Goal: Task Accomplishment & Management: Manage account settings

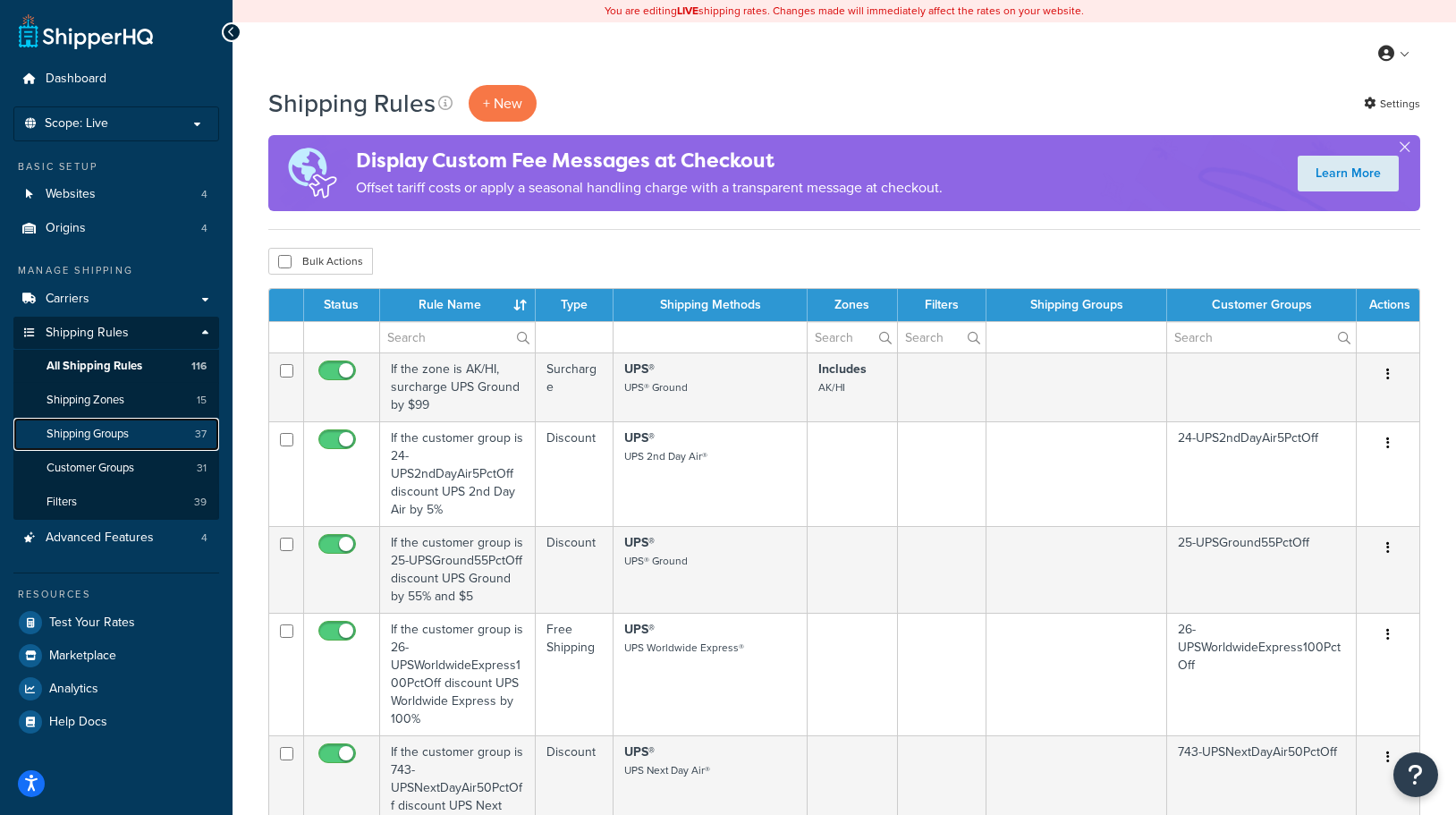
click at [86, 433] on span "Shipping Groups" at bounding box center [88, 434] width 82 height 15
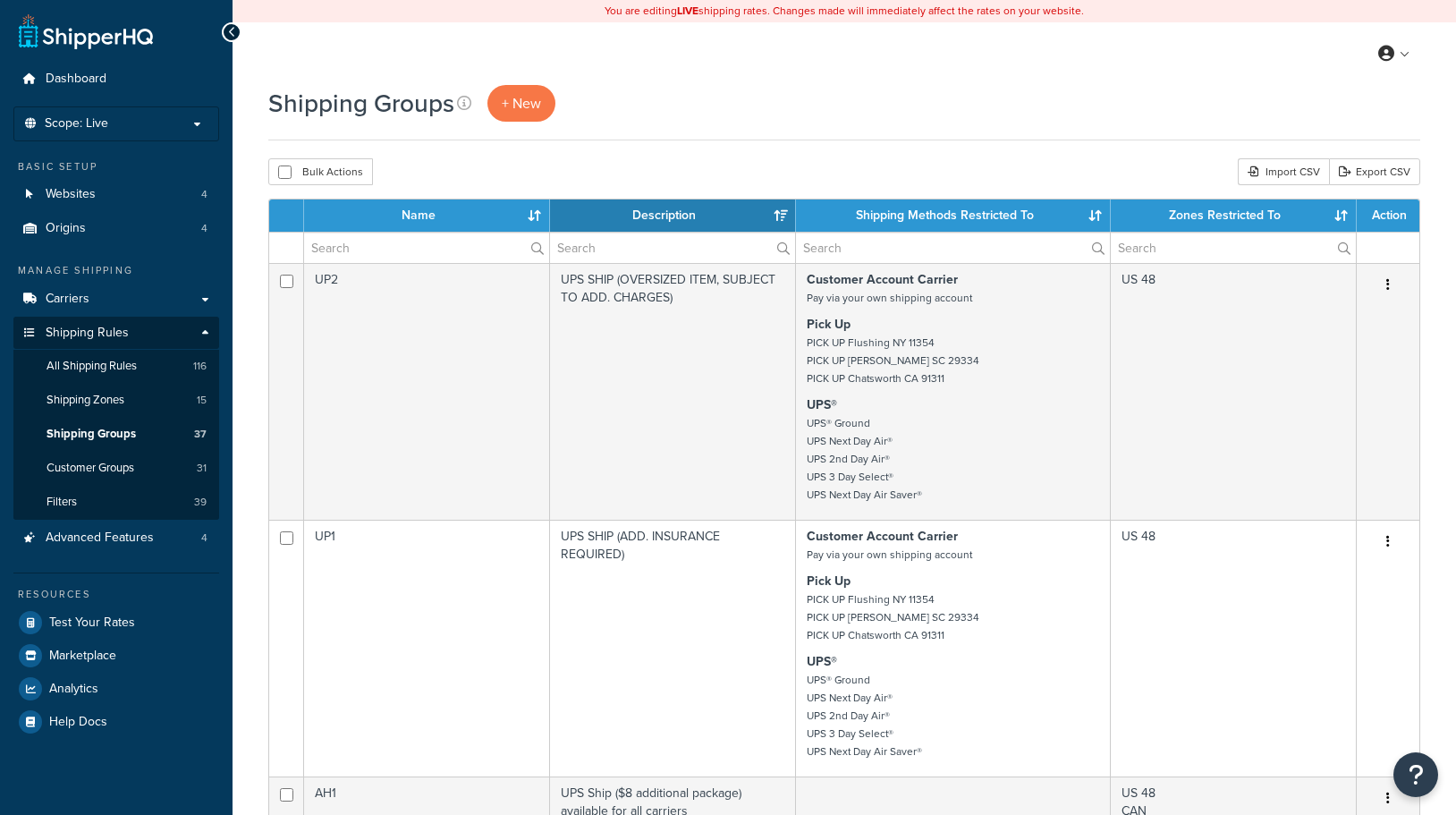
select select "15"
click at [95, 368] on span "All Shipping Rules" at bounding box center [92, 366] width 91 height 15
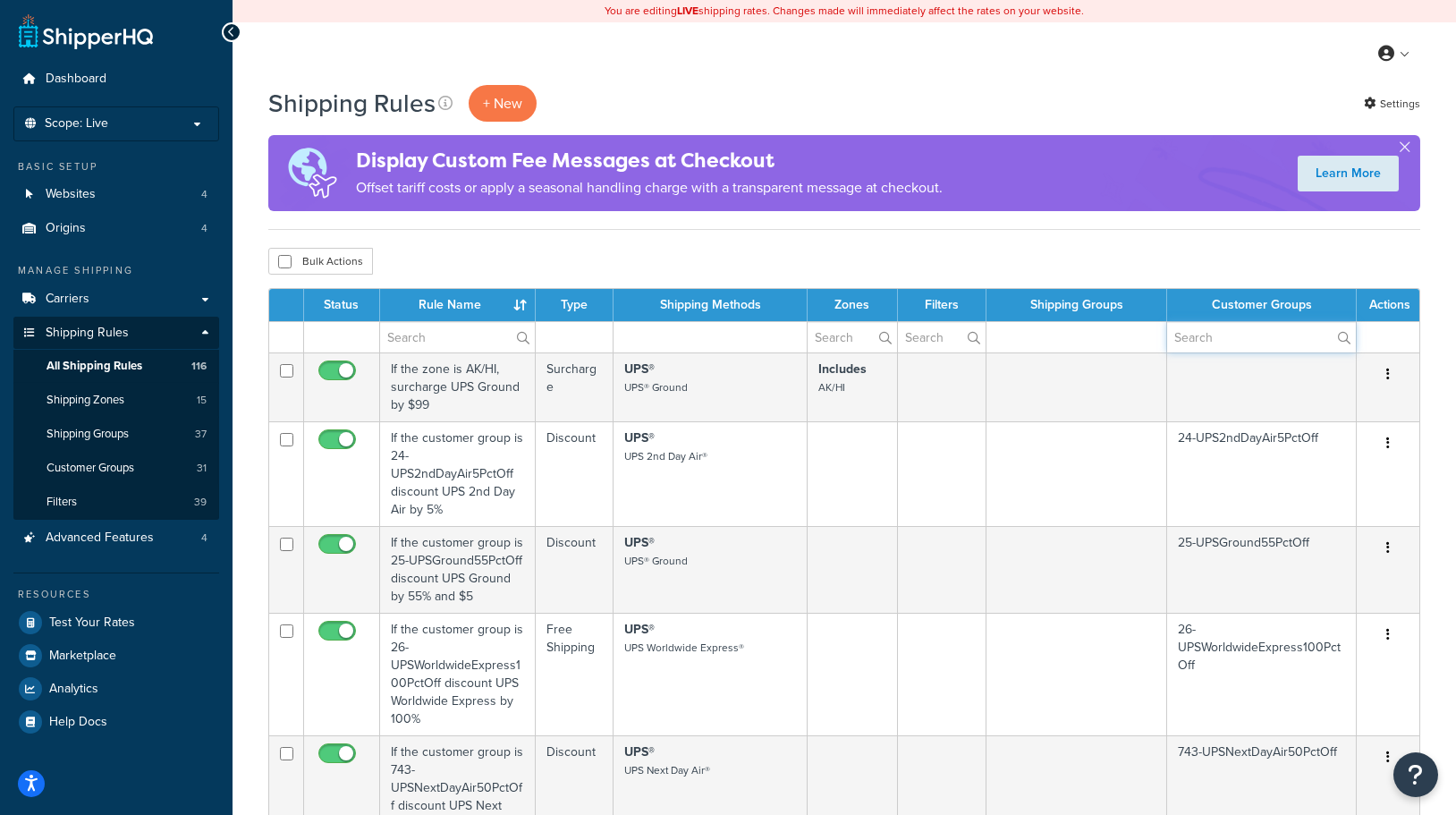
click at [1225, 337] on input "text" at bounding box center [1261, 337] width 188 height 30
type input "free"
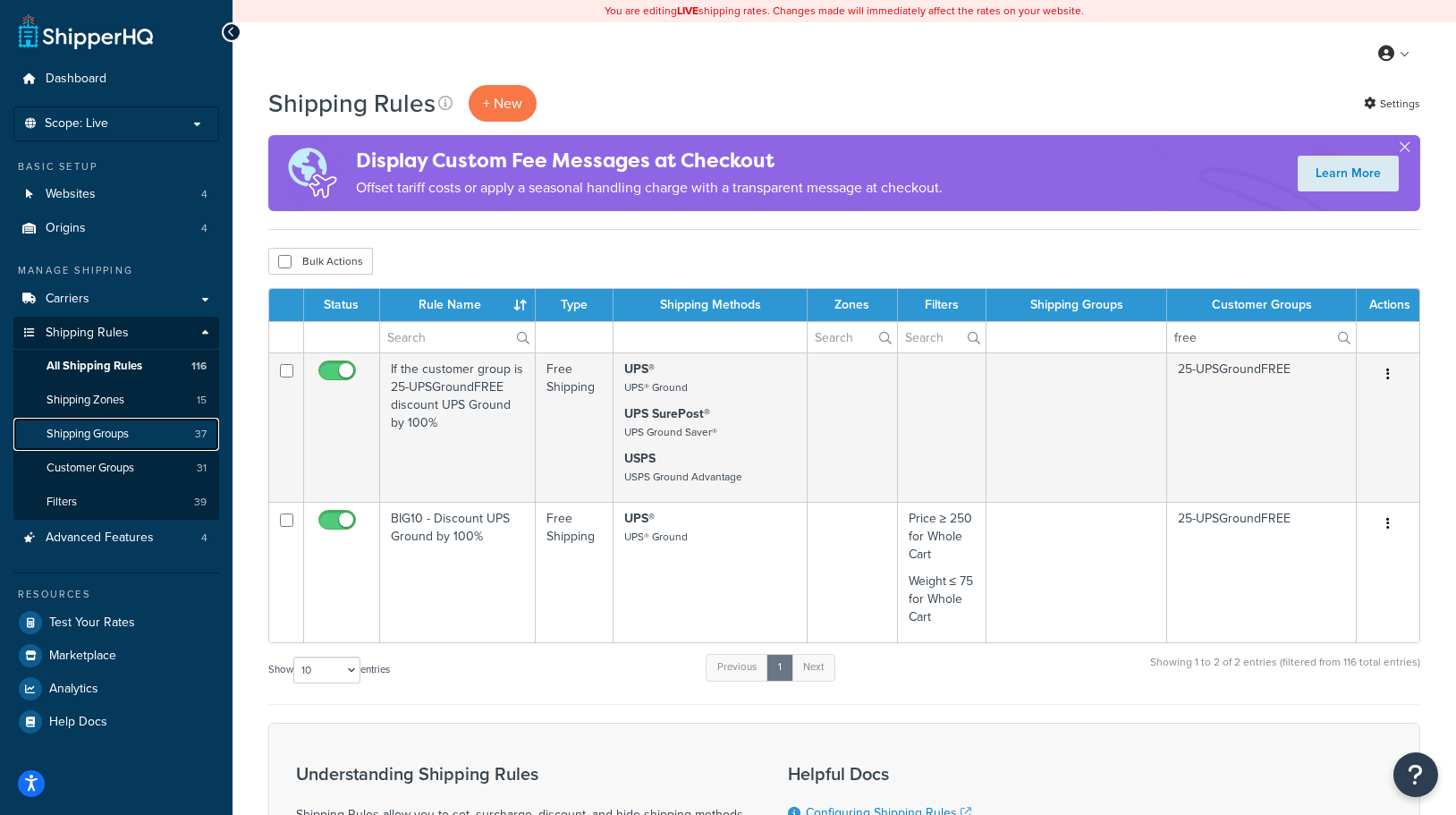
click at [99, 431] on span "Shipping Groups" at bounding box center [88, 434] width 82 height 15
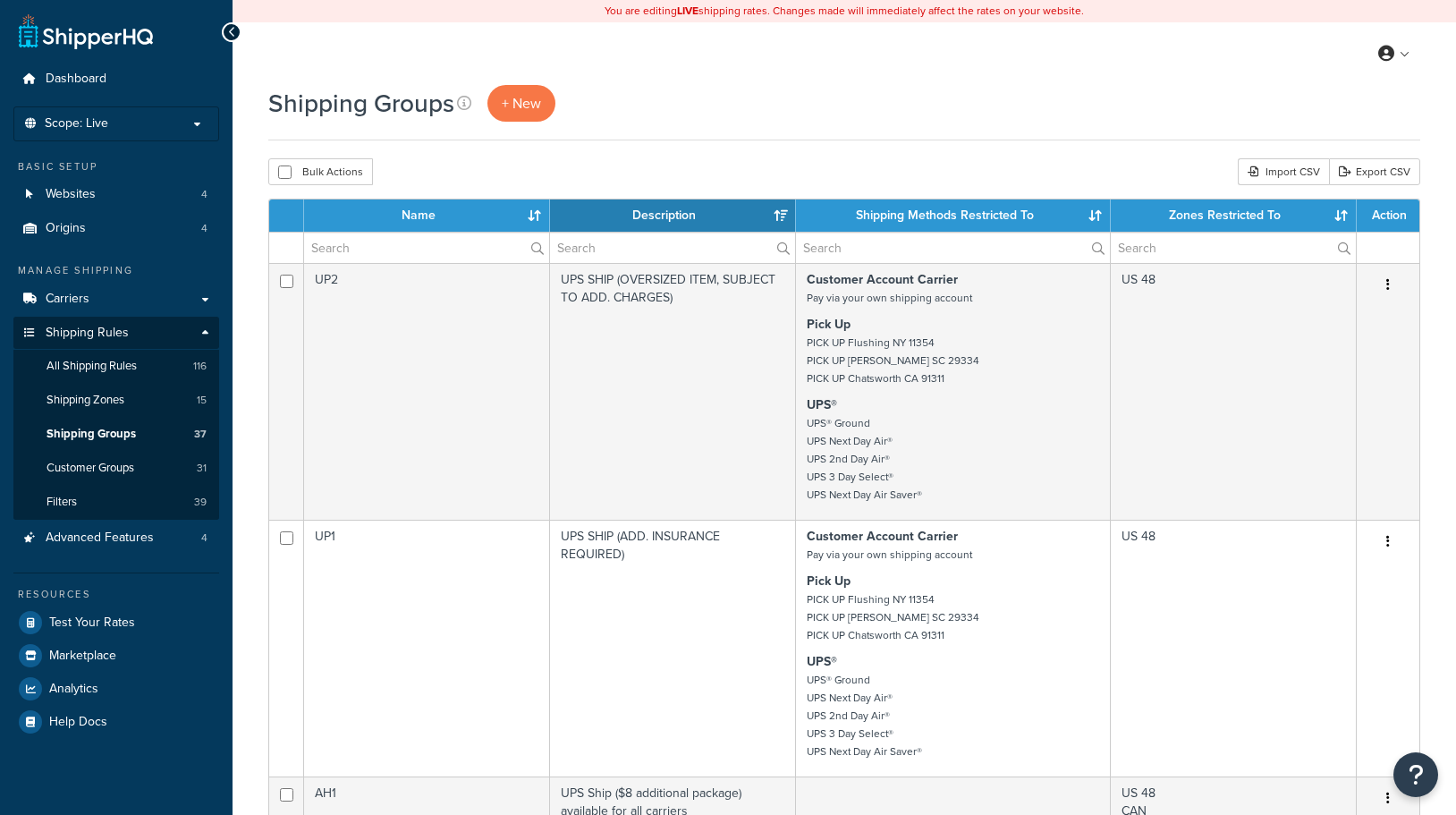
select select "15"
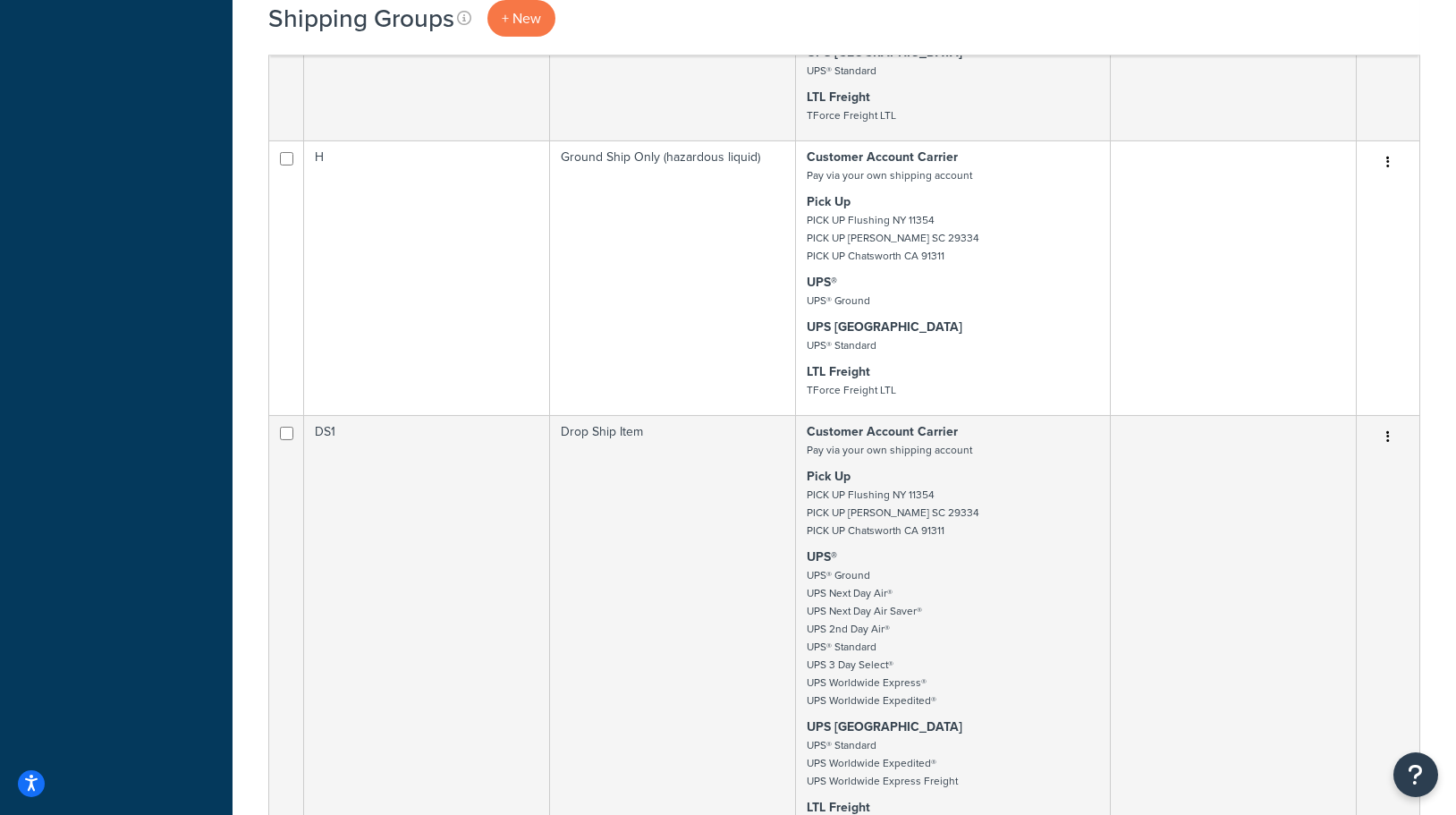
scroll to position [3018, 0]
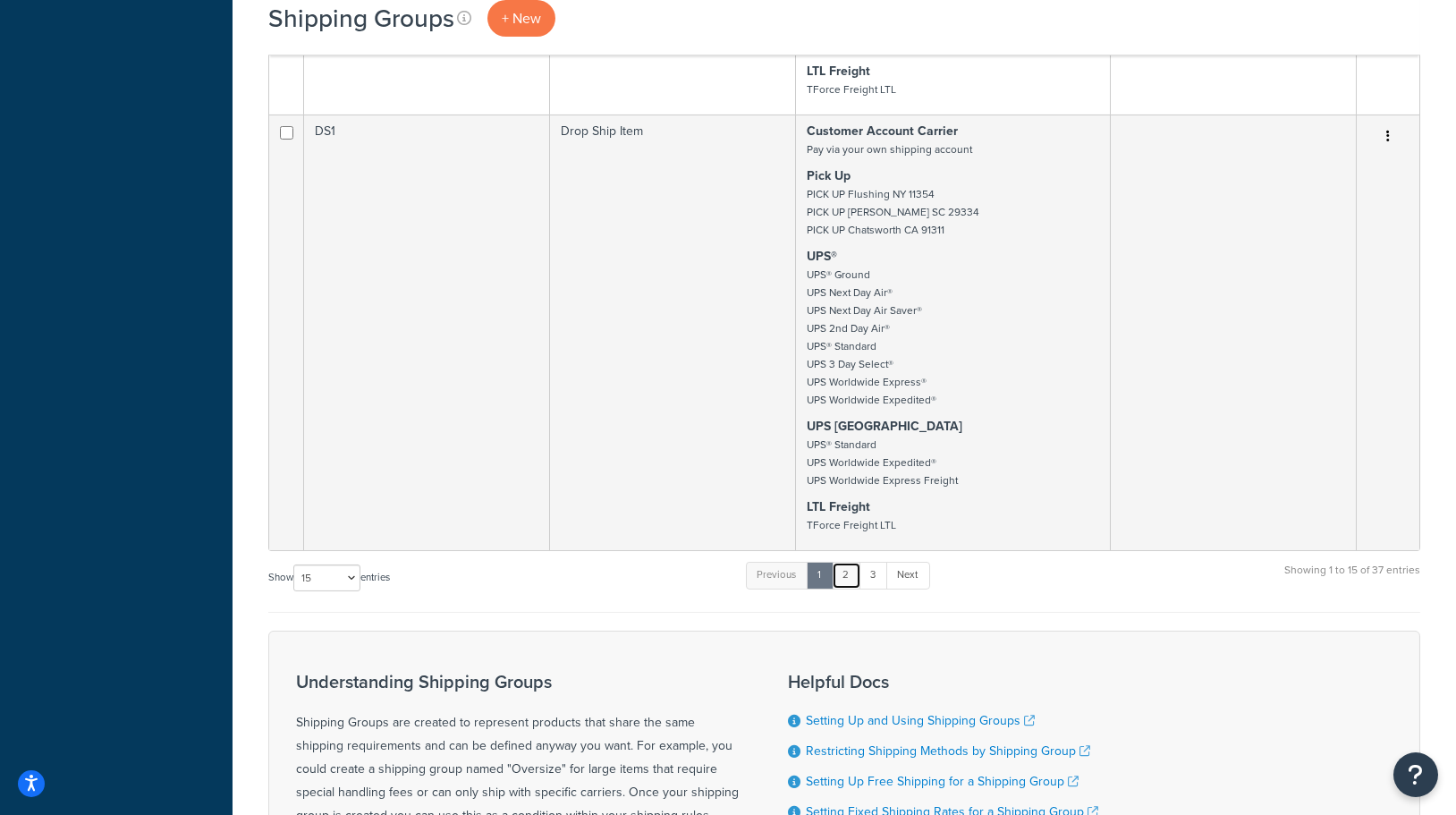
click at [851, 578] on link "2" at bounding box center [847, 575] width 30 height 27
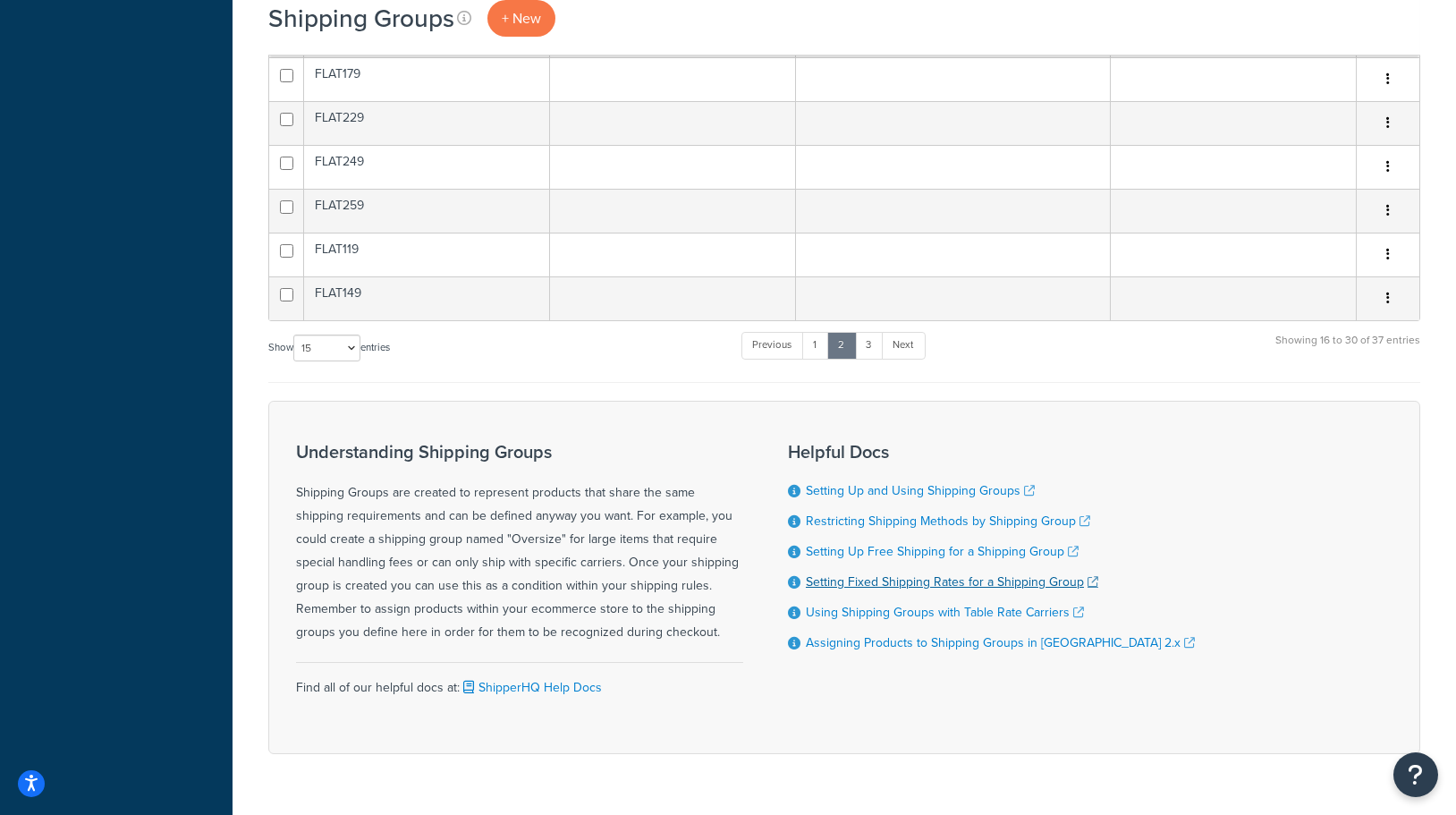
scroll to position [782, 0]
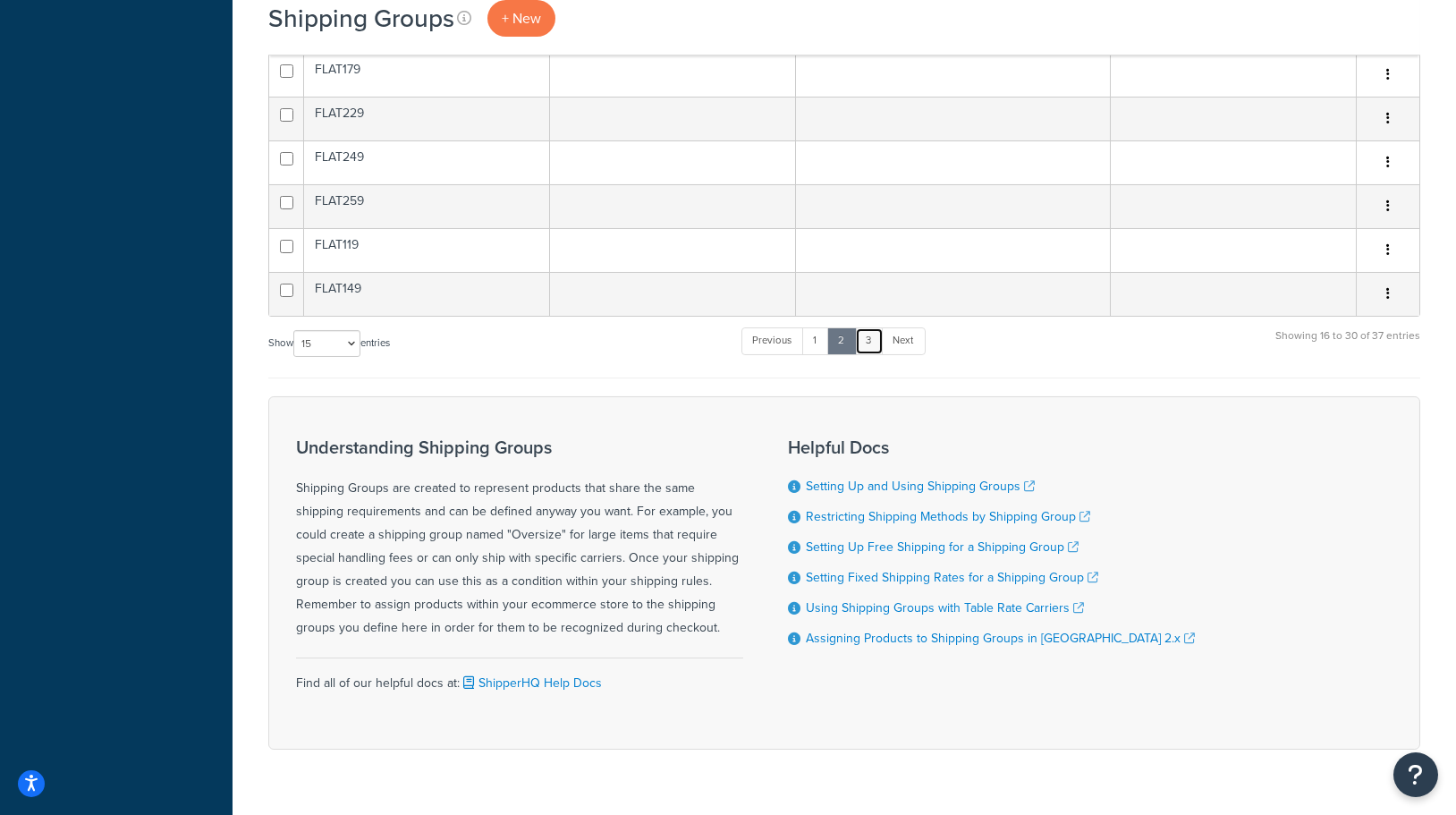
click at [867, 345] on link "3" at bounding box center [869, 340] width 29 height 27
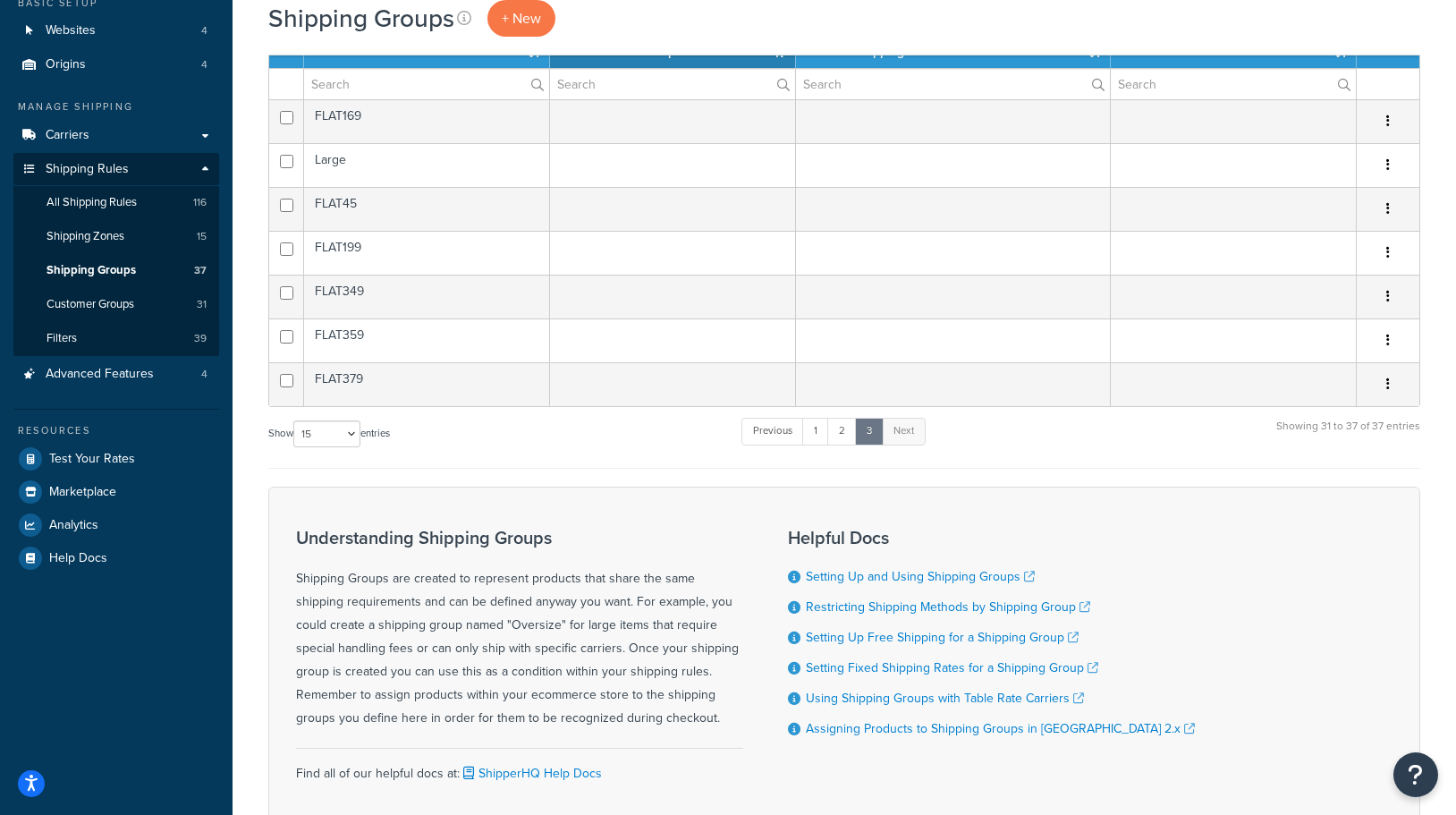
scroll to position [0, 0]
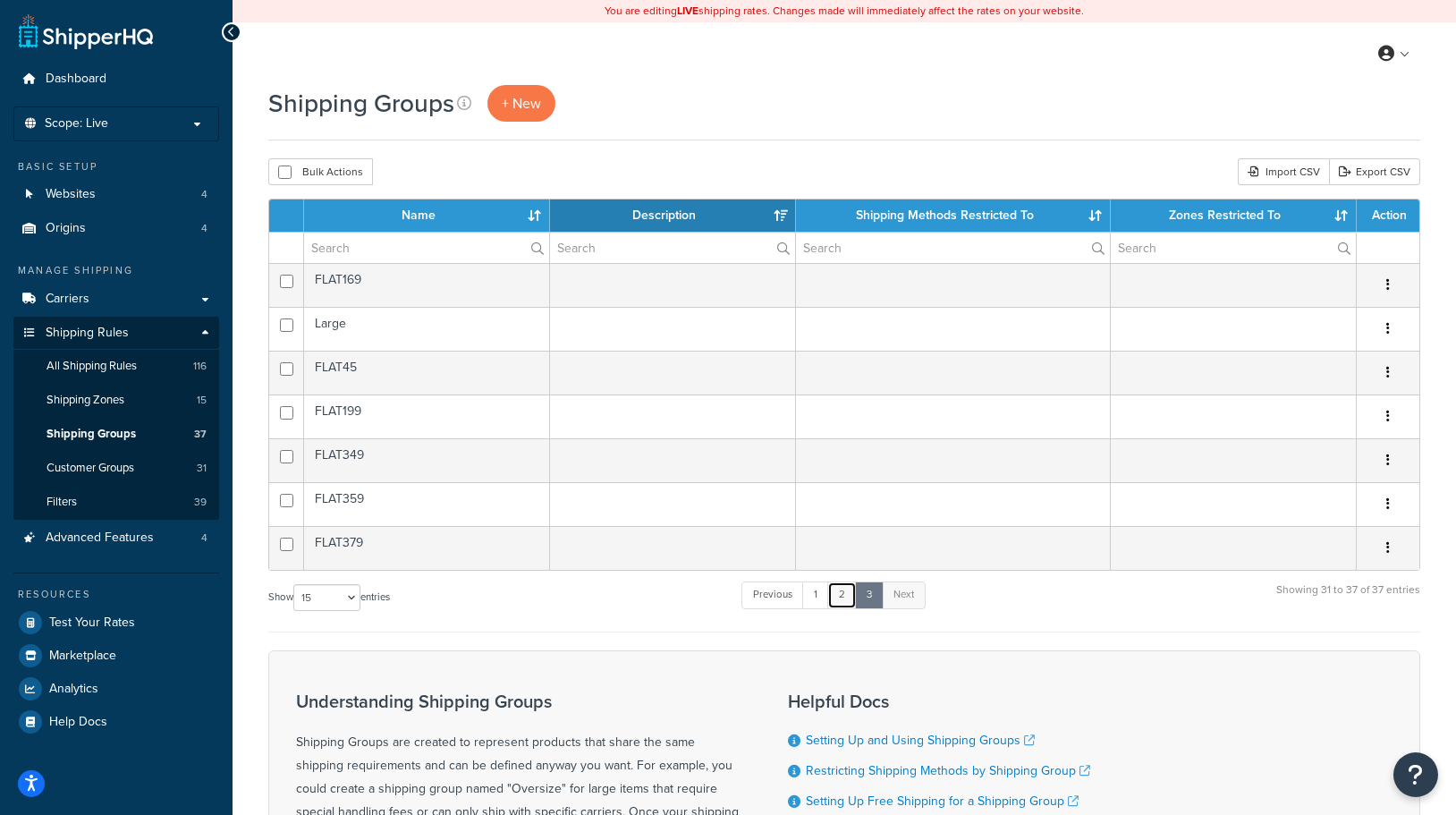
click at [841, 594] on link "2" at bounding box center [842, 595] width 30 height 27
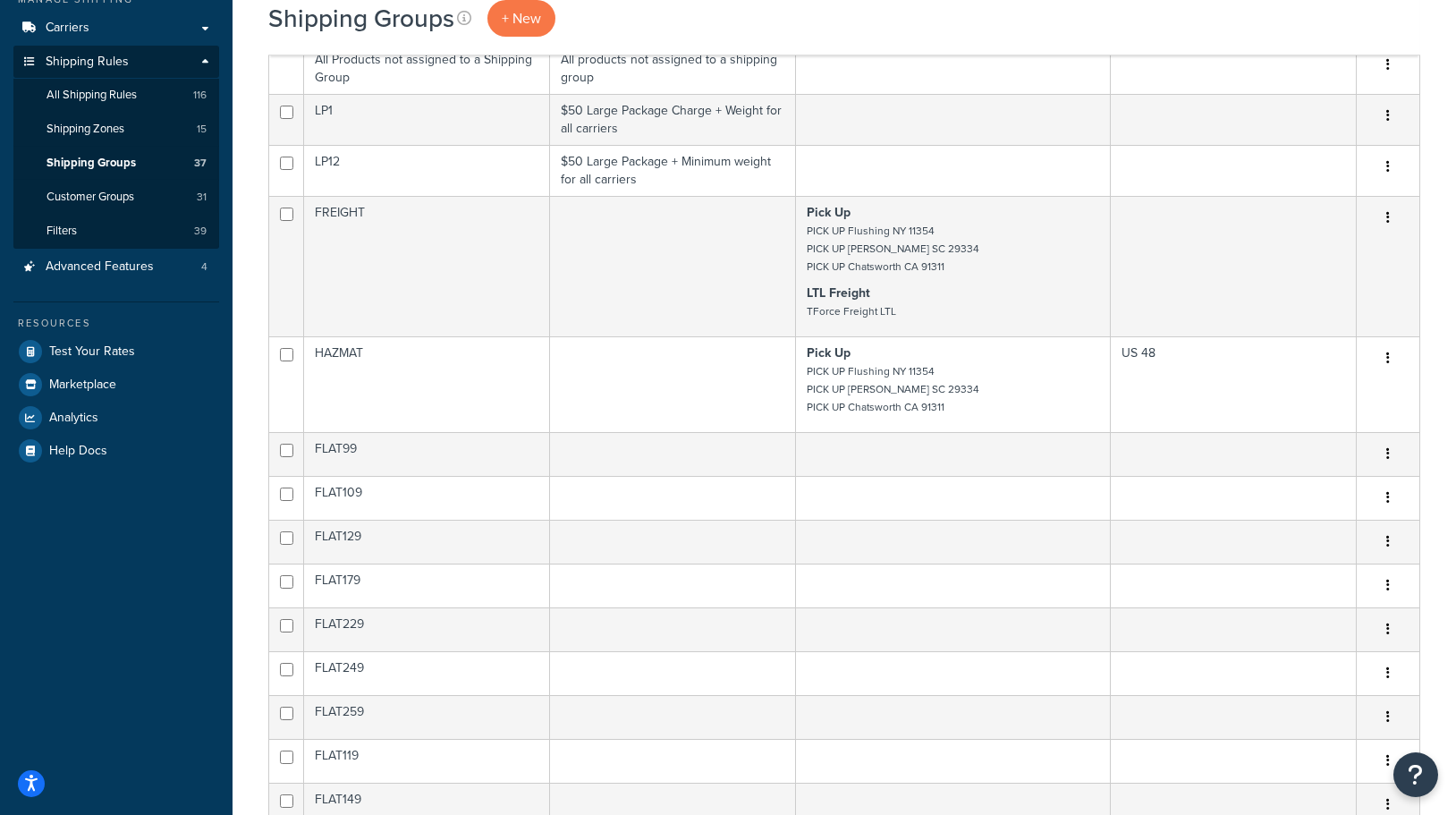
scroll to position [267, 0]
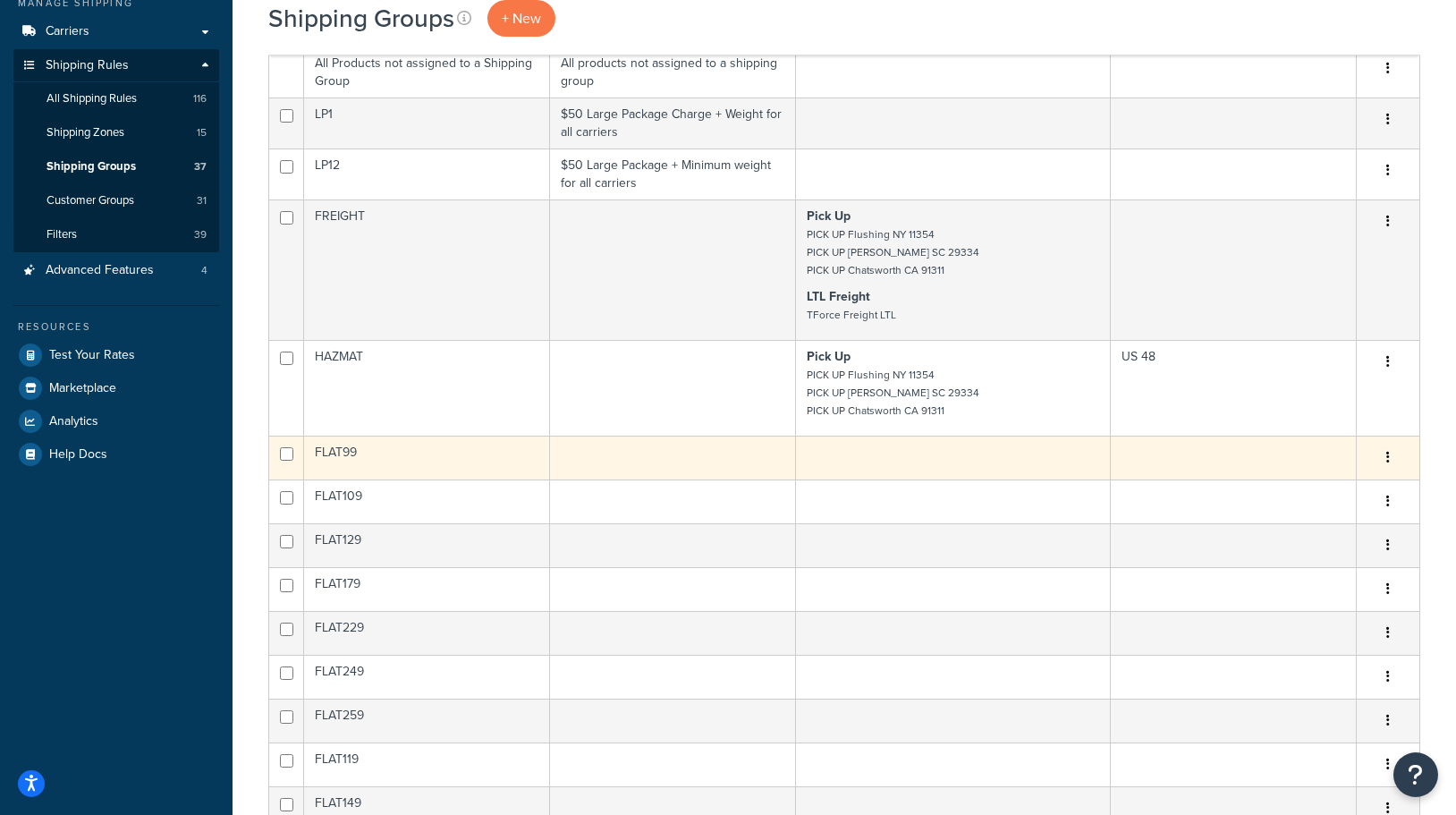
click at [345, 452] on td "FLAT99" at bounding box center [427, 458] width 246 height 44
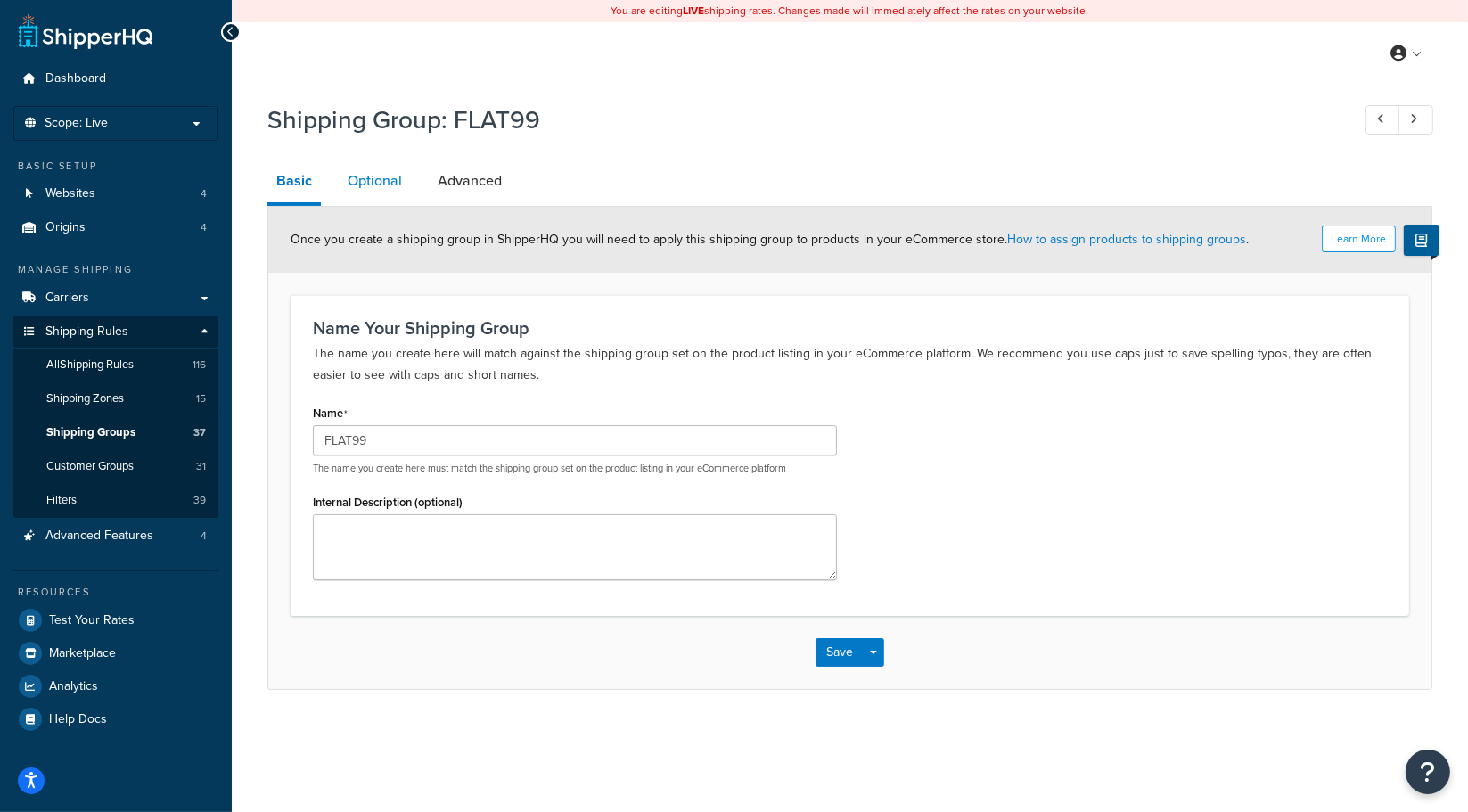
click at [380, 178] on link "Optional" at bounding box center [375, 180] width 73 height 43
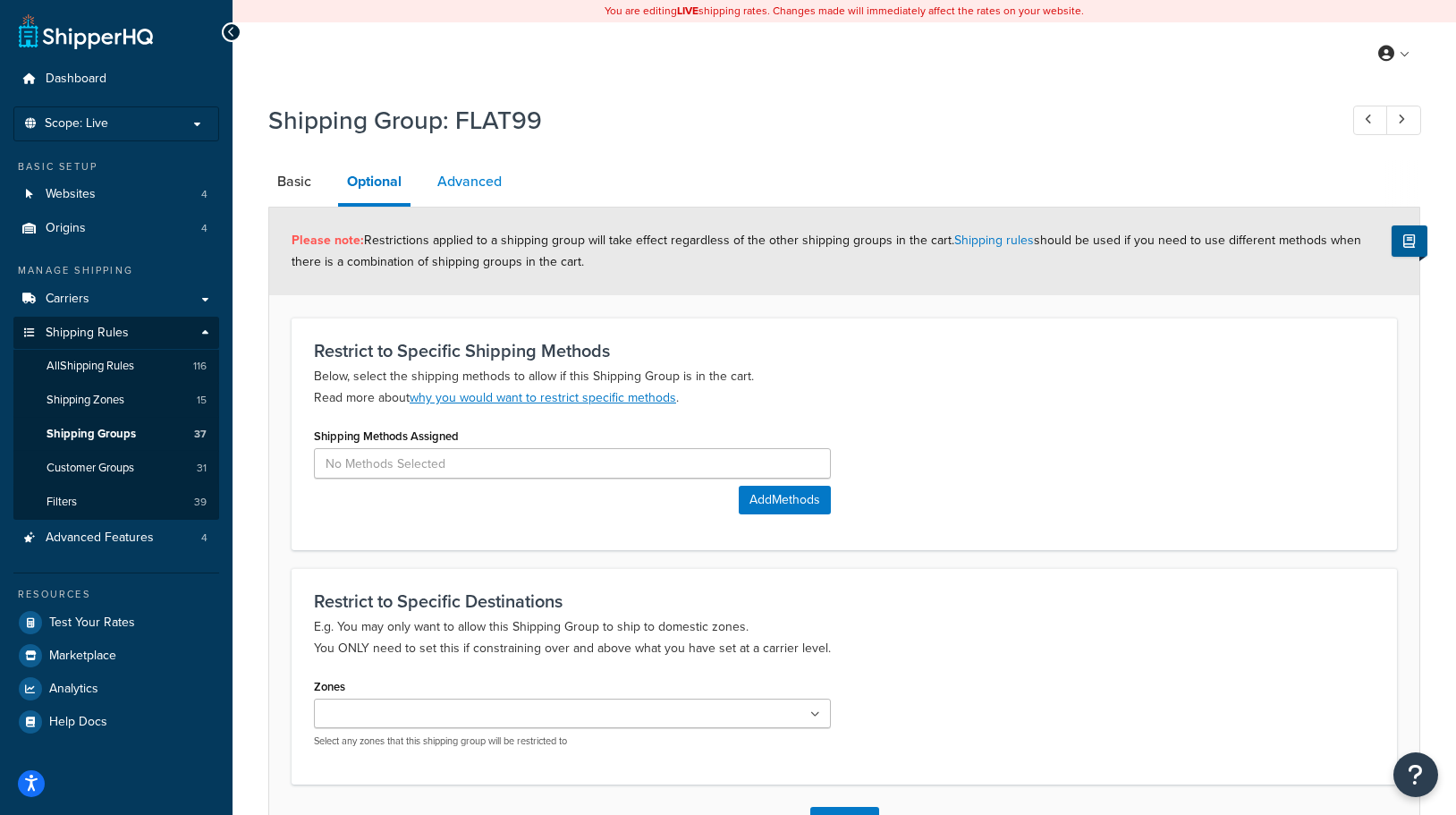
click at [461, 182] on link "Advanced" at bounding box center [469, 181] width 82 height 43
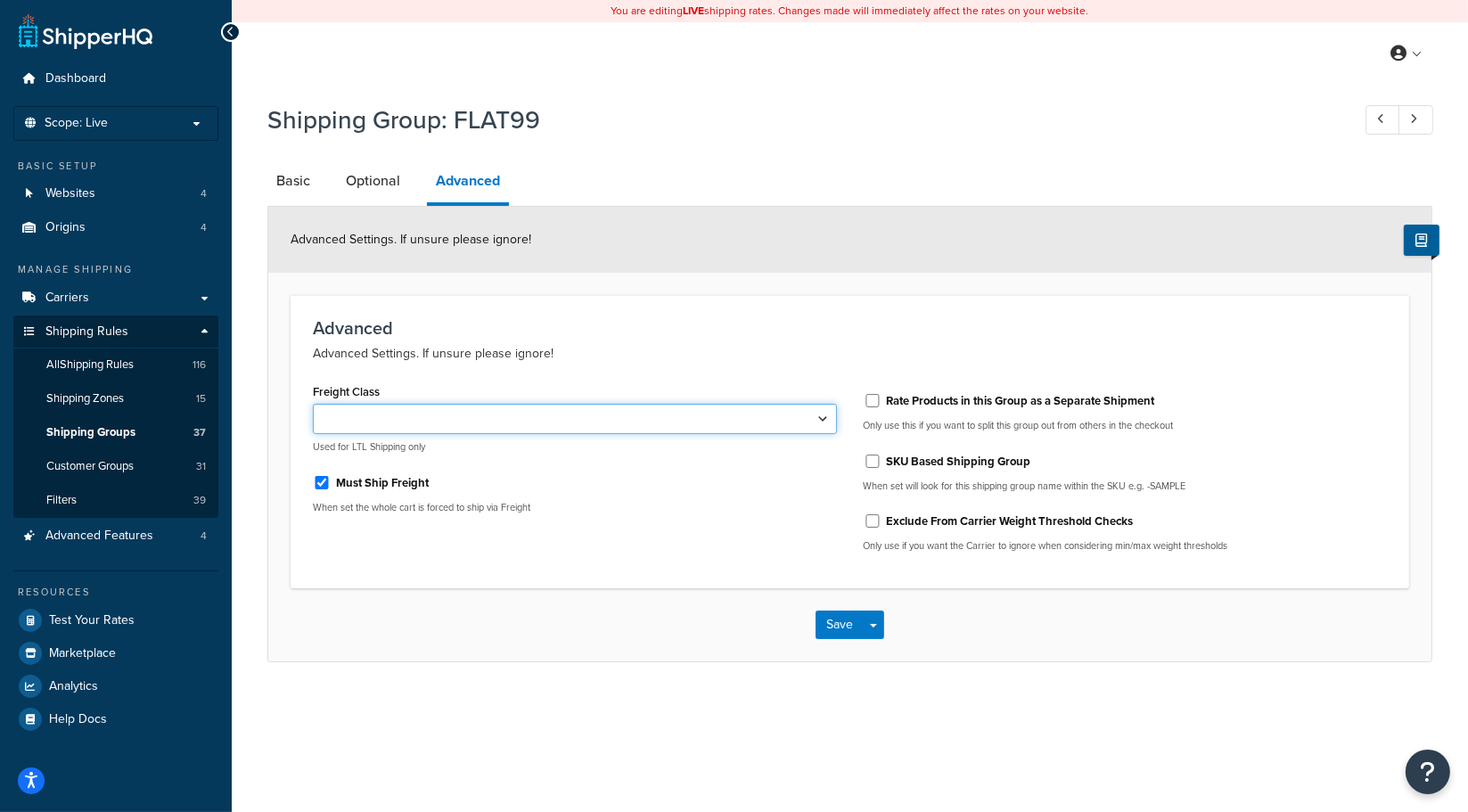
click at [425, 420] on select "50 55 60 65 70 77.5 85 92.5 100 110 125 150 175 200 250 300 400 500" at bounding box center [574, 418] width 524 height 30
click at [526, 628] on div "Save Save Dropdown Save and Edit Save and Duplicate Save and Create New" at bounding box center [850, 625] width 1163 height 74
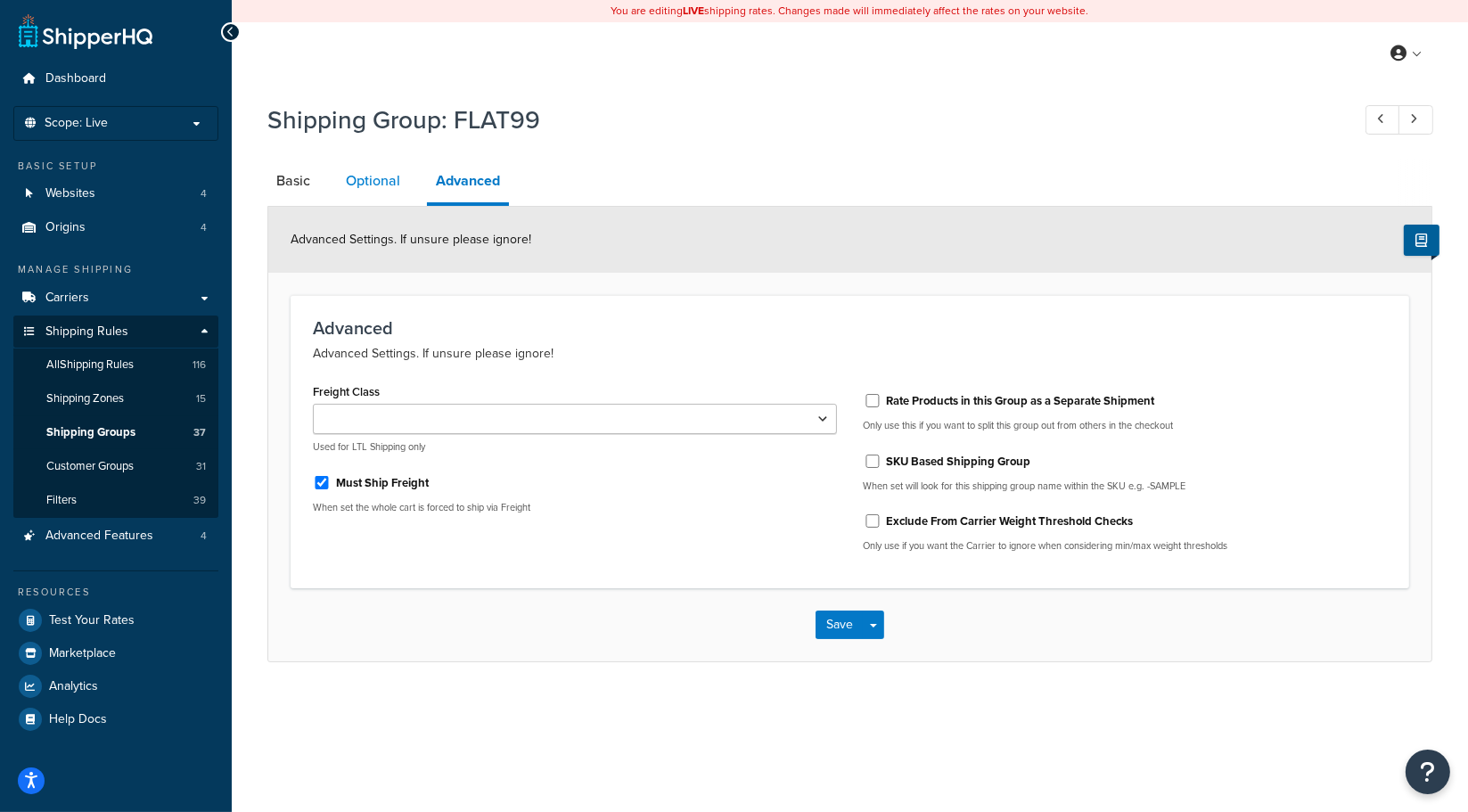
click at [356, 175] on link "Optional" at bounding box center [373, 180] width 73 height 43
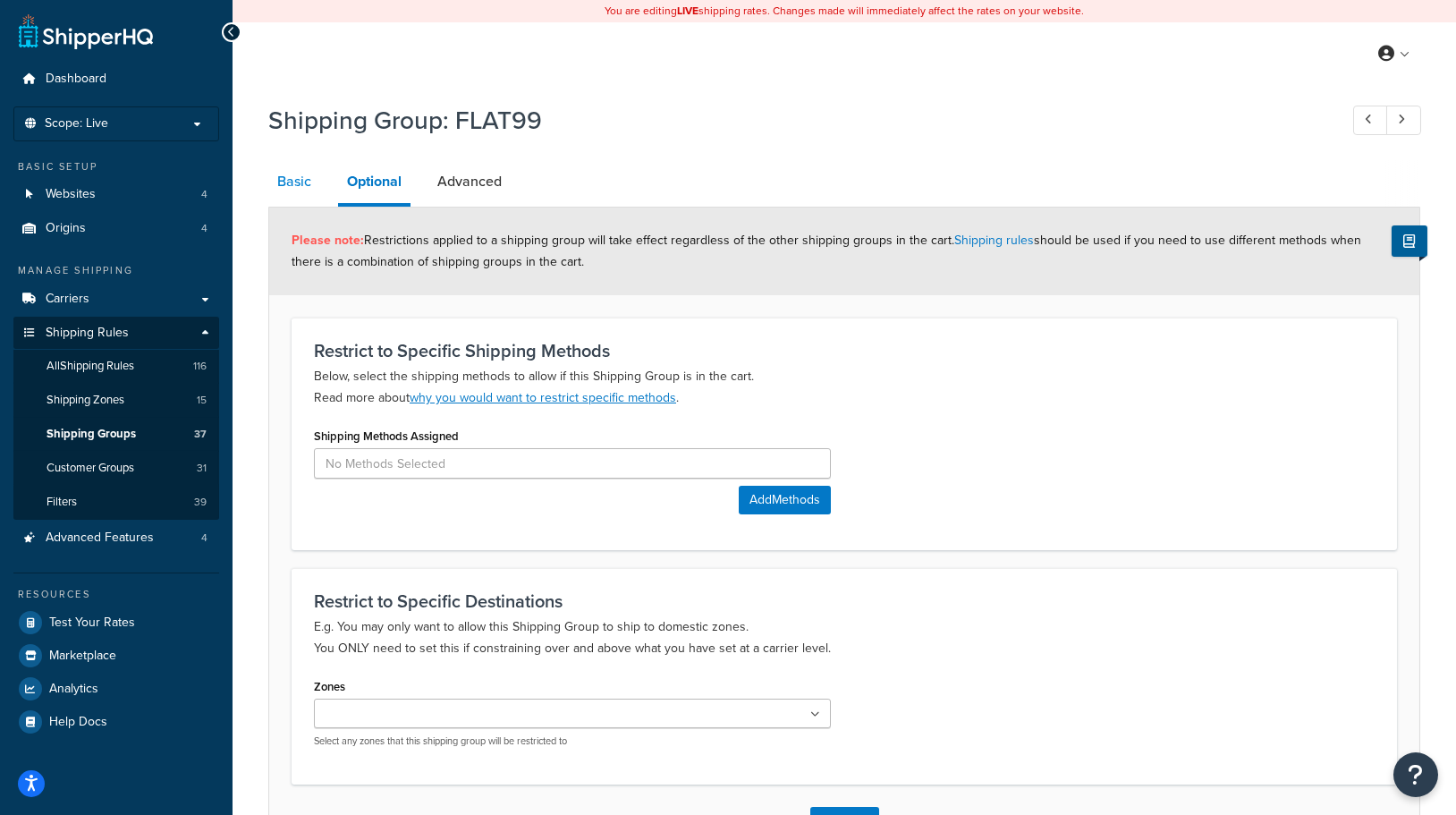
click at [289, 184] on link "Basic" at bounding box center [294, 181] width 52 height 43
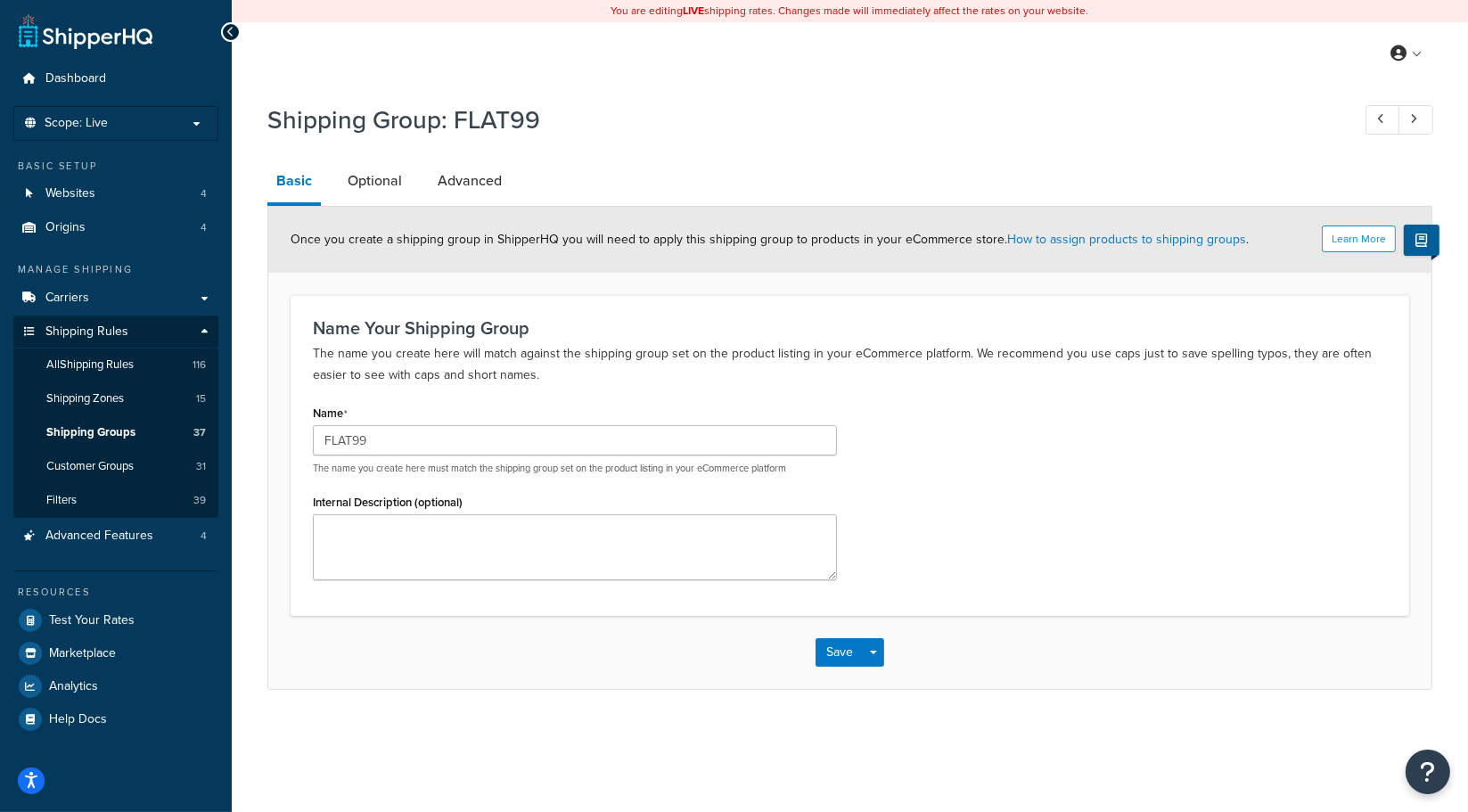
click at [826, 119] on h1 "Shipping Group: FLAT99" at bounding box center [799, 119] width 1064 height 35
click at [89, 427] on span "Shipping Groups" at bounding box center [91, 432] width 89 height 15
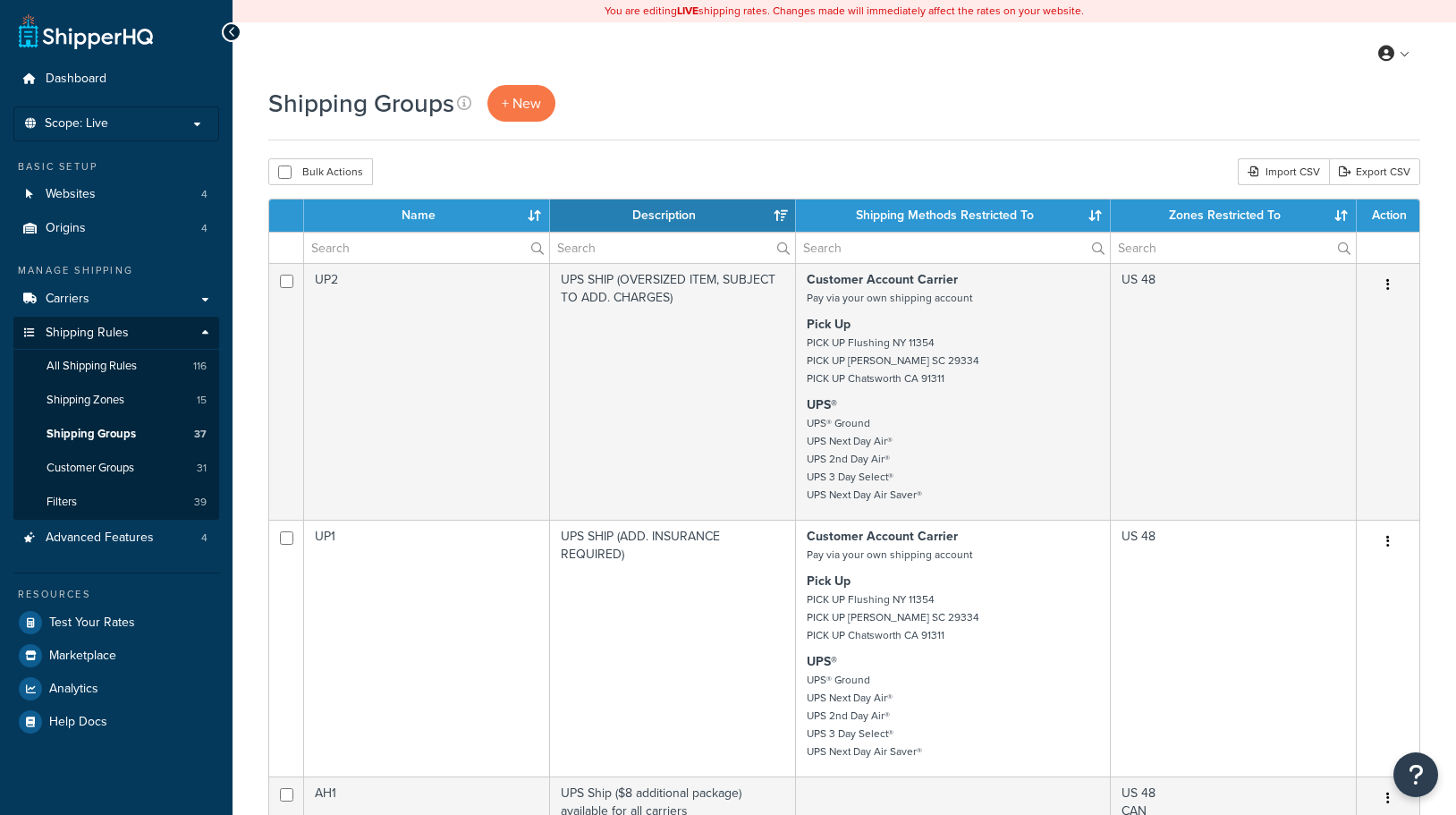
select select "15"
click at [410, 247] on input "text" at bounding box center [427, 247] width 245 height 30
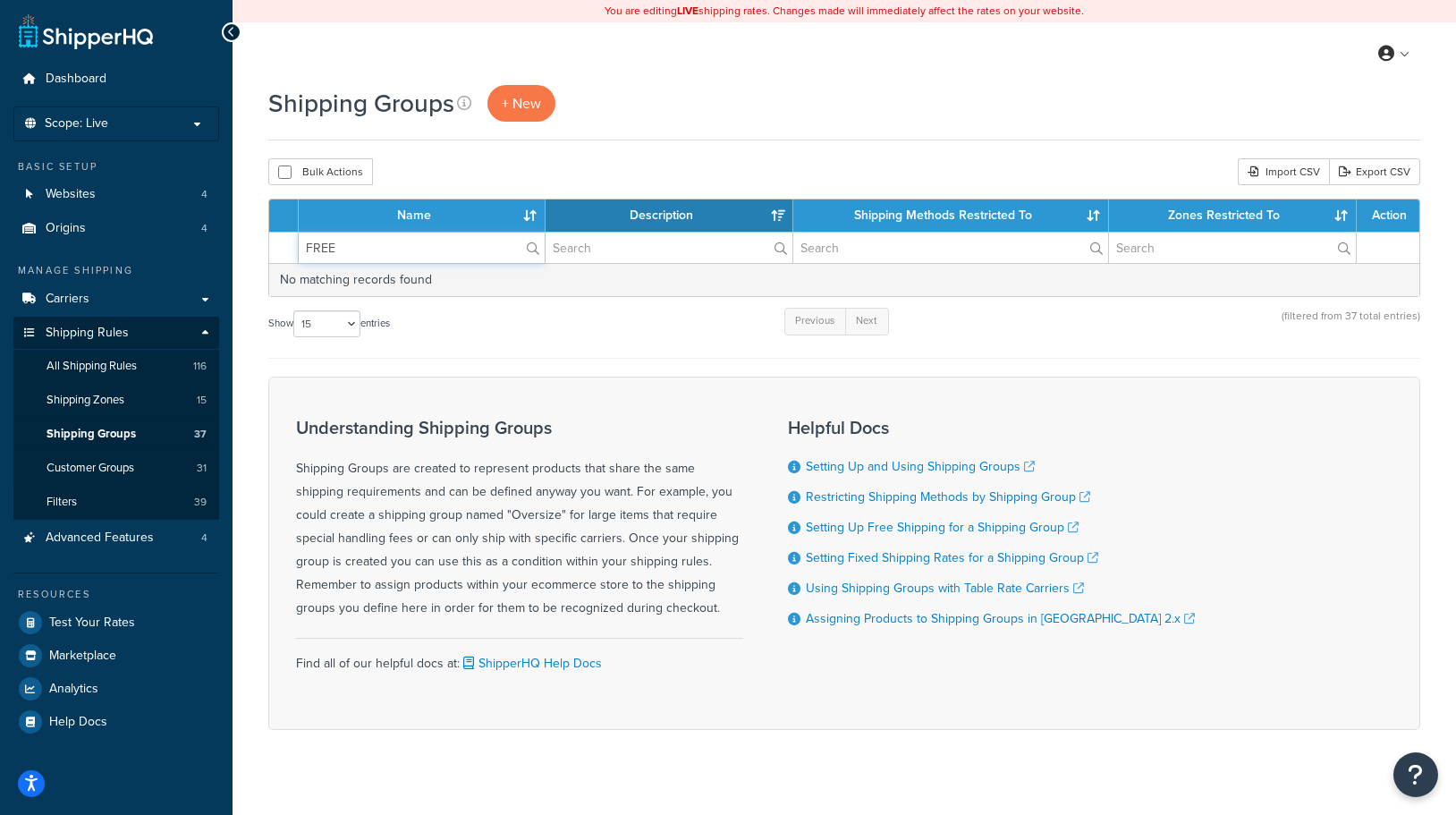
type input "FREE"
click at [735, 134] on div "Shipping Groups + New" at bounding box center [844, 113] width 1152 height 56
click at [85, 429] on span "Shipping Groups" at bounding box center [92, 434] width 90 height 15
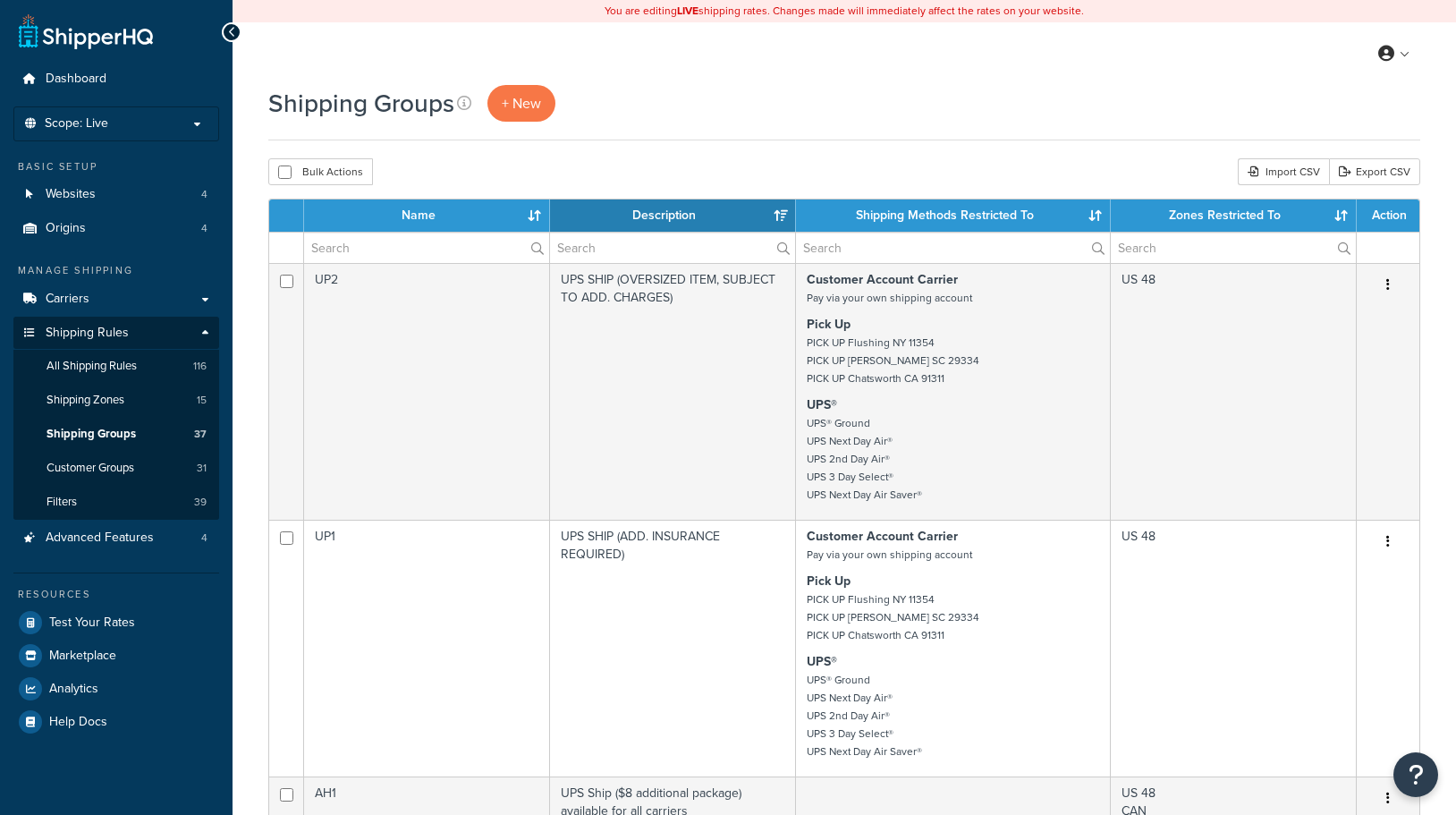
select select "15"
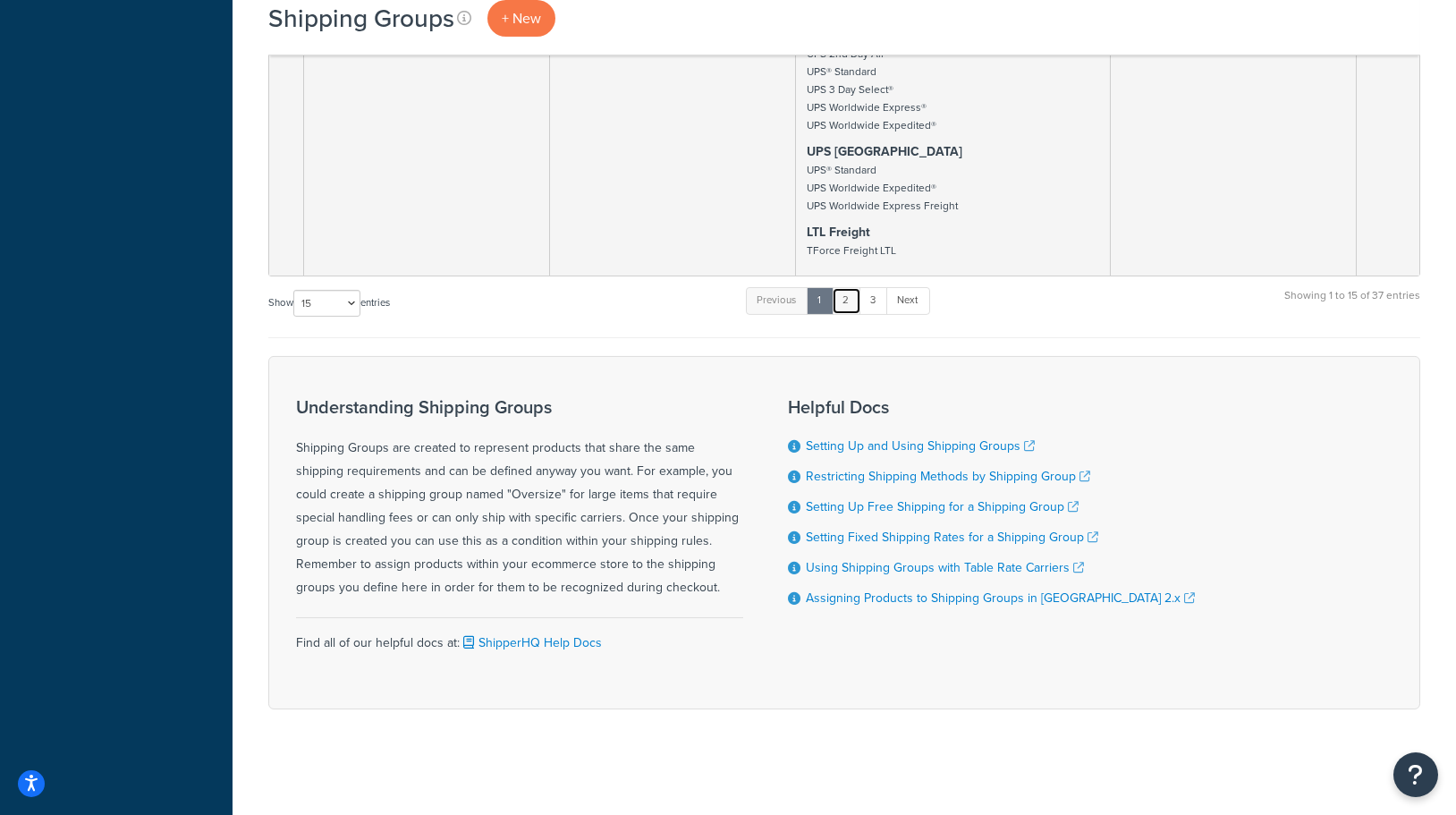
click at [851, 299] on link "2" at bounding box center [847, 300] width 30 height 27
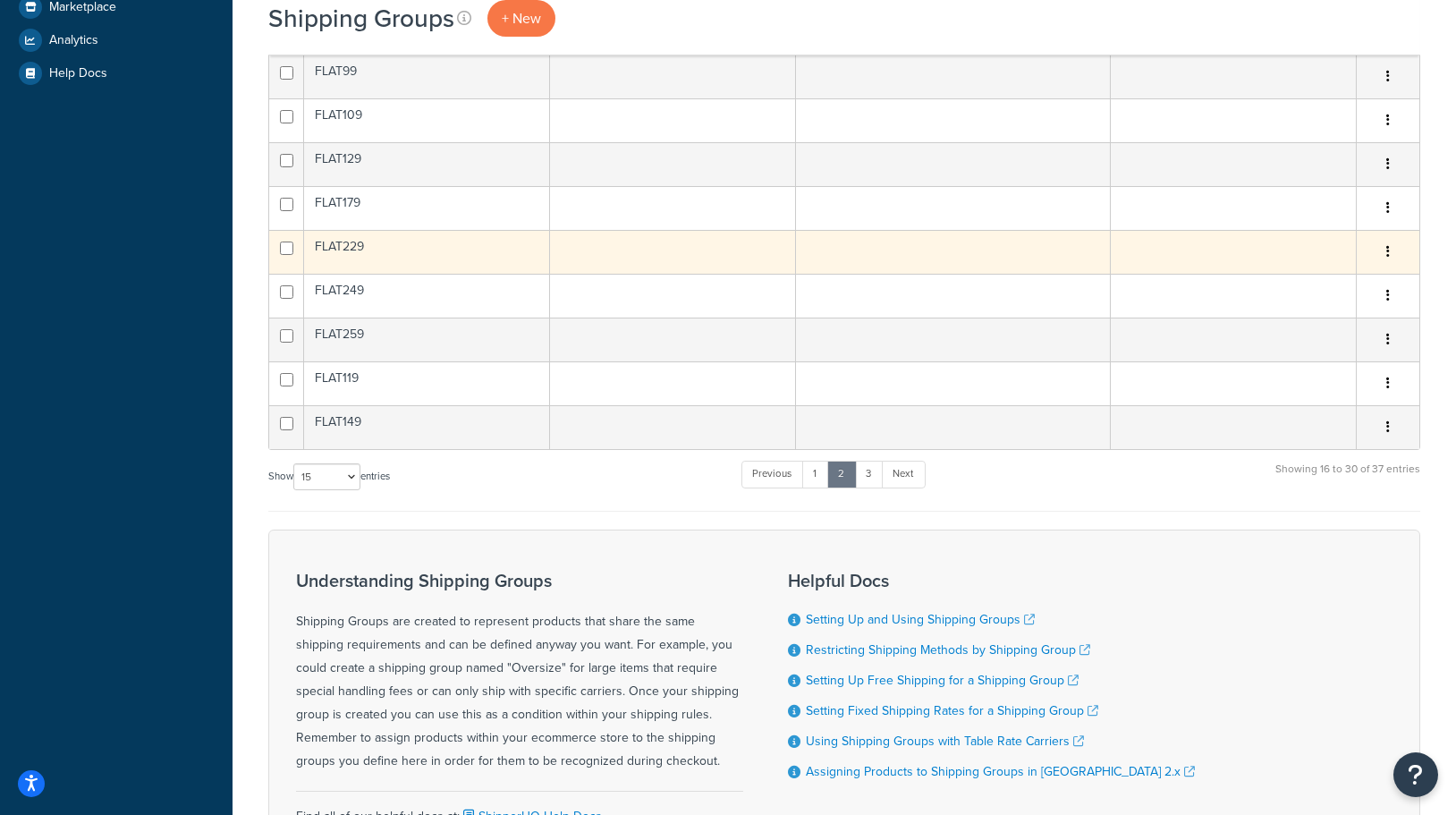
scroll to position [487, 0]
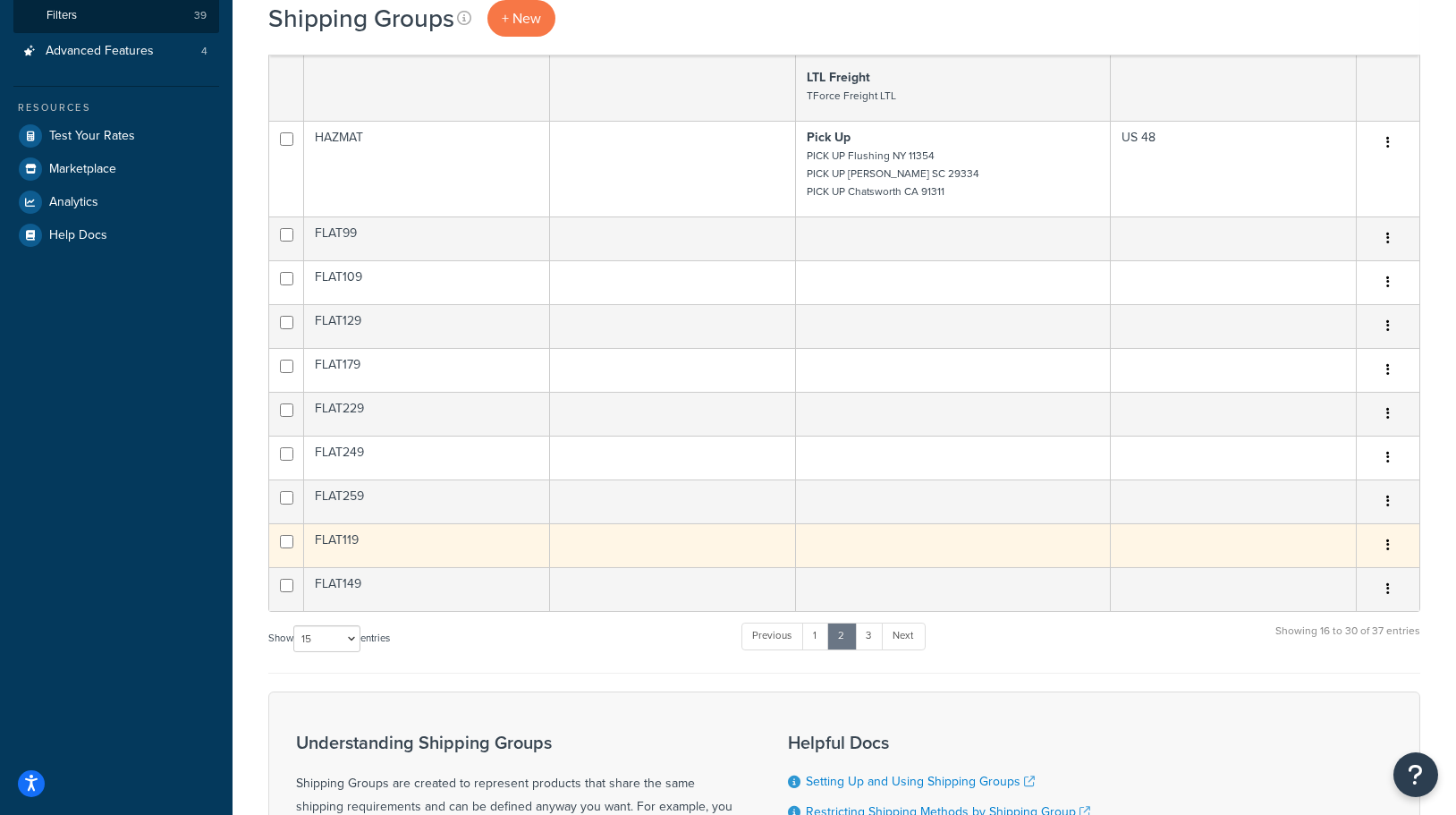
click at [1386, 546] on icon "button" at bounding box center [1388, 545] width 4 height 13
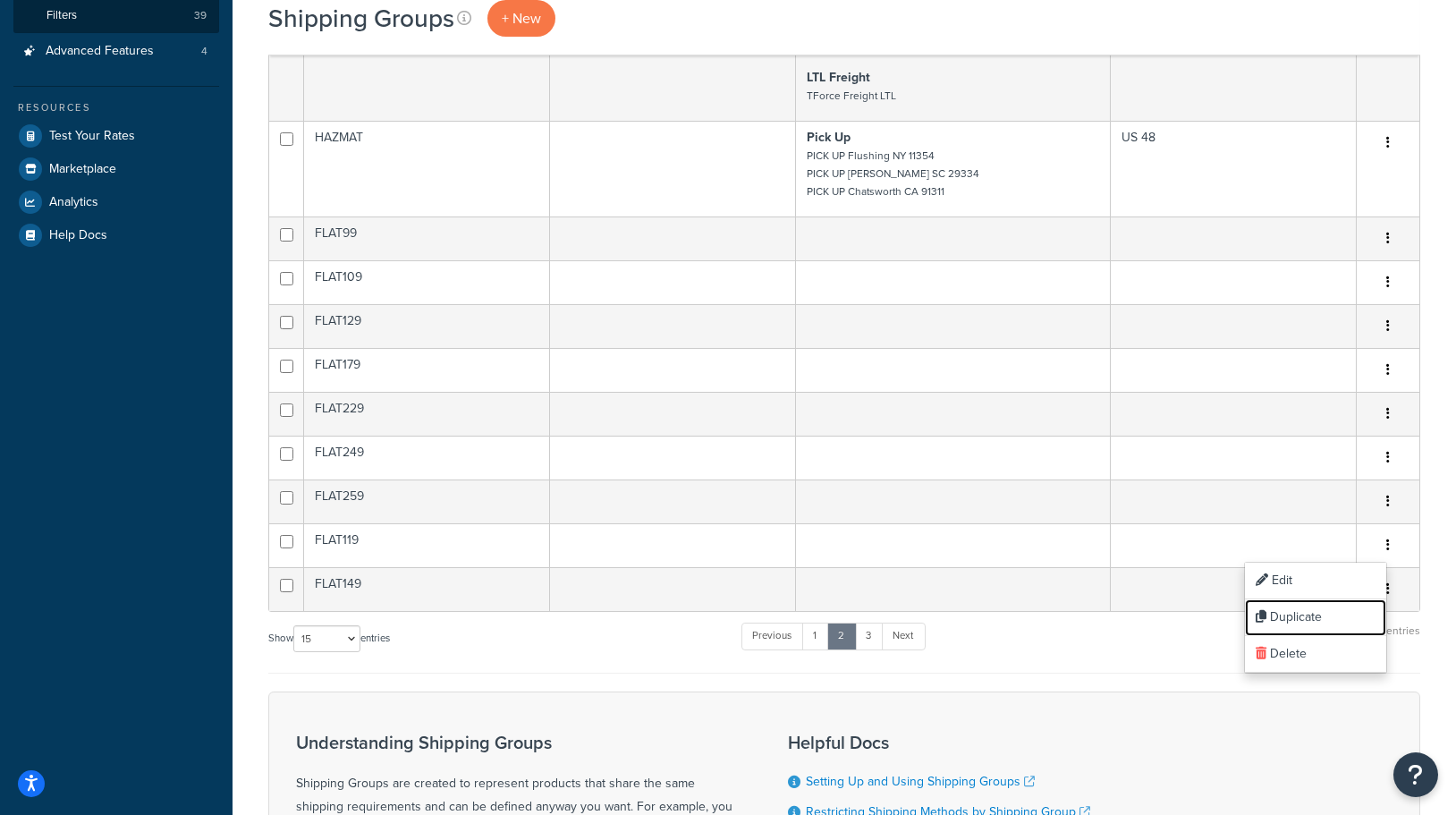
click at [1291, 615] on link "Duplicate" at bounding box center [1315, 617] width 142 height 37
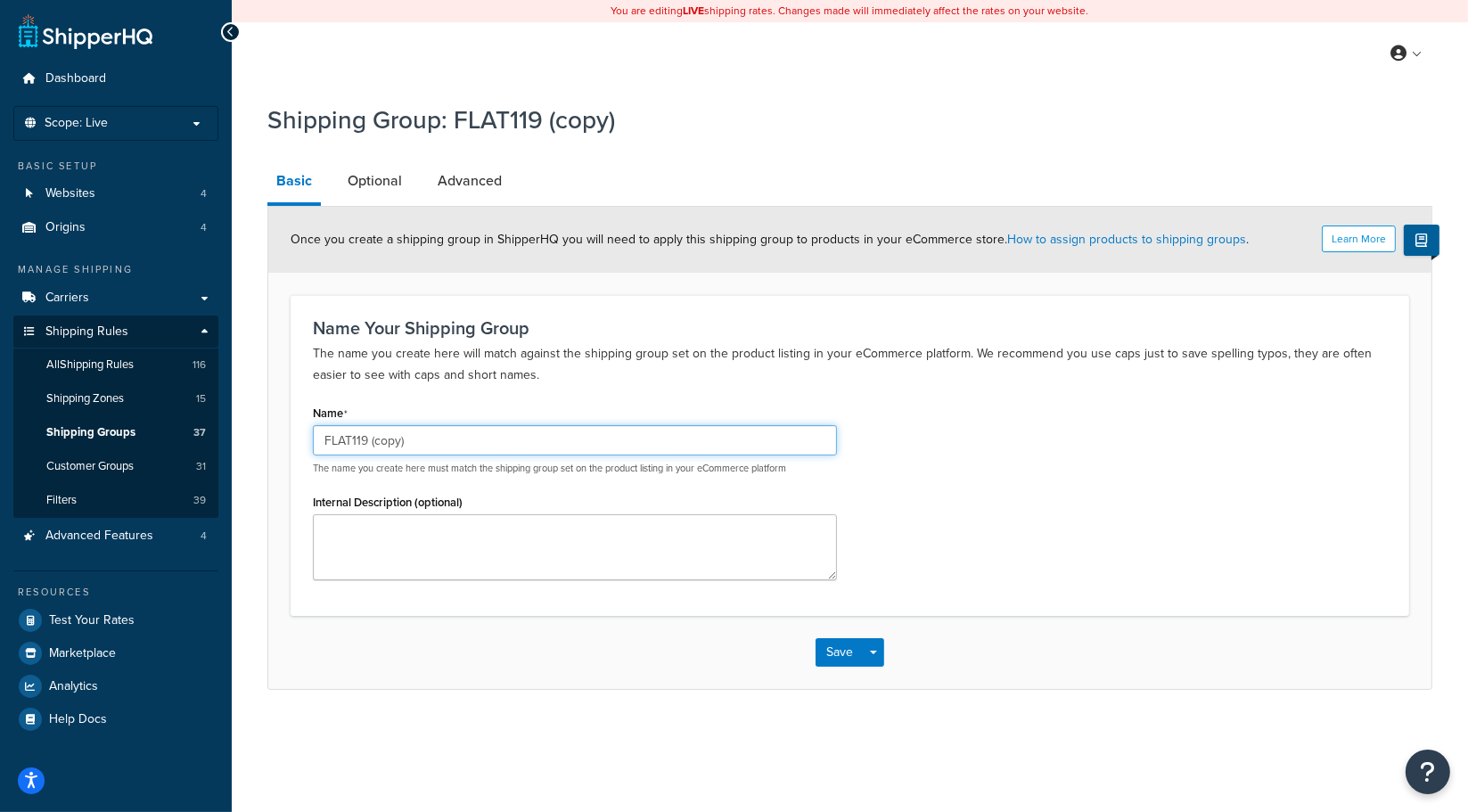
drag, startPoint x: 411, startPoint y: 437, endPoint x: 134, endPoint y: 440, distance: 277.0
click at [134, 440] on div "Dashboard Scope: Live Basic Setup Websites 4 Origins 4 Manage Shipping Carriers…" at bounding box center [734, 406] width 1468 height 812
type input "FREE"
click at [1031, 426] on div "Name FREE The name you create here must match the shipping group set on the pro…" at bounding box center [849, 497] width 1100 height 193
click at [367, 179] on link "Optional" at bounding box center [375, 180] width 73 height 43
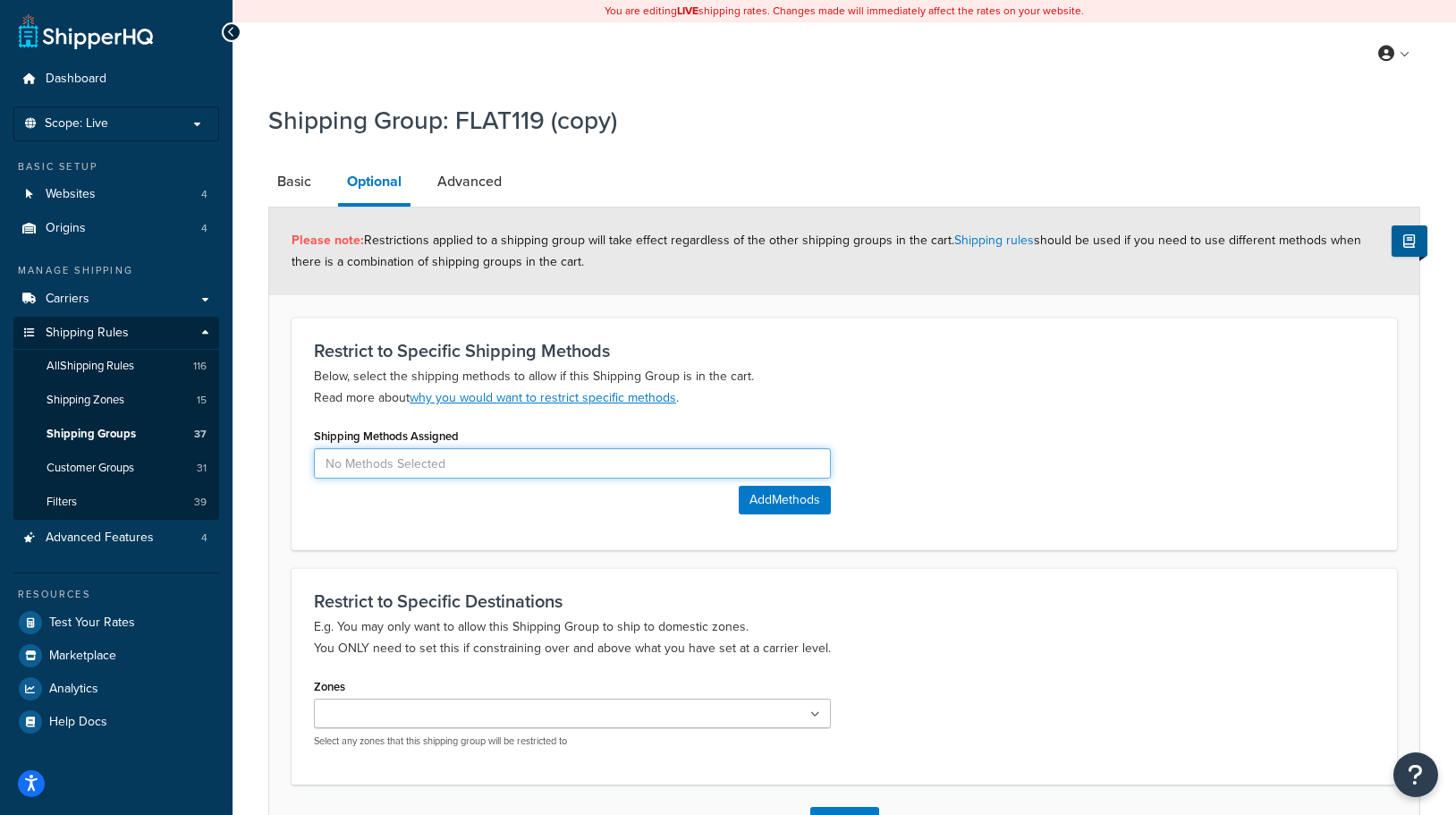
click at [476, 465] on input at bounding box center [572, 463] width 517 height 30
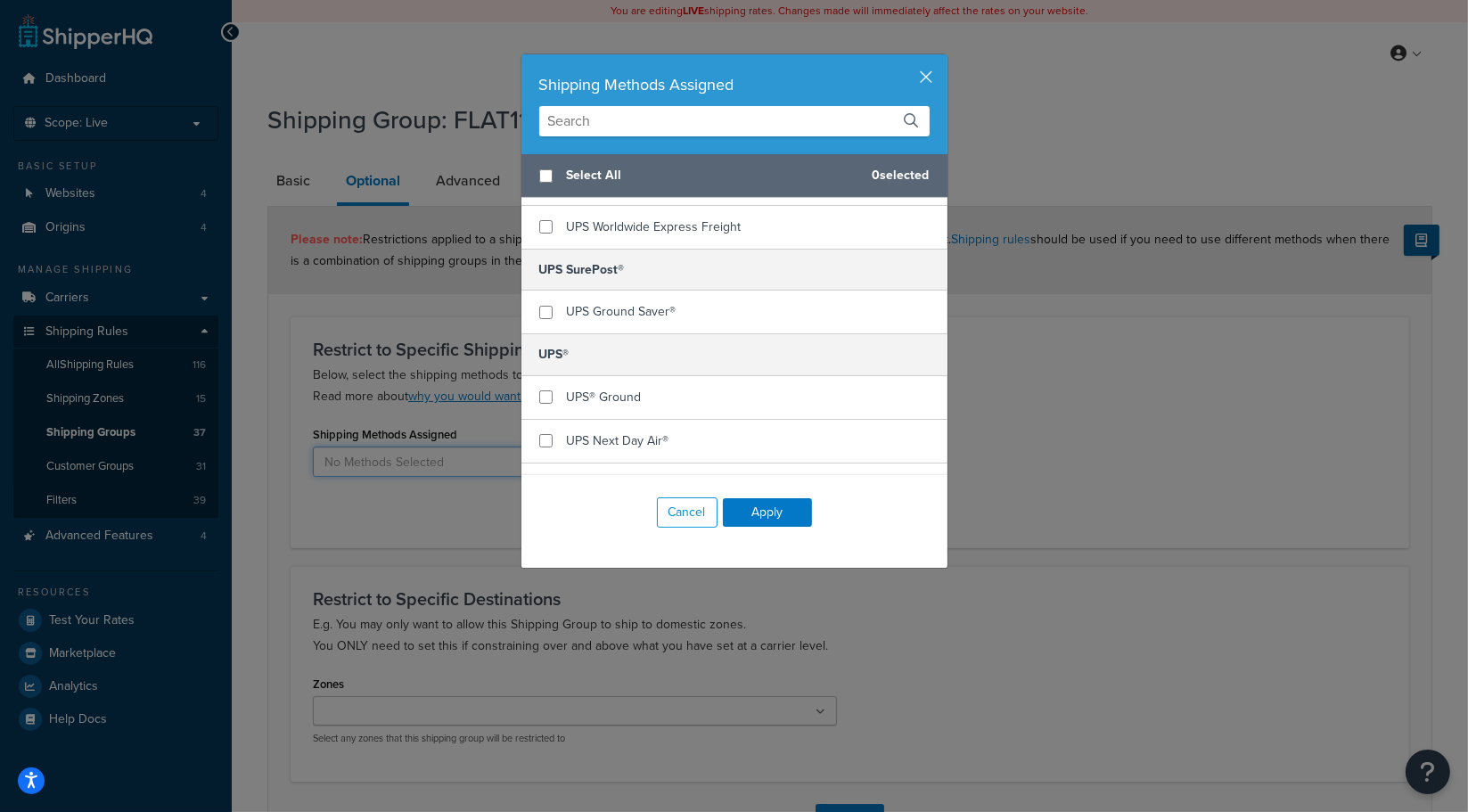
scroll to position [596, 0]
click at [539, 394] on input "checkbox" at bounding box center [545, 392] width 13 height 13
checkbox input "true"
click at [539, 305] on input "checkbox" at bounding box center [545, 307] width 13 height 13
checkbox input "true"
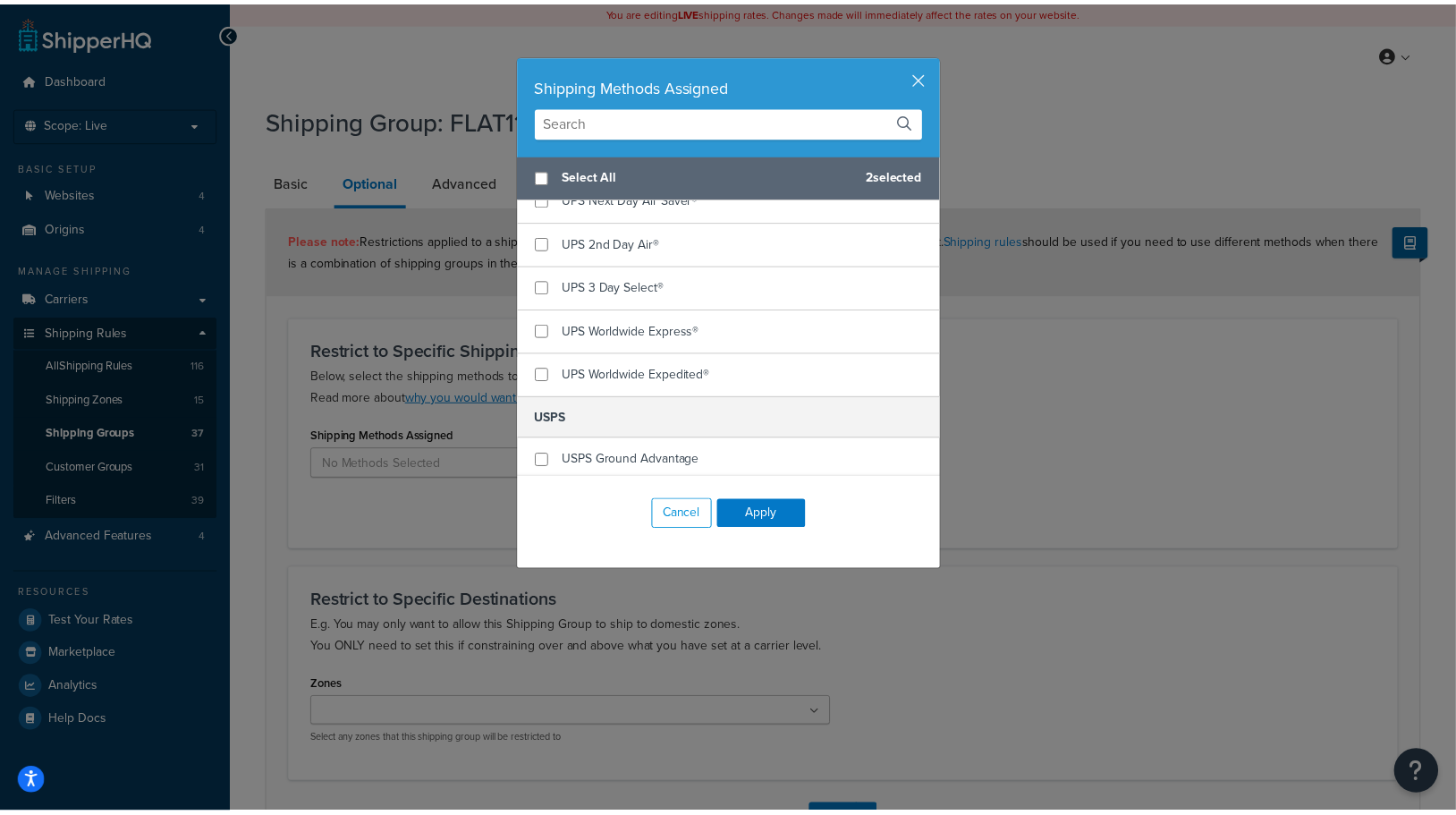
scroll to position [885, 0]
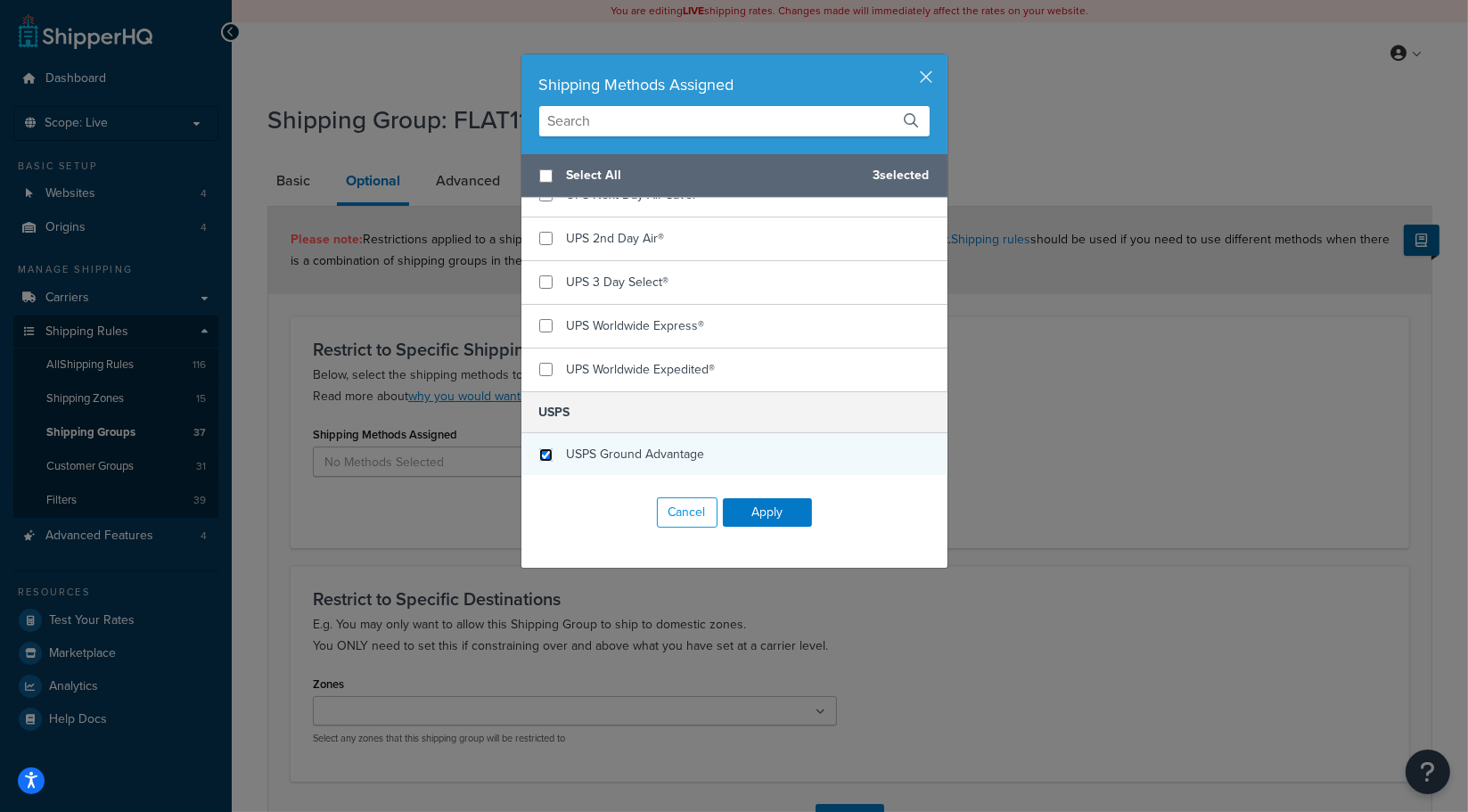
click at [539, 456] on input "checkbox" at bounding box center [545, 454] width 13 height 13
checkbox input "true"
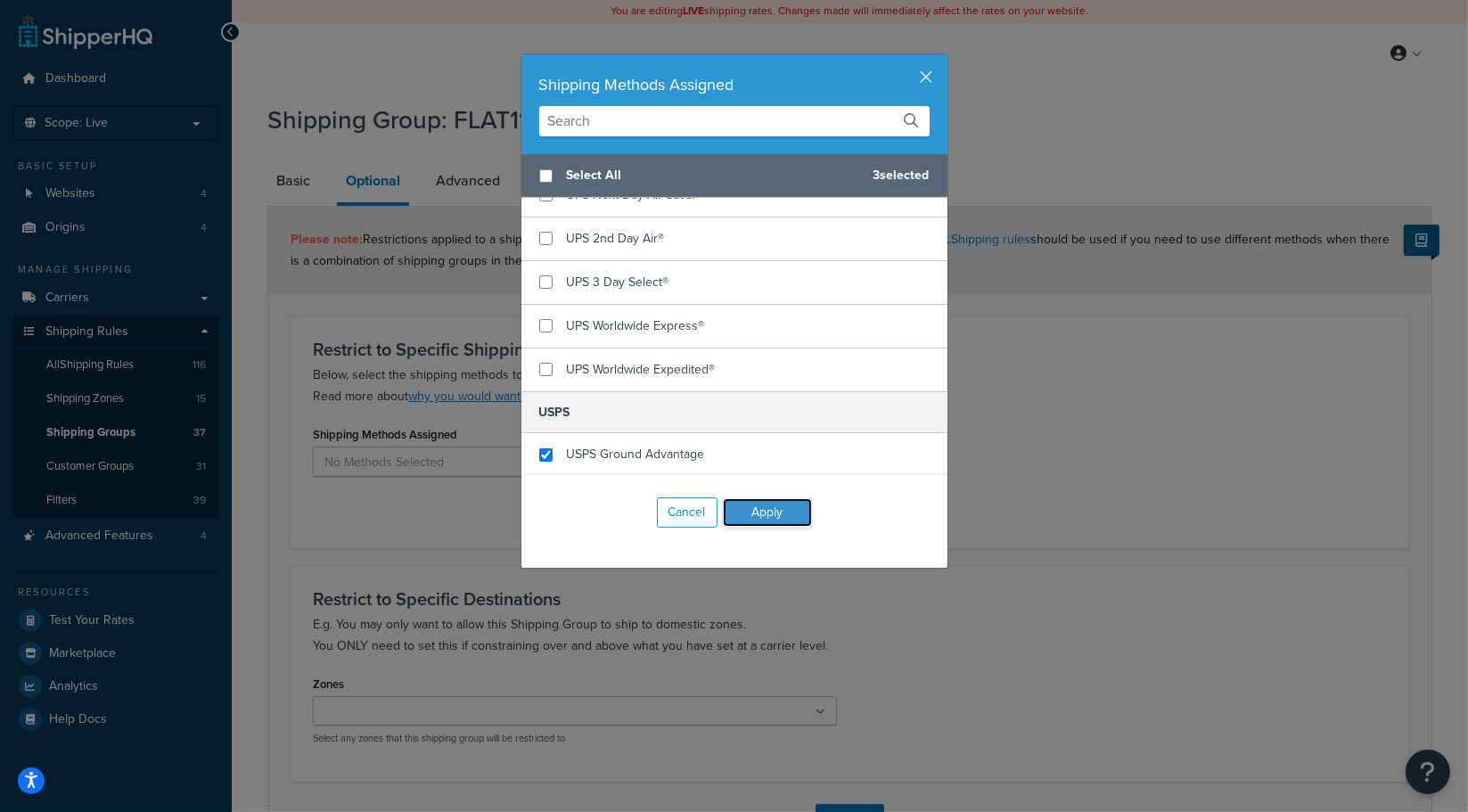
click at [749, 511] on button "Apply" at bounding box center [767, 512] width 89 height 29
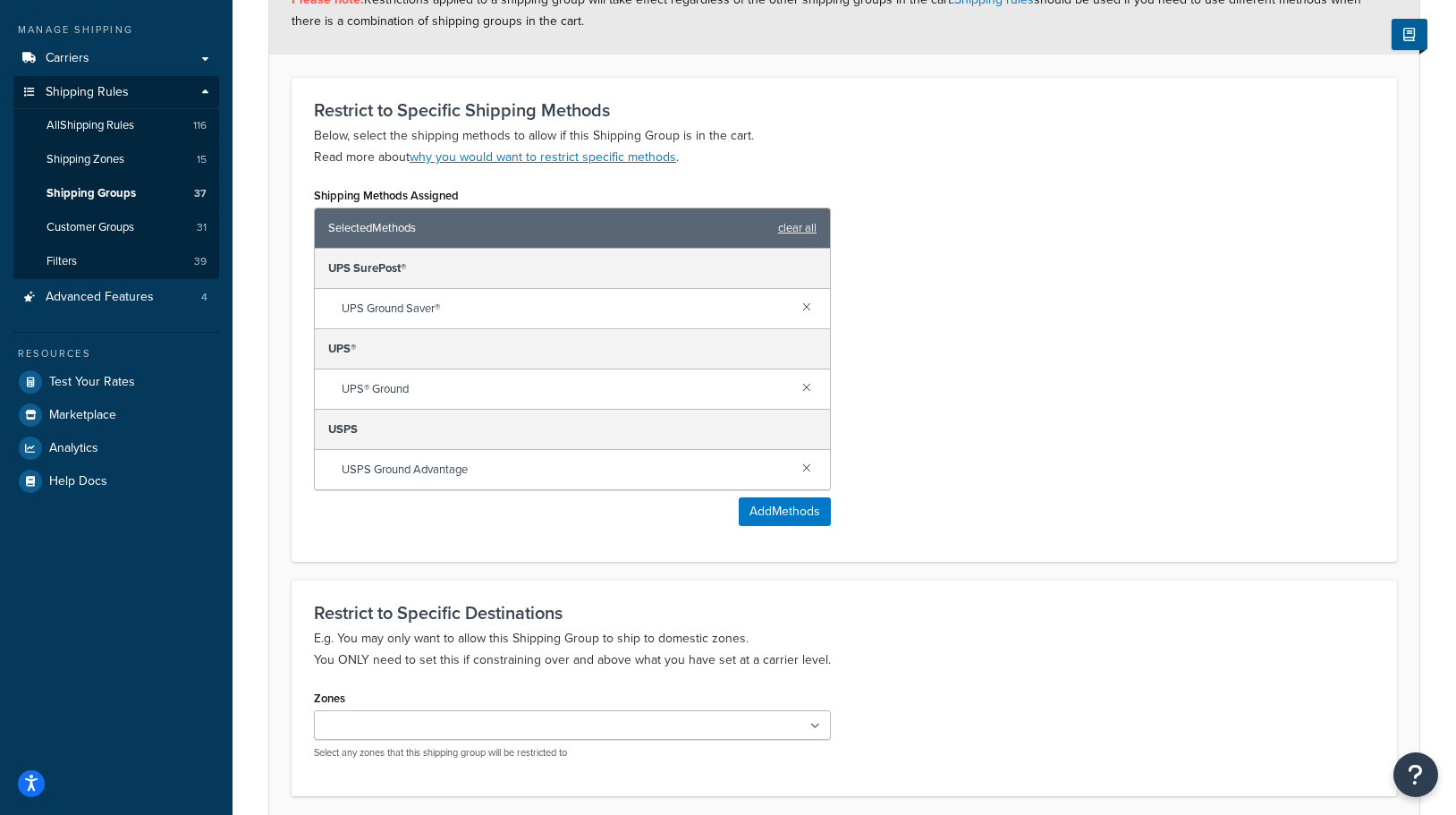
scroll to position [384, 0]
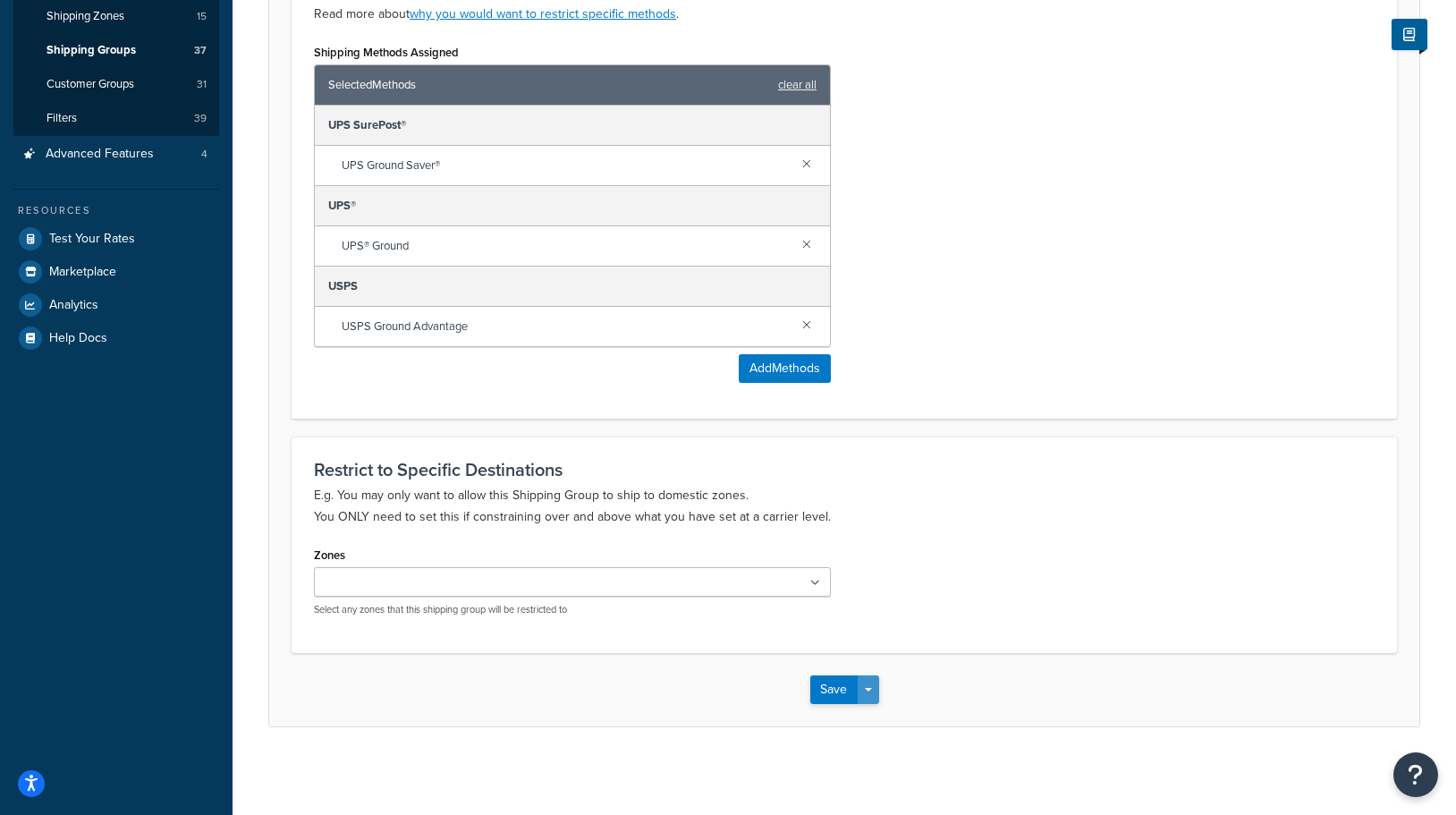
click at [869, 692] on button "Save Dropdown" at bounding box center [869, 689] width 22 height 29
click at [900, 710] on button "Save and Edit" at bounding box center [896, 723] width 173 height 38
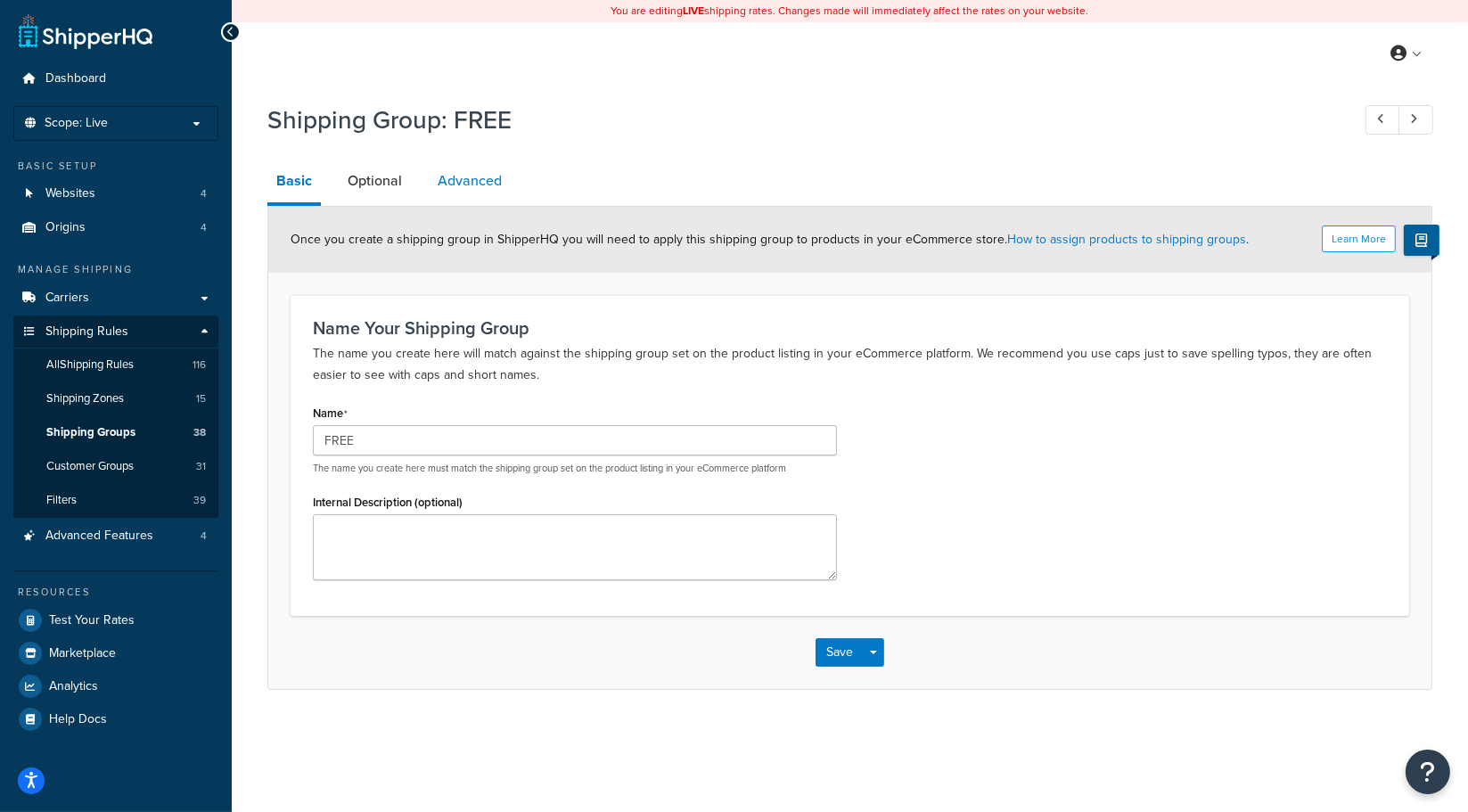
click at [461, 181] on link "Advanced" at bounding box center [469, 180] width 82 height 43
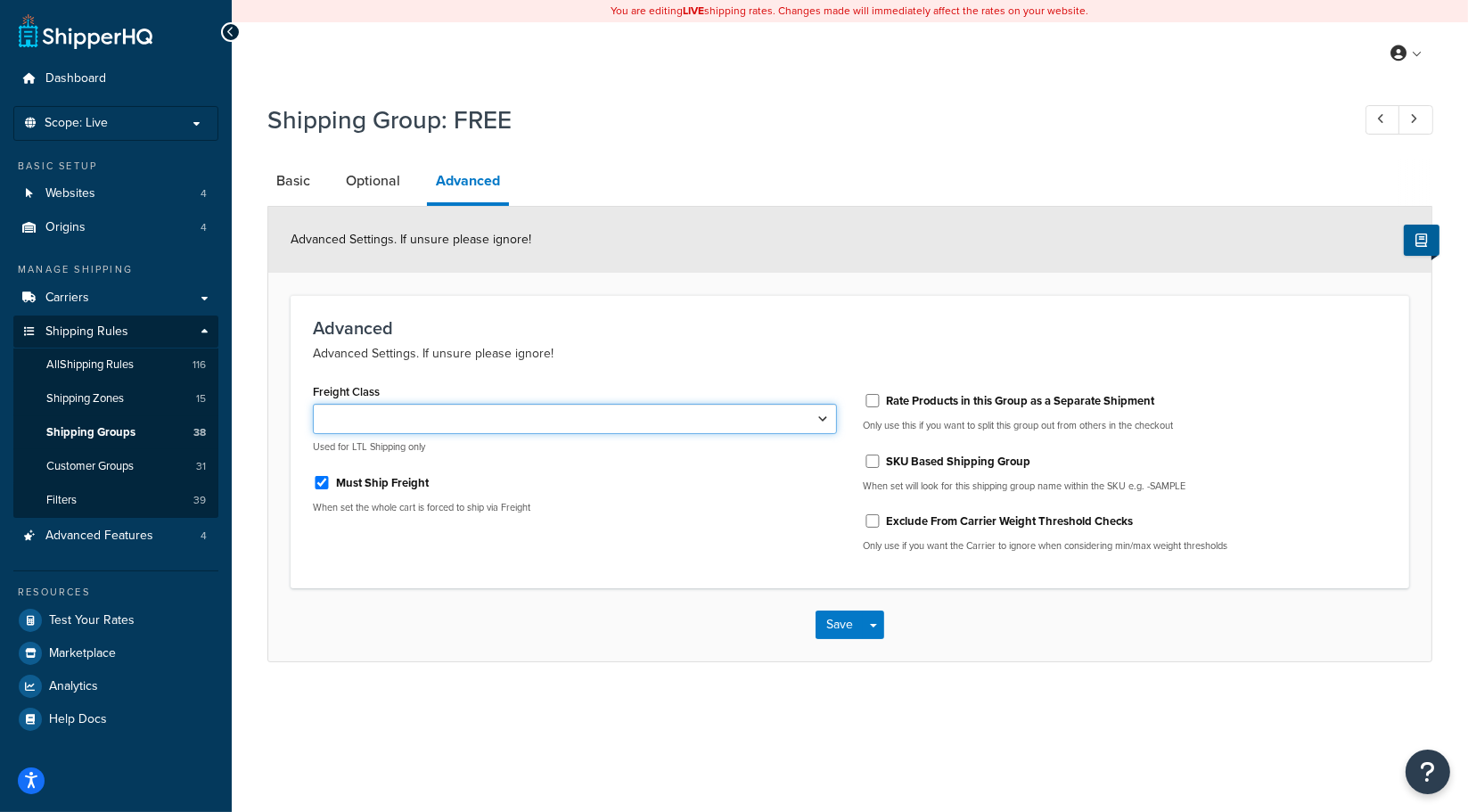
click at [504, 421] on select "50 55 60 65 70 77.5 85 92.5 100 110 125 150 175 200 250 300 400 500" at bounding box center [574, 418] width 524 height 30
select select "175"
click at [313, 404] on select "50 55 60 65 70 77.5 85 92.5 100 110 125 150 175 200 250 300 400 500" at bounding box center [574, 418] width 524 height 30
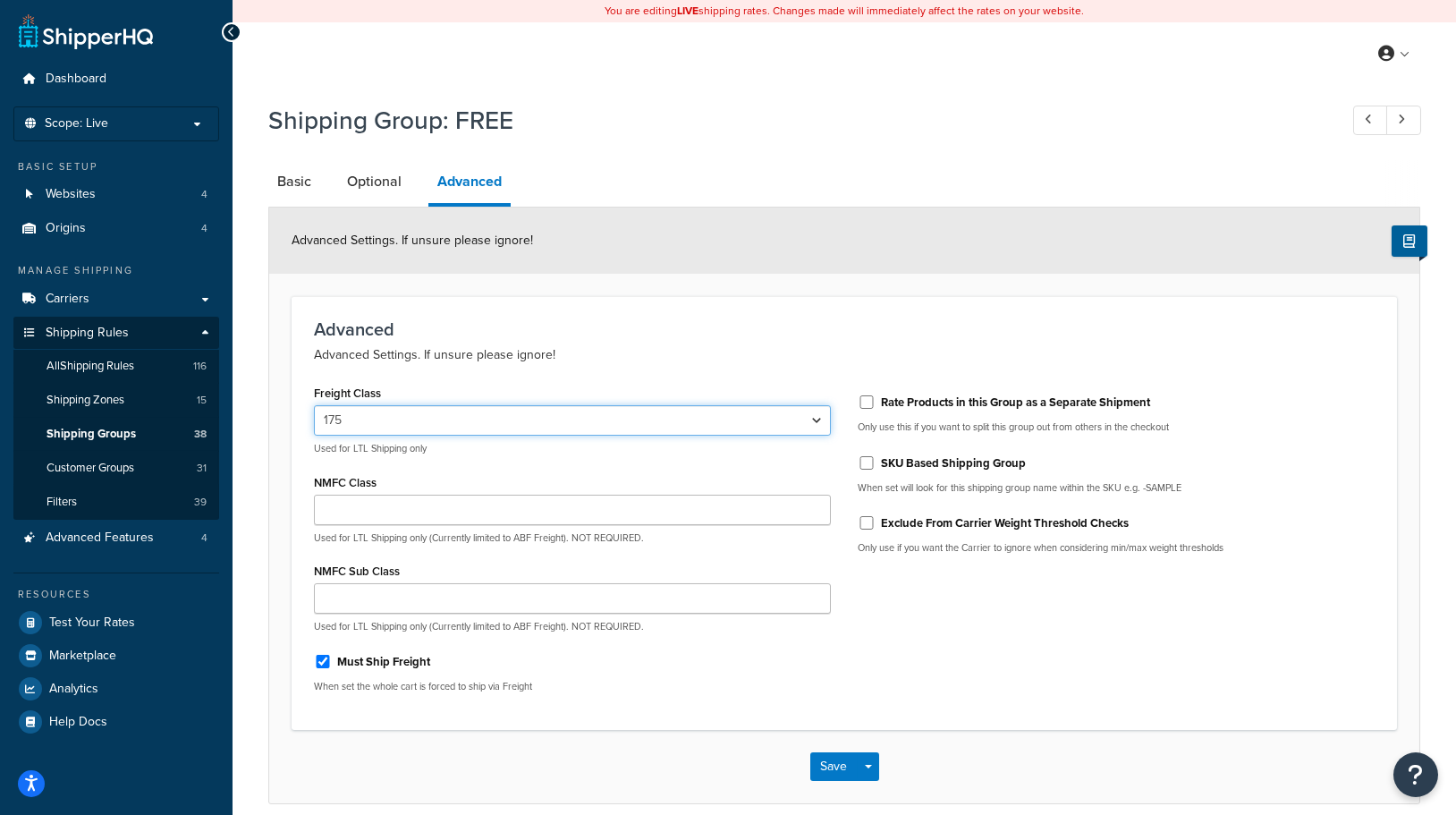
click at [492, 426] on select "50 55 60 65 70 77.5 85 92.5 100 110 125 150 175 200 250 300 400 500" at bounding box center [572, 420] width 517 height 30
select select
click at [314, 405] on select "50 55 60 65 70 77.5 85 92.5 100 110 125 150 175 200 250 300 400 500" at bounding box center [572, 420] width 517 height 30
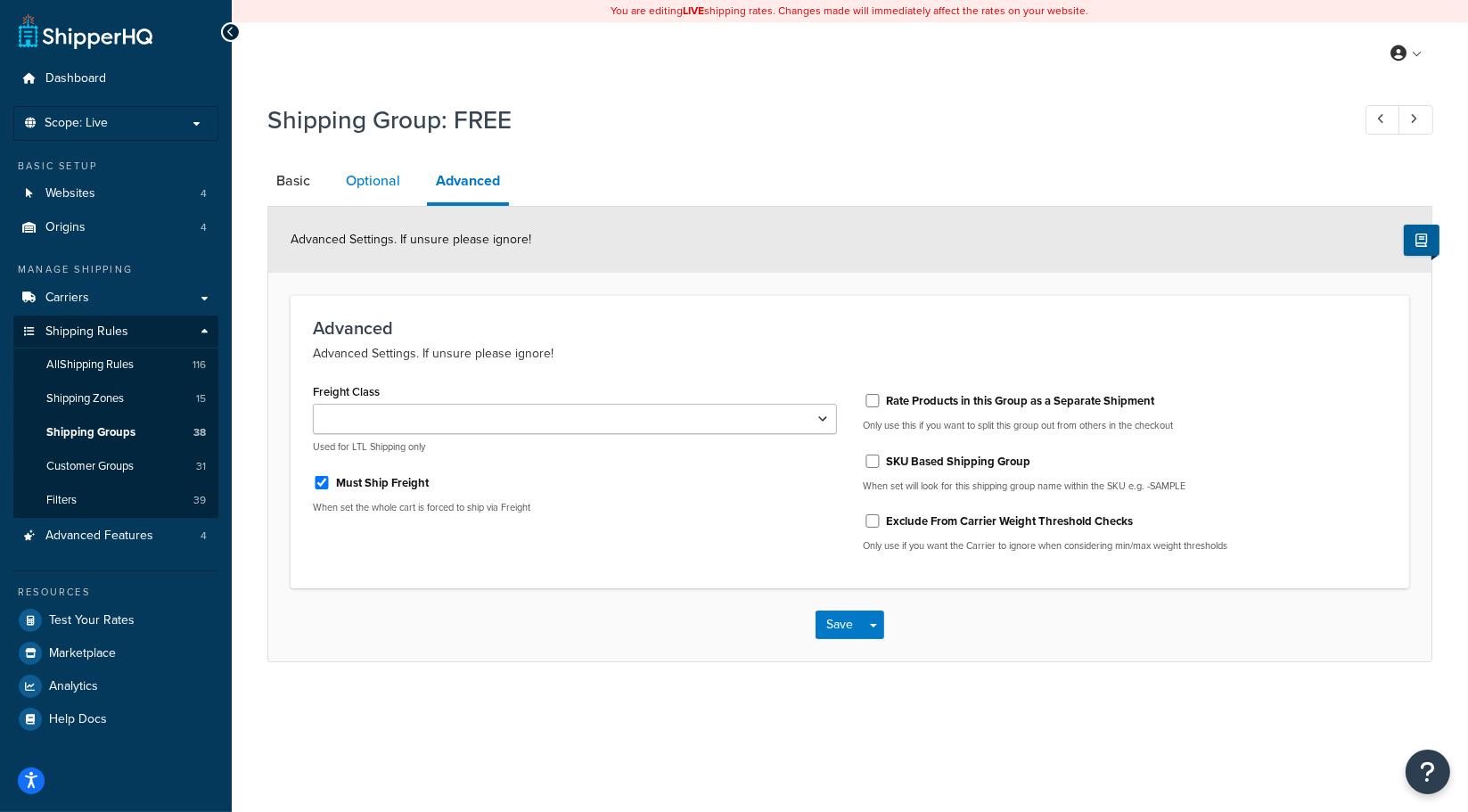
click at [369, 182] on link "Optional" at bounding box center [373, 180] width 73 height 43
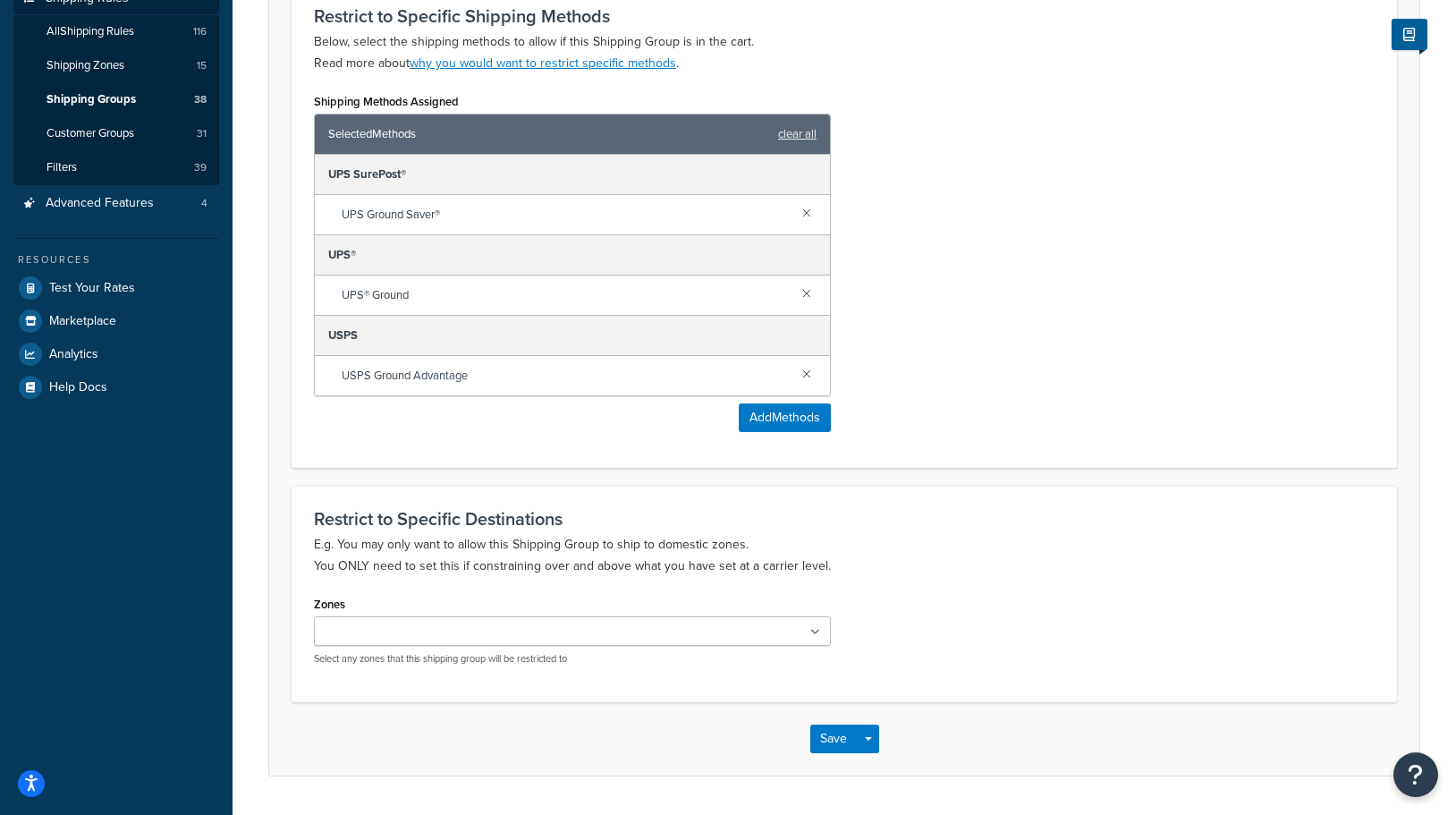
scroll to position [384, 0]
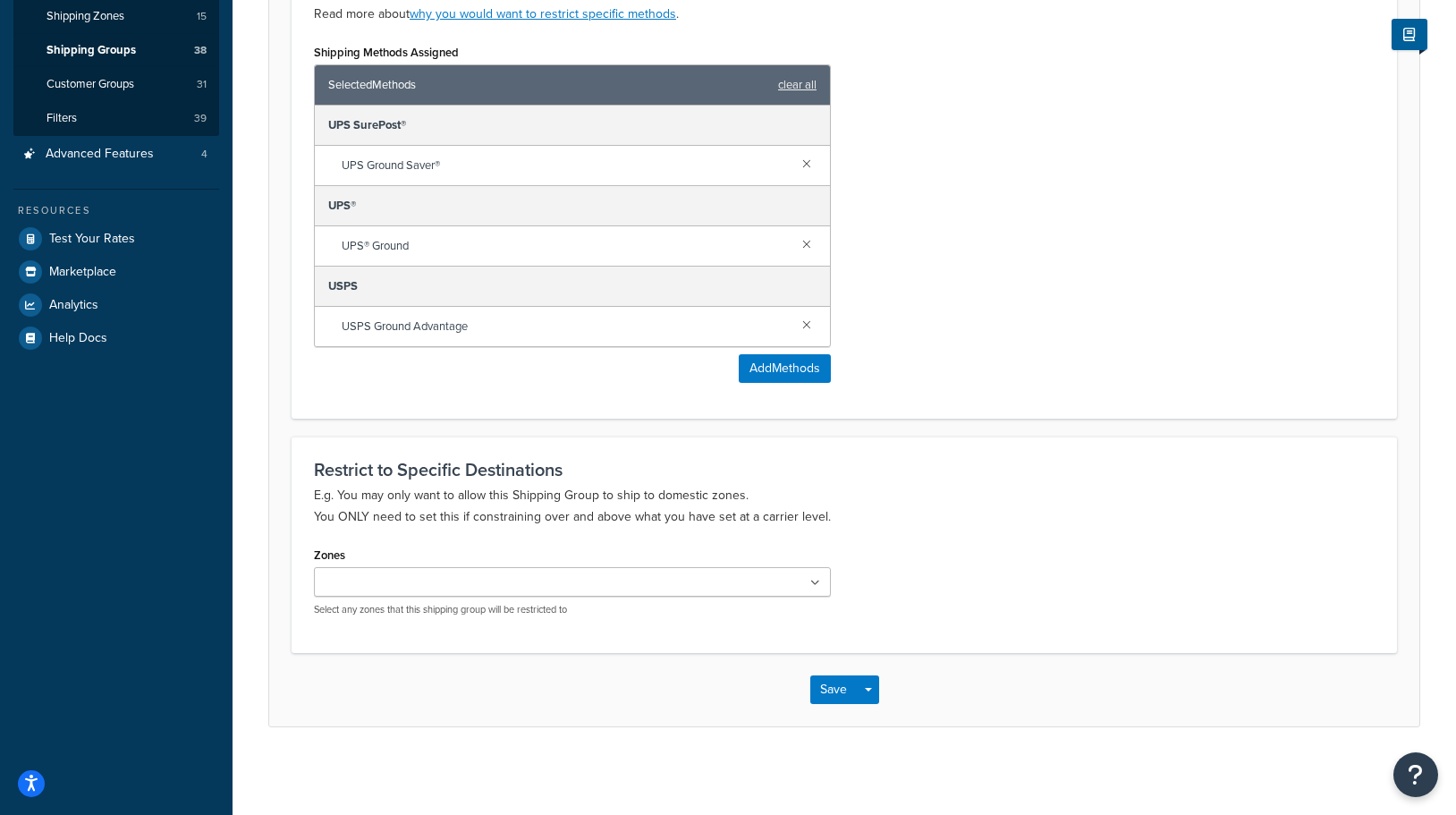
click at [680, 576] on ul at bounding box center [572, 582] width 517 height 30
click at [1045, 549] on div "Zones US 48 US APO US CAN AK/HI SDNY SDSC SDLA International PICKUP SC PICK UP …" at bounding box center [844, 586] width 1087 height 88
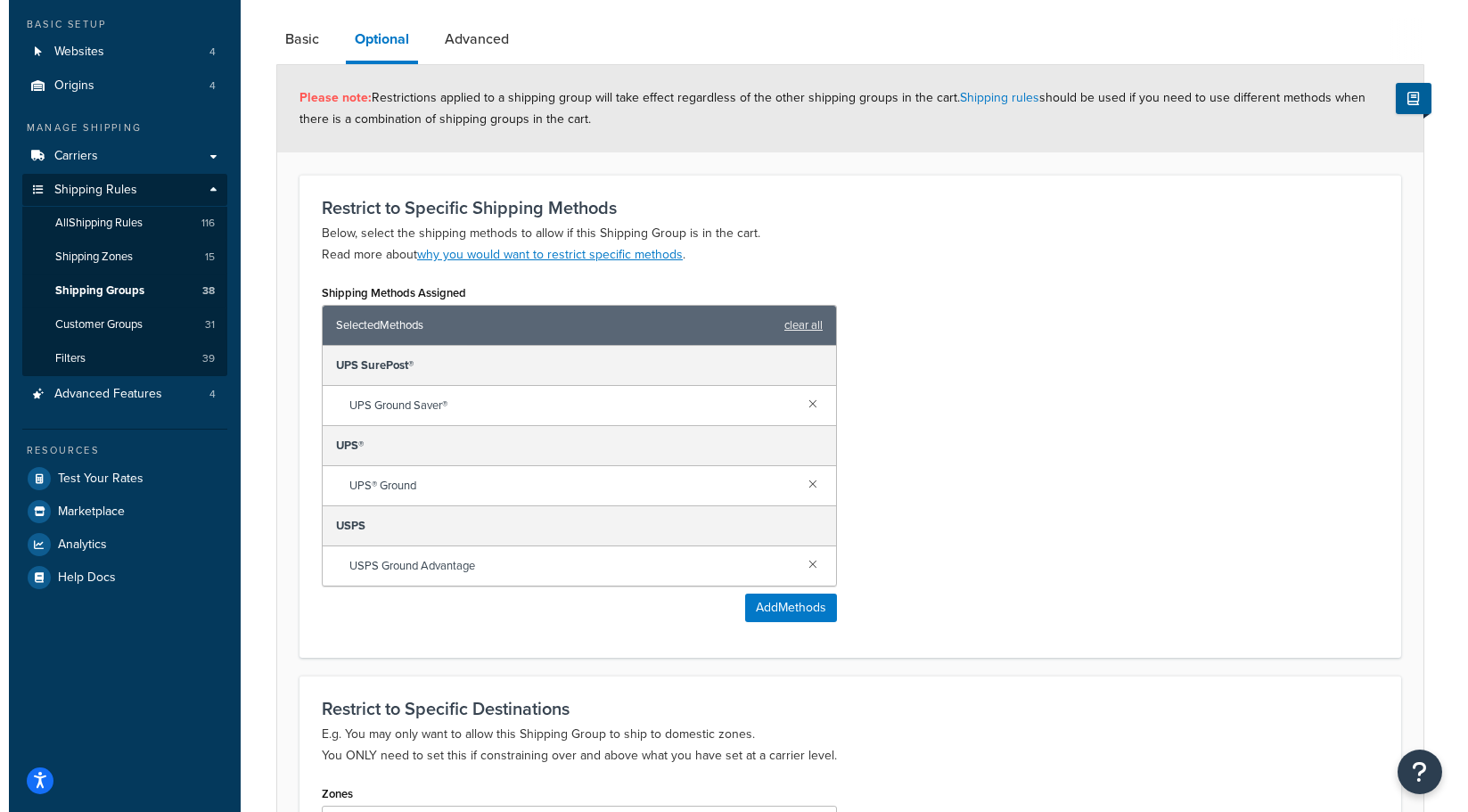
scroll to position [0, 0]
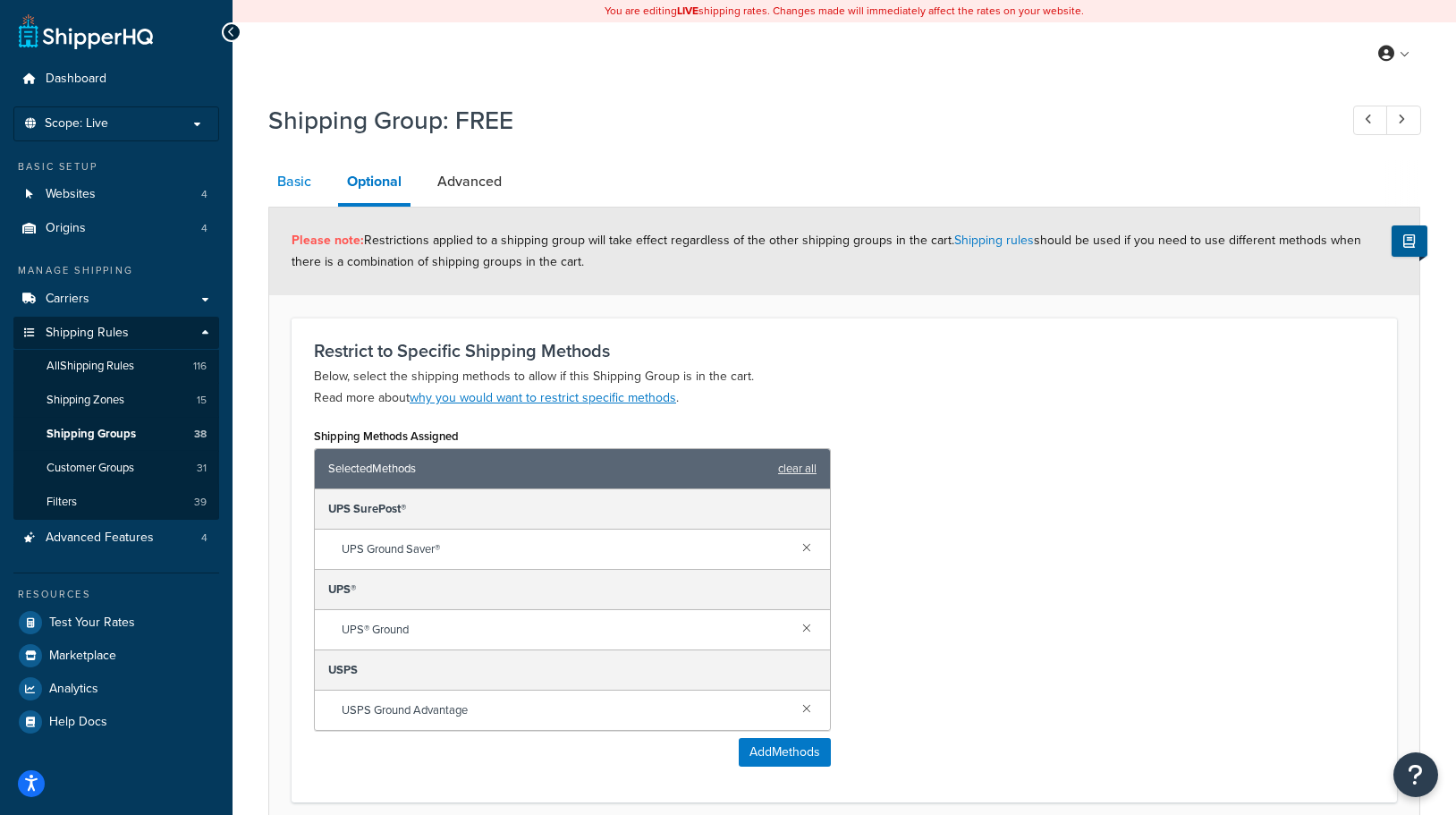
click at [282, 182] on link "Basic" at bounding box center [294, 181] width 52 height 43
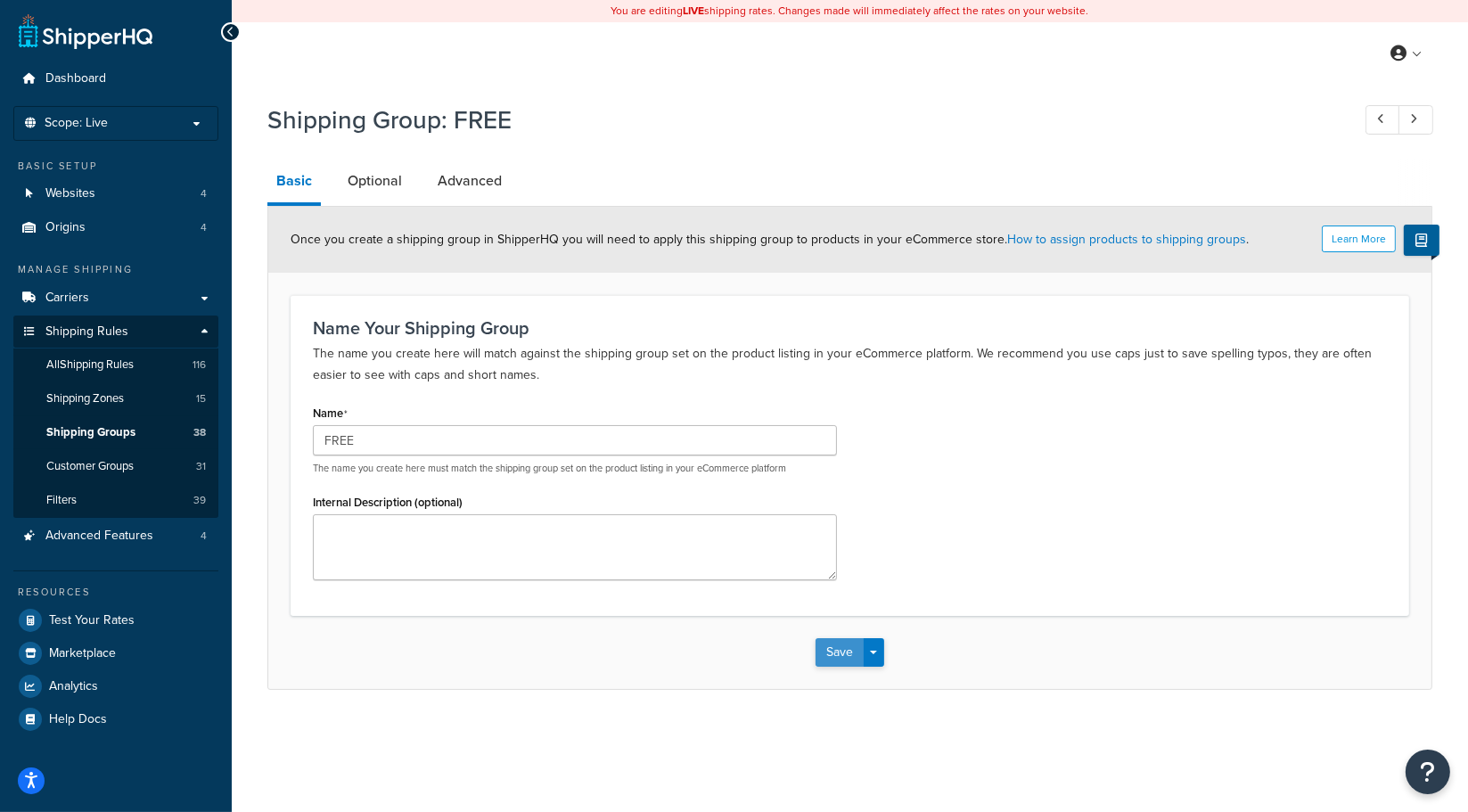
click at [844, 661] on button "Save" at bounding box center [839, 652] width 48 height 29
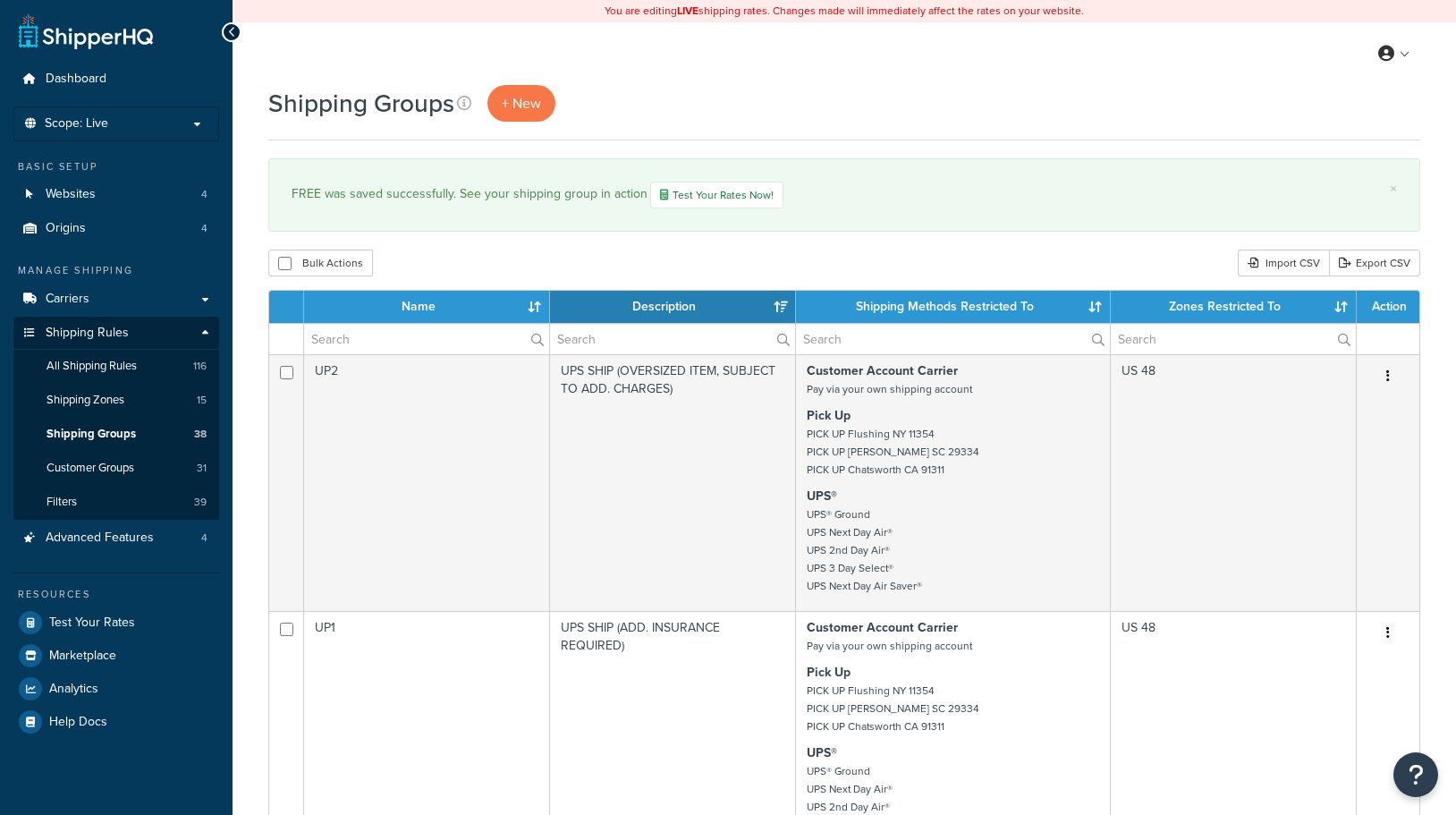
select select "15"
click at [64, 332] on span "Shipping Rules" at bounding box center [87, 332] width 83 height 15
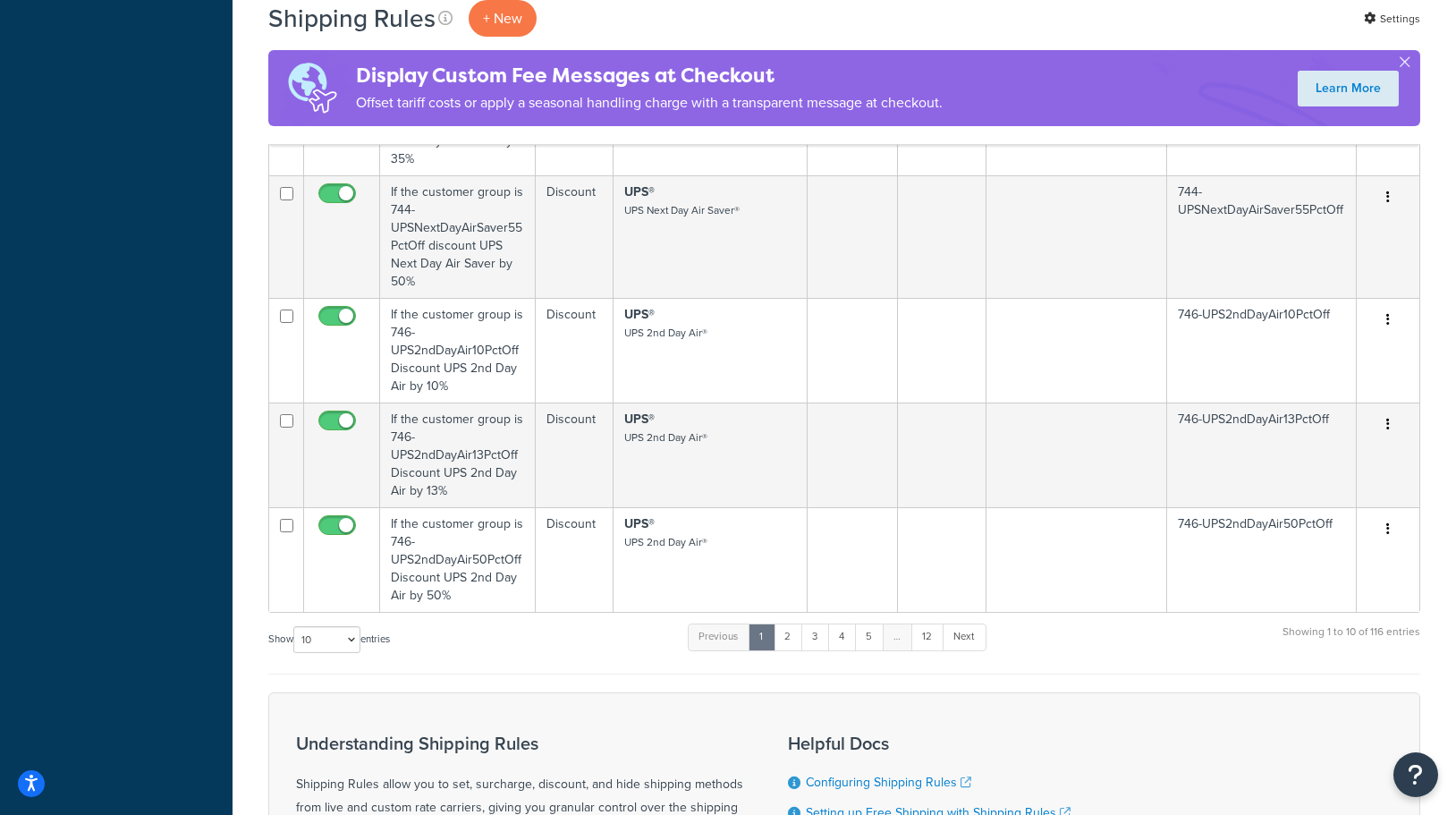
scroll to position [1091, 0]
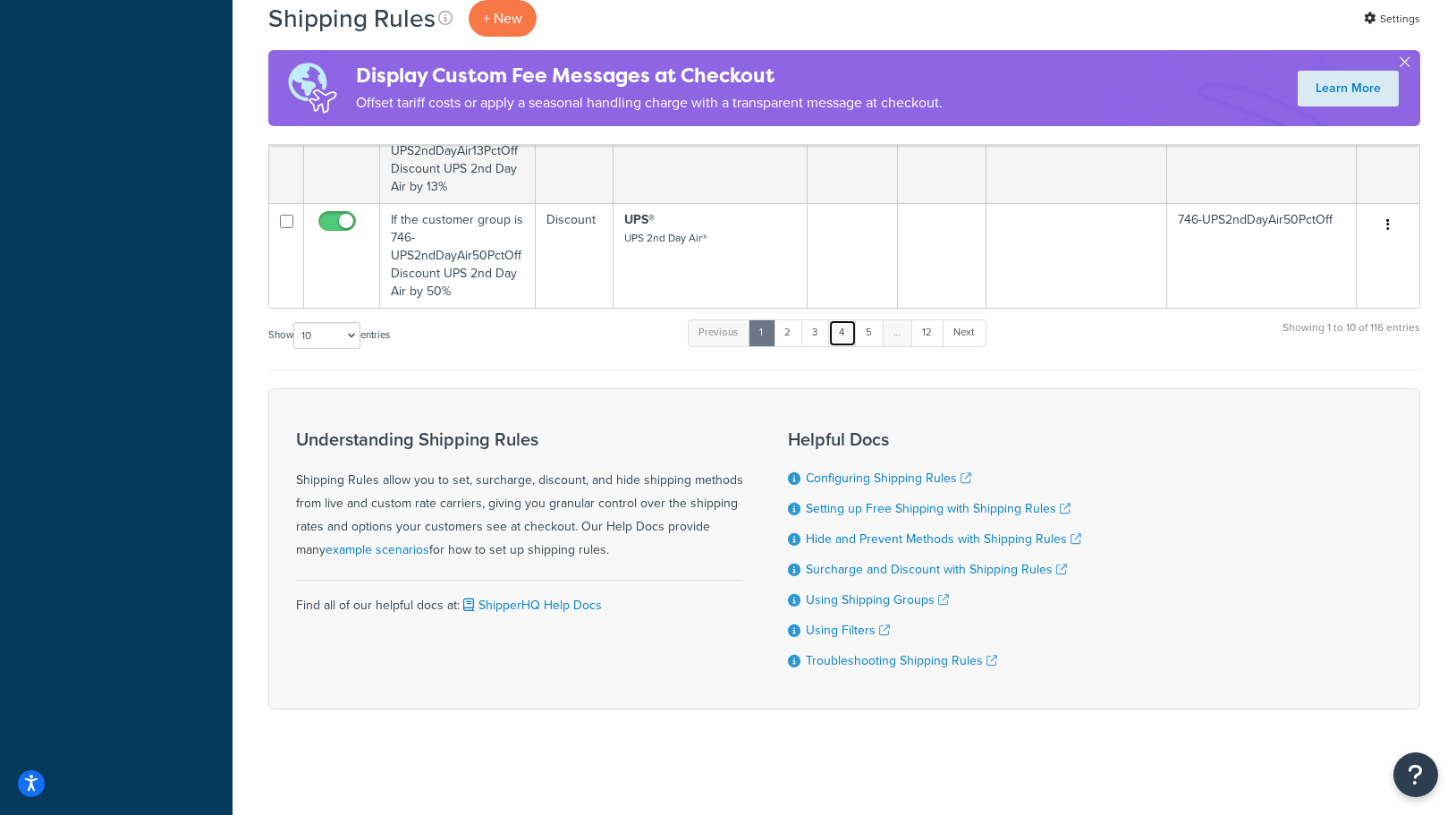
click at [849, 333] on link "4" at bounding box center [842, 332] width 29 height 27
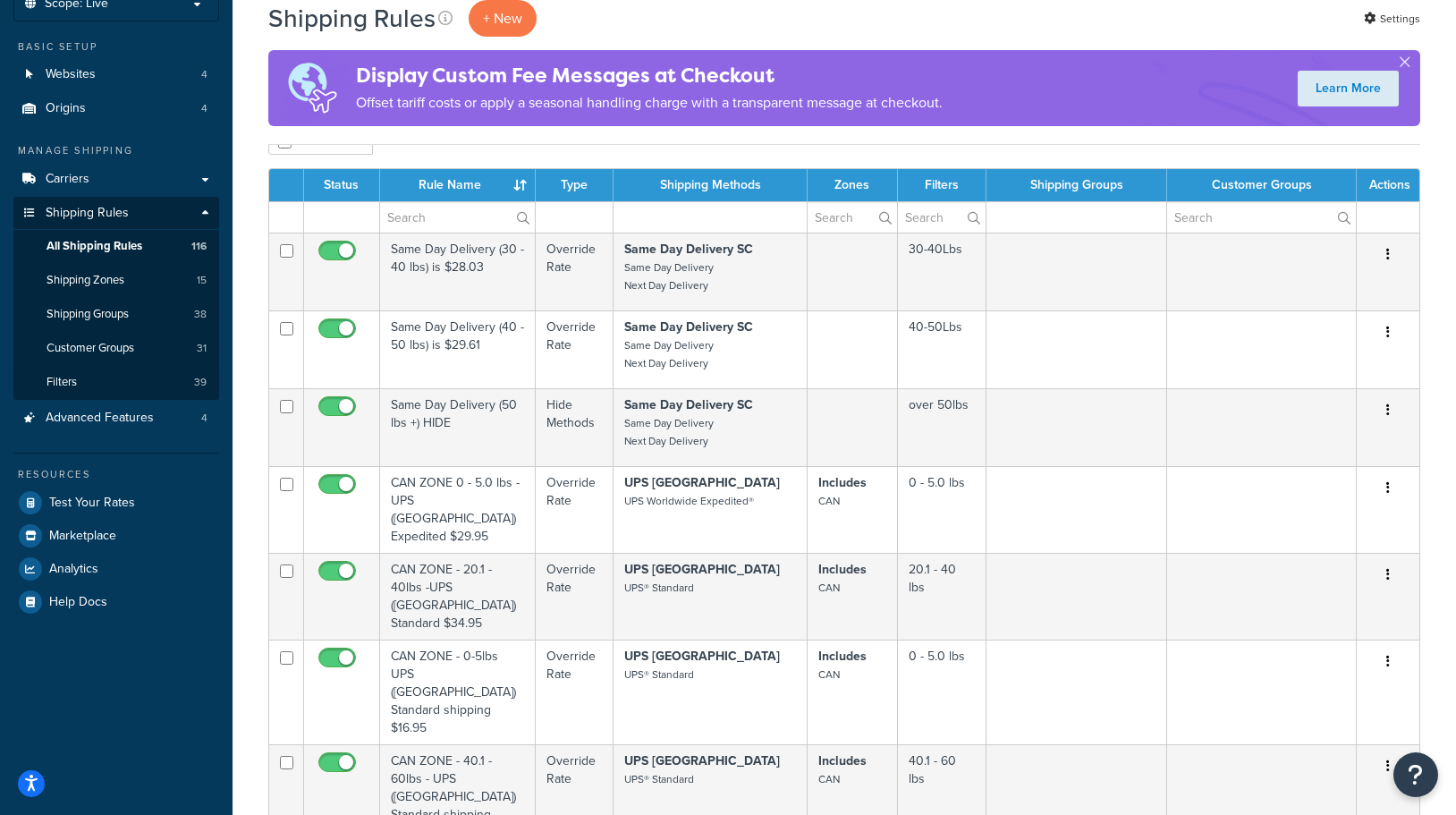
scroll to position [0, 0]
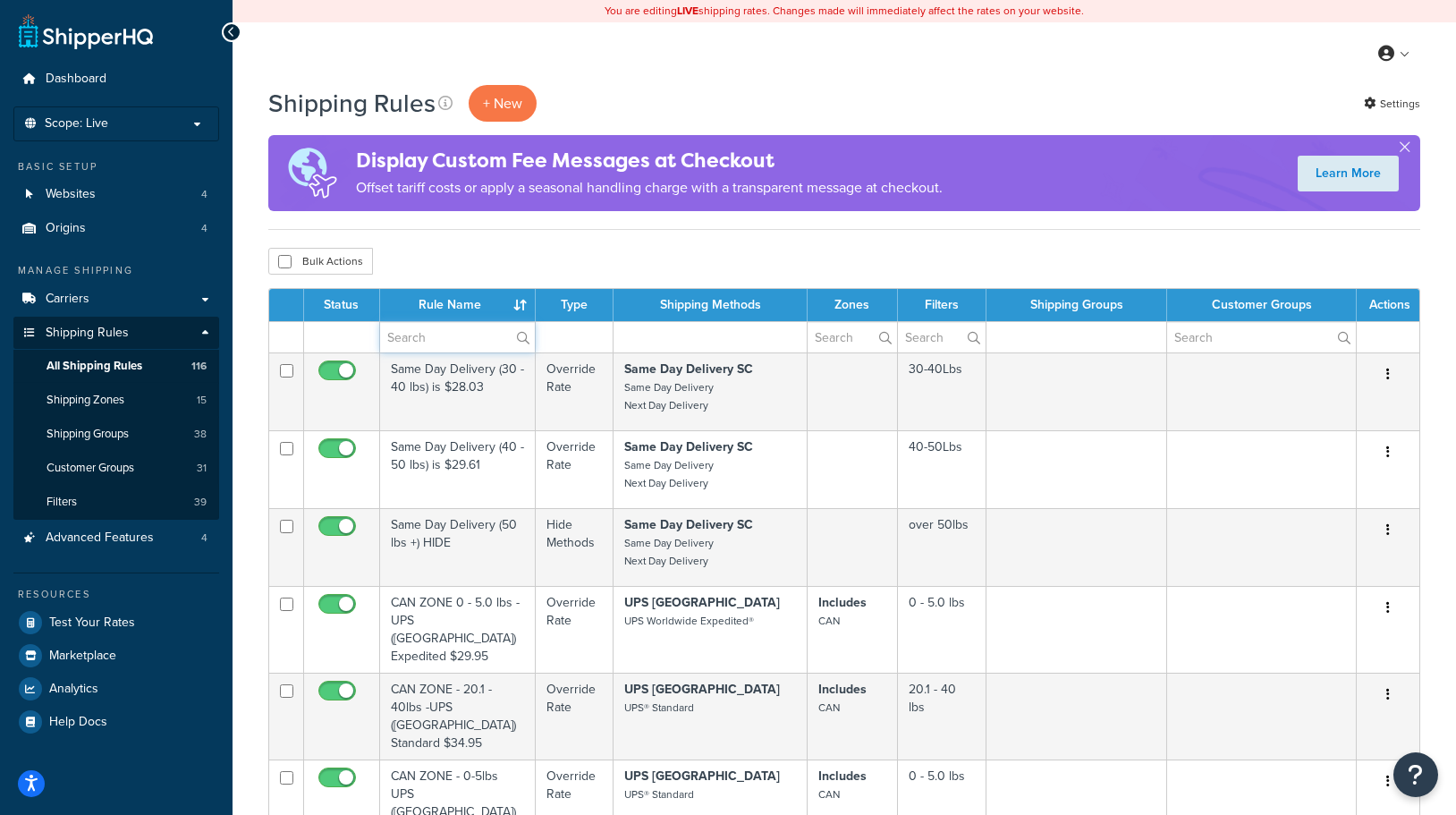
click at [450, 323] on input "text" at bounding box center [457, 337] width 155 height 30
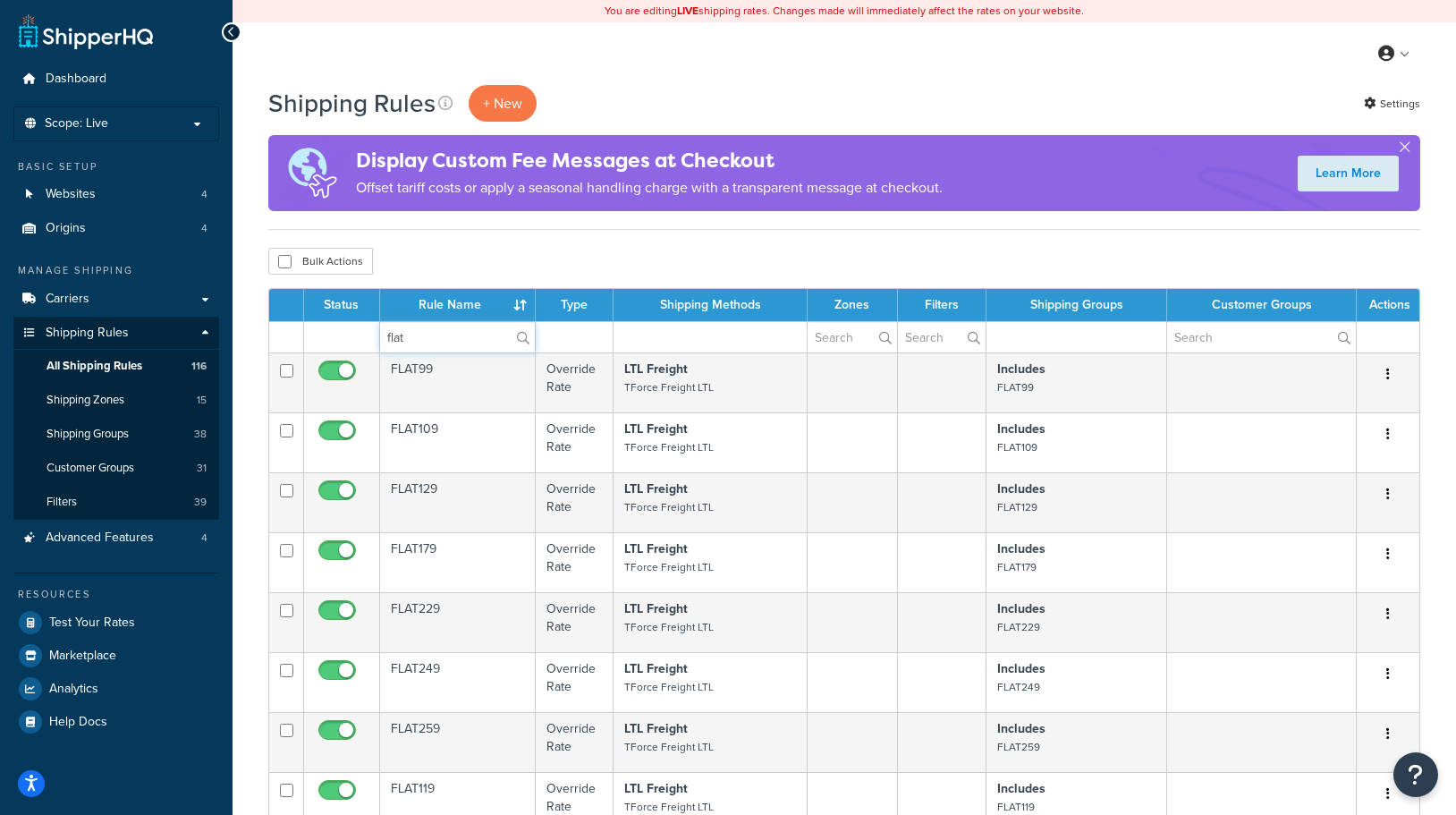
type input "flat"
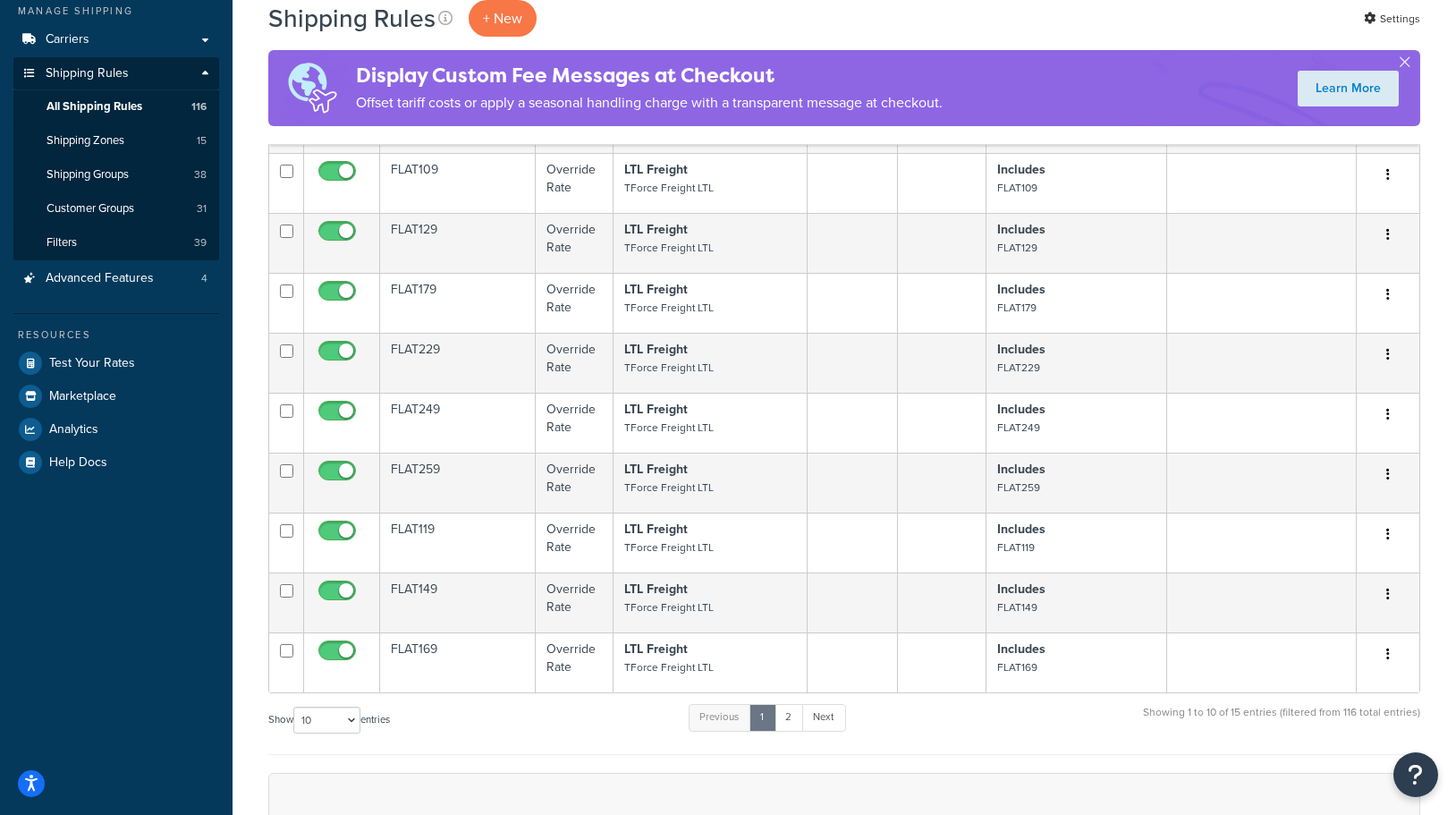
scroll to position [446, 0]
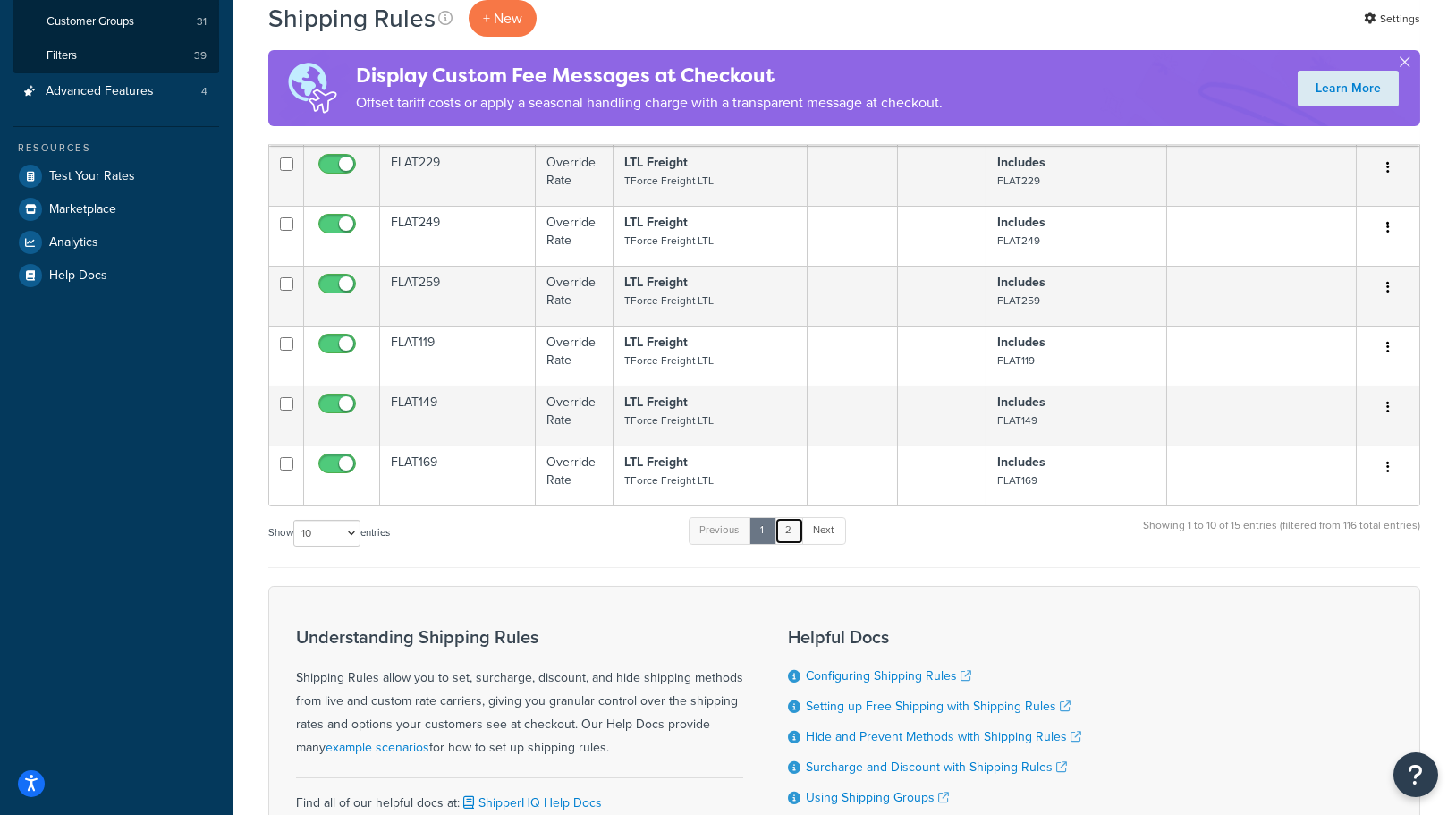
click at [801, 528] on link "2" at bounding box center [789, 530] width 30 height 27
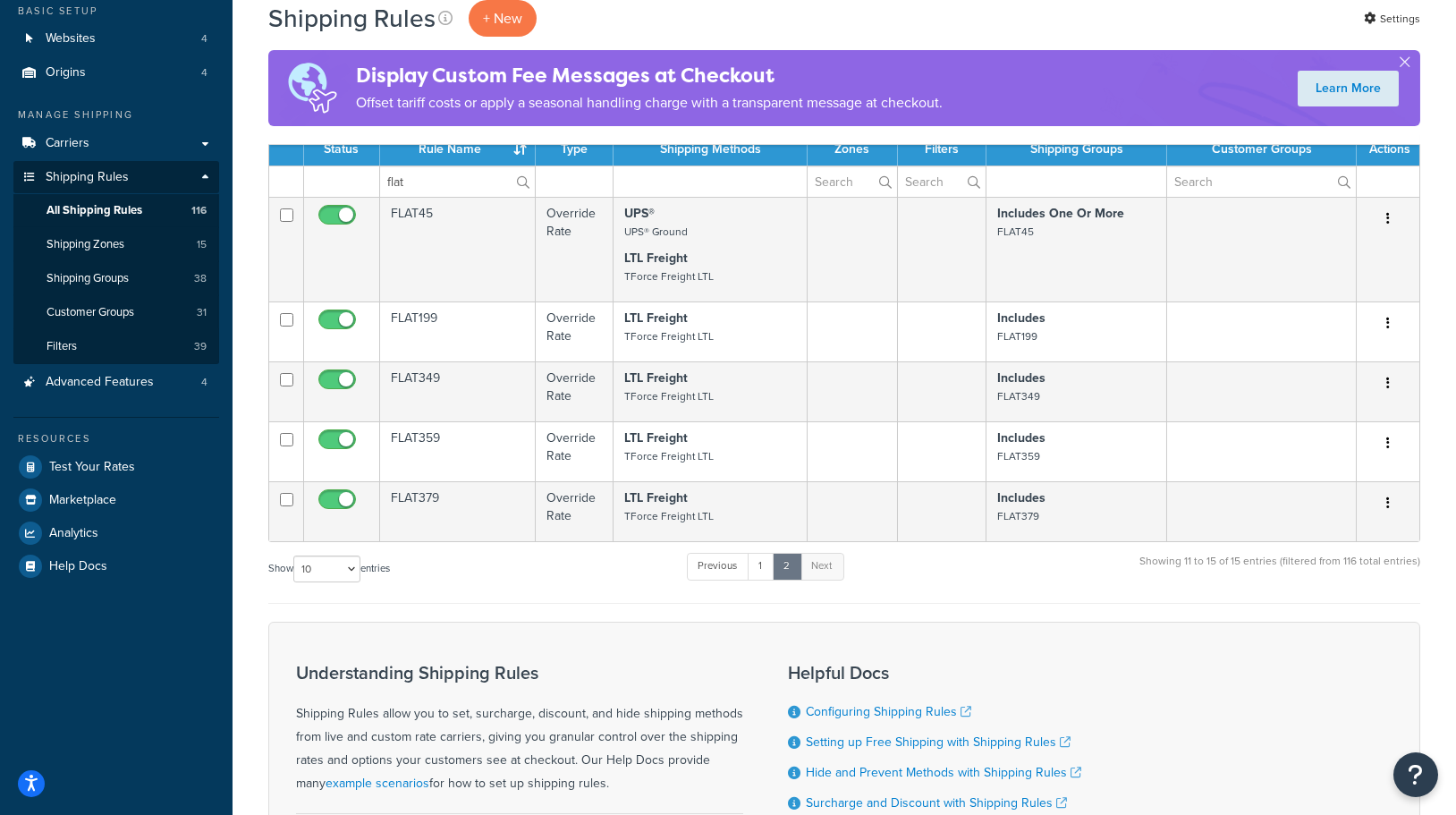
scroll to position [0, 0]
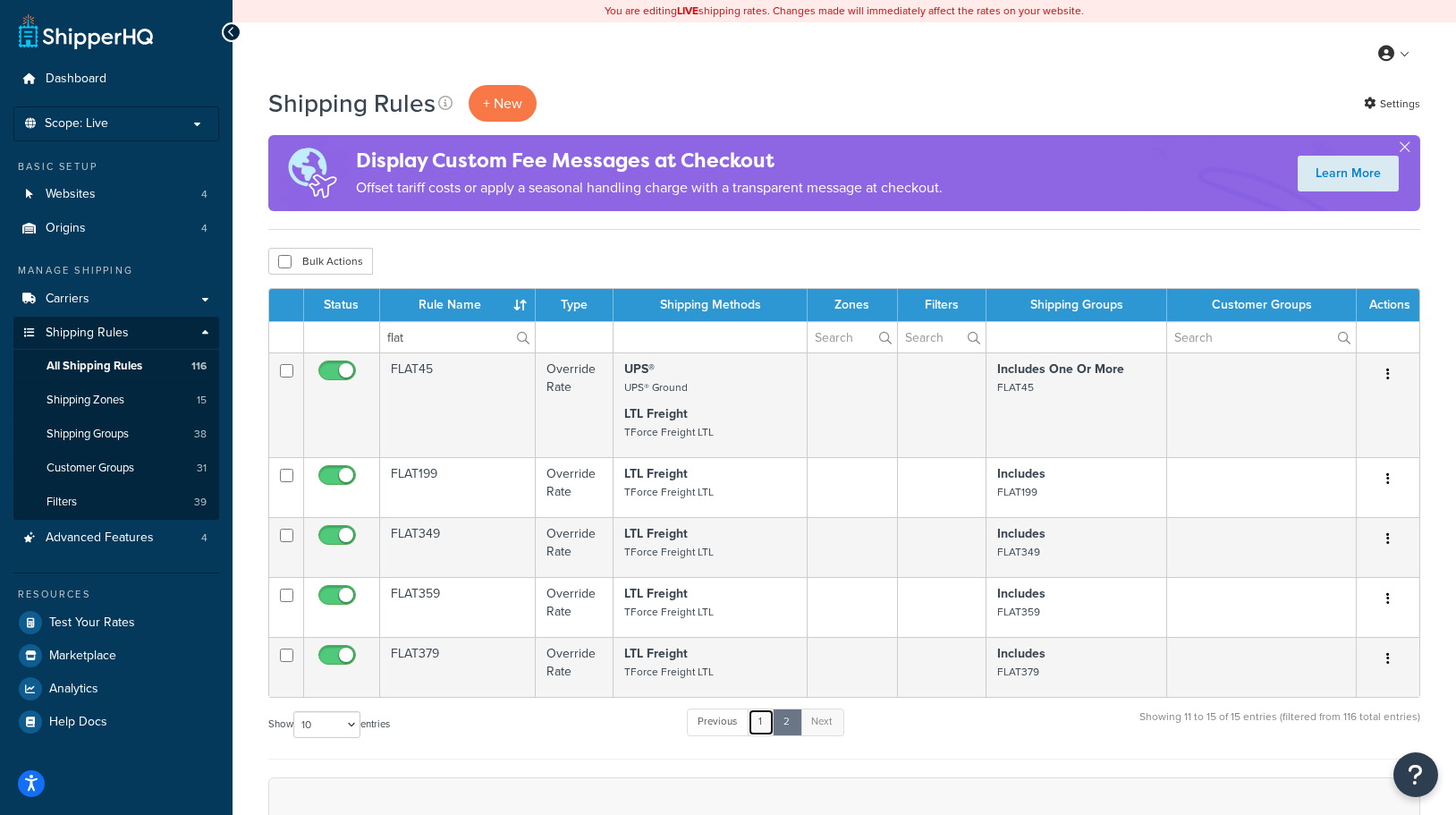
click at [769, 720] on link "1" at bounding box center [761, 721] width 27 height 27
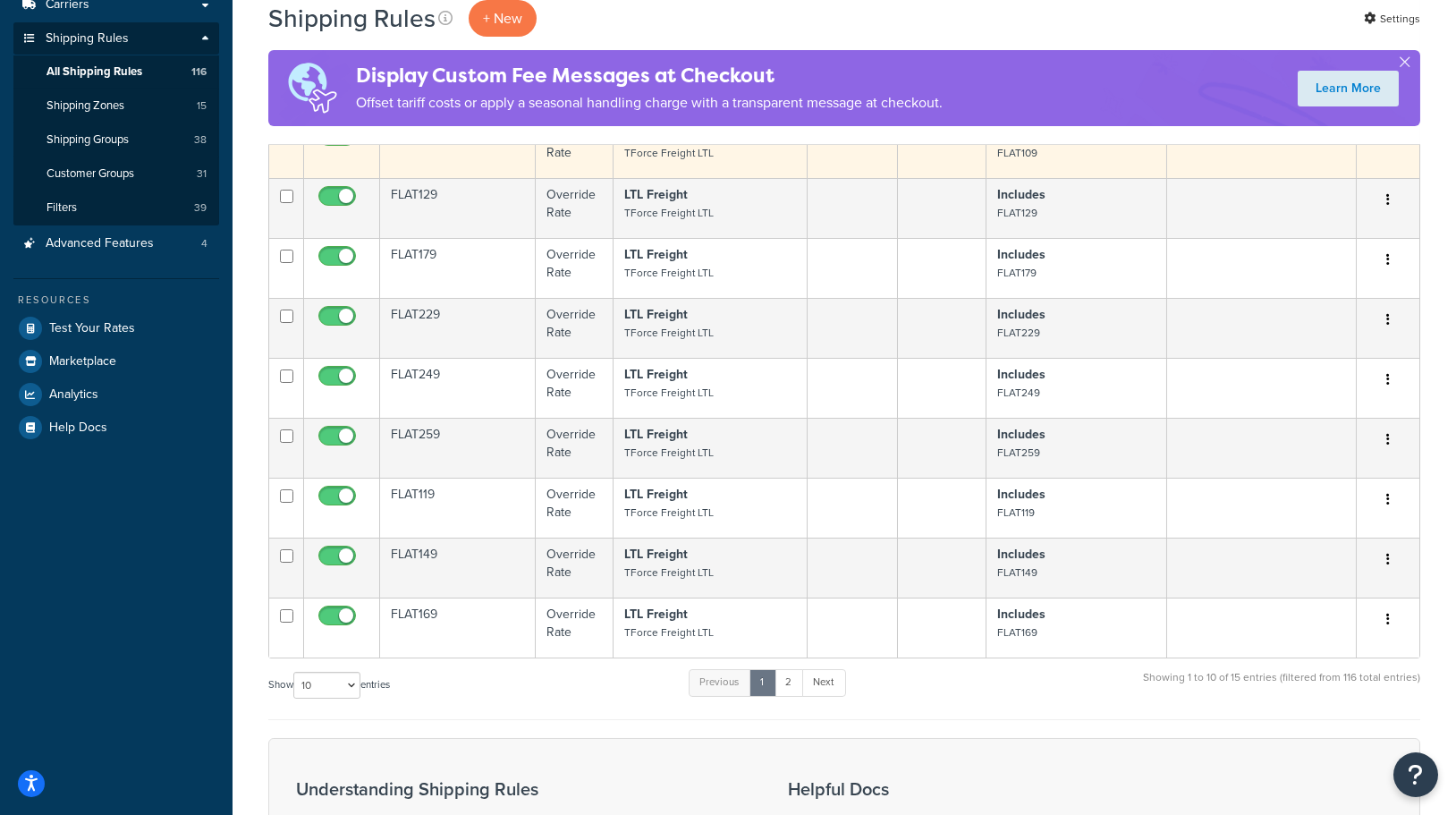
scroll to position [11, 0]
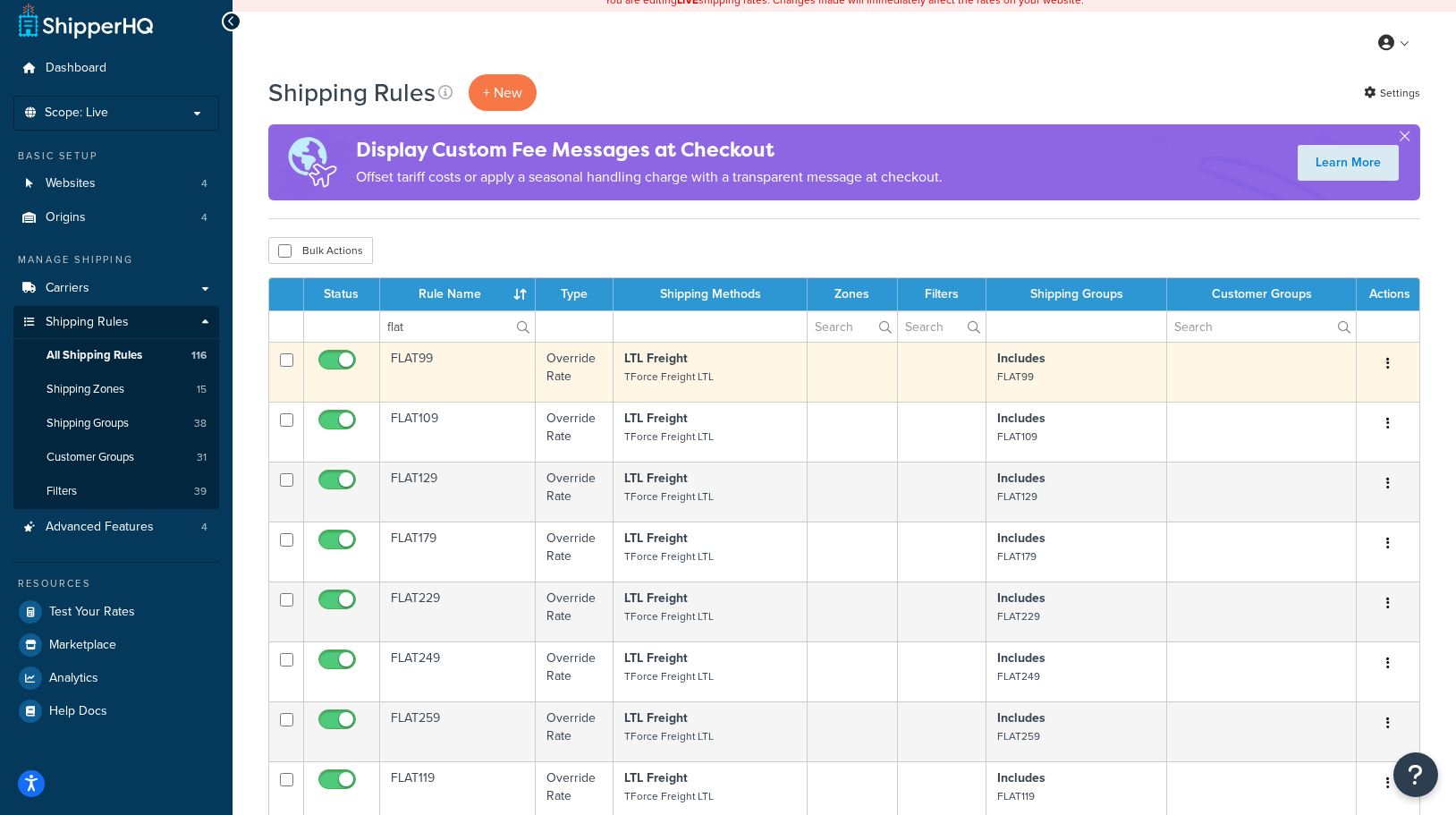
click at [1394, 360] on button "button" at bounding box center [1387, 364] width 25 height 29
click at [1308, 431] on link "Duplicate" at bounding box center [1328, 434] width 142 height 37
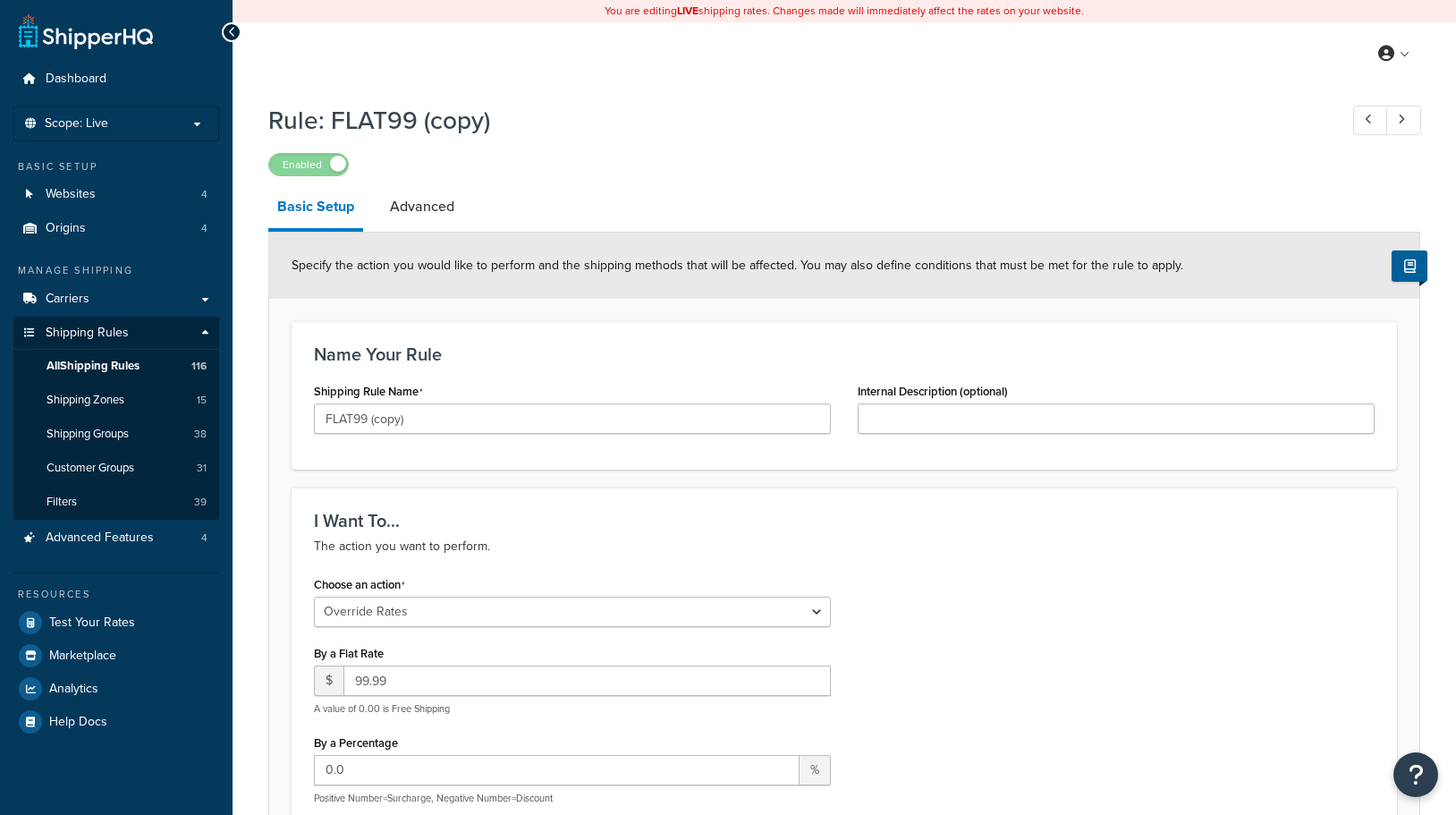
select select "OVERRIDE"
select select "ITEM"
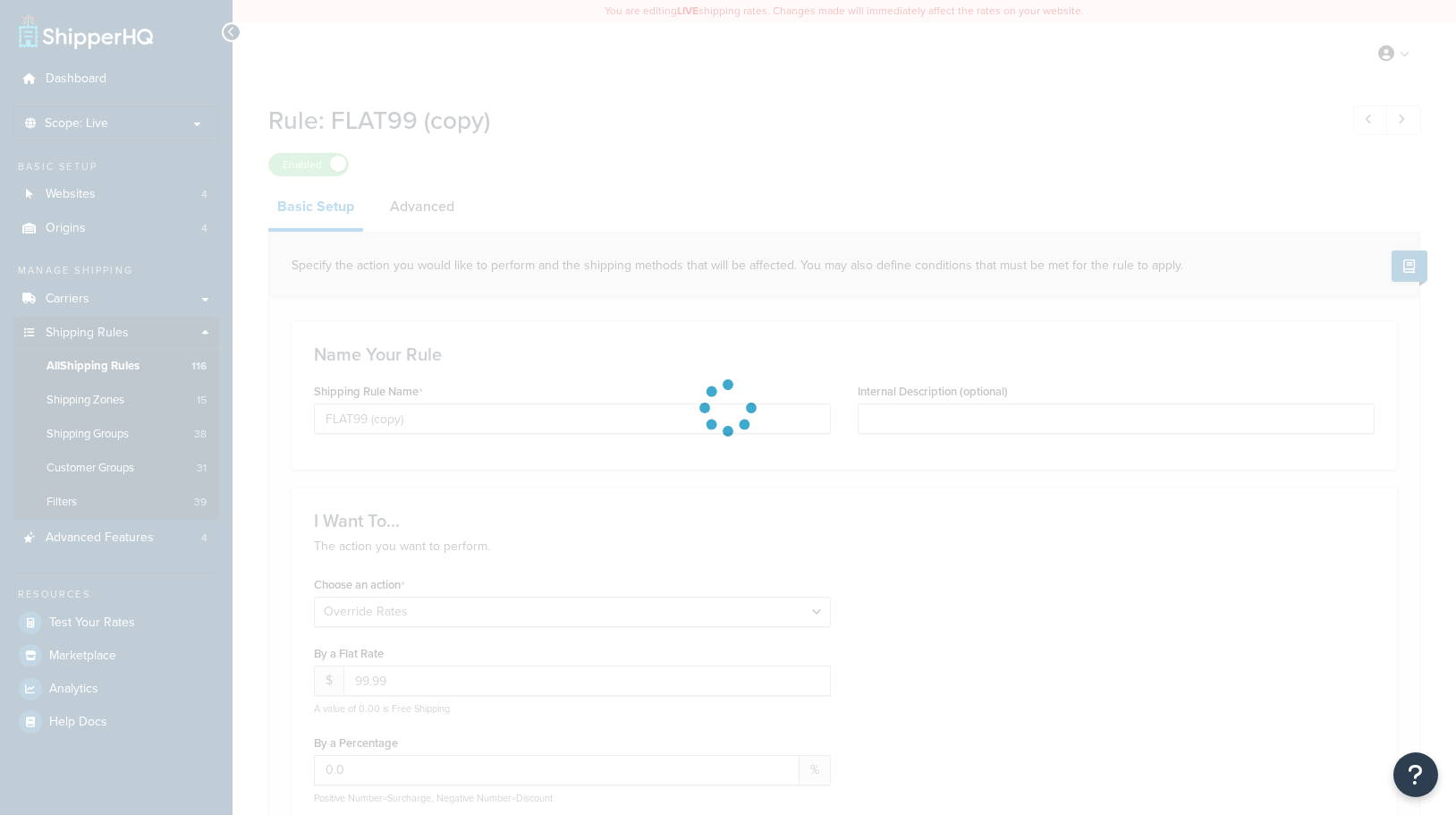
select select "ITEM"
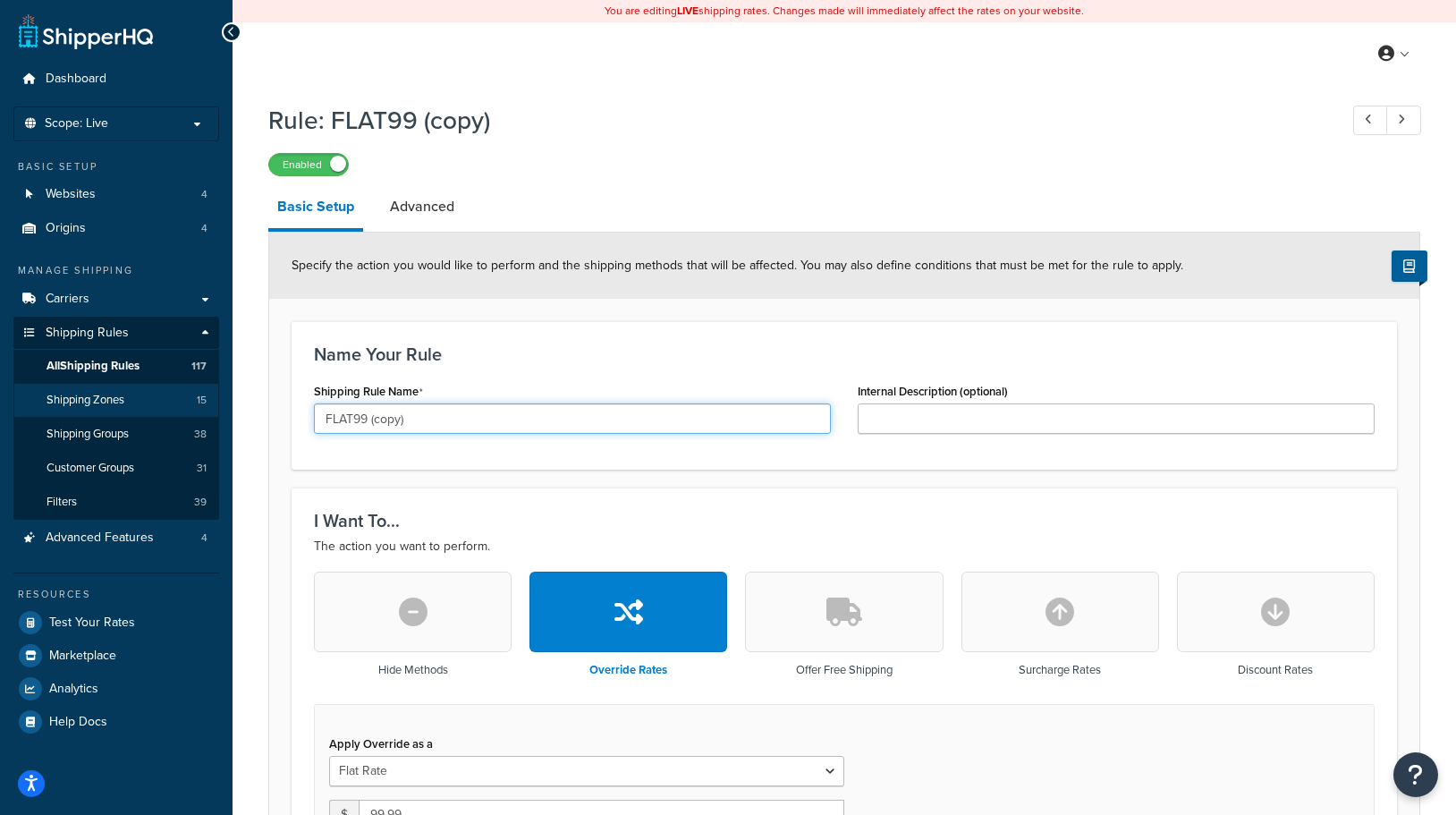
drag, startPoint x: 455, startPoint y: 417, endPoint x: 100, endPoint y: 414, distance: 355.0
type input "FREE"
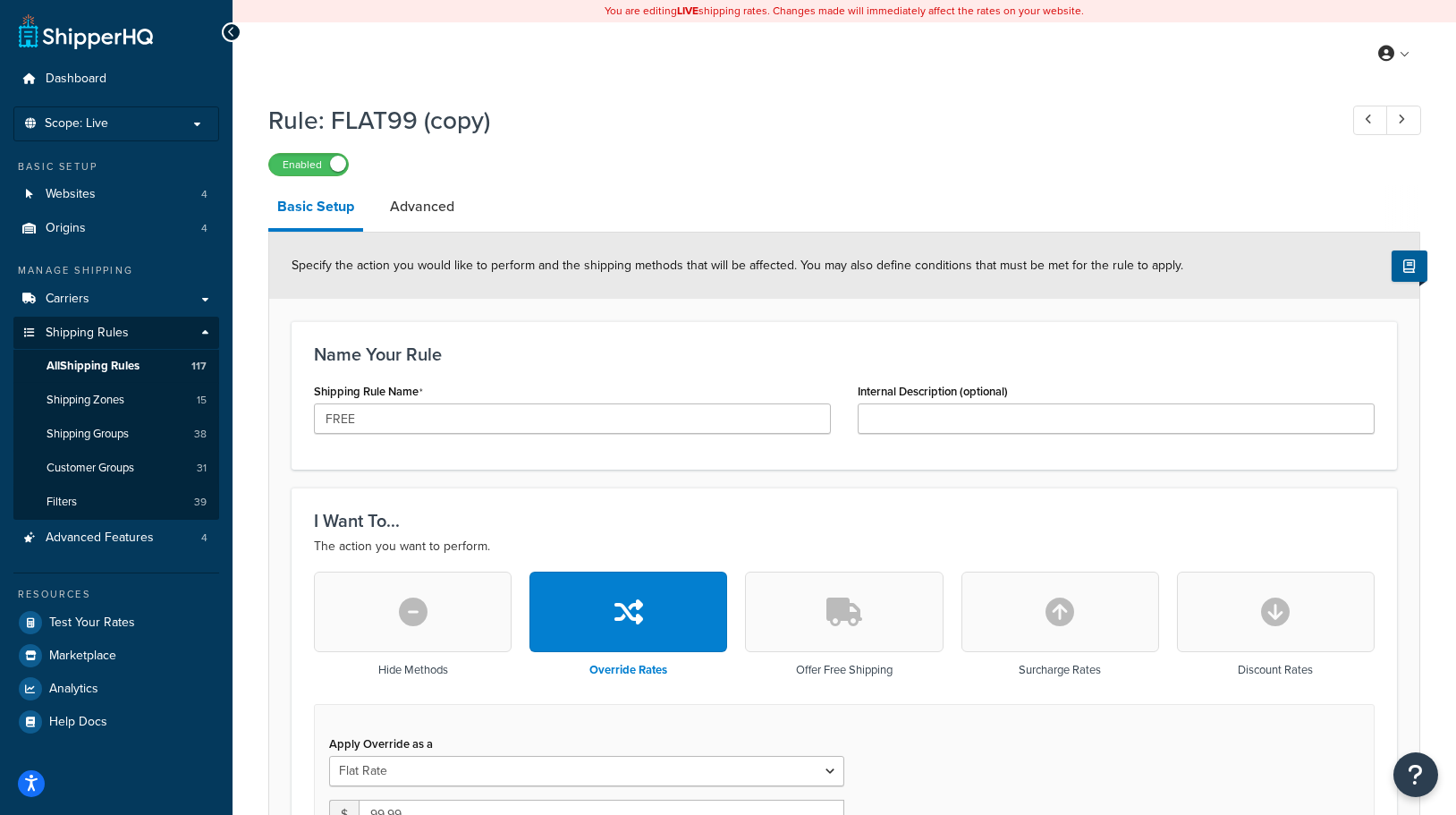
click at [639, 327] on div "Name Your Rule Shipping Rule Name FREE Internal Description (optional)" at bounding box center [844, 395] width 1105 height 149
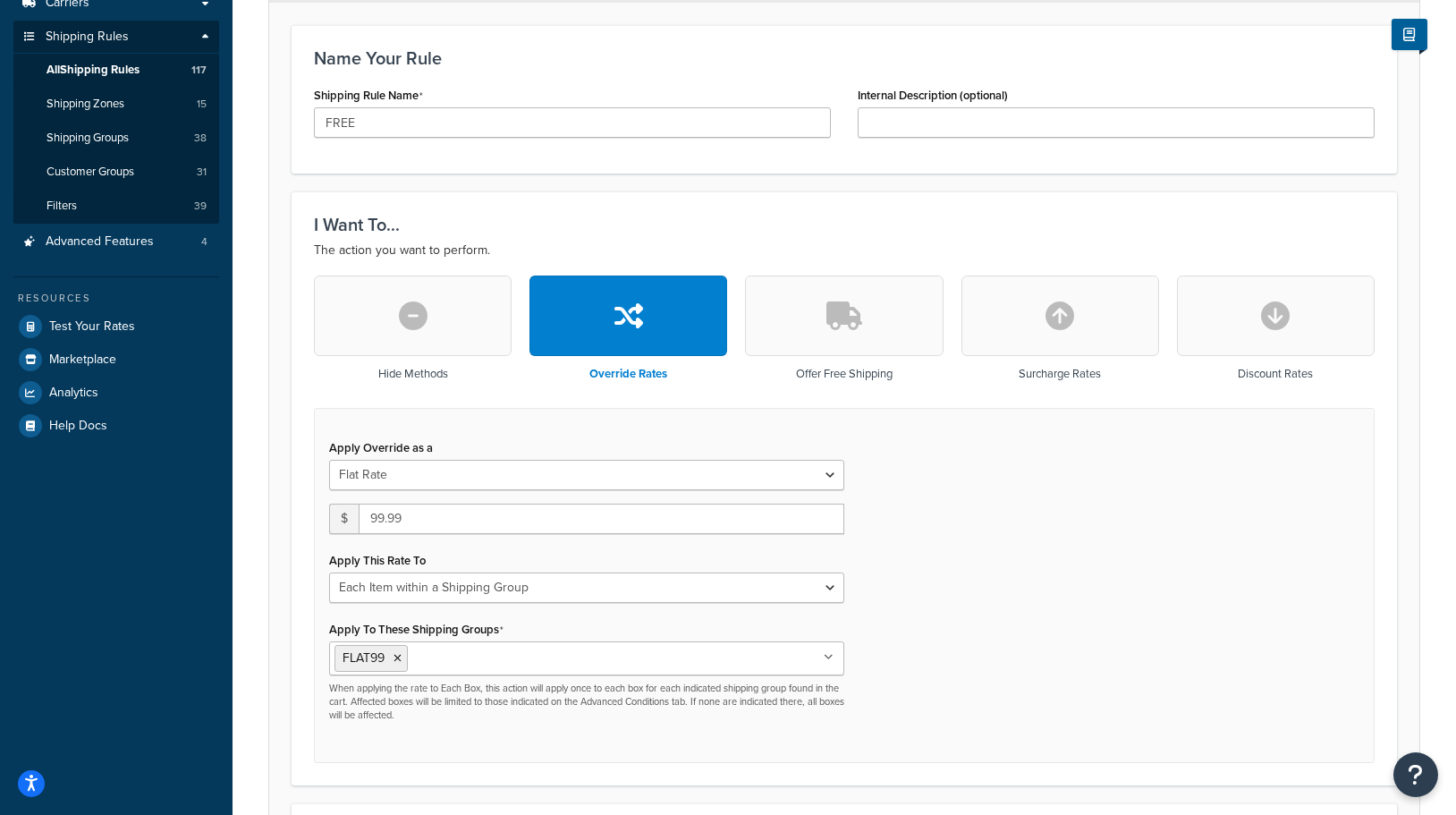
scroll to position [334, 0]
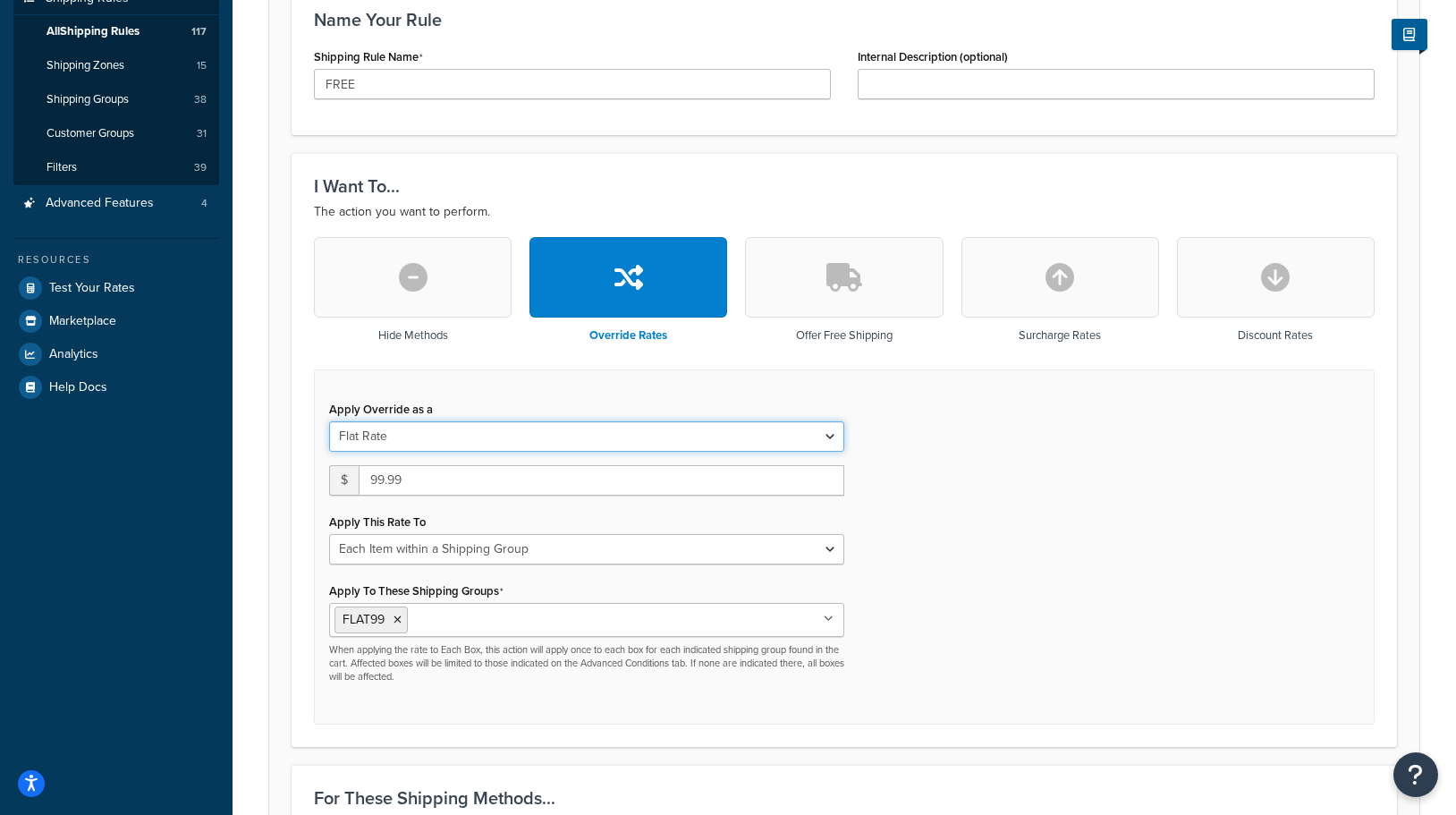
click at [426, 434] on select "Flat Rate Percentage Flat Rate & Percentage" at bounding box center [586, 436] width 515 height 30
click at [1010, 508] on div "Apply Override as a Flat Rate Percentage Flat Rate & Percentage $ 99.99 Apply T…" at bounding box center [844, 547] width 1060 height 355
drag, startPoint x: 429, startPoint y: 478, endPoint x: 247, endPoint y: 472, distance: 182.1
click at [248, 476] on div "Rule: FLAT99 (copy) Enabled Basic Setup Advanced Specify the action you would l…" at bounding box center [844, 629] width 1224 height 1740
type input "0"
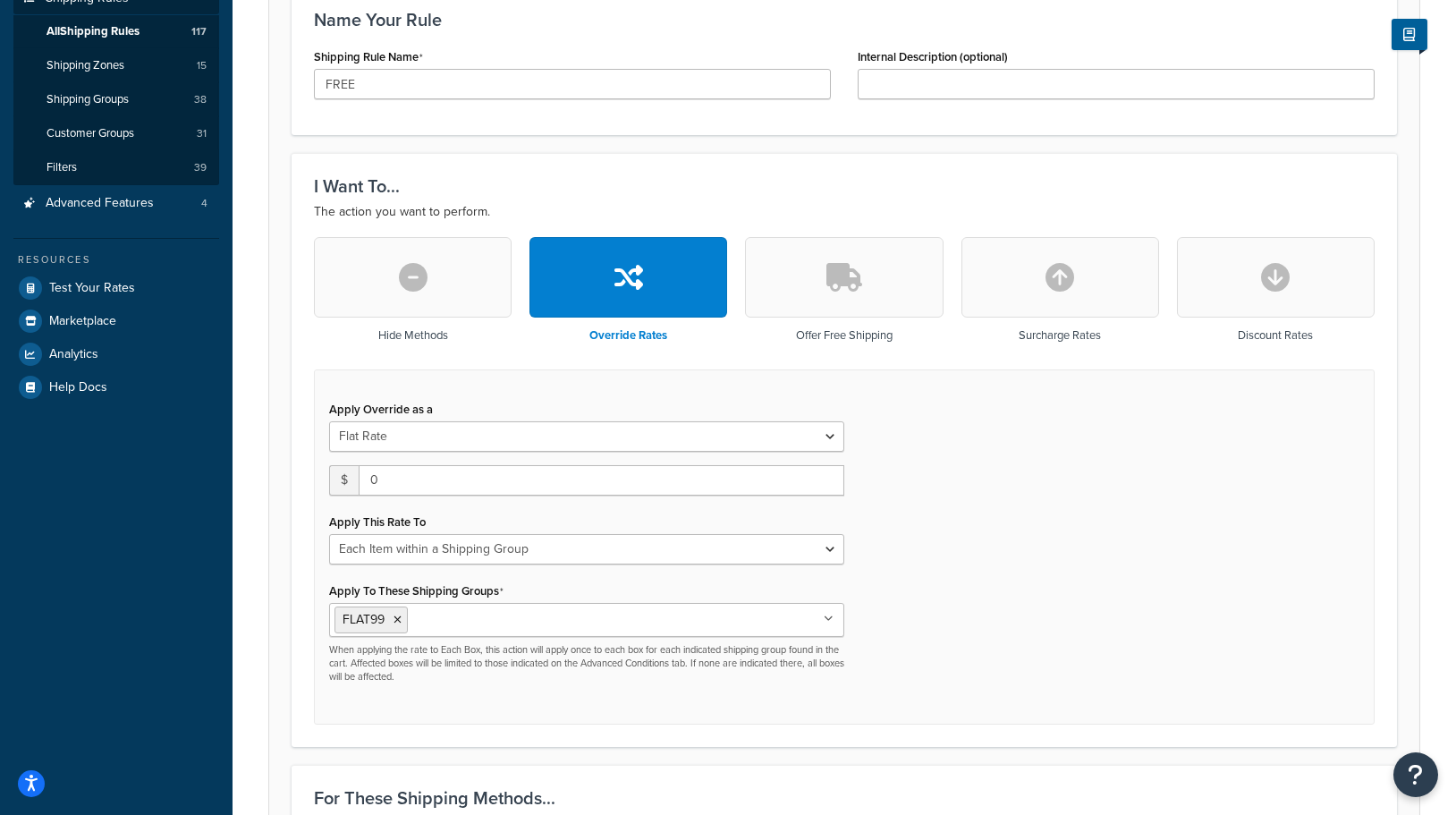
click at [987, 489] on div "Apply Override as a Flat Rate Percentage Flat Rate & Percentage $ 0 Apply This …" at bounding box center [844, 547] width 1060 height 355
click at [398, 614] on icon at bounding box center [397, 619] width 8 height 11
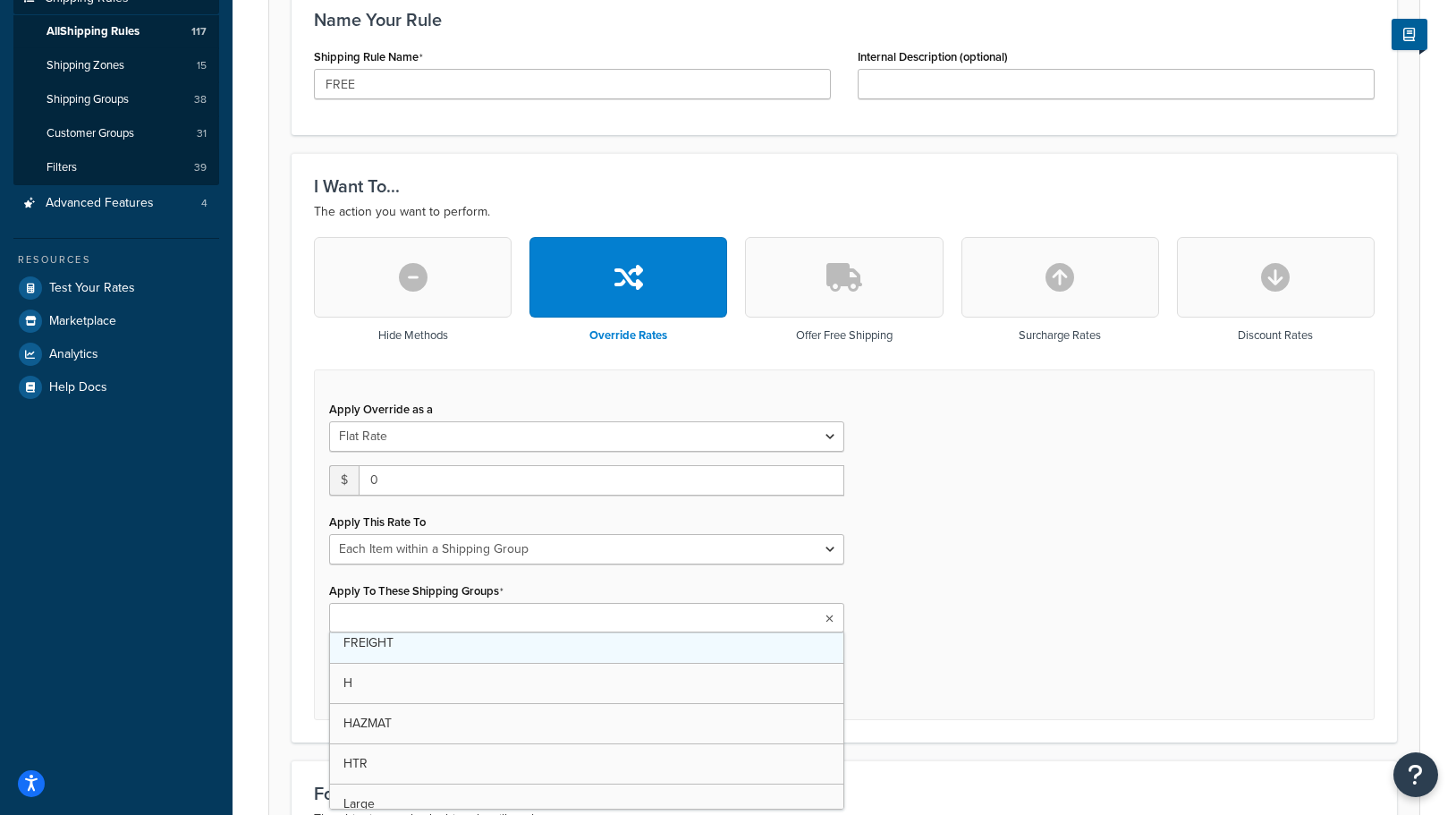
scroll to position [782, 0]
drag, startPoint x: 382, startPoint y: 709, endPoint x: 399, endPoint y: 710, distance: 17.0
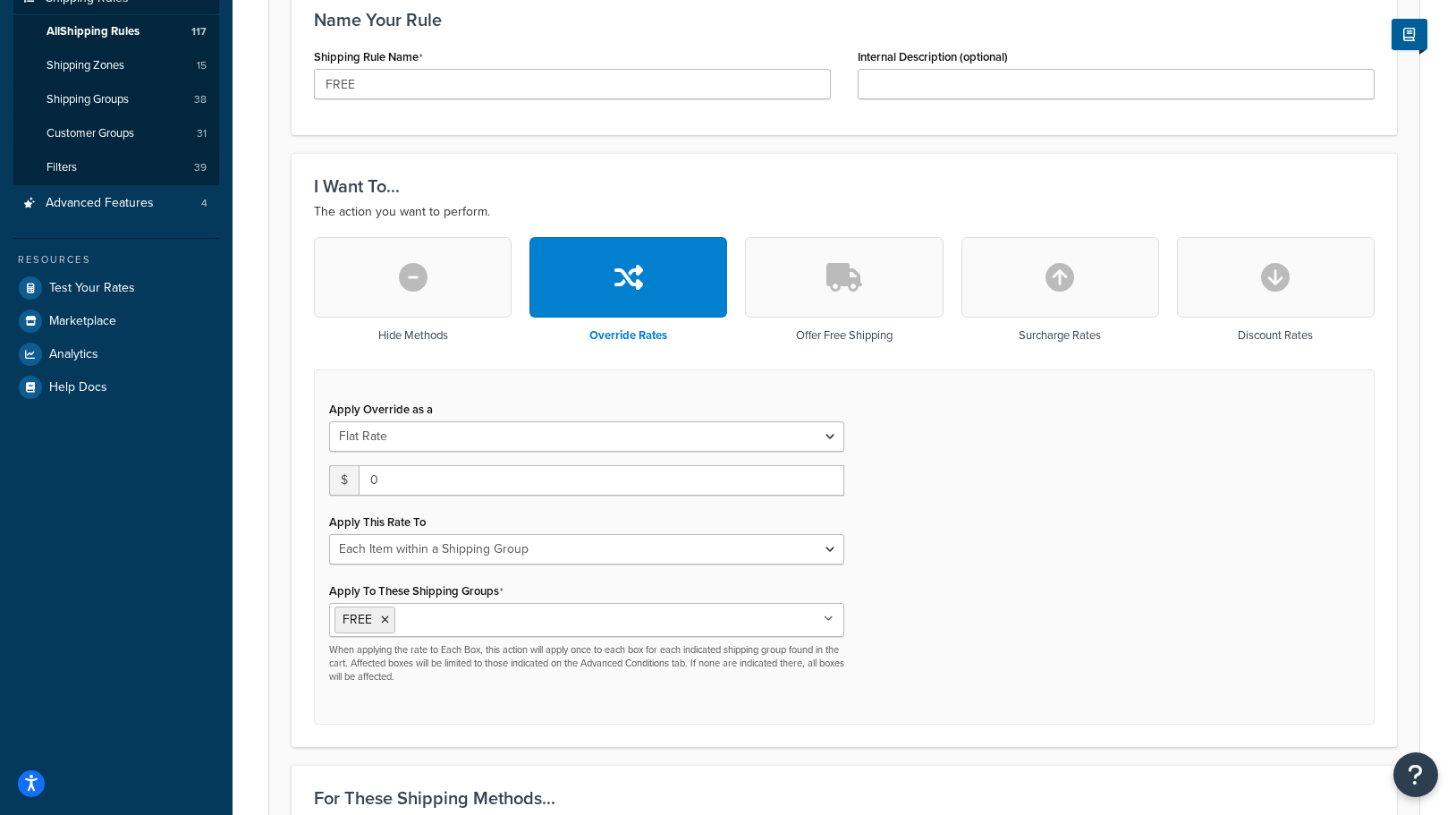
click at [1057, 607] on div "Apply Override as a Flat Rate Percentage Flat Rate & Percentage $ 0 Apply This …" at bounding box center [844, 547] width 1060 height 355
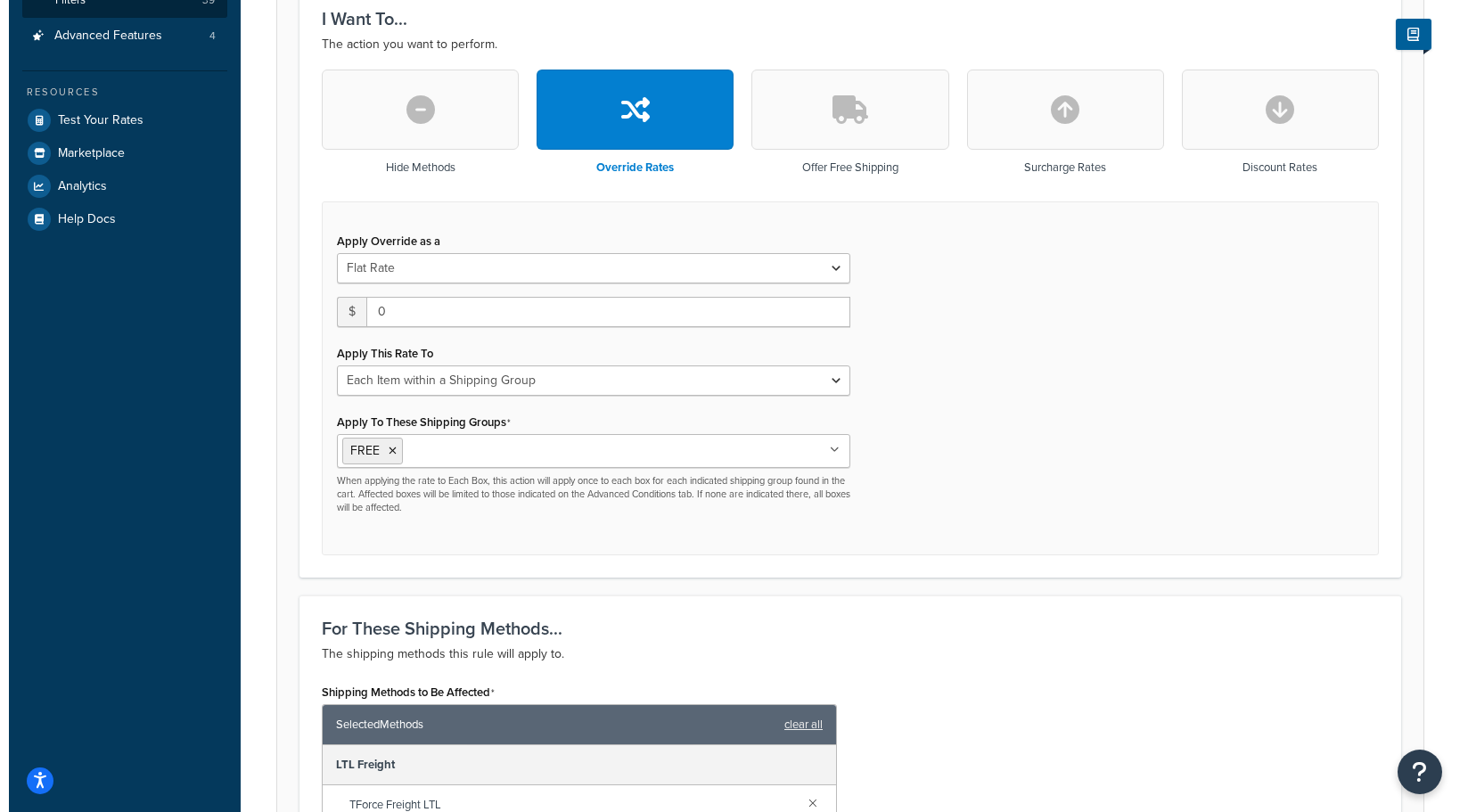
scroll to position [668, 0]
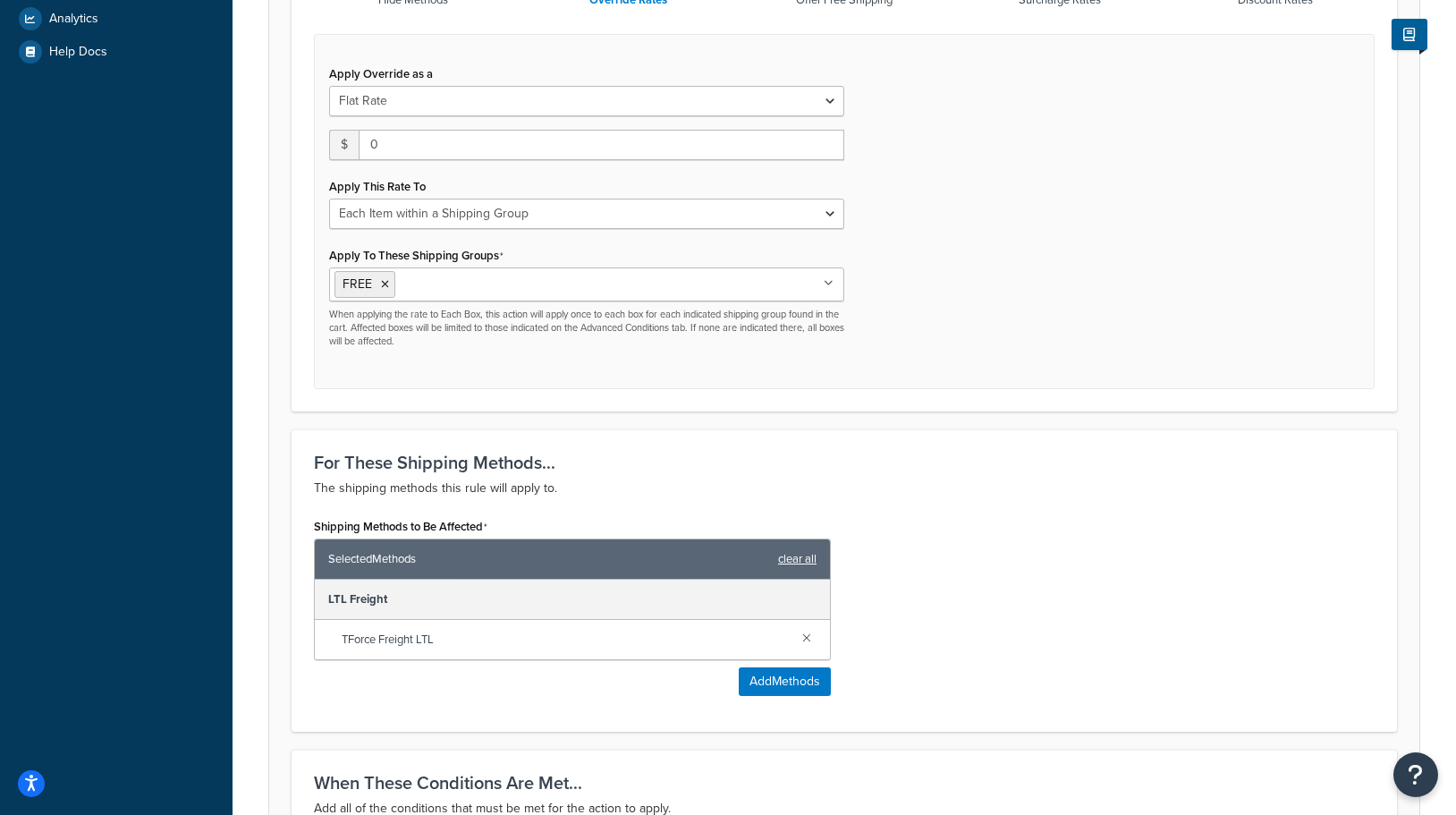
click at [802, 555] on link "clear all" at bounding box center [797, 559] width 39 height 25
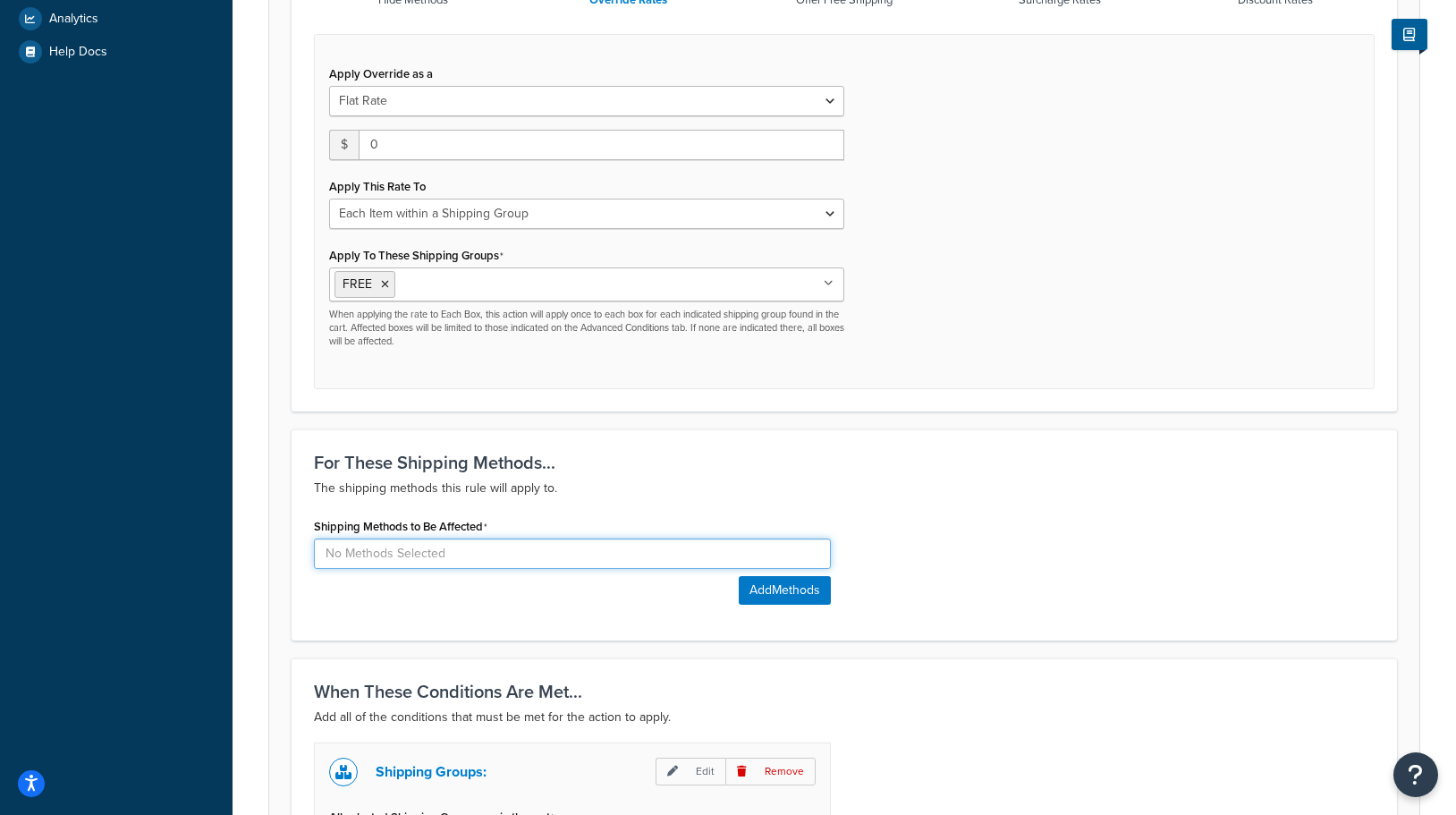
click at [472, 553] on input at bounding box center [572, 554] width 517 height 30
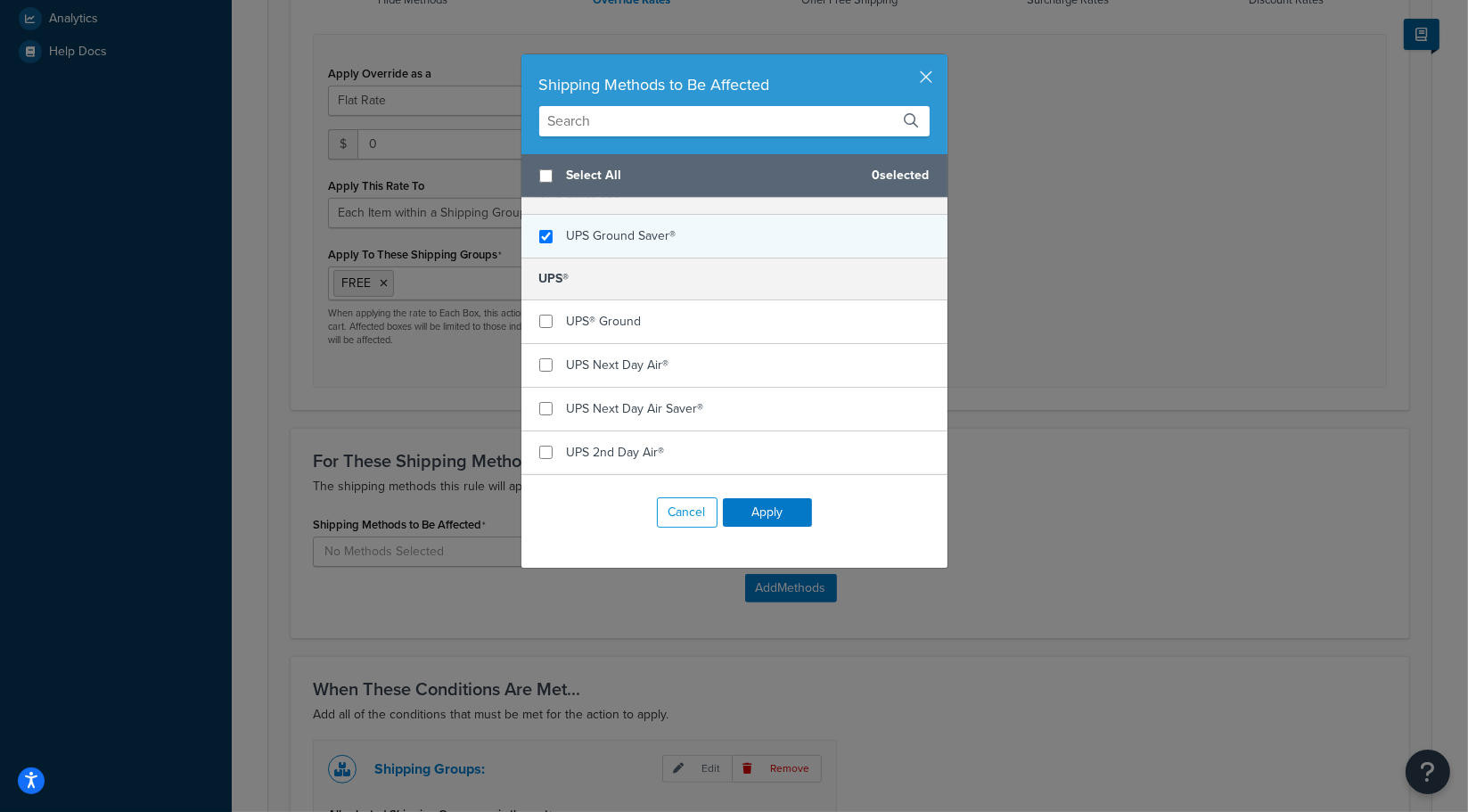
checkbox input "true"
click at [619, 242] on span "UPS Ground Saver®" at bounding box center [621, 236] width 109 height 19
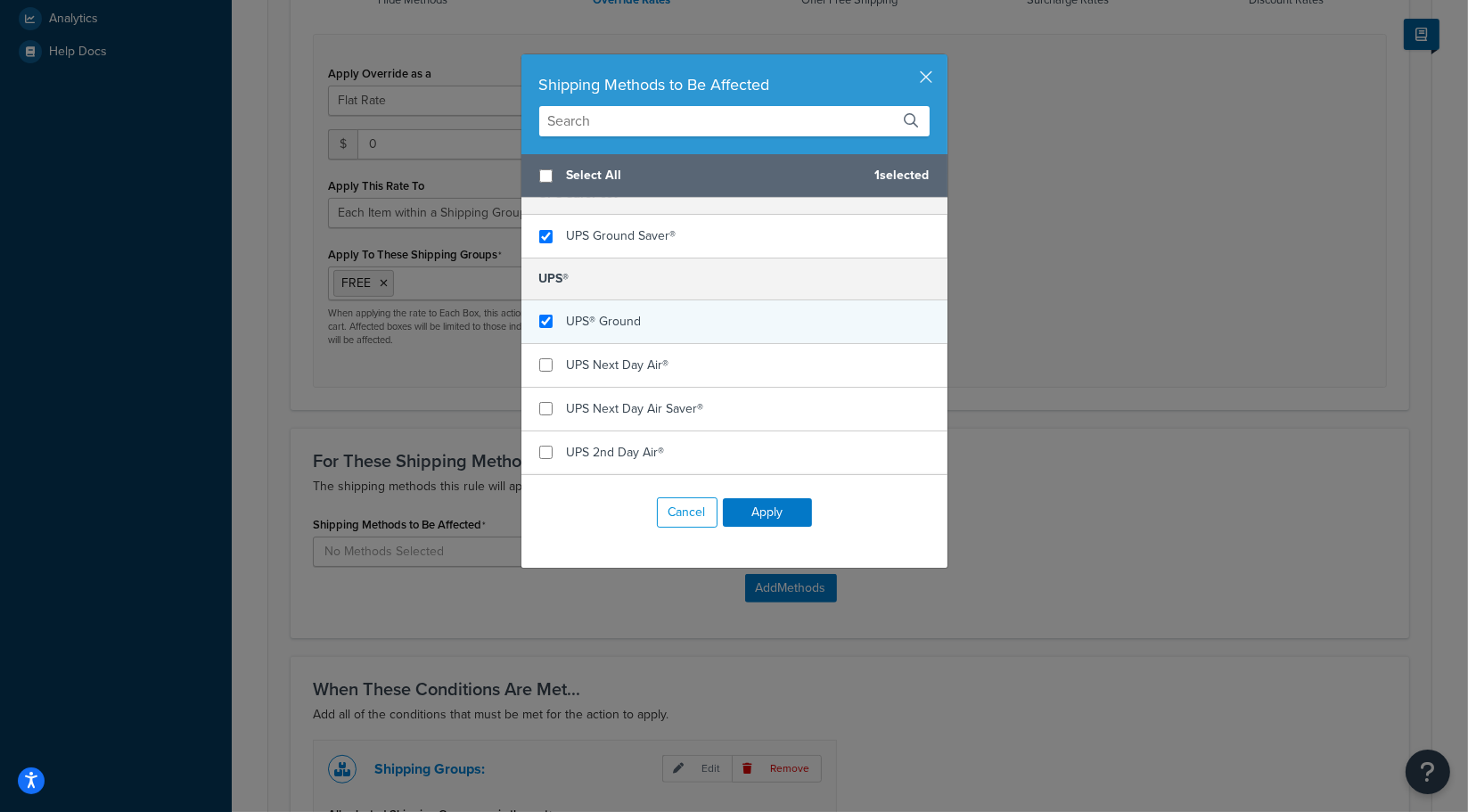
checkbox input "true"
click at [600, 315] on span "UPS® Ground" at bounding box center [603, 321] width 75 height 19
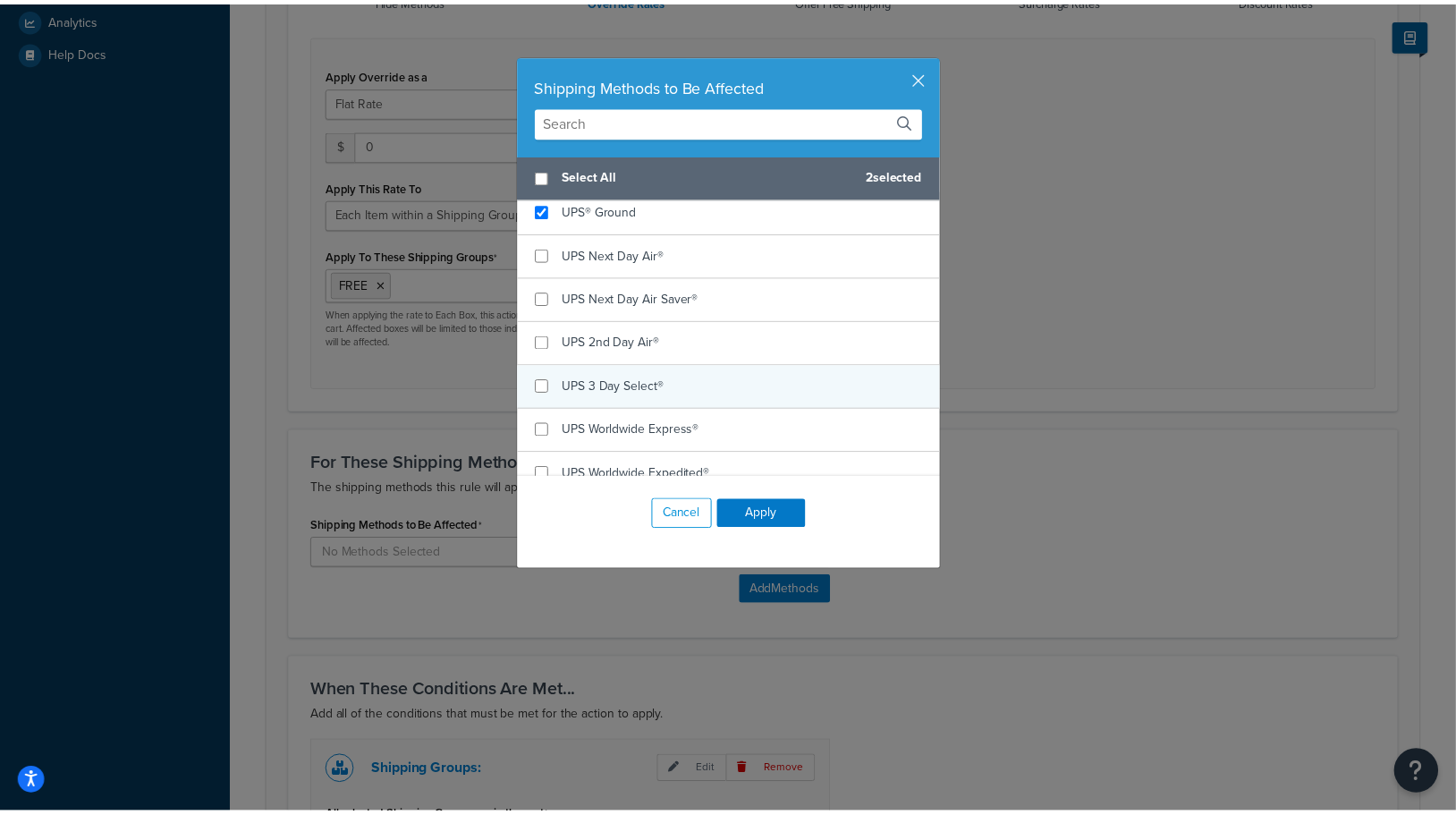
scroll to position [885, 0]
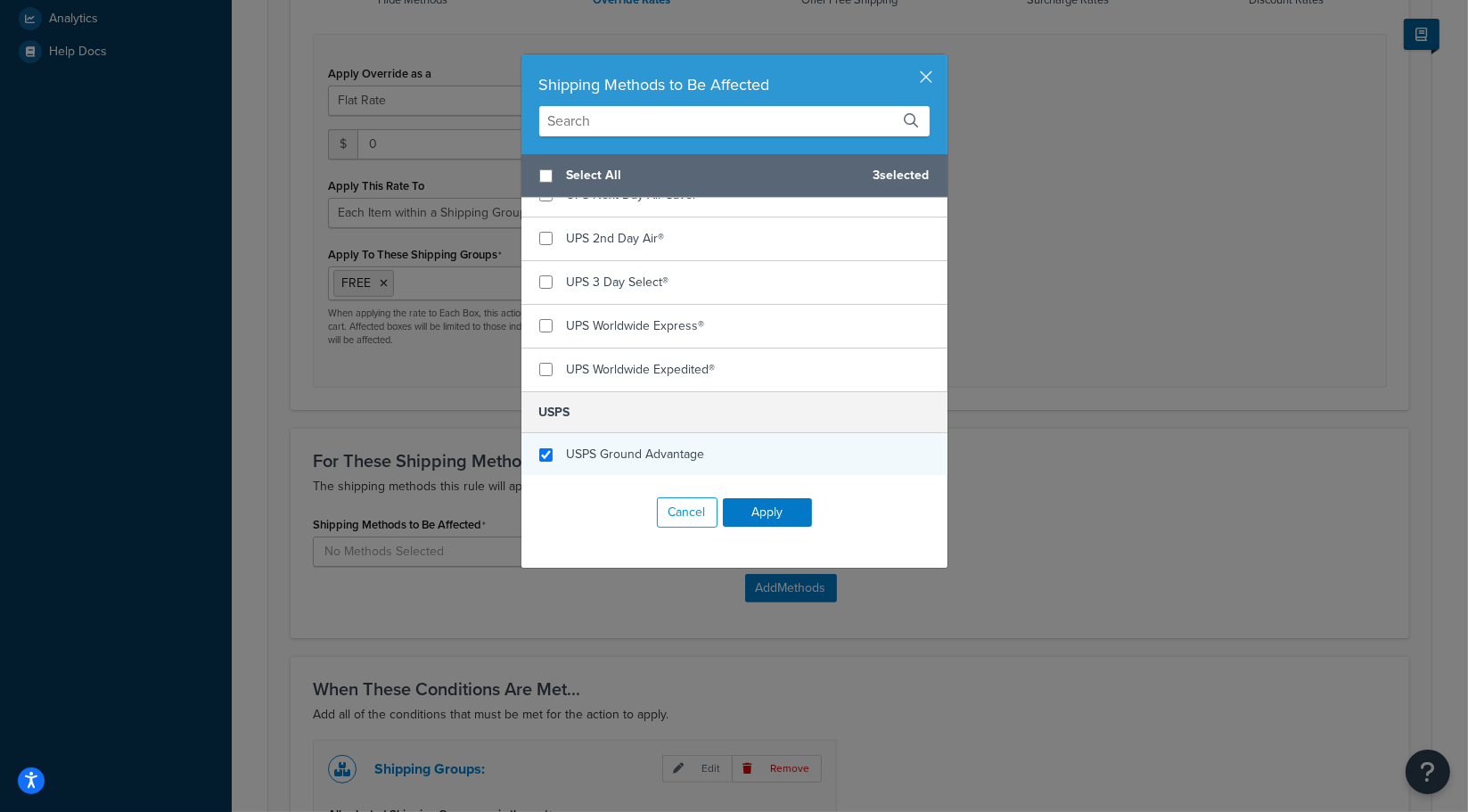
checkbox input "true"
click at [611, 447] on span "USPS Ground Advantage" at bounding box center [635, 453] width 138 height 19
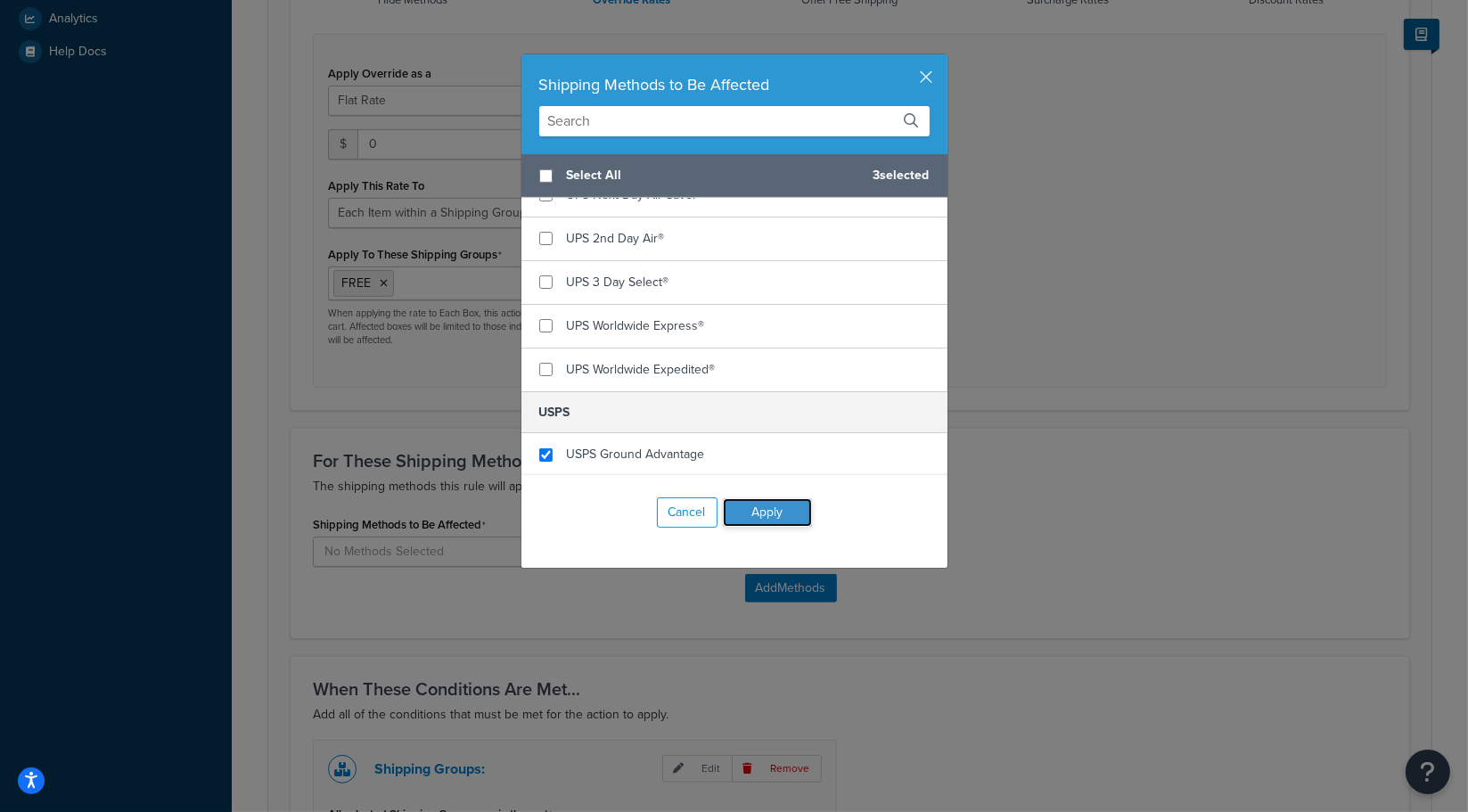
click at [748, 507] on button "Apply" at bounding box center [767, 512] width 89 height 29
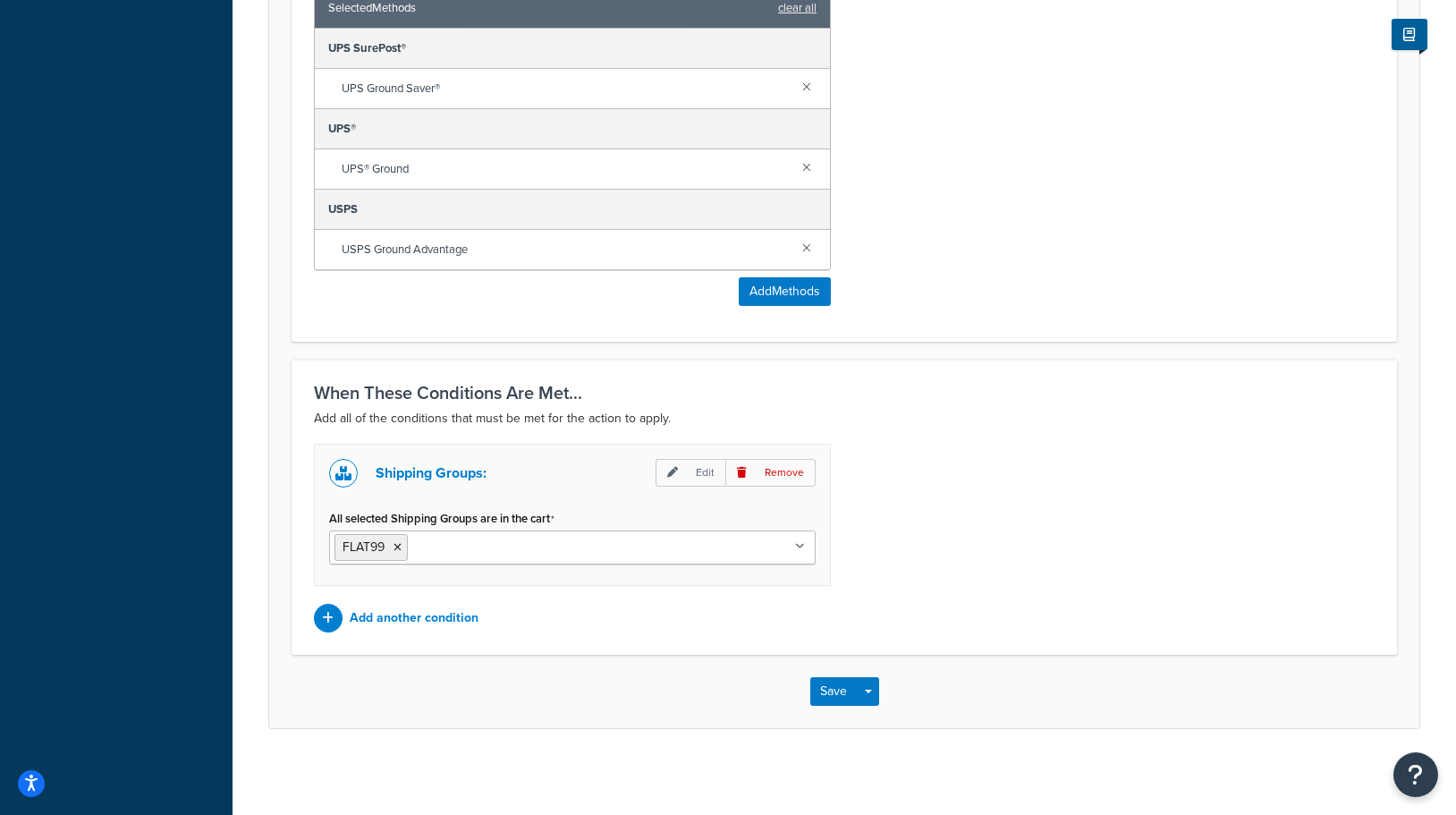
scroll to position [1222, 0]
click at [402, 546] on li "FLAT99" at bounding box center [371, 546] width 74 height 27
click at [397, 542] on icon at bounding box center [397, 546] width 8 height 11
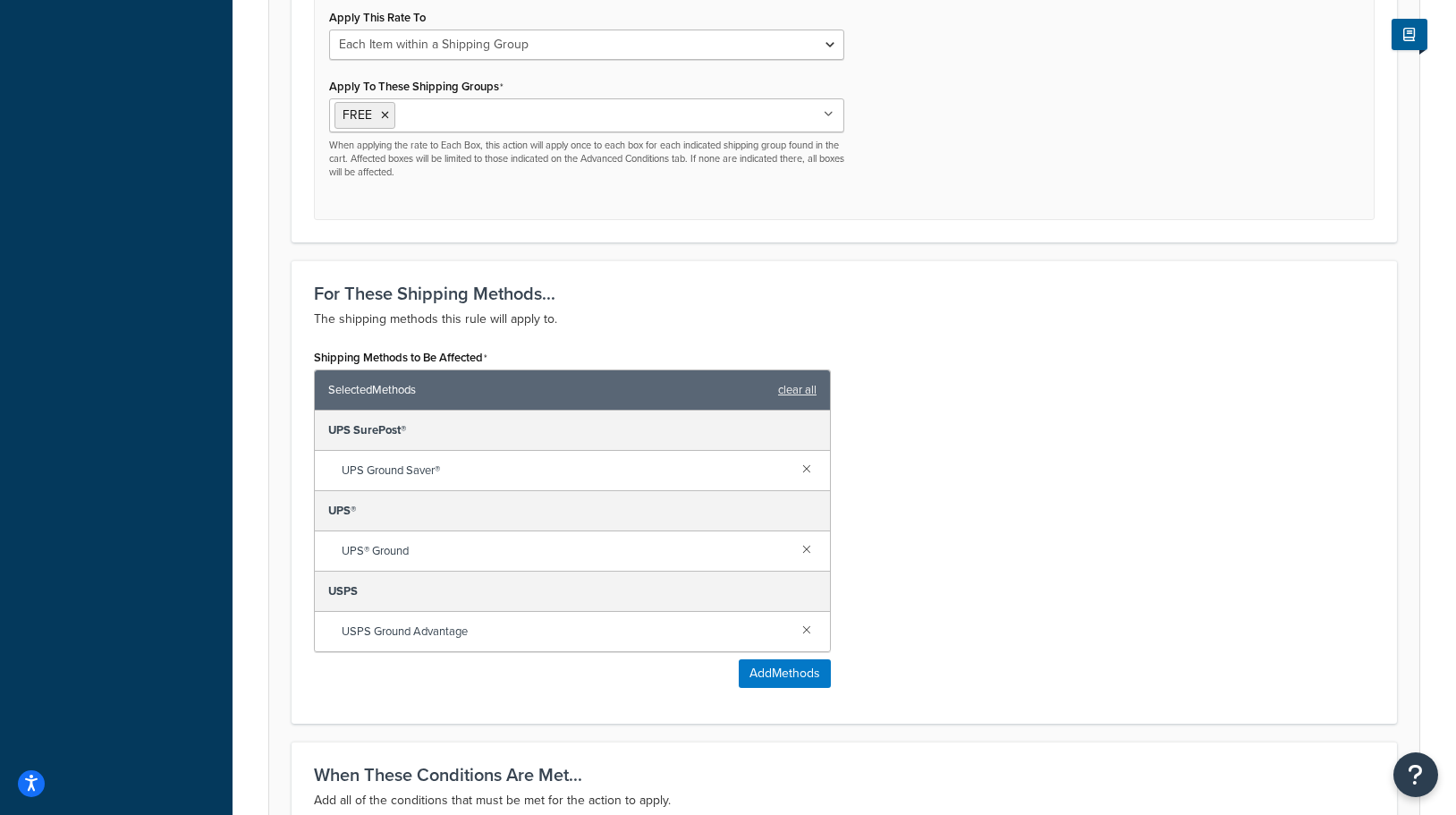
scroll to position [1062, 0]
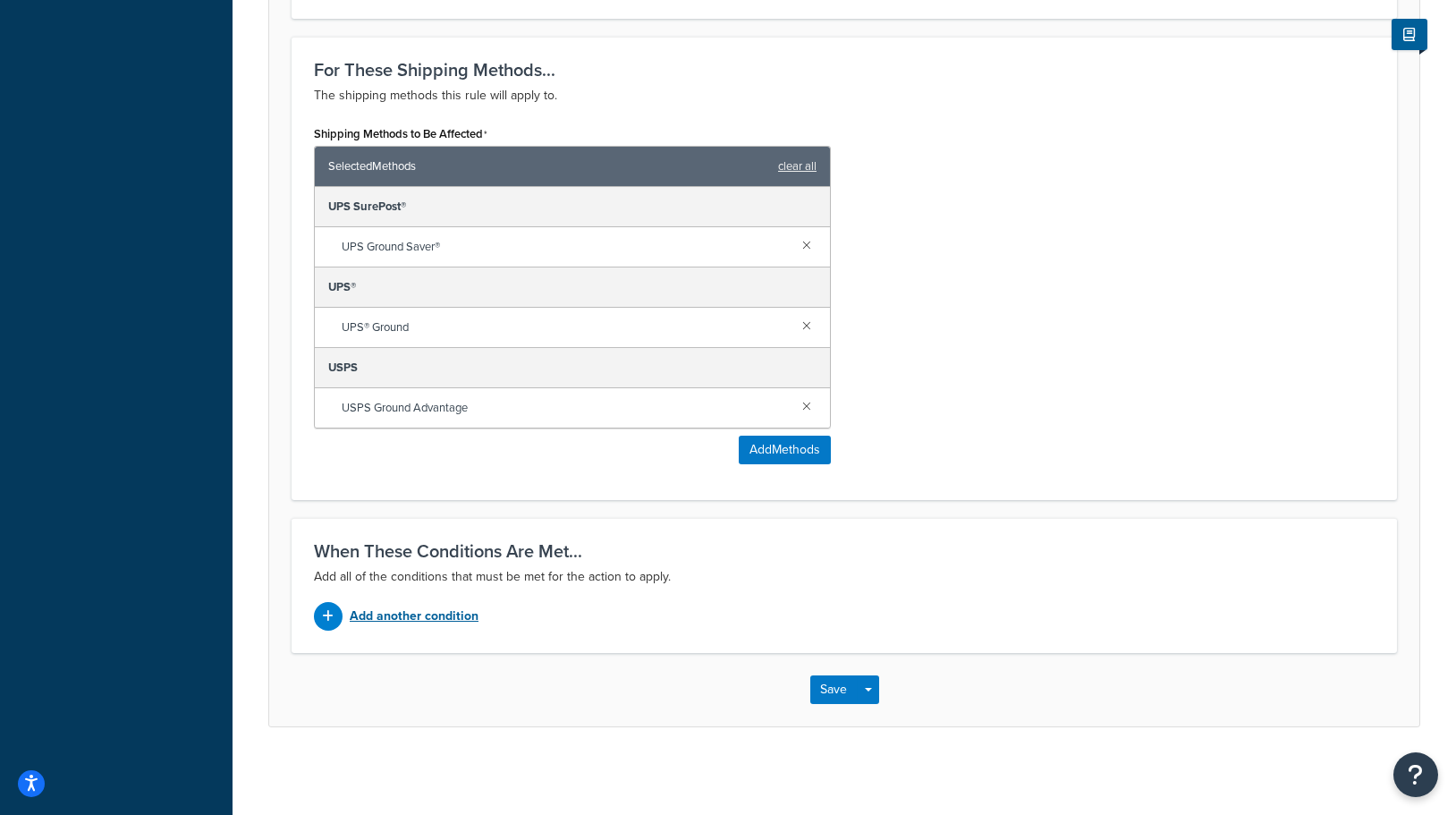
click at [410, 612] on p "Add another condition" at bounding box center [414, 615] width 129 height 25
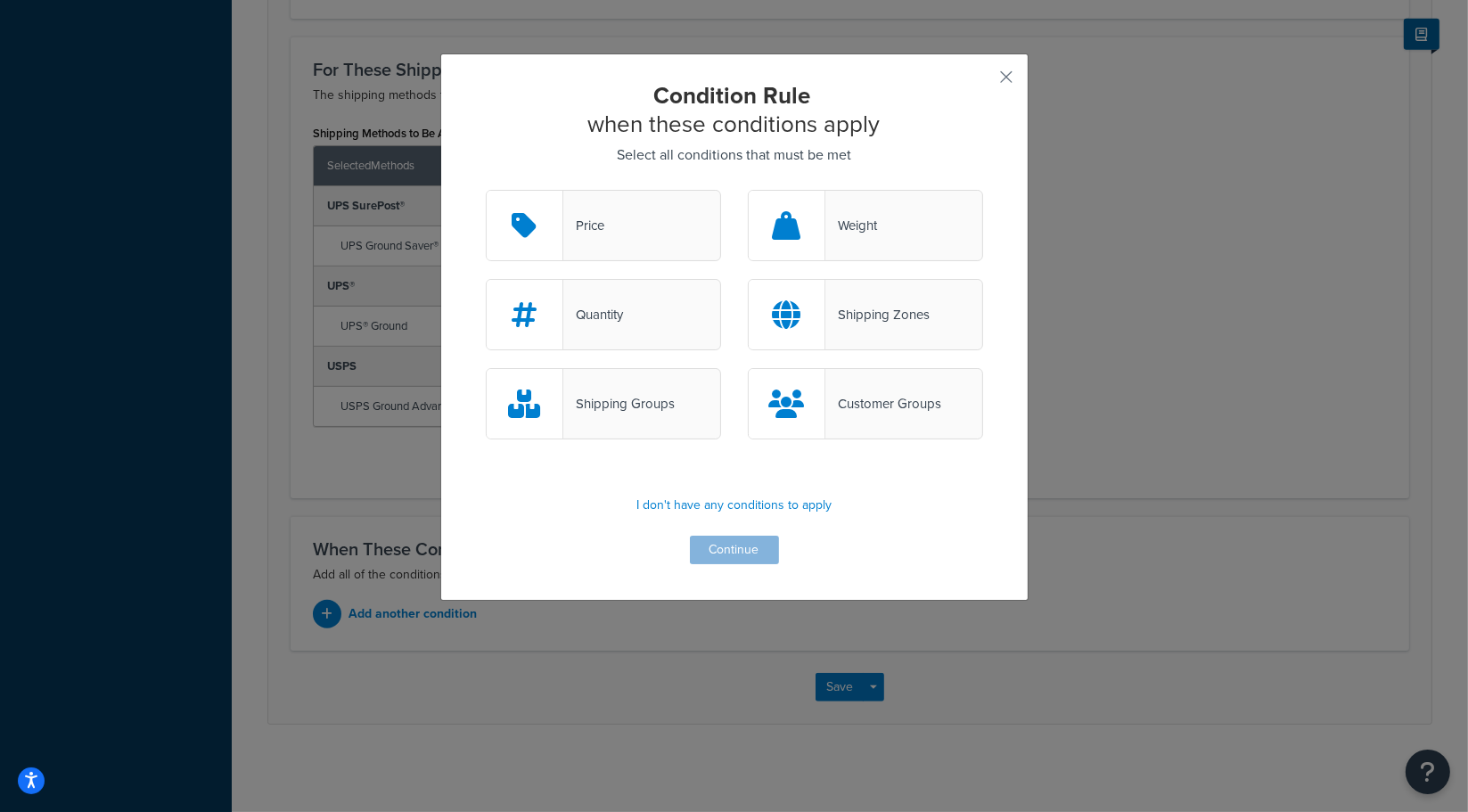
click at [601, 401] on div "Shipping Groups" at bounding box center [619, 404] width 111 height 25
click at [0, 0] on input "Shipping Groups" at bounding box center [0, 0] width 0 height 0
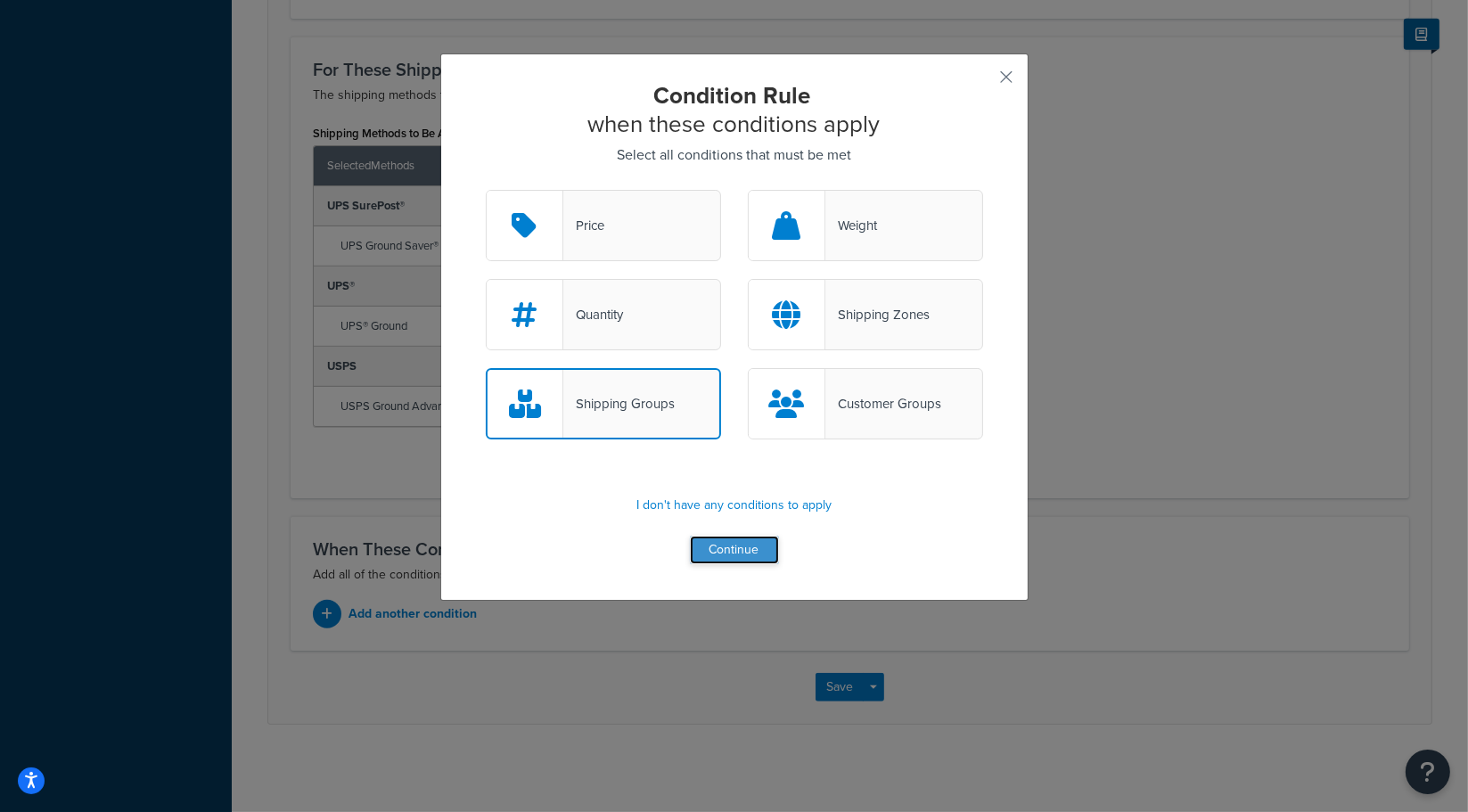
click at [734, 548] on button "Continue" at bounding box center [734, 550] width 89 height 29
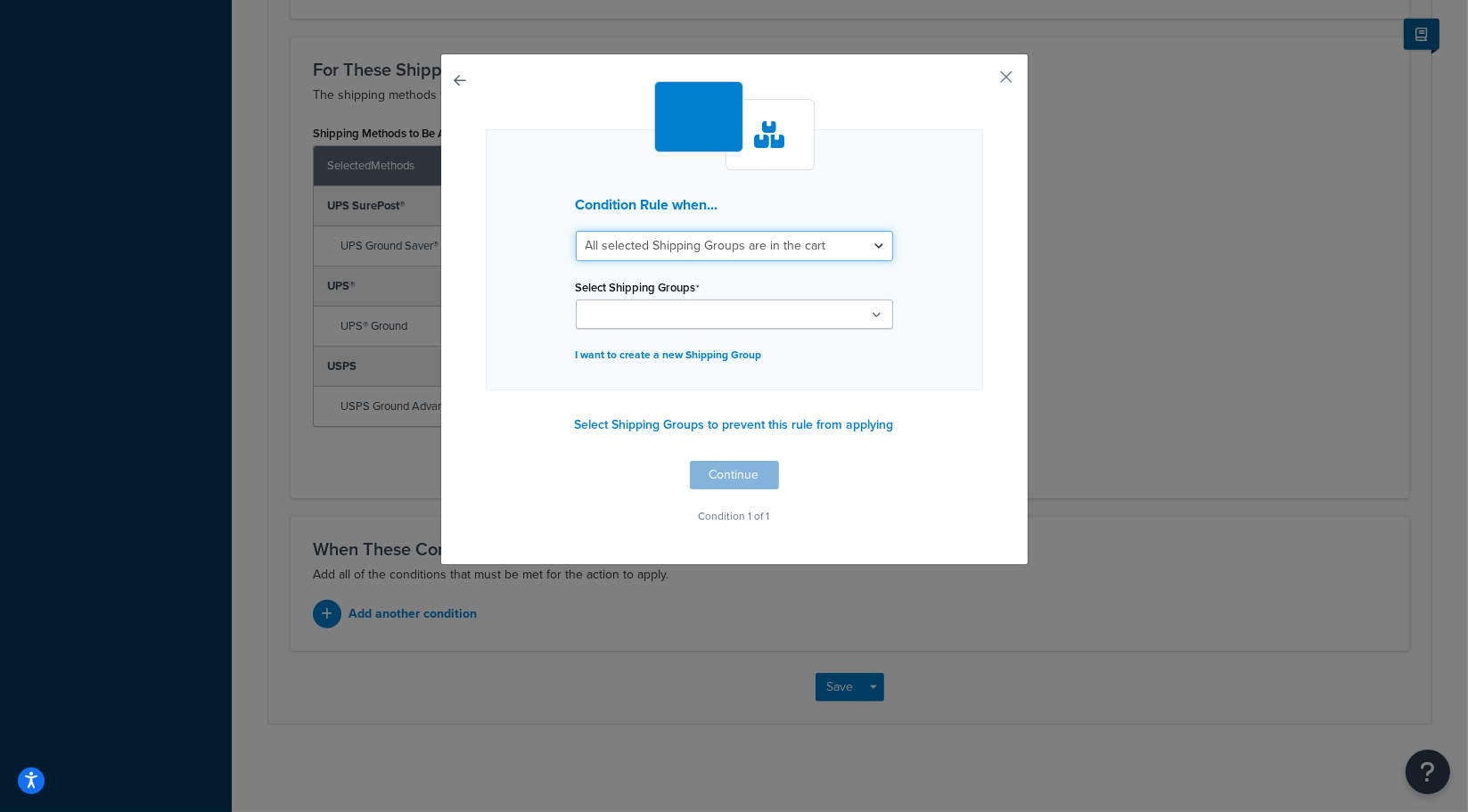
click at [661, 236] on select "All selected Shipping Groups are in the cart Any selected Shipping Groups are i…" at bounding box center [734, 245] width 317 height 30
click at [936, 306] on div "Condition Rule when... All selected Shipping Groups are in the cart Any selecte…" at bounding box center [734, 259] width 497 height 261
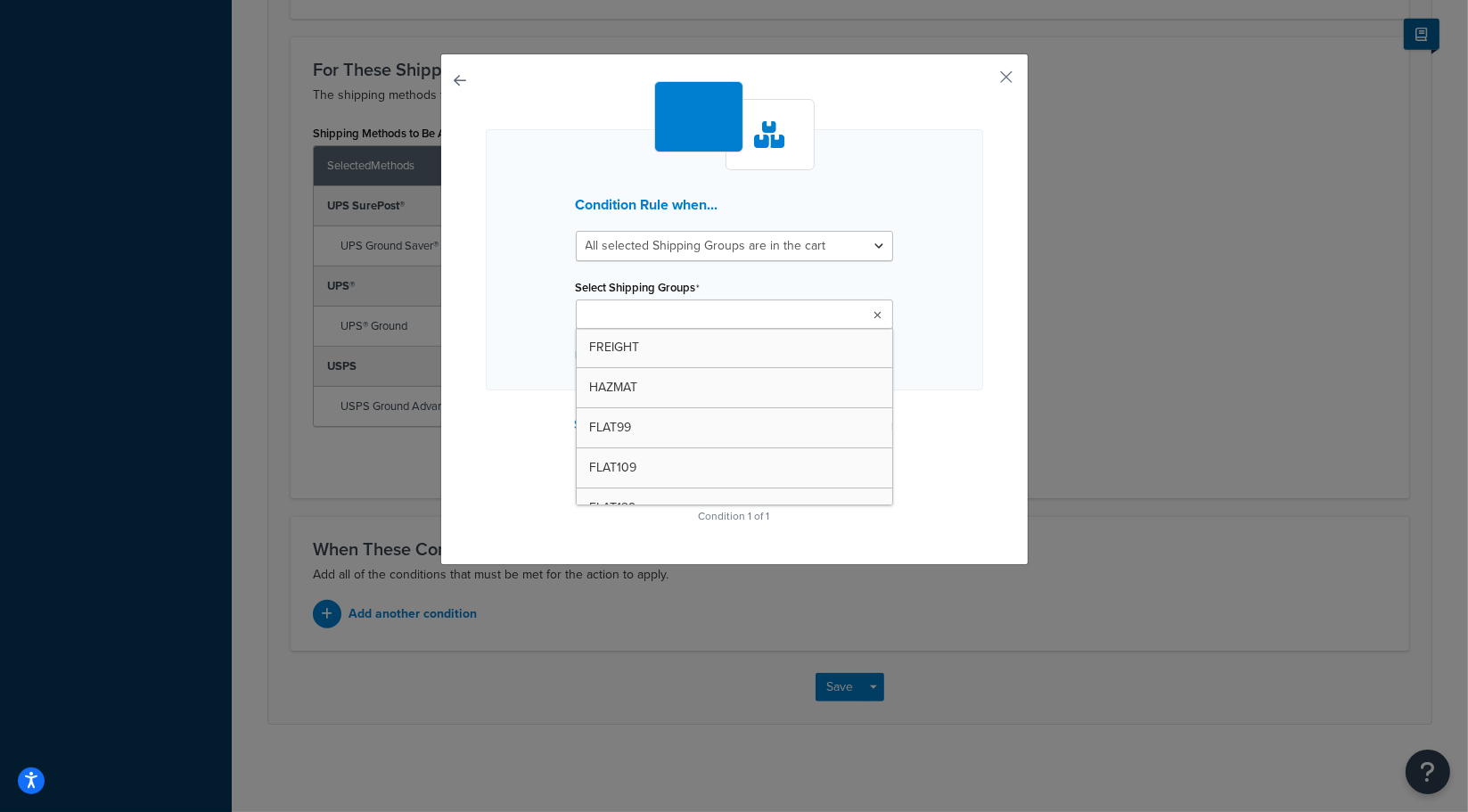
click at [712, 314] on input "Select Shipping Groups" at bounding box center [660, 316] width 158 height 20
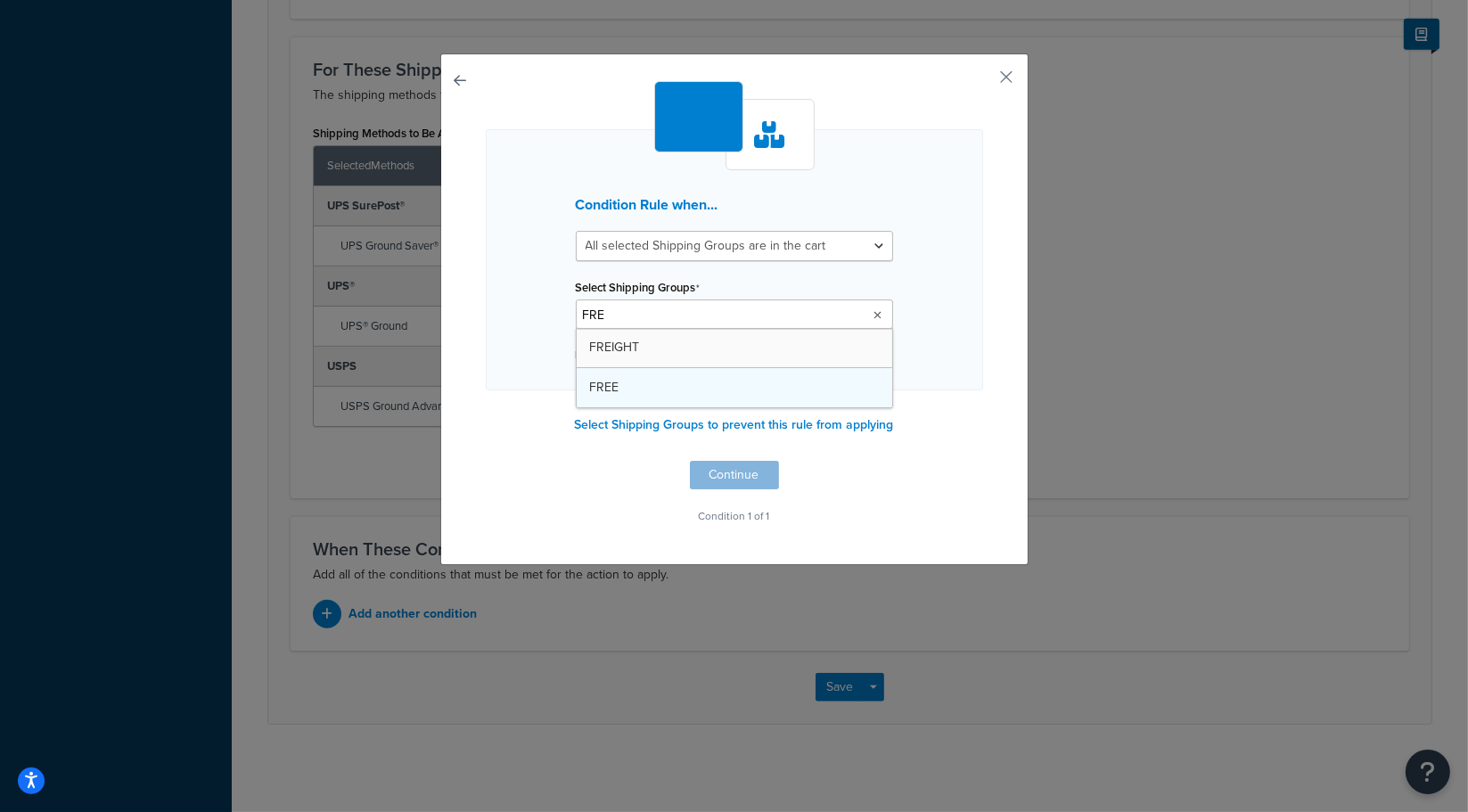
type input "FREE"
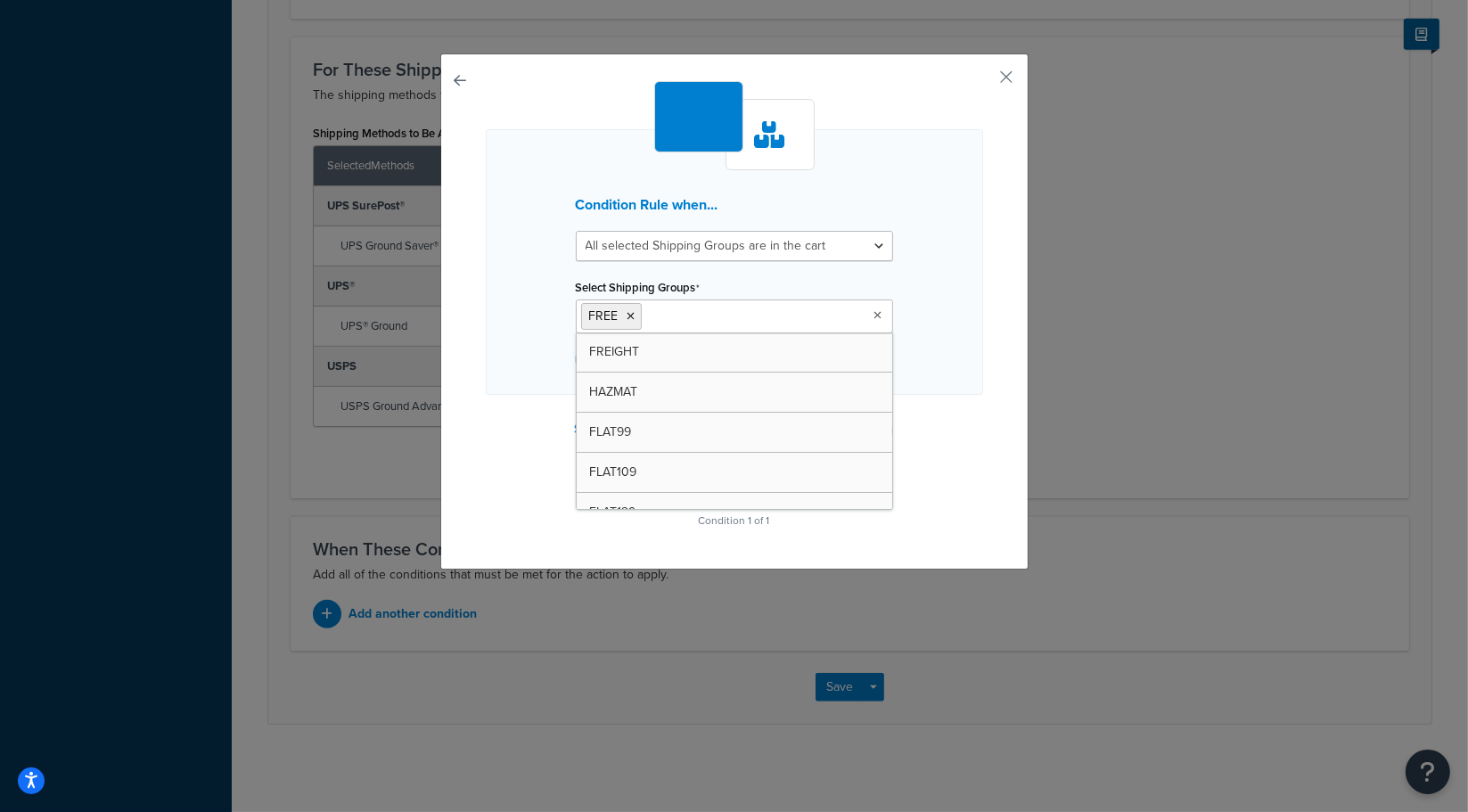
click at [927, 370] on div "Condition Rule when... All selected Shipping Groups are in the cart Any selecte…" at bounding box center [734, 261] width 497 height 265
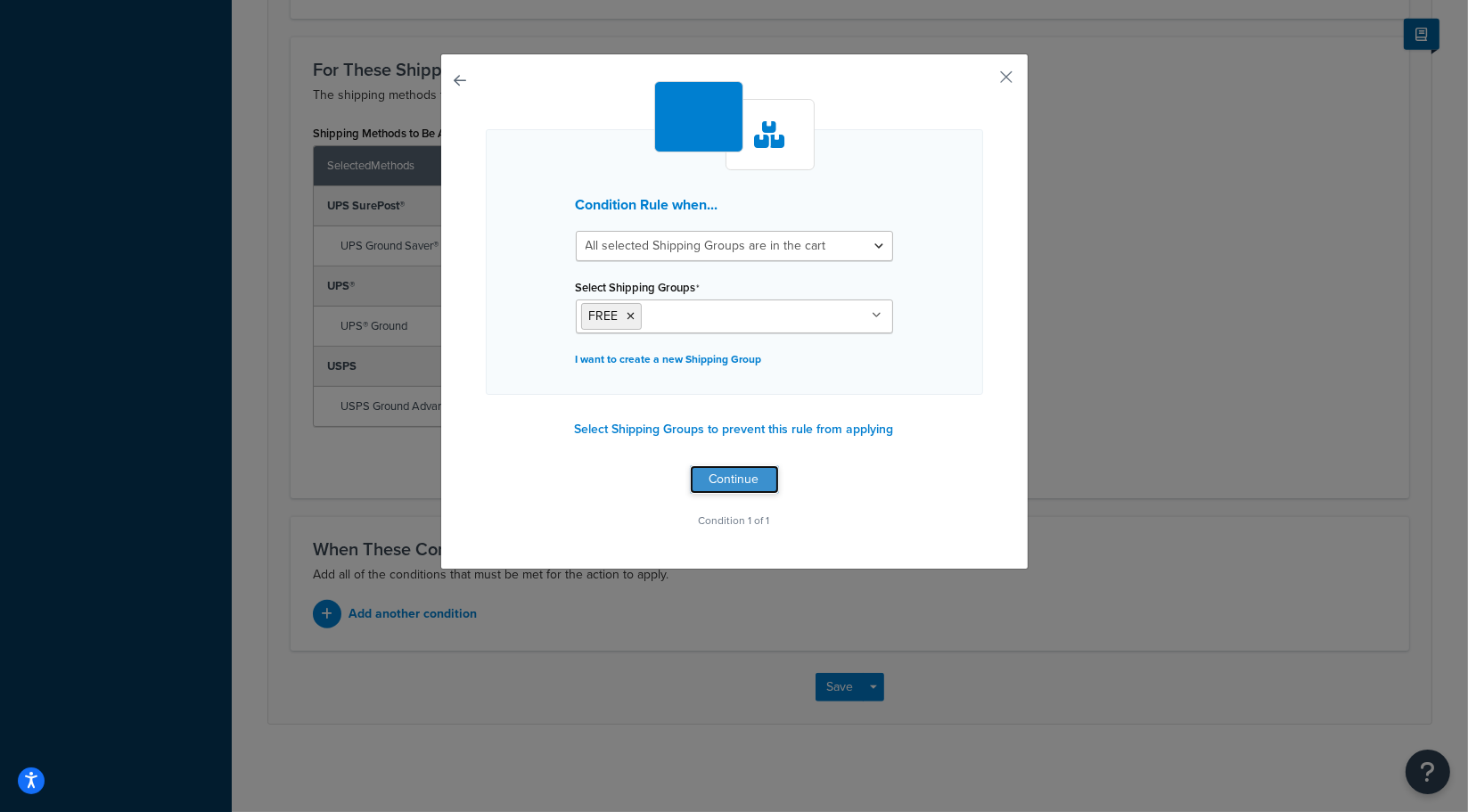
click at [725, 471] on button "Continue" at bounding box center [734, 479] width 89 height 29
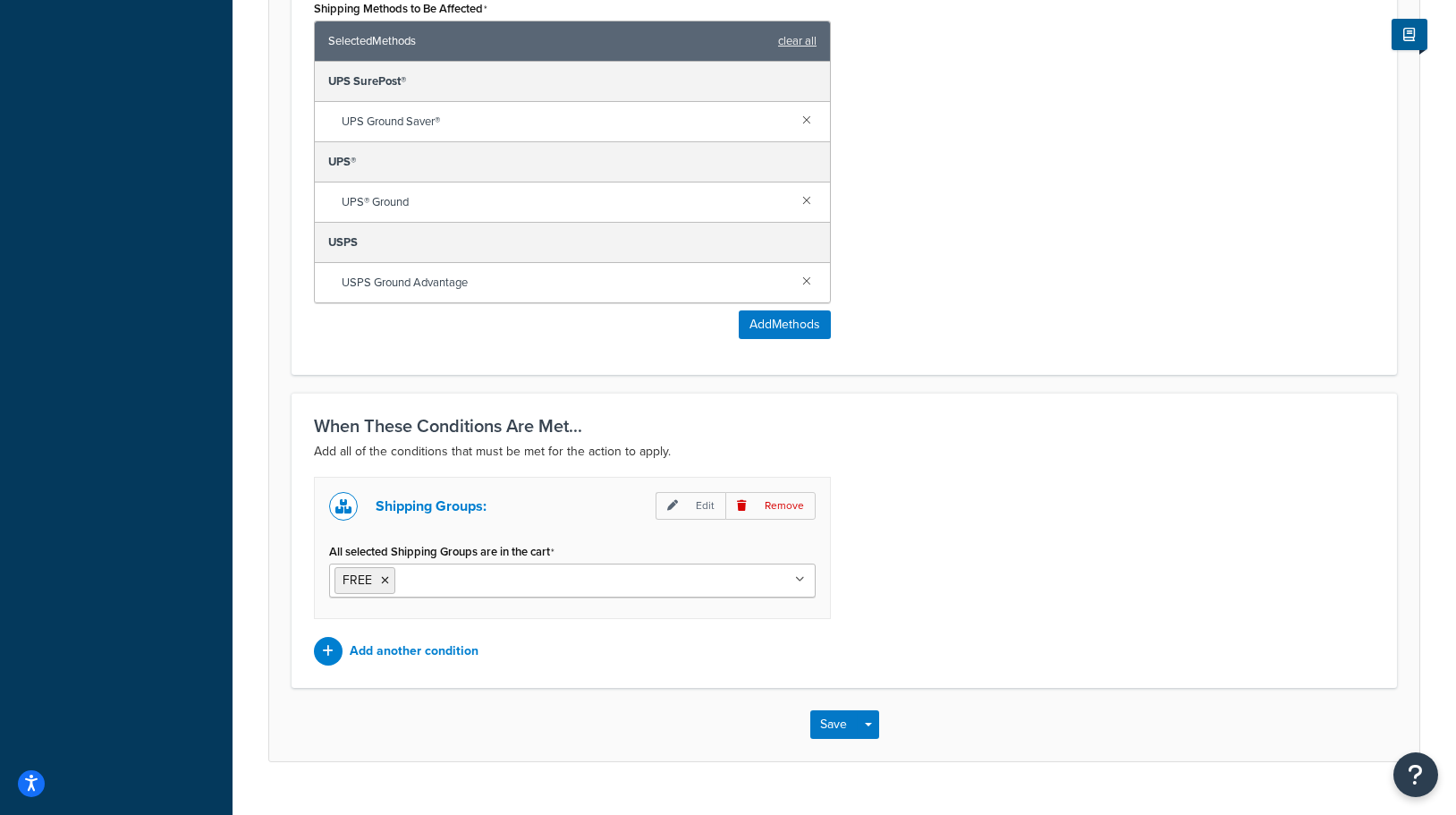
scroll to position [1222, 0]
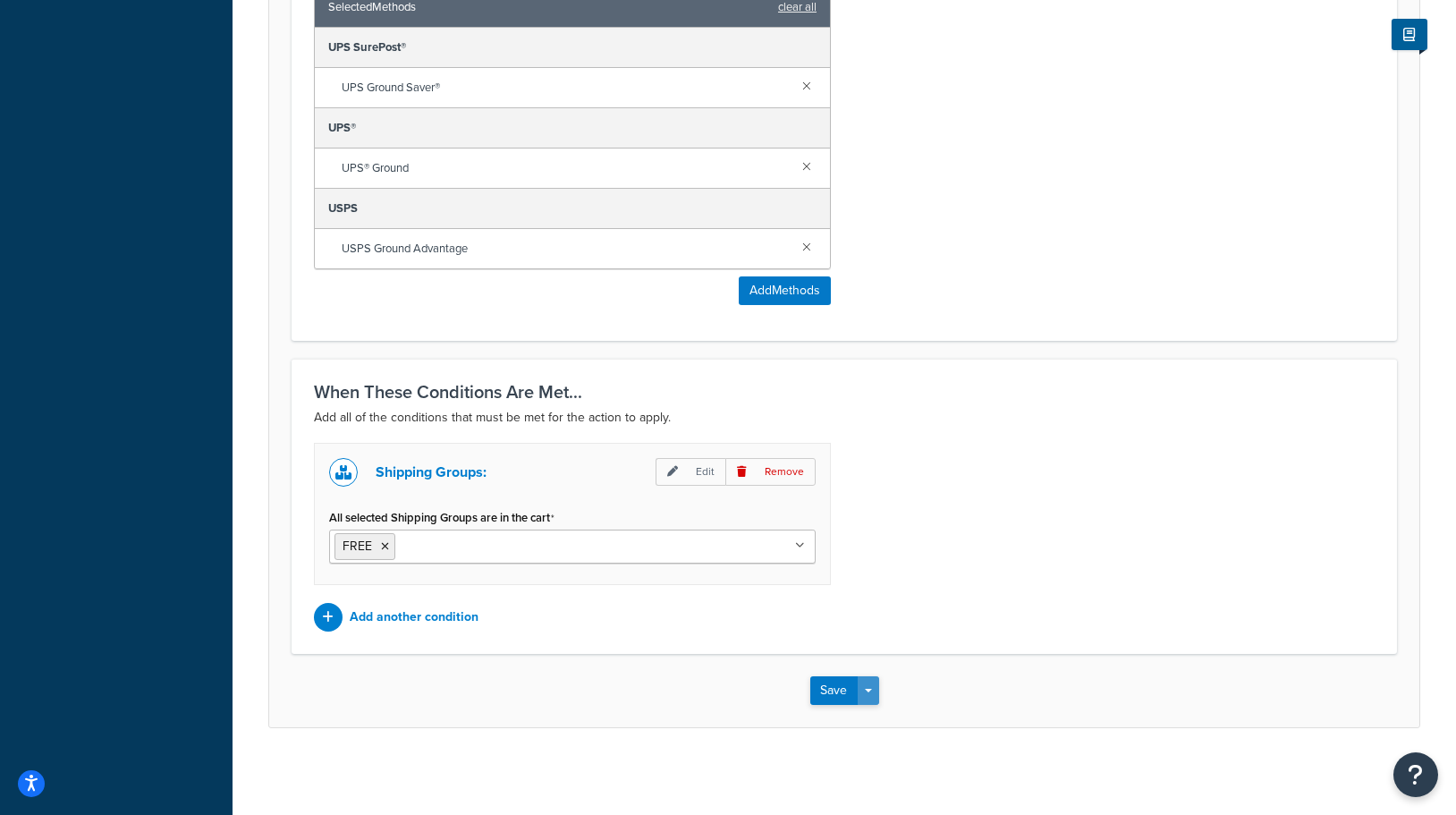
click at [866, 684] on button "Save Dropdown" at bounding box center [869, 690] width 22 height 29
click at [896, 720] on button "Save and Edit" at bounding box center [896, 724] width 173 height 38
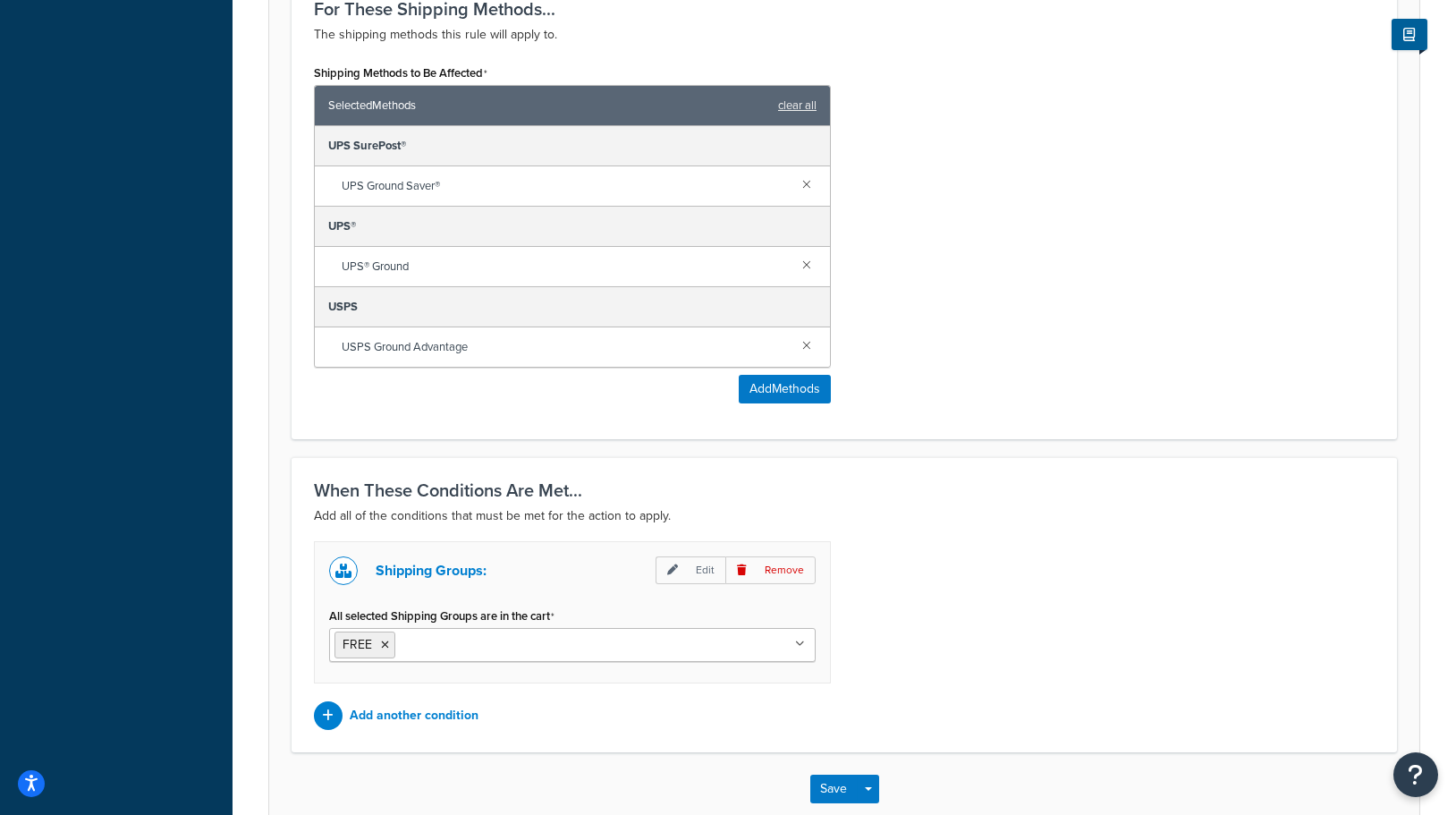
scroll to position [0, 0]
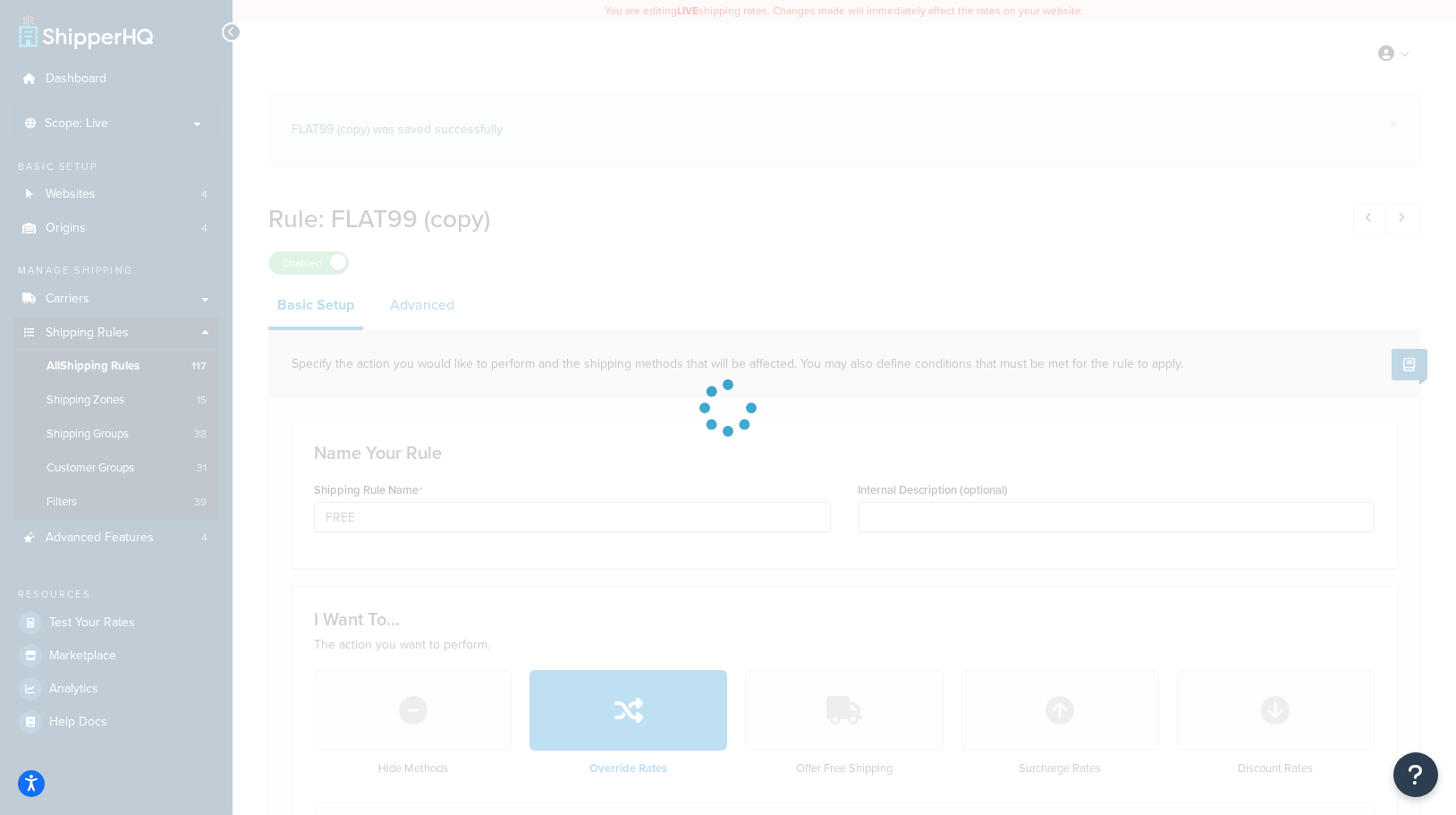
select select "ITEM"
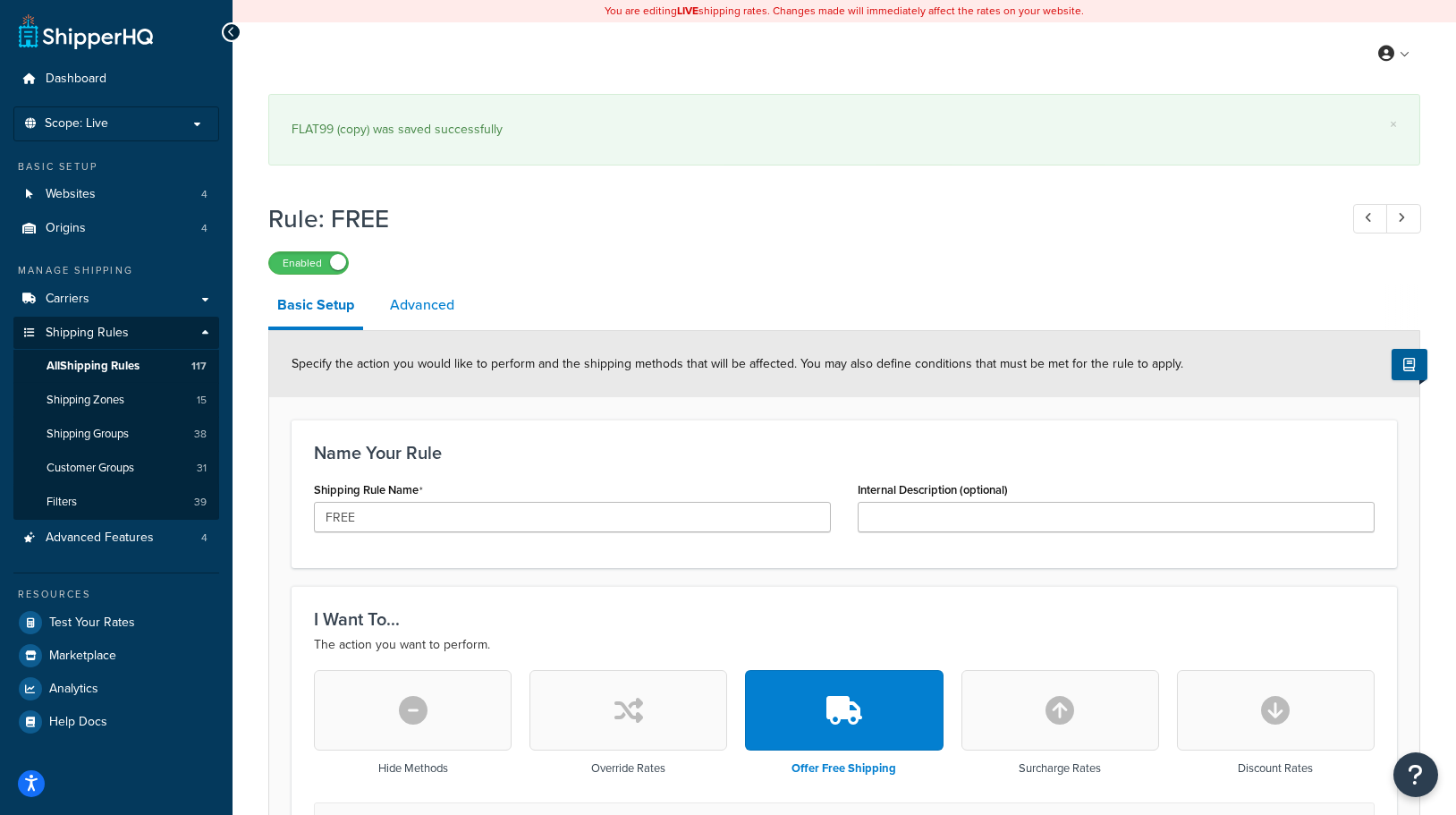
click at [425, 307] on link "Advanced" at bounding box center [422, 304] width 82 height 43
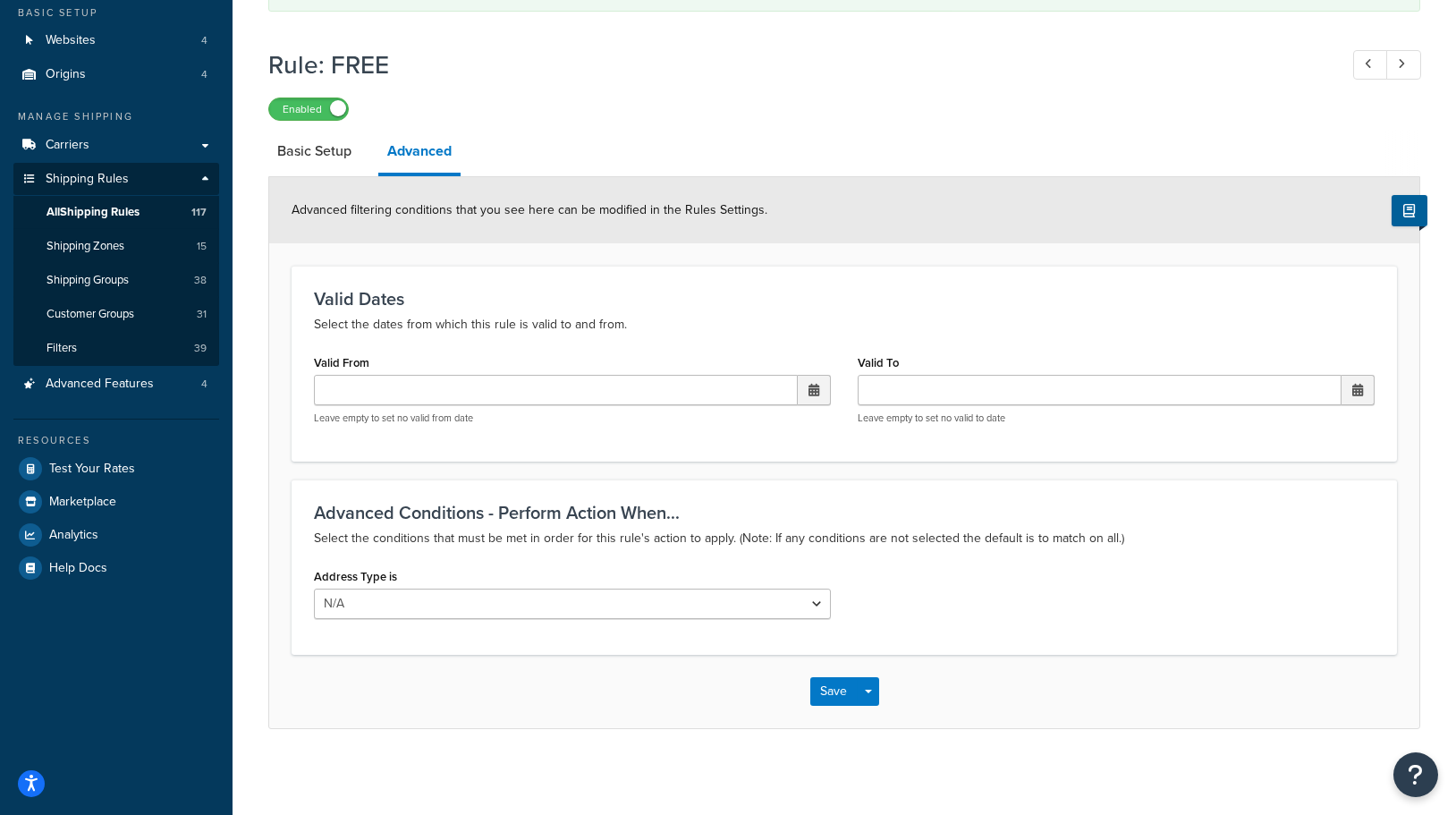
scroll to position [156, 0]
click at [647, 600] on select "N/A Business Residential" at bounding box center [572, 602] width 517 height 30
click at [1114, 562] on div "Address Type is N/A Business Residential" at bounding box center [844, 596] width 1087 height 69
click at [839, 683] on button "Save" at bounding box center [834, 689] width 48 height 29
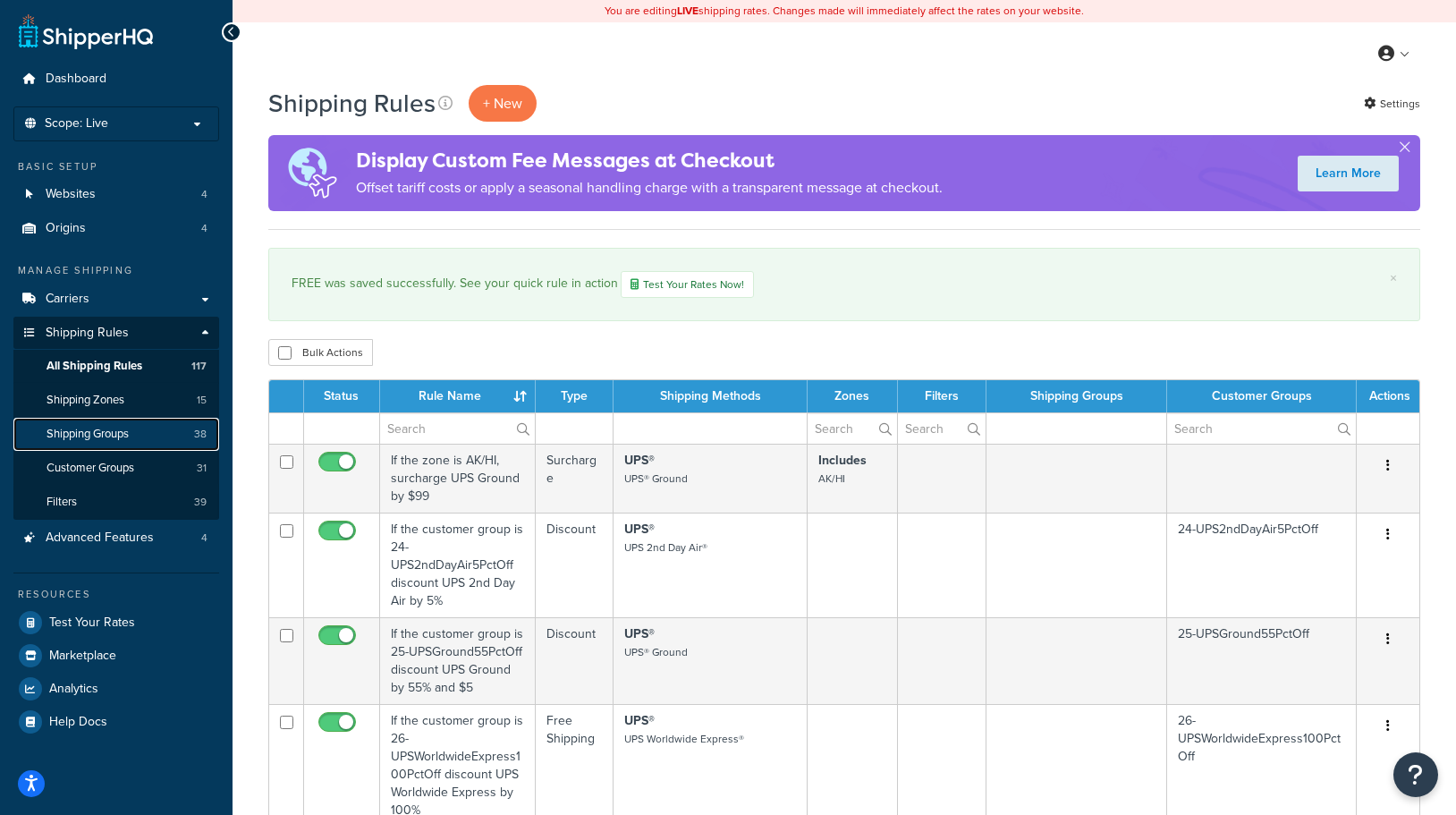
click at [102, 429] on span "Shipping Groups" at bounding box center [88, 434] width 82 height 15
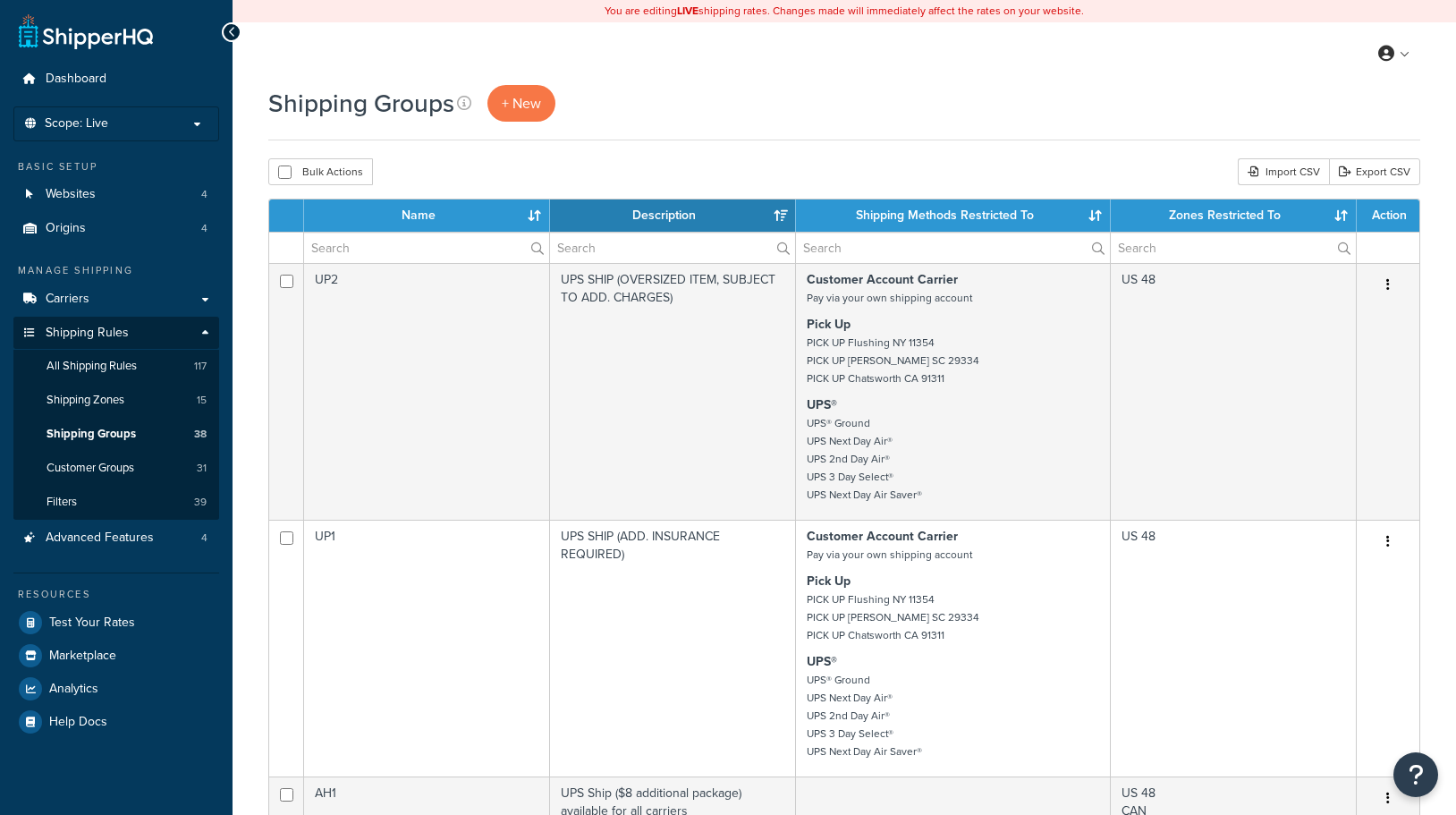
select select "15"
click at [396, 253] on input "text" at bounding box center [427, 247] width 245 height 30
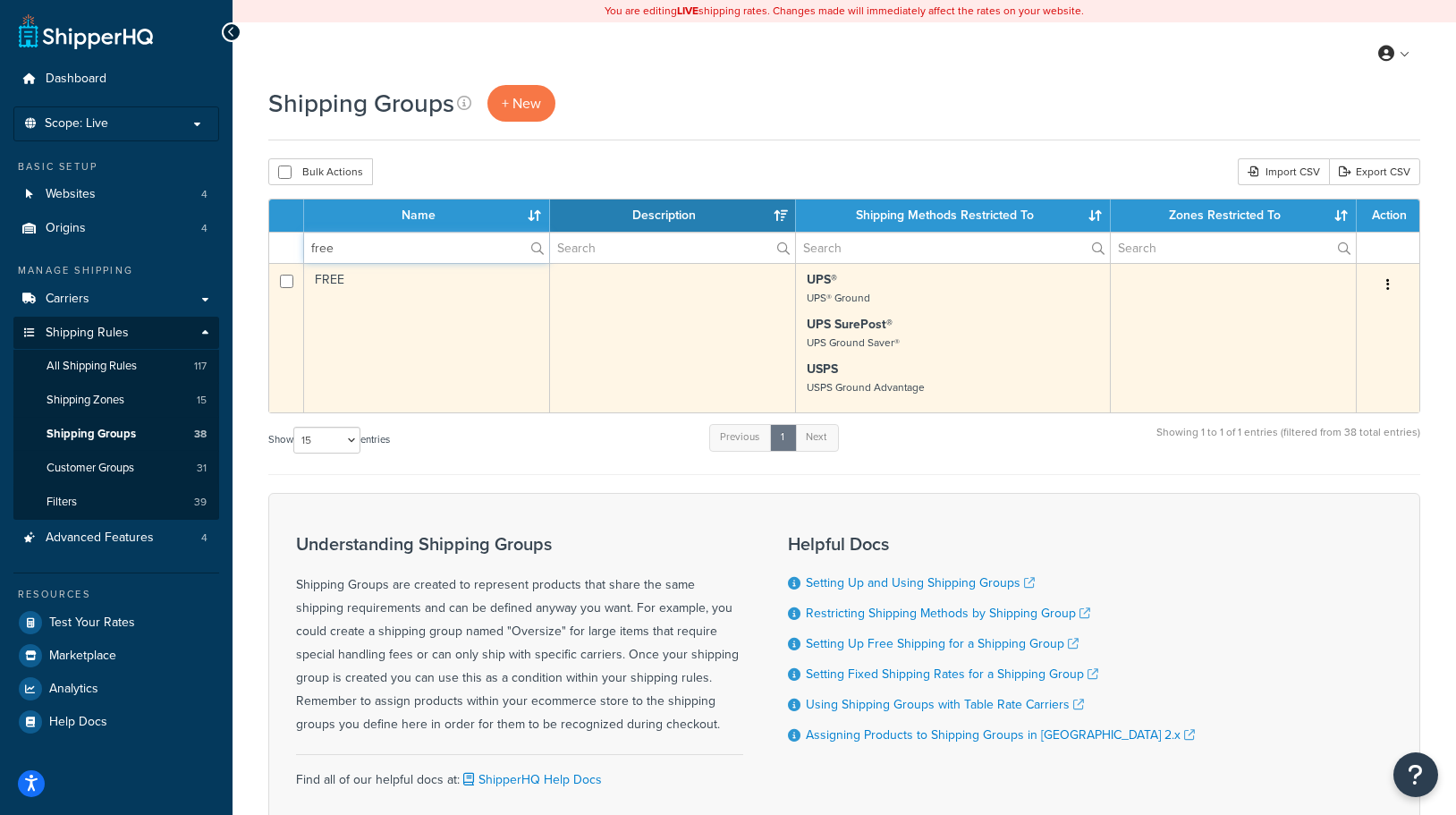
type input "free"
click at [1387, 281] on icon "button" at bounding box center [1388, 284] width 4 height 13
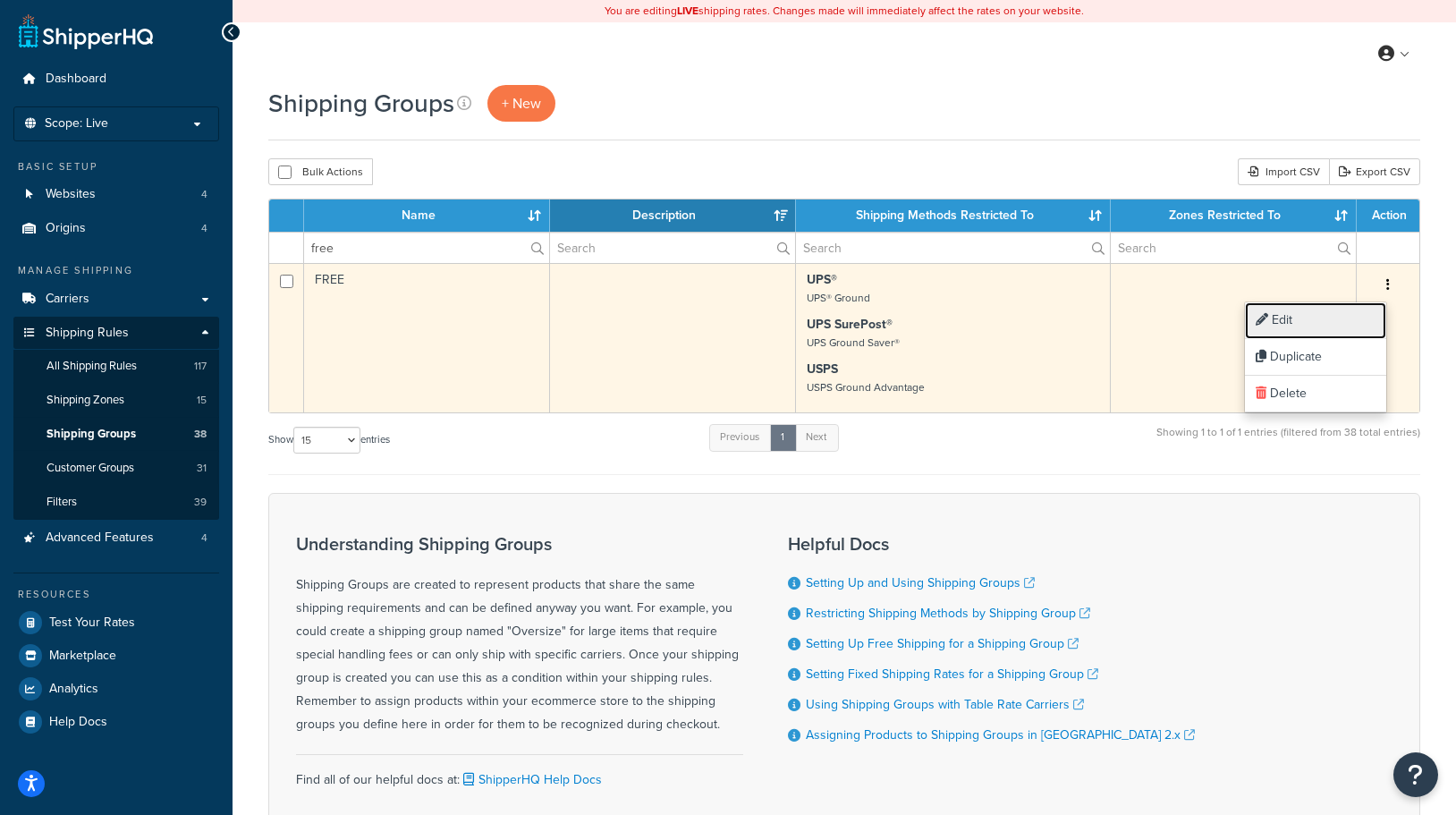
click at [1284, 320] on link "Edit" at bounding box center [1315, 320] width 142 height 37
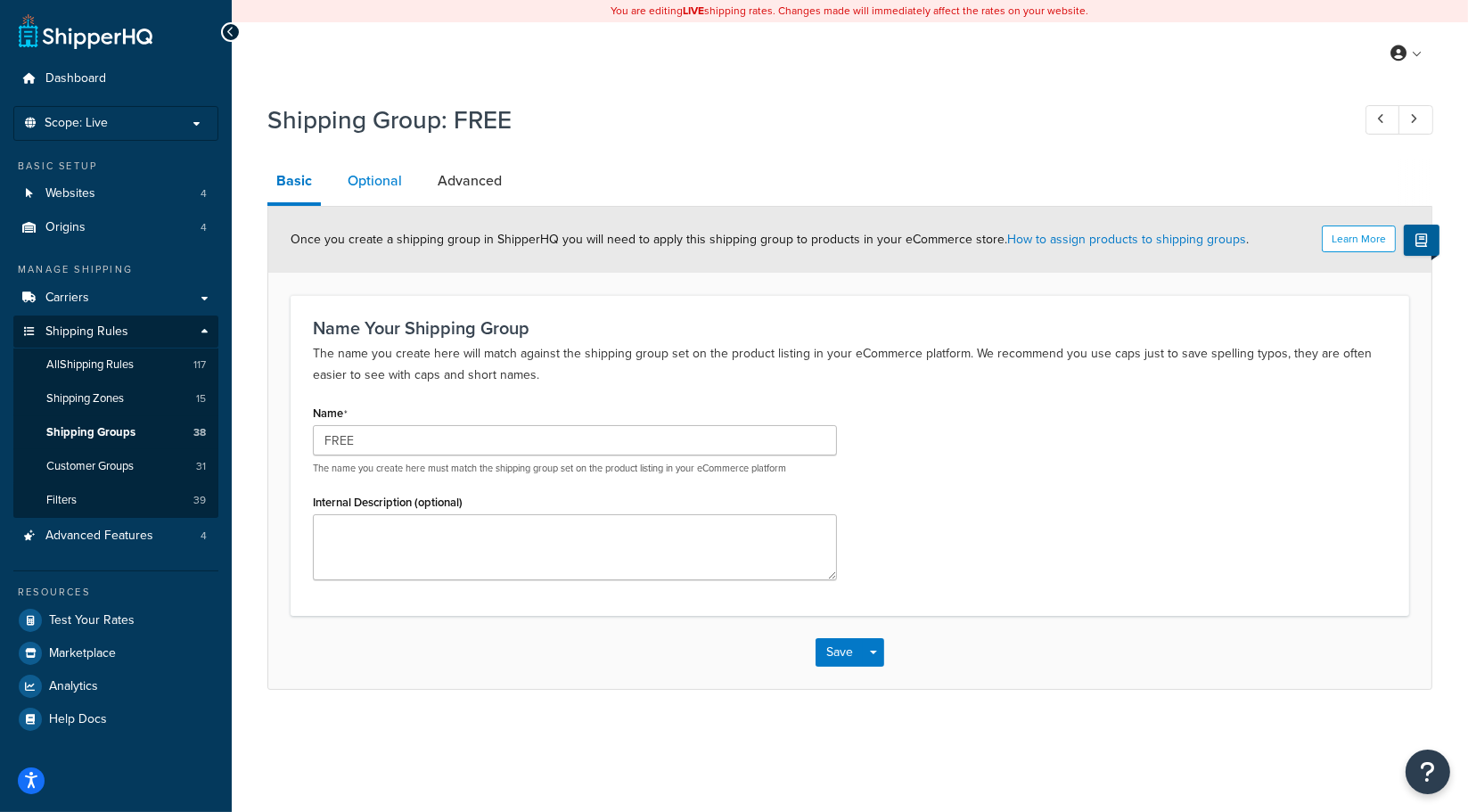
click at [369, 182] on link "Optional" at bounding box center [375, 180] width 73 height 43
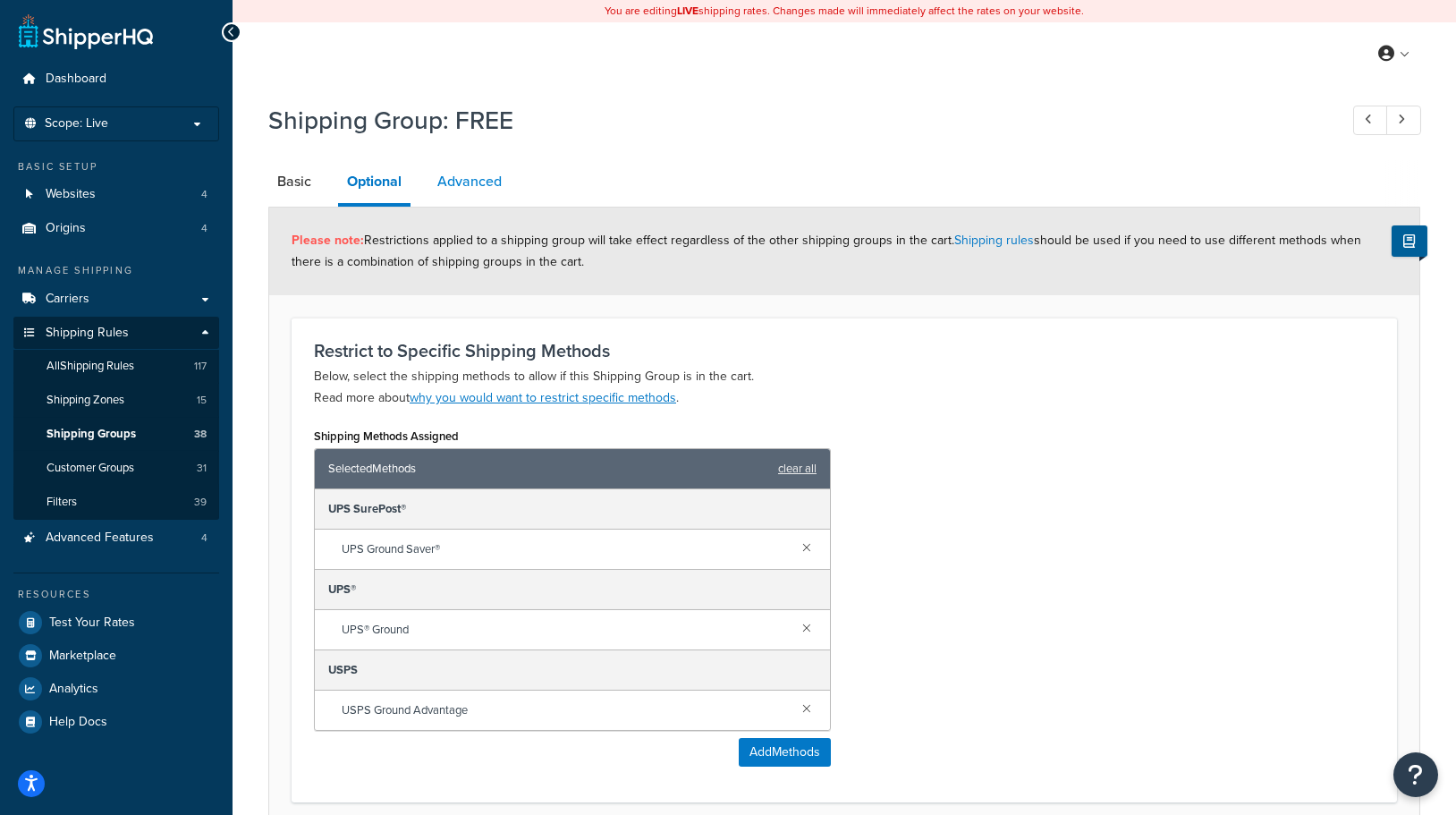
click at [474, 179] on link "Advanced" at bounding box center [469, 181] width 82 height 43
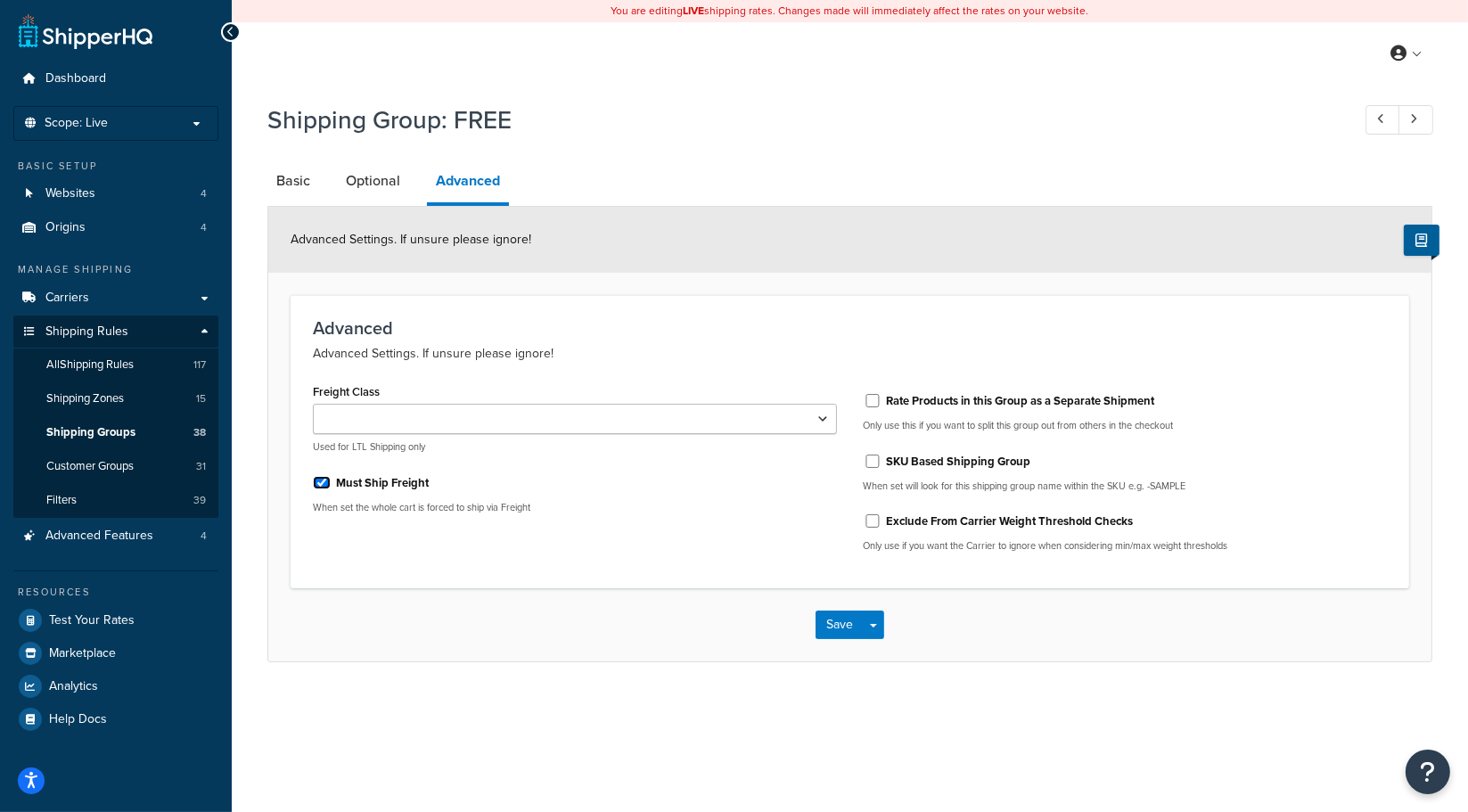
click at [319, 486] on input "Must Ship Freight" at bounding box center [322, 482] width 18 height 13
checkbox input "false"
click at [852, 627] on button "Save" at bounding box center [839, 624] width 48 height 29
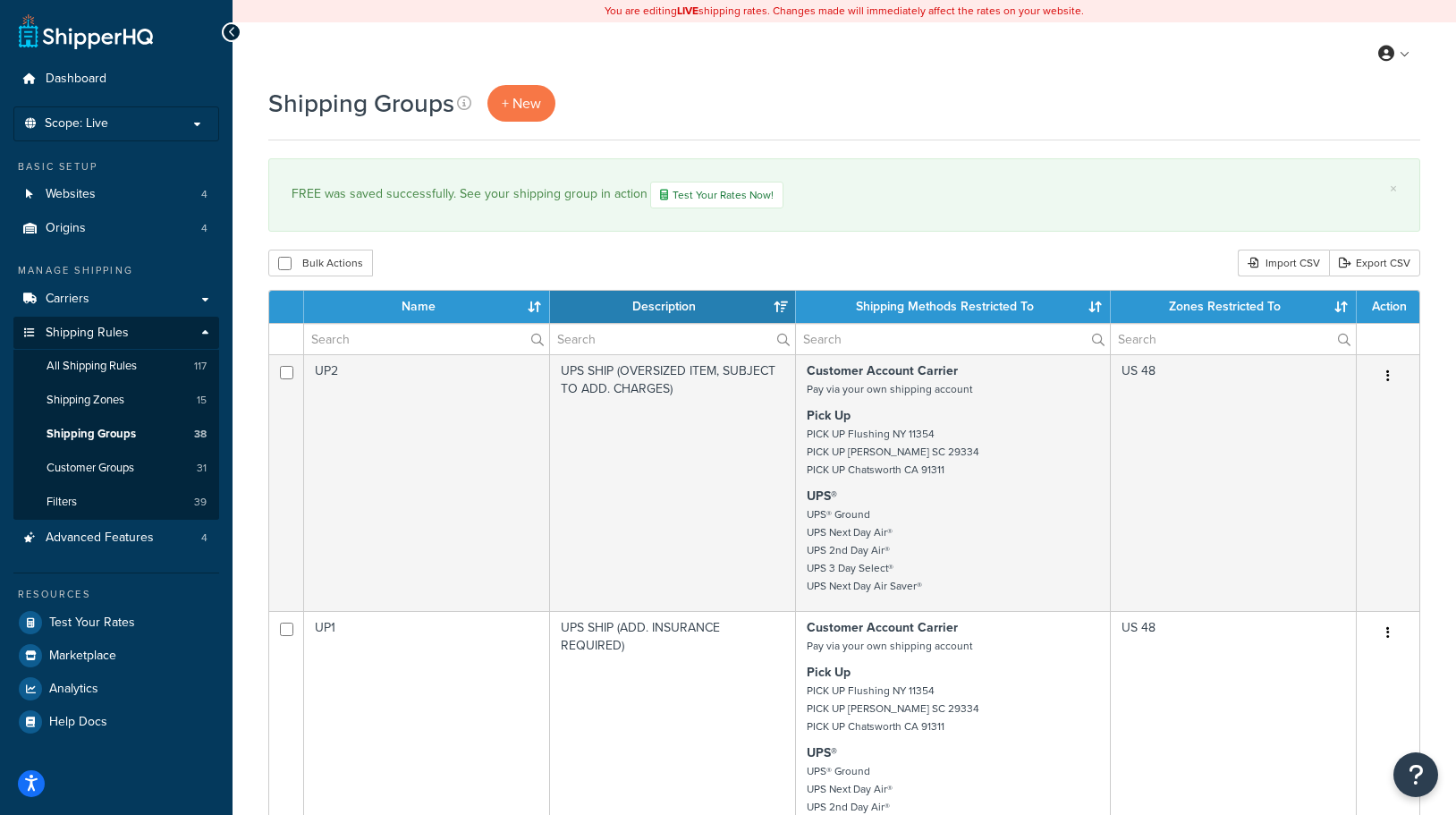
select select "15"
click at [146, 365] on link "All Shipping Rules 117" at bounding box center [116, 366] width 205 height 33
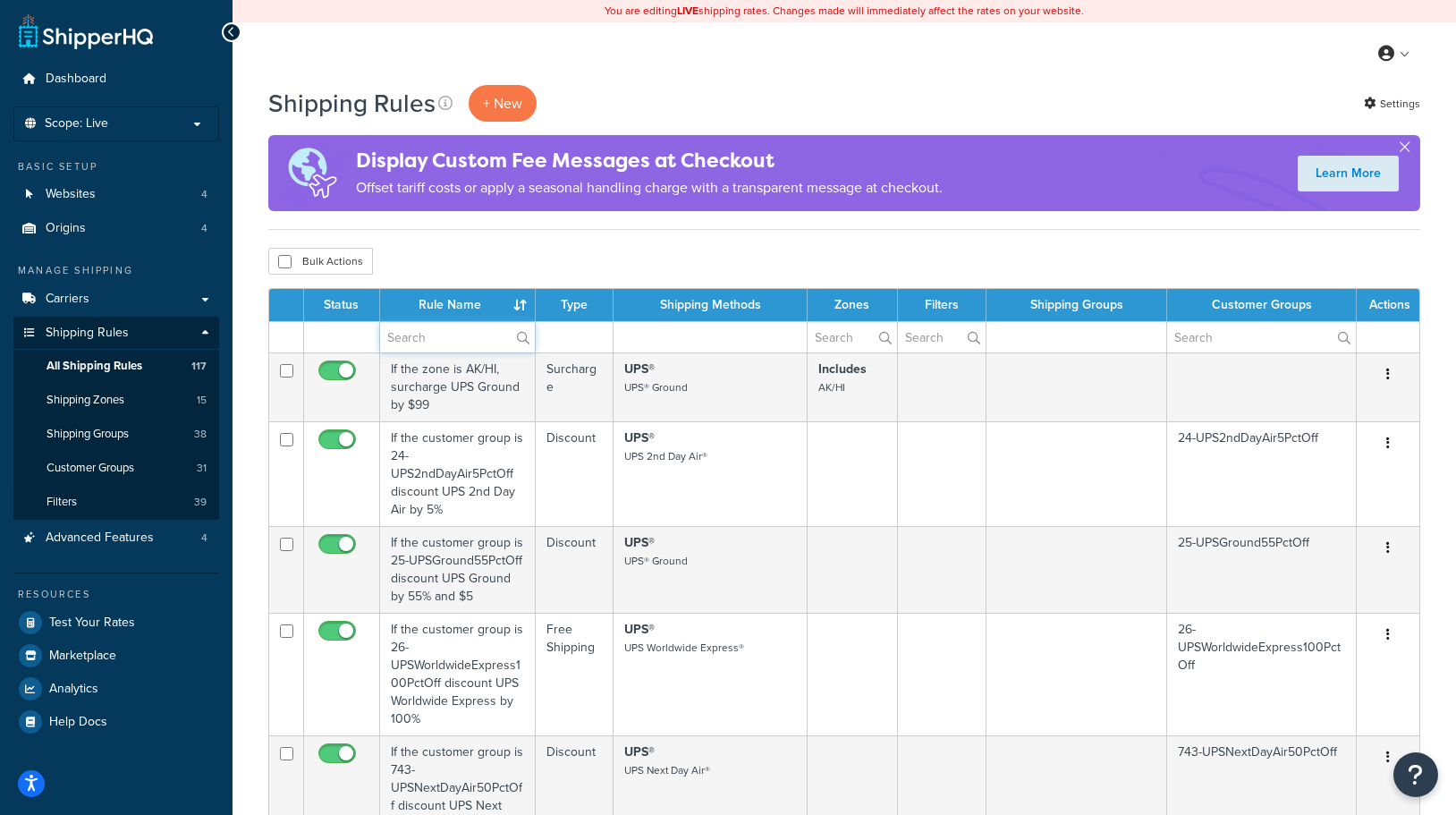
click at [427, 329] on input "text" at bounding box center [457, 337] width 155 height 30
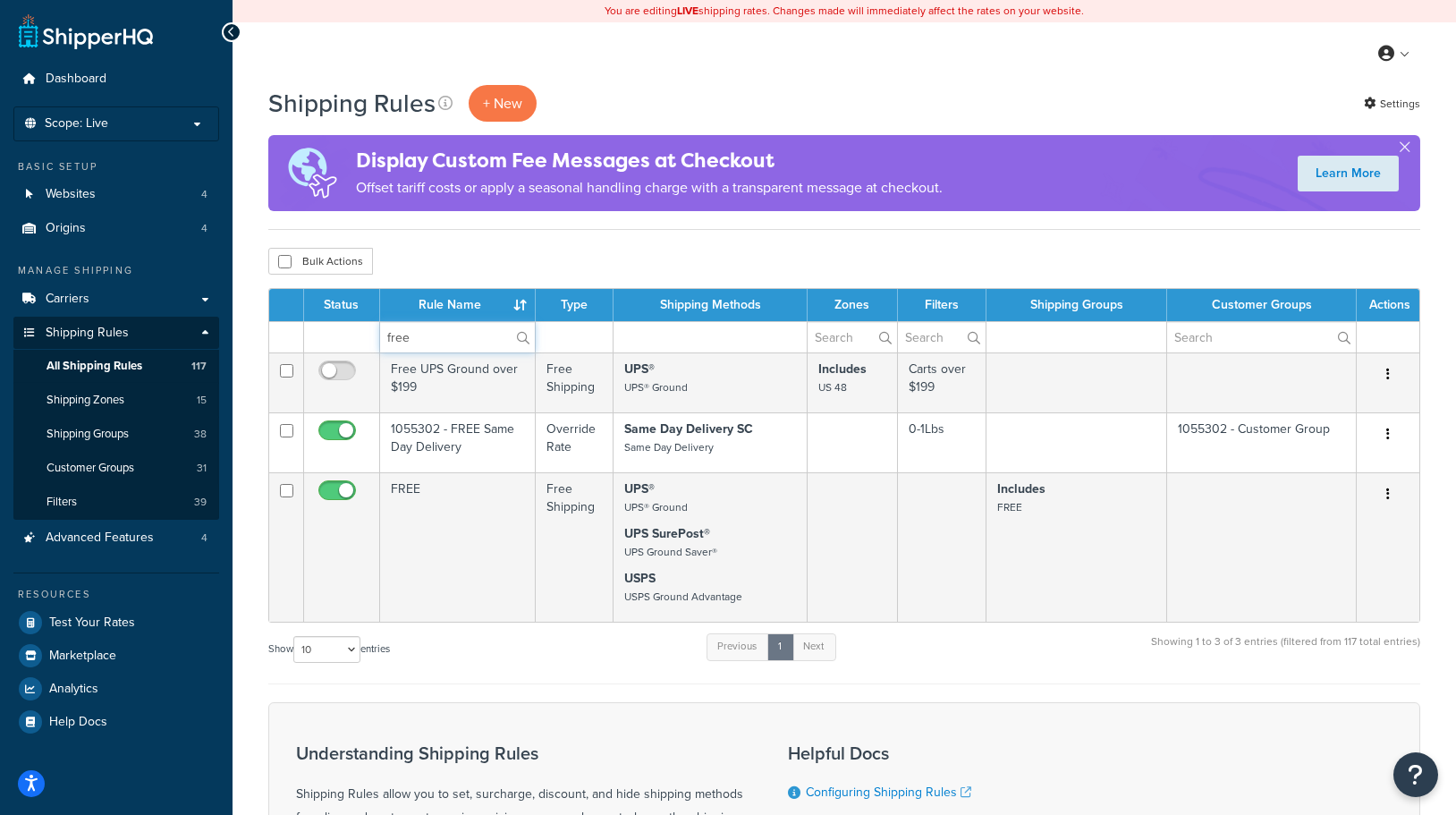
type input "free"
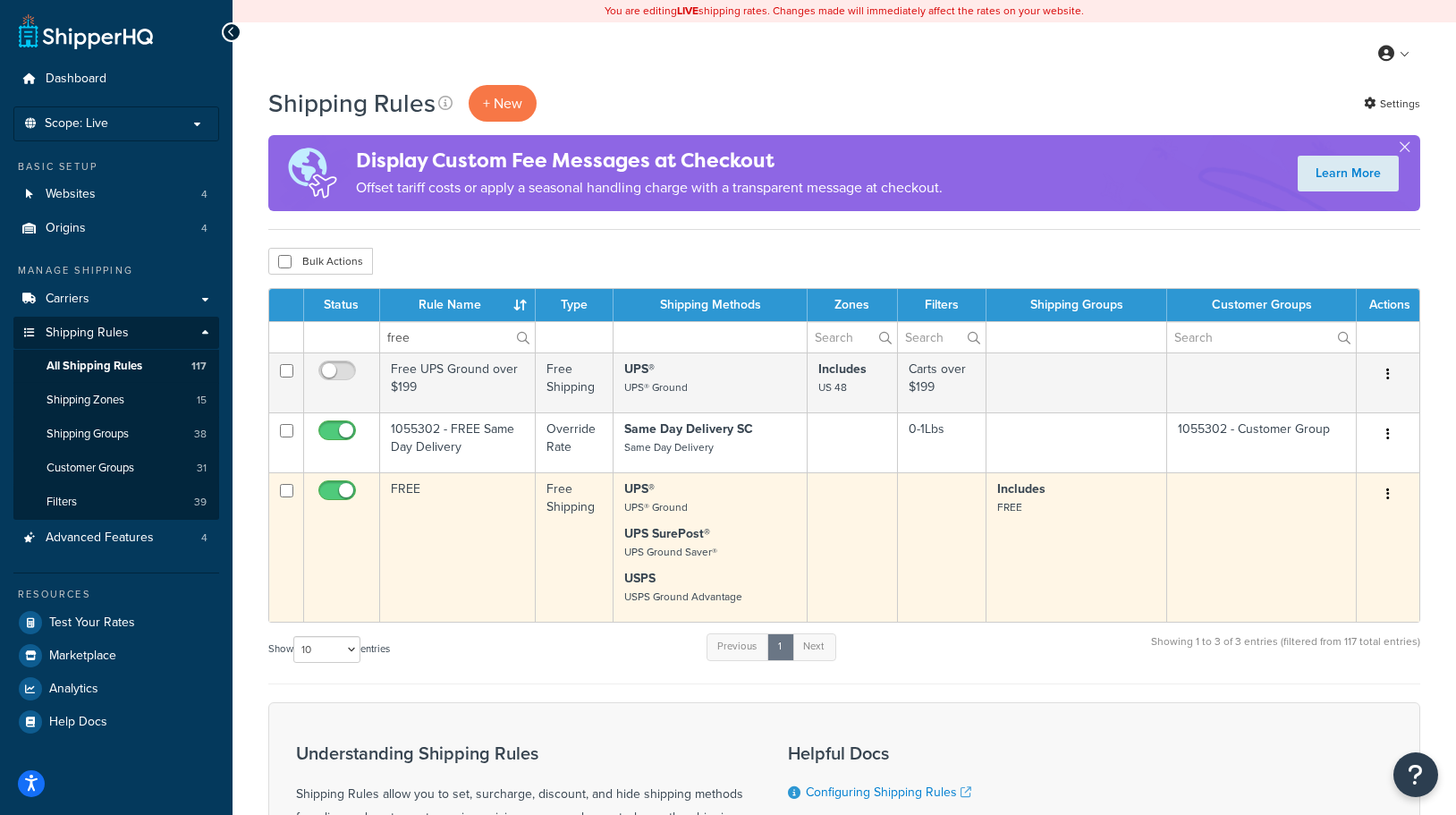
click at [1389, 495] on button "button" at bounding box center [1387, 494] width 25 height 29
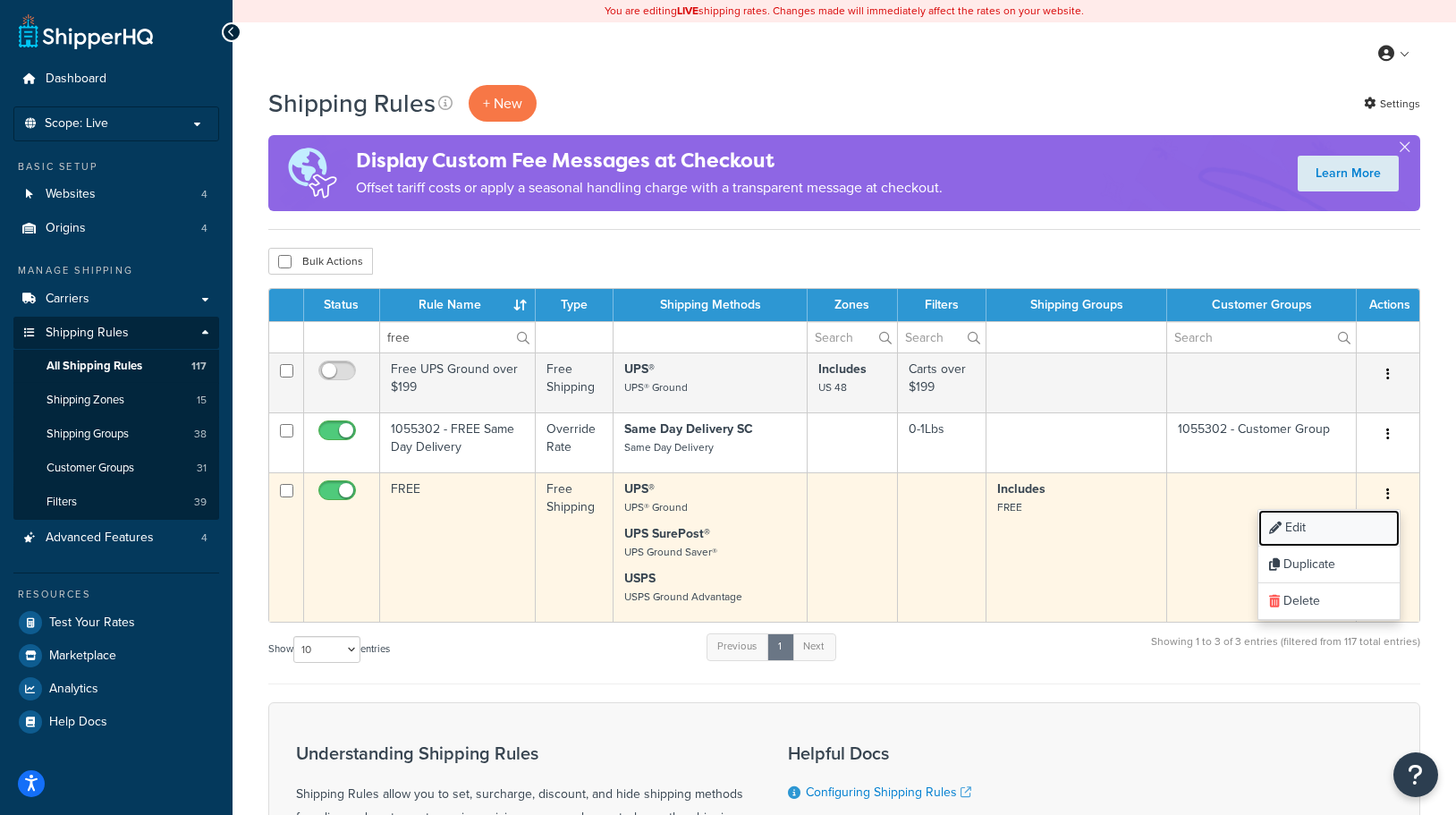
click at [1305, 531] on link "Edit" at bounding box center [1328, 528] width 142 height 37
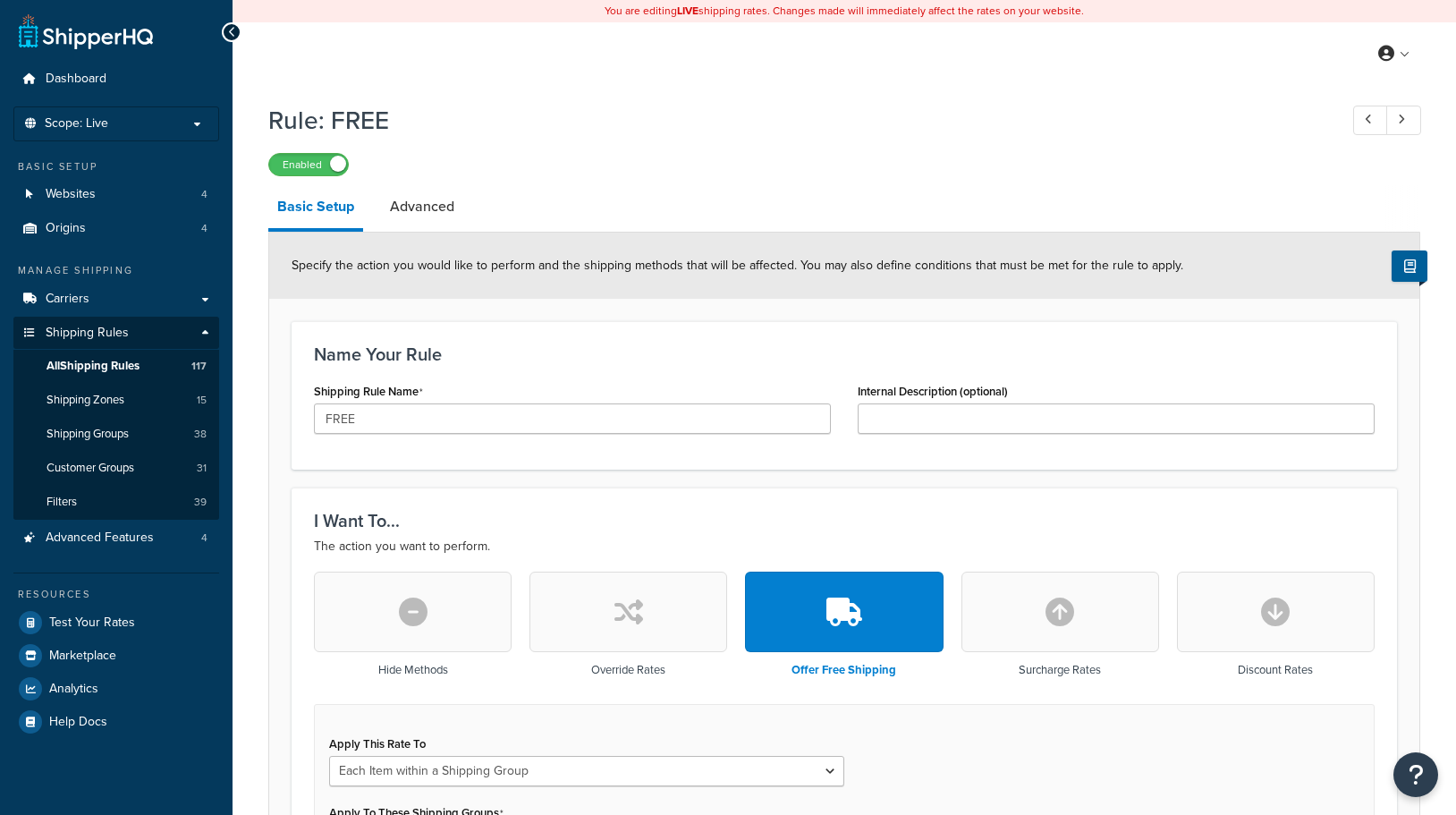
select select "ITEM"
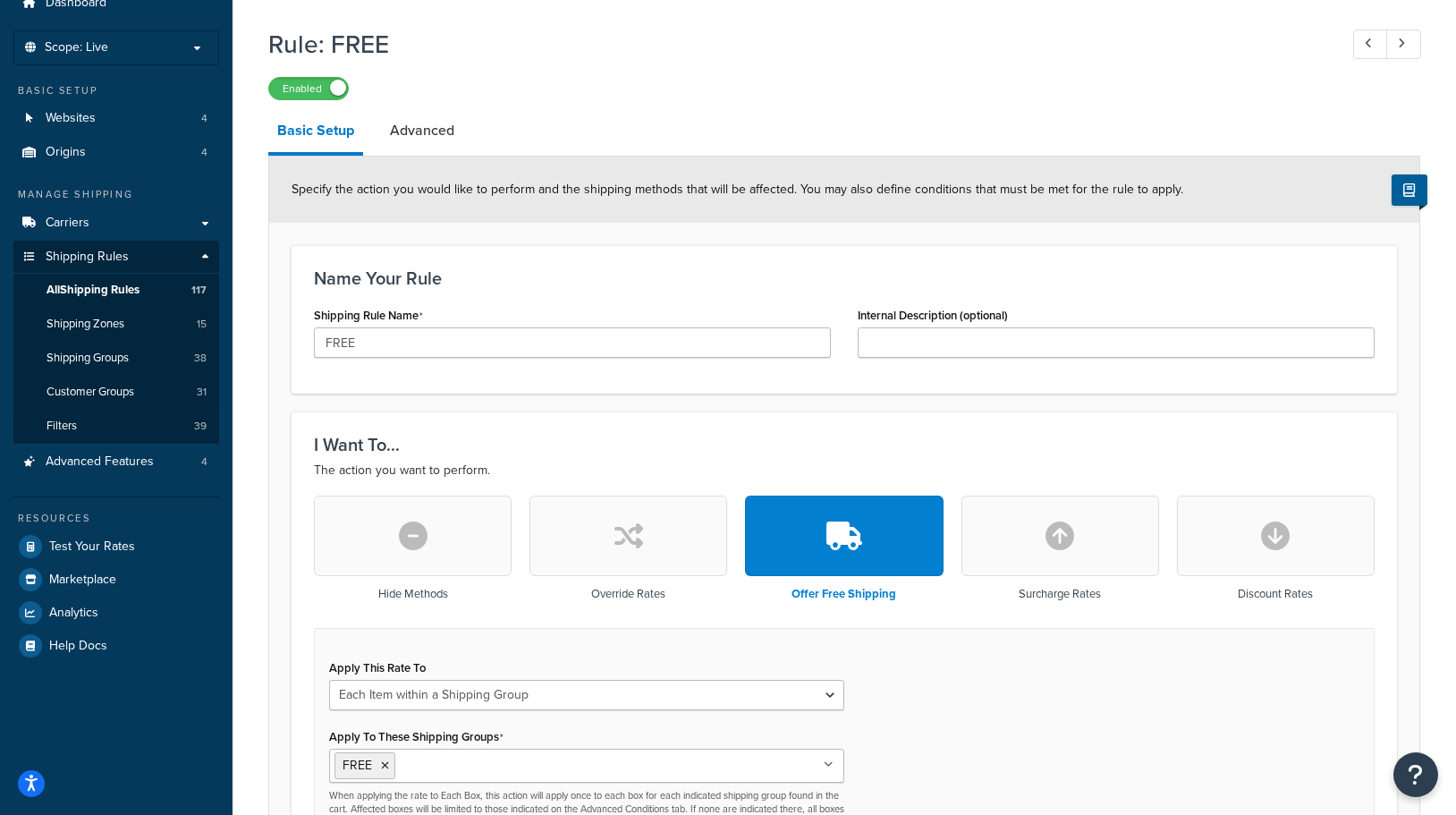
scroll to position [334, 0]
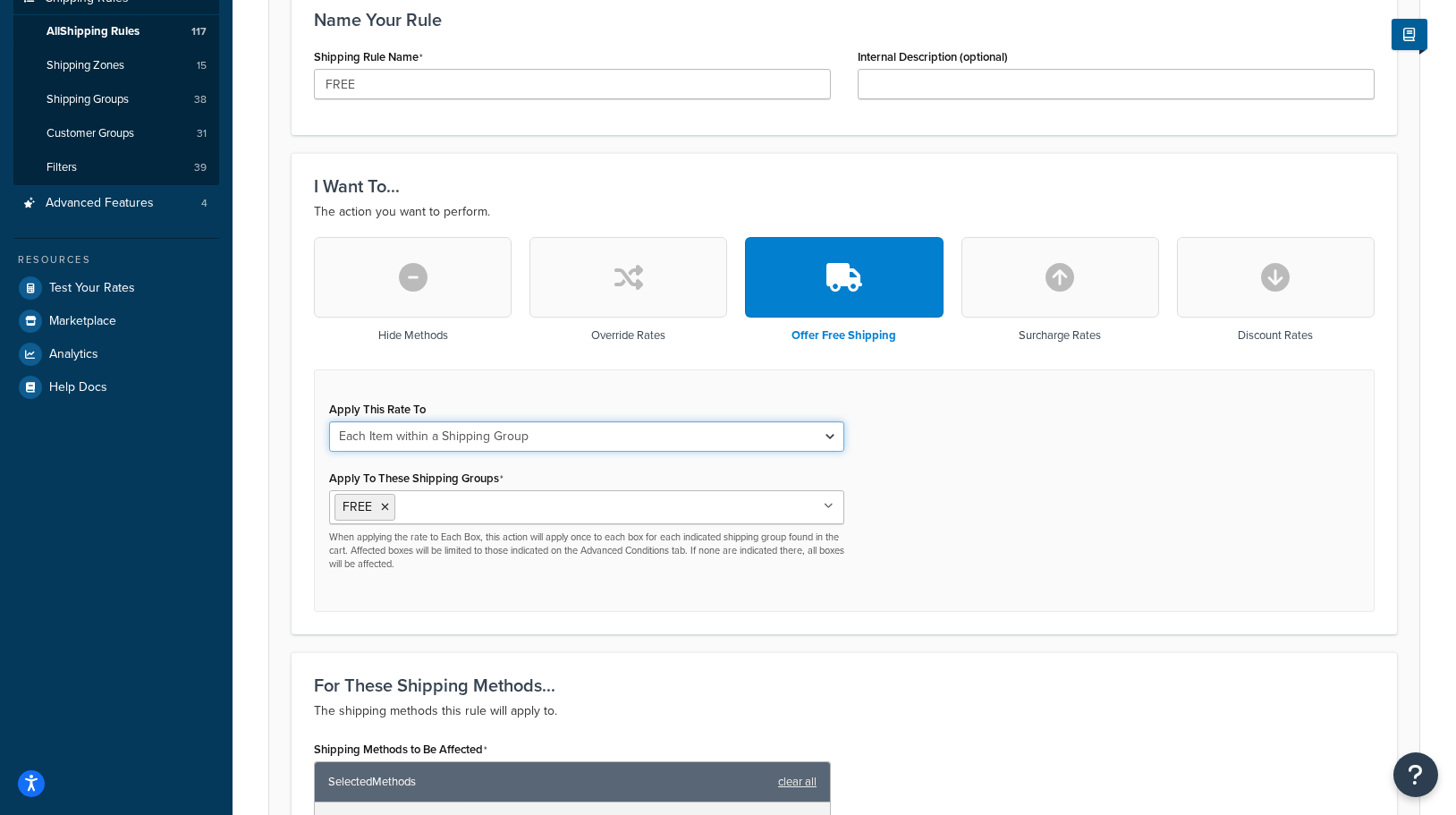
click at [631, 436] on select "Each Shipment in the Cart Each Origin in the Cart Each Shipping Group in the Ca…" at bounding box center [586, 436] width 515 height 30
click at [329, 421] on select "Each Shipment in the Cart Each Origin in the Cart Each Shipping Group in the Ca…" at bounding box center [586, 436] width 515 height 30
click at [951, 528] on div "Apply This Rate To Each Shipment in the Cart Each Origin in the Cart Each Shipp…" at bounding box center [844, 490] width 1060 height 242
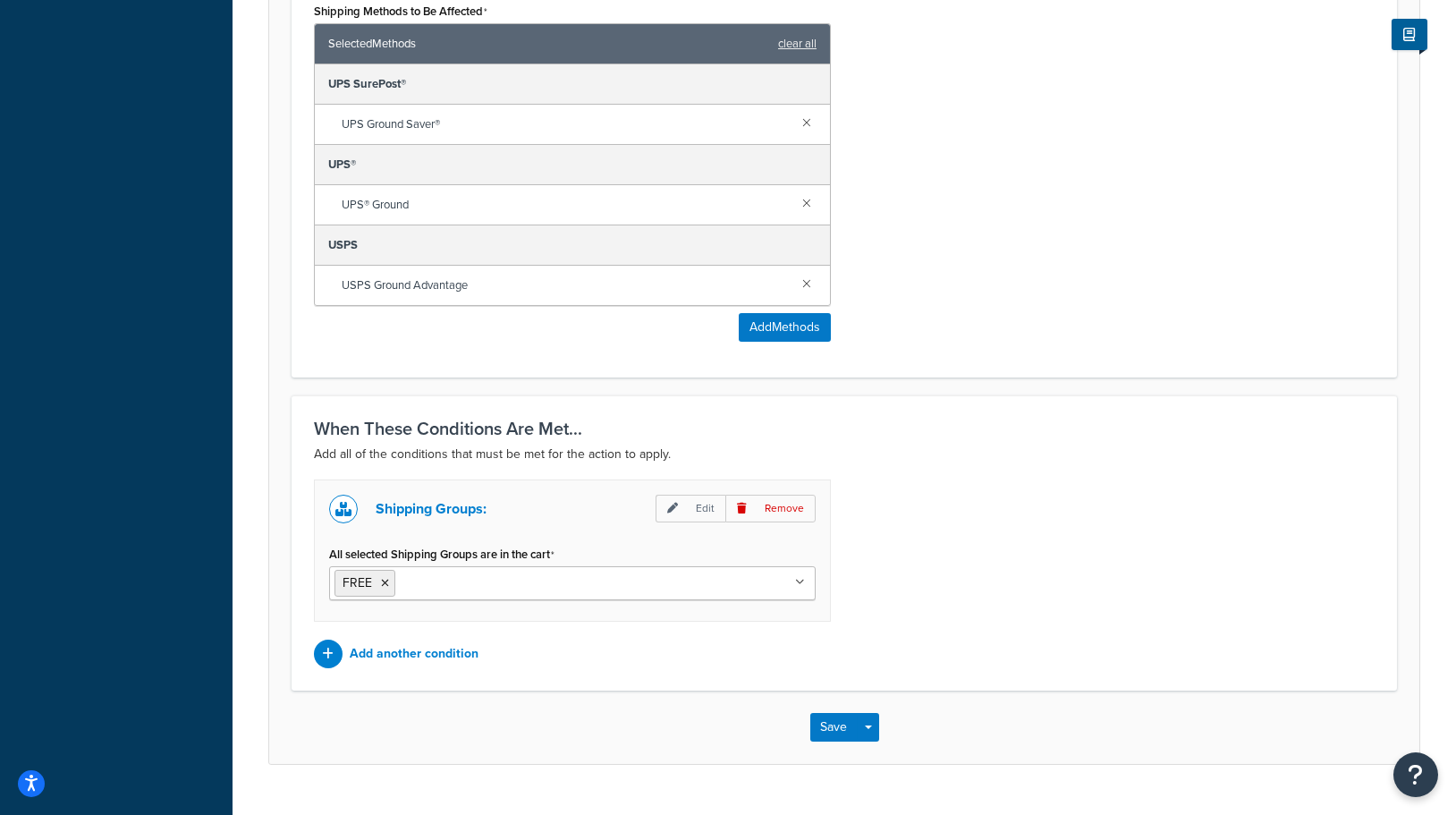
scroll to position [1109, 0]
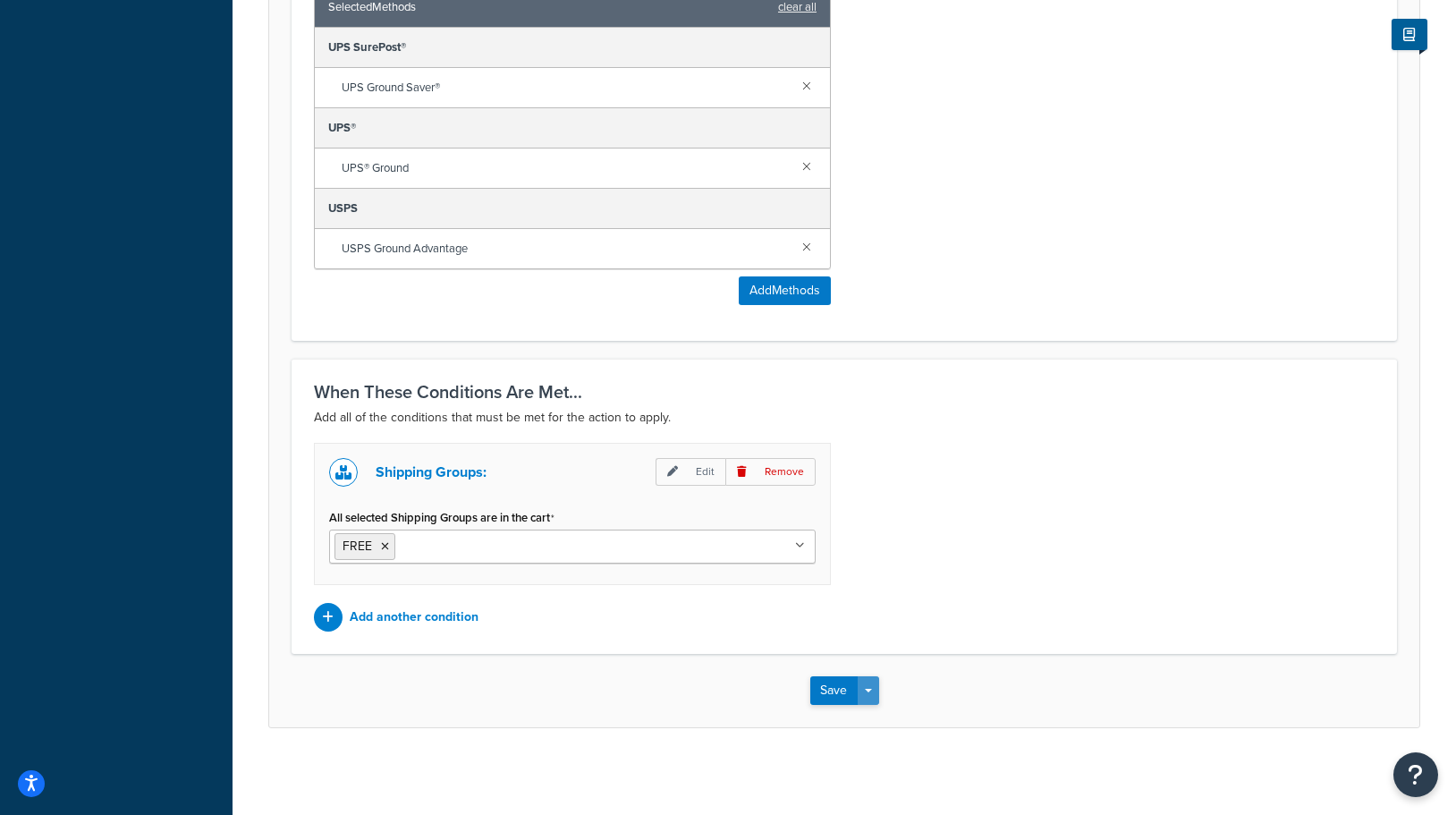
click at [866, 688] on span "button" at bounding box center [868, 690] width 7 height 4
click at [881, 717] on button "Save and Edit" at bounding box center [896, 724] width 173 height 38
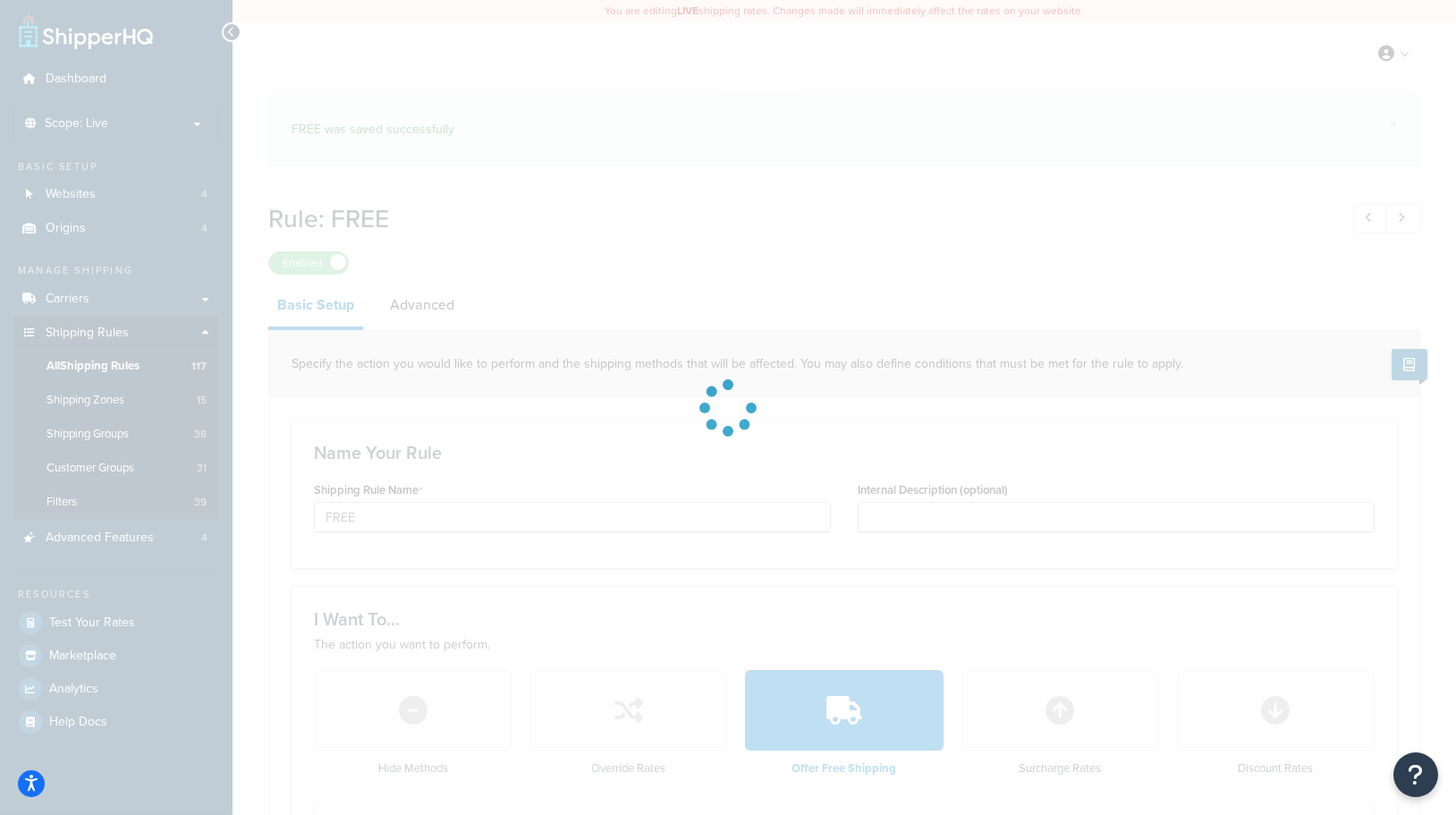
select select "ITEM"
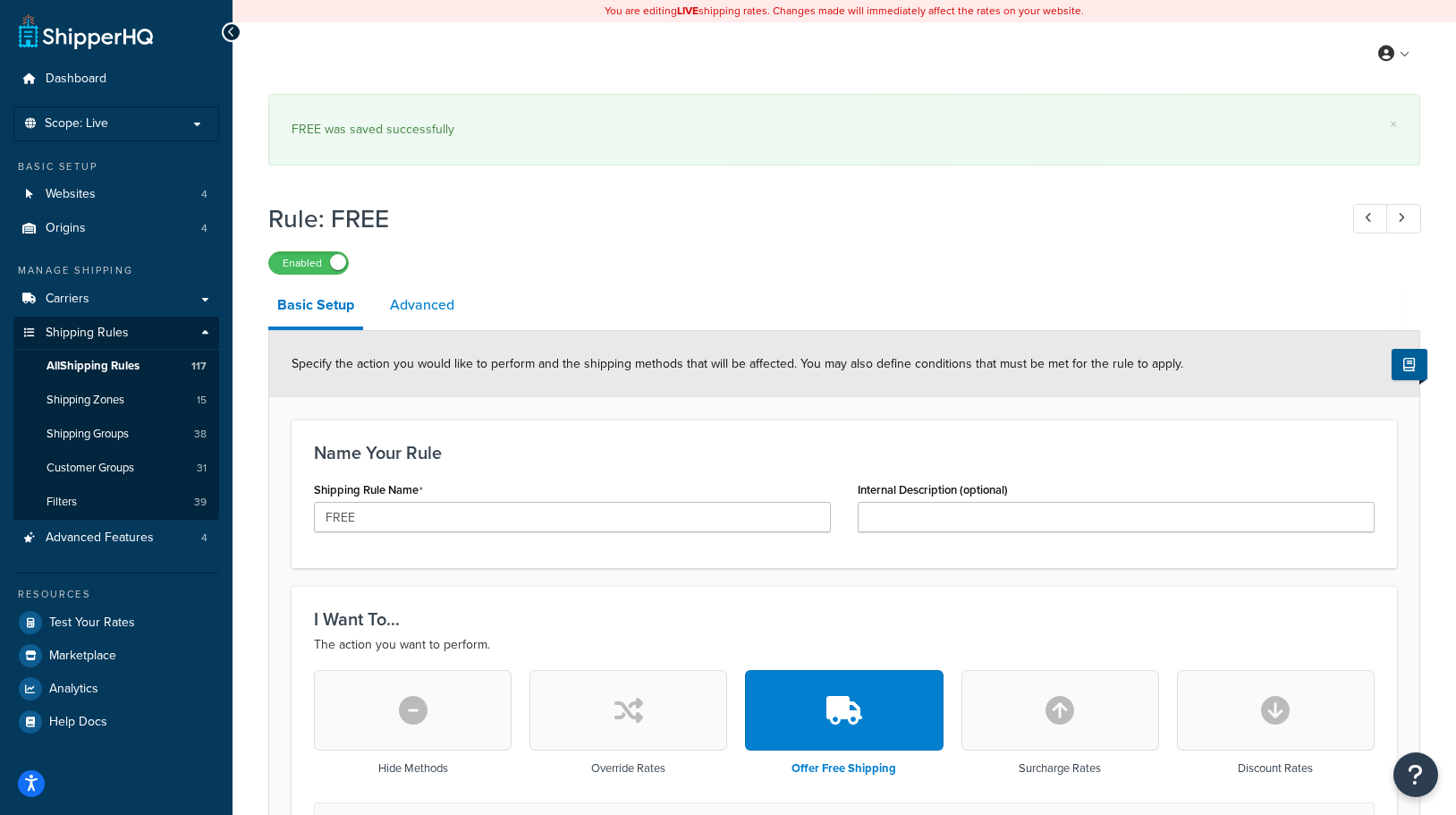
click at [429, 302] on link "Advanced" at bounding box center [422, 304] width 82 height 43
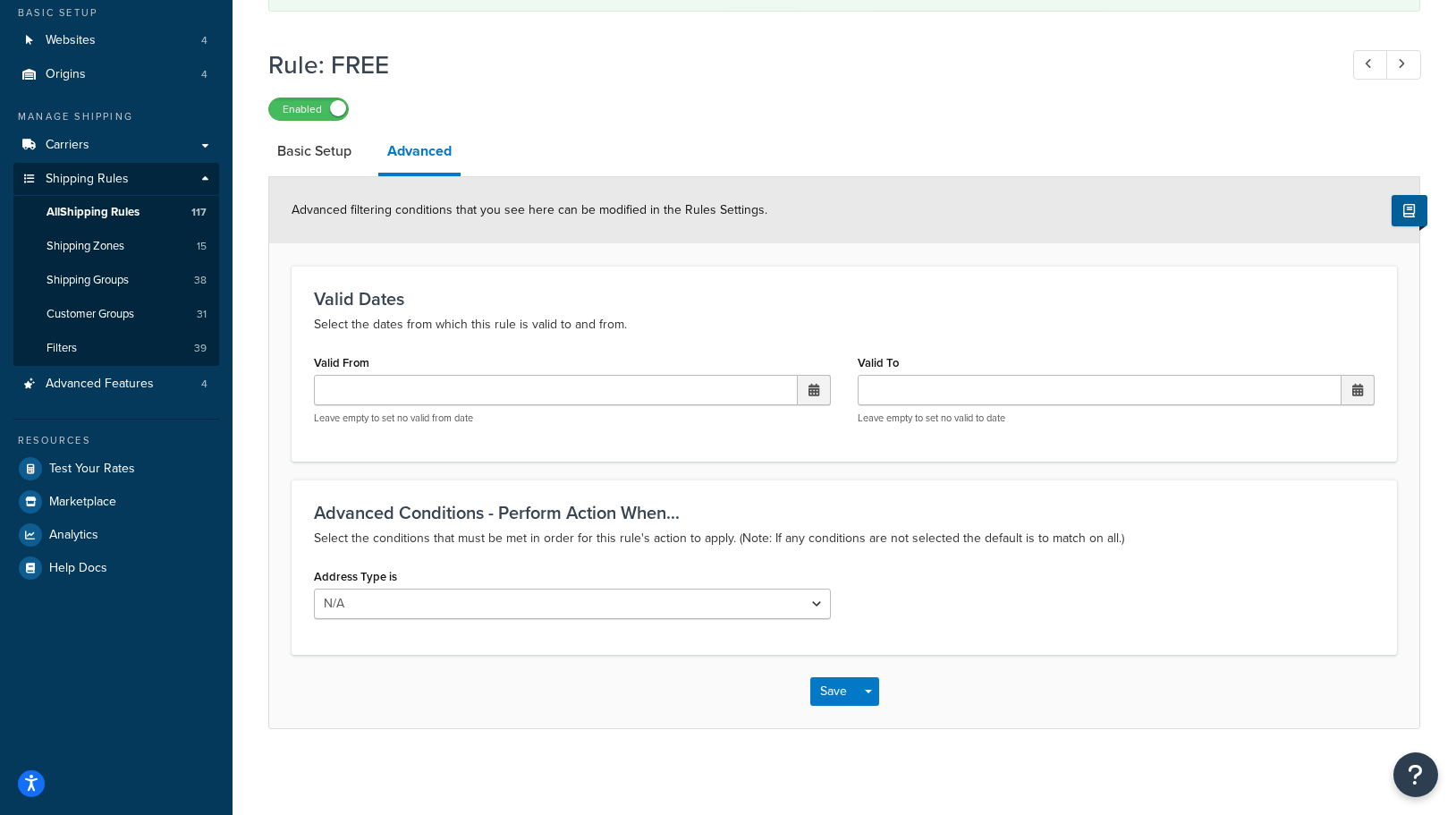
scroll to position [156, 0]
click at [843, 690] on button "Save" at bounding box center [834, 689] width 48 height 29
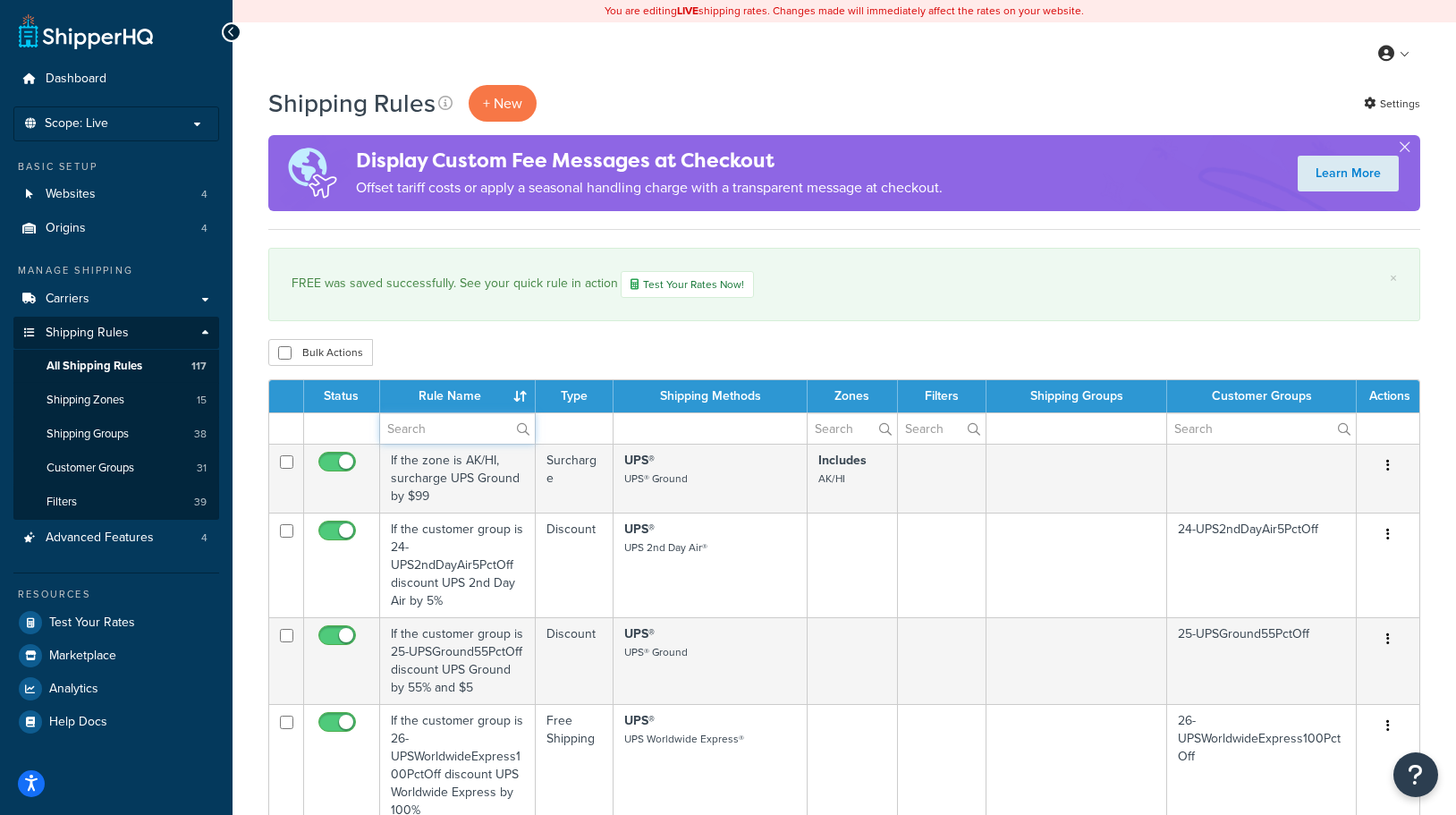
click at [465, 432] on input "text" at bounding box center [457, 428] width 155 height 30
type input "free"
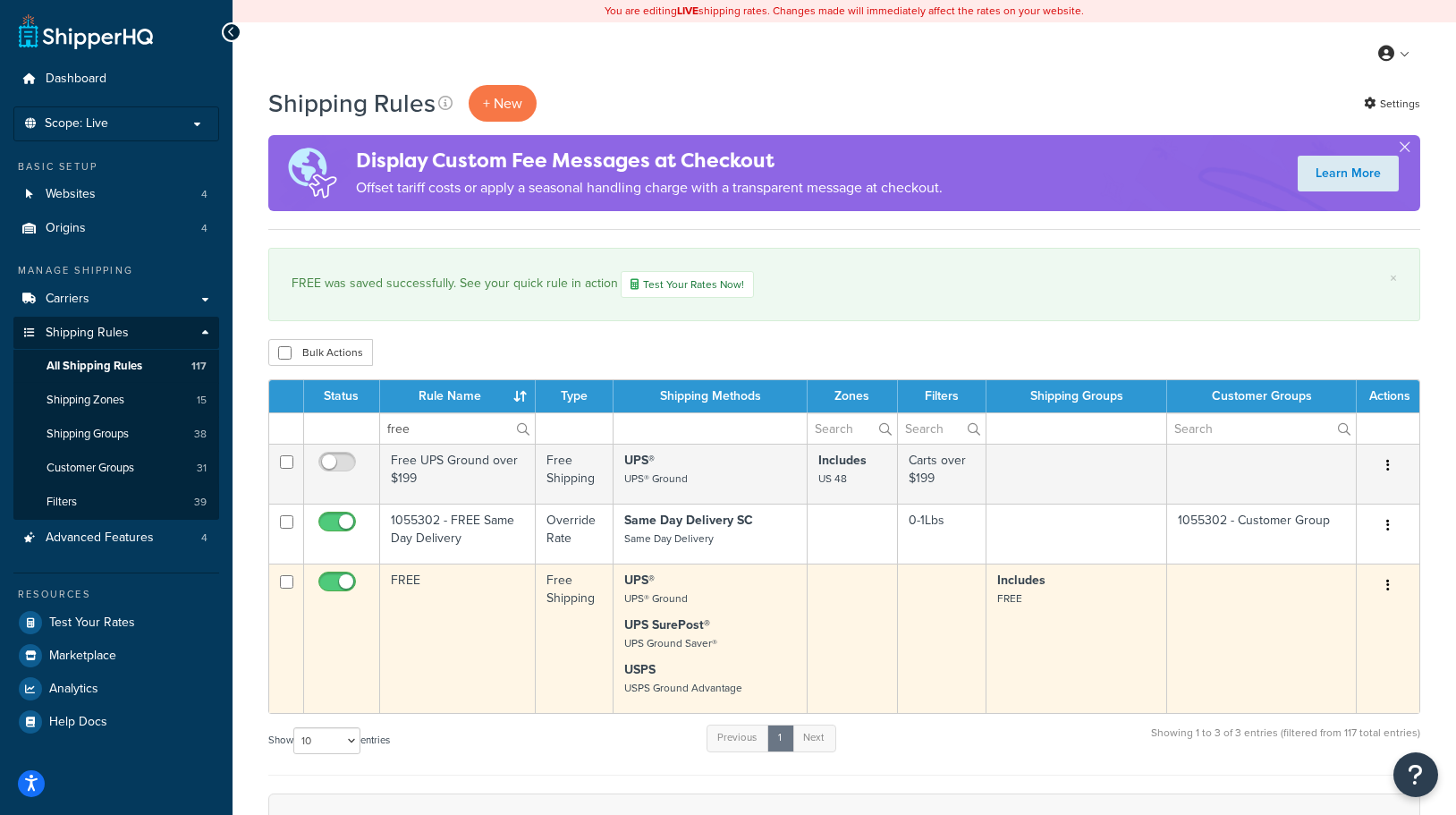
click at [1389, 587] on button "button" at bounding box center [1387, 586] width 25 height 29
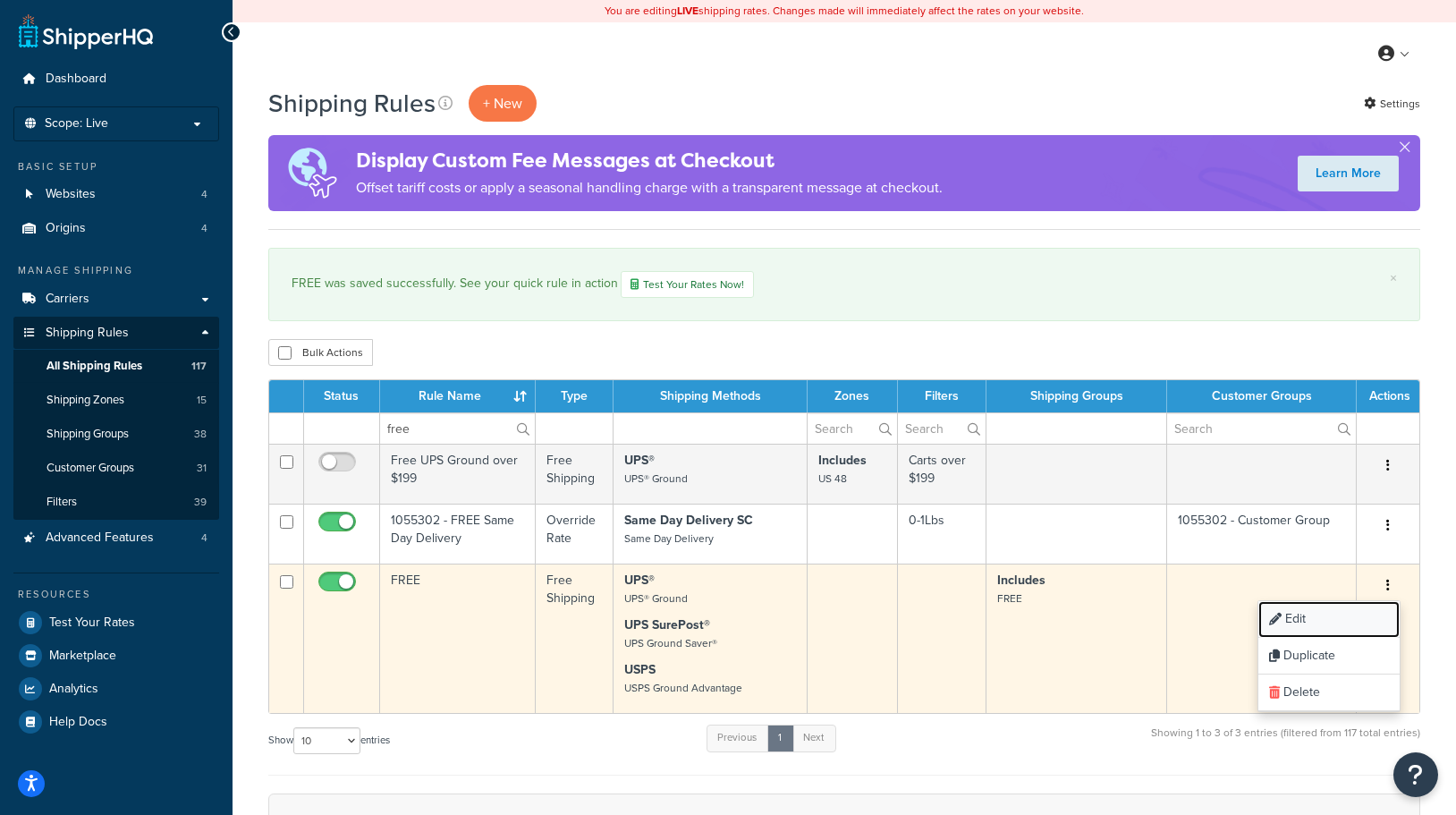
click at [1294, 612] on link "Edit" at bounding box center [1328, 619] width 142 height 37
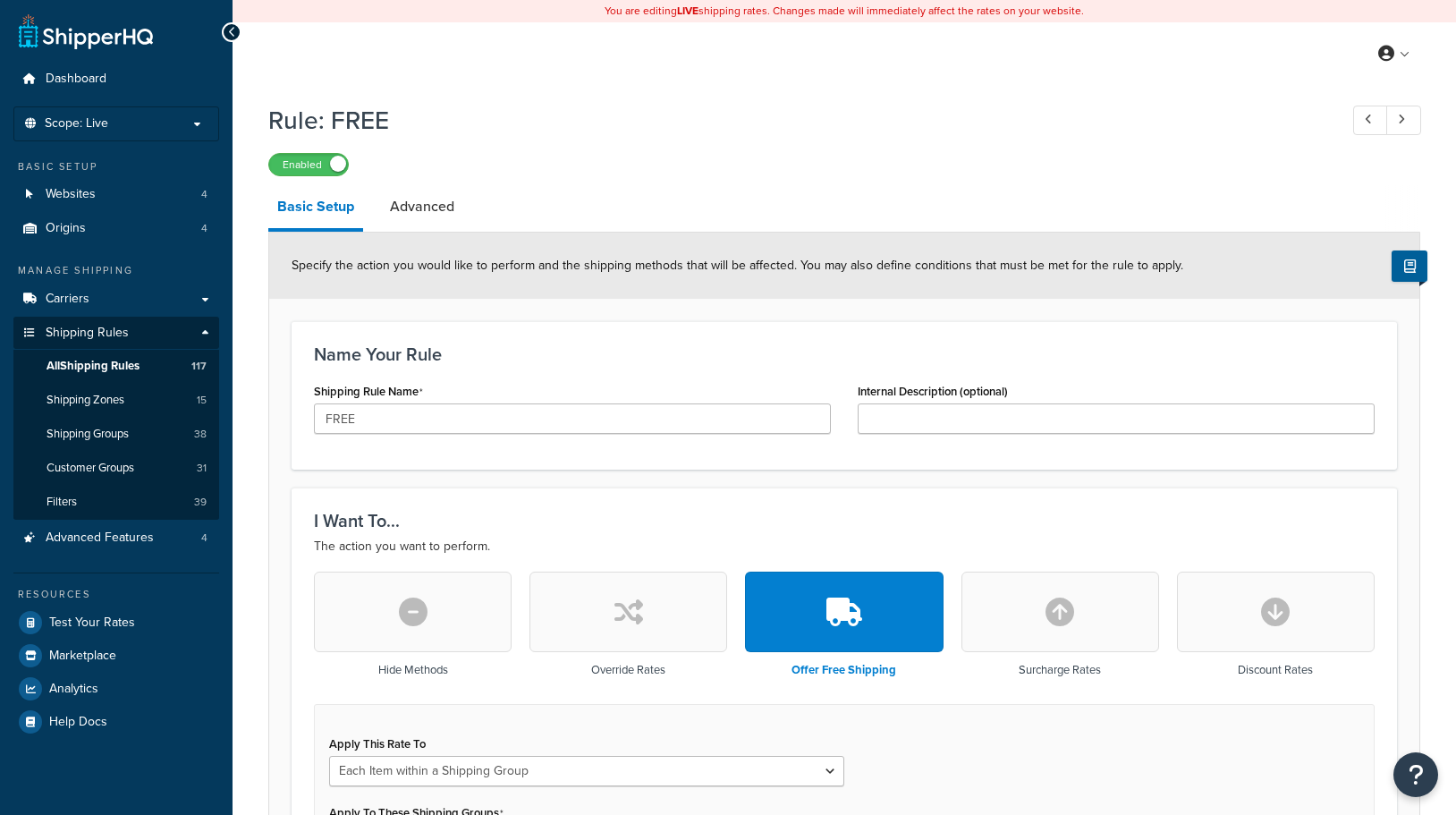
select select "ITEM"
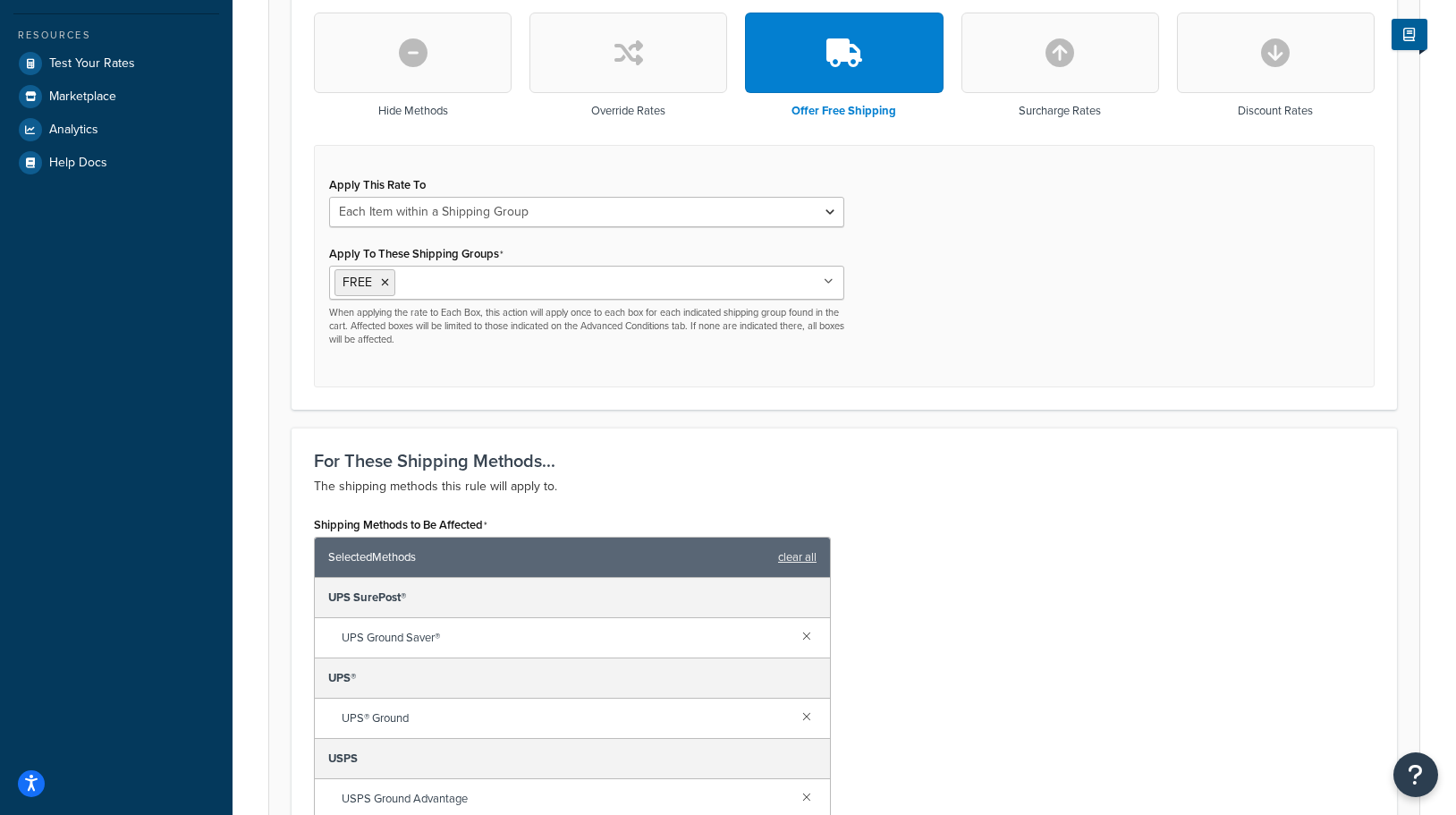
scroll to position [1007, 0]
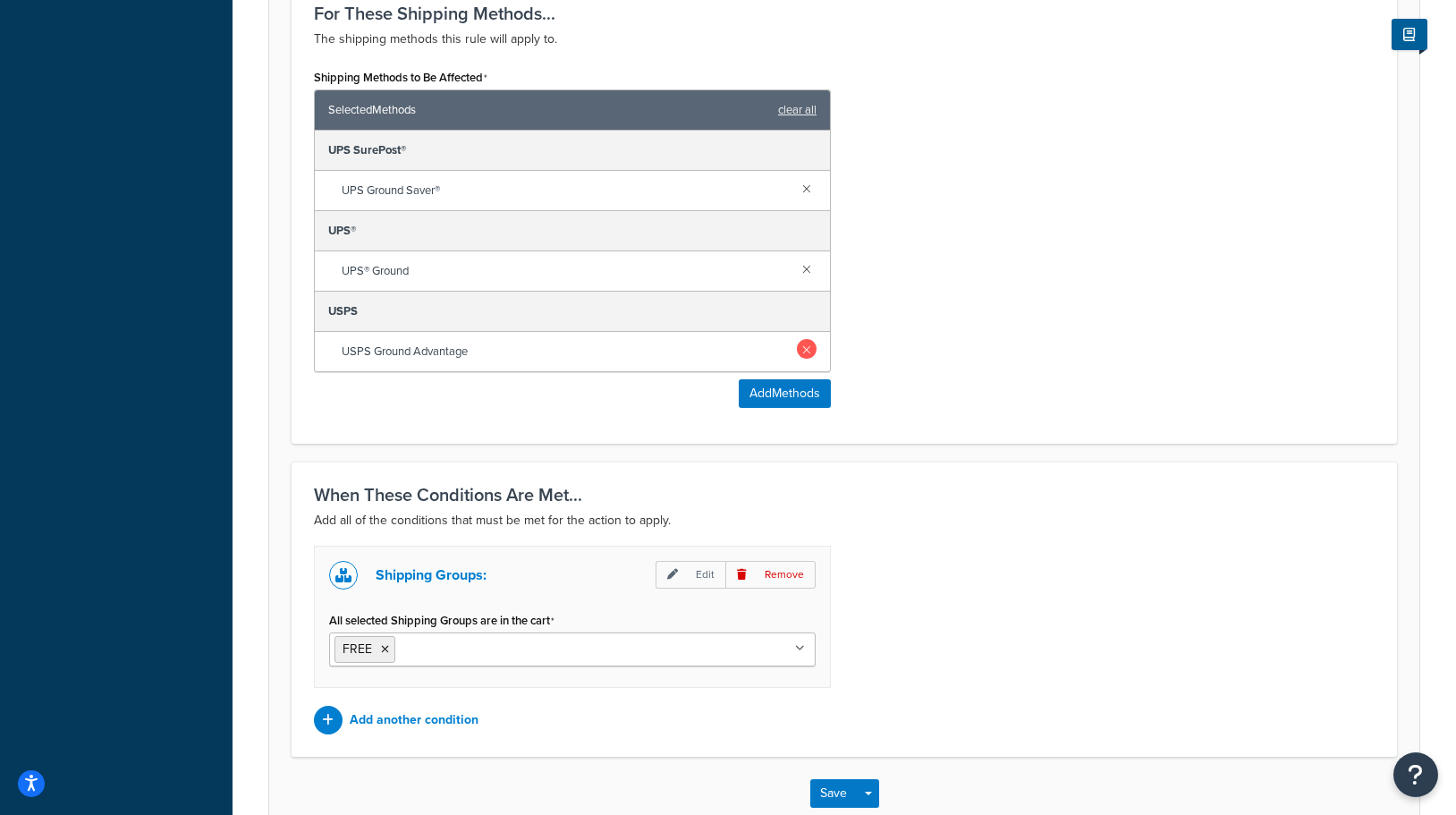
click at [806, 350] on link at bounding box center [807, 349] width 20 height 20
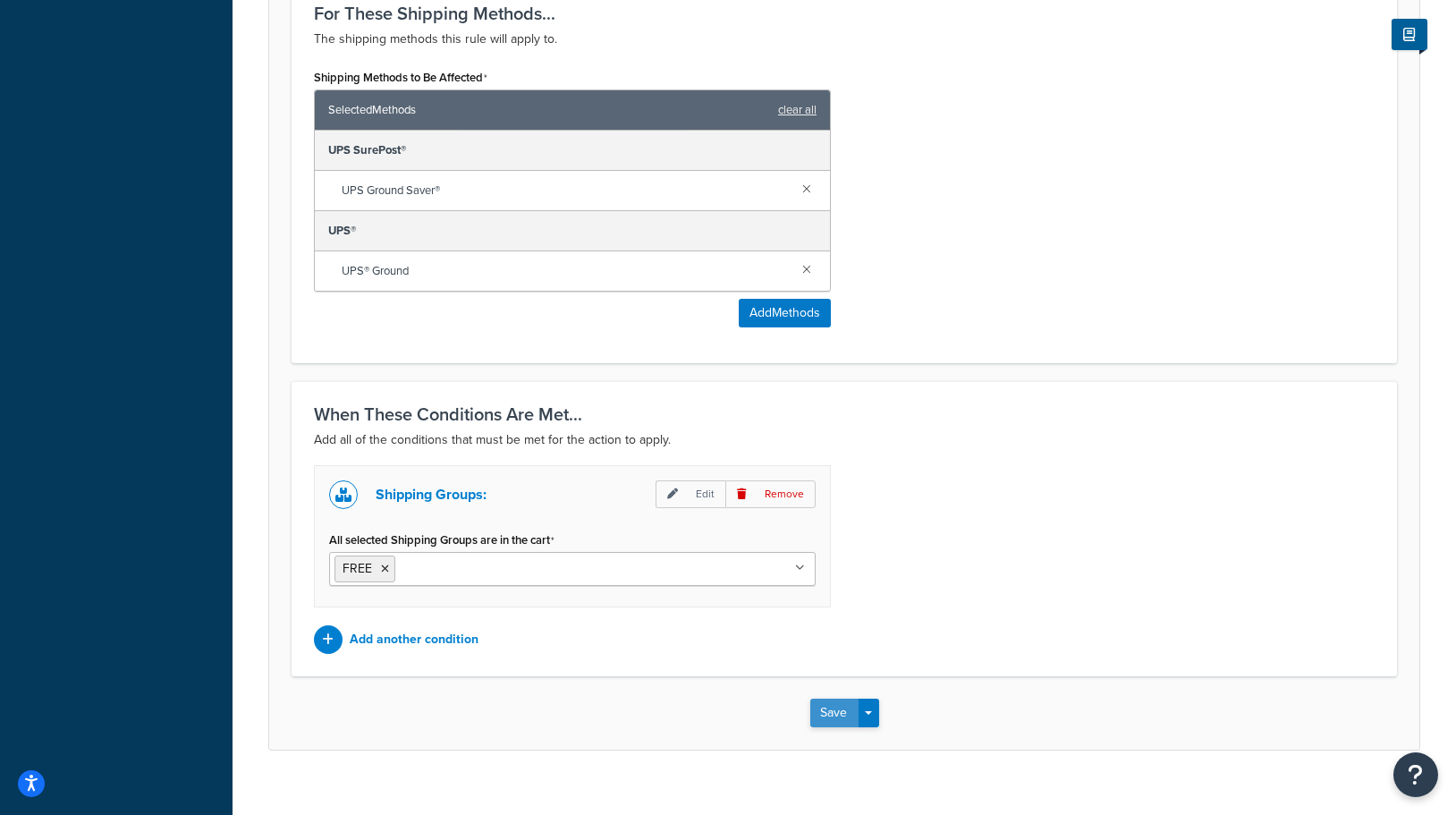
click at [826, 705] on button "Save" at bounding box center [834, 712] width 48 height 29
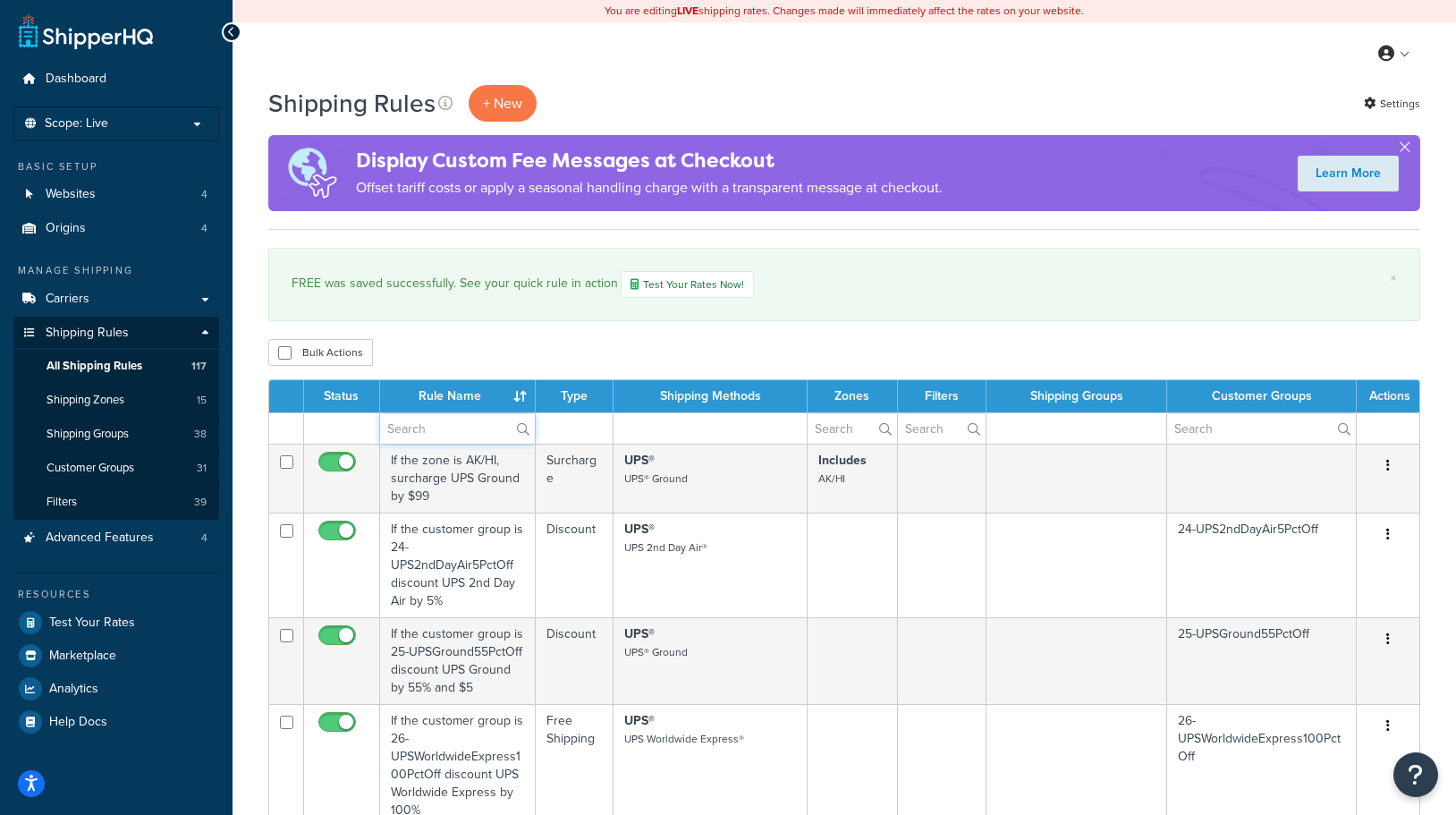
click at [428, 429] on input "text" at bounding box center [457, 428] width 155 height 30
type input "free"
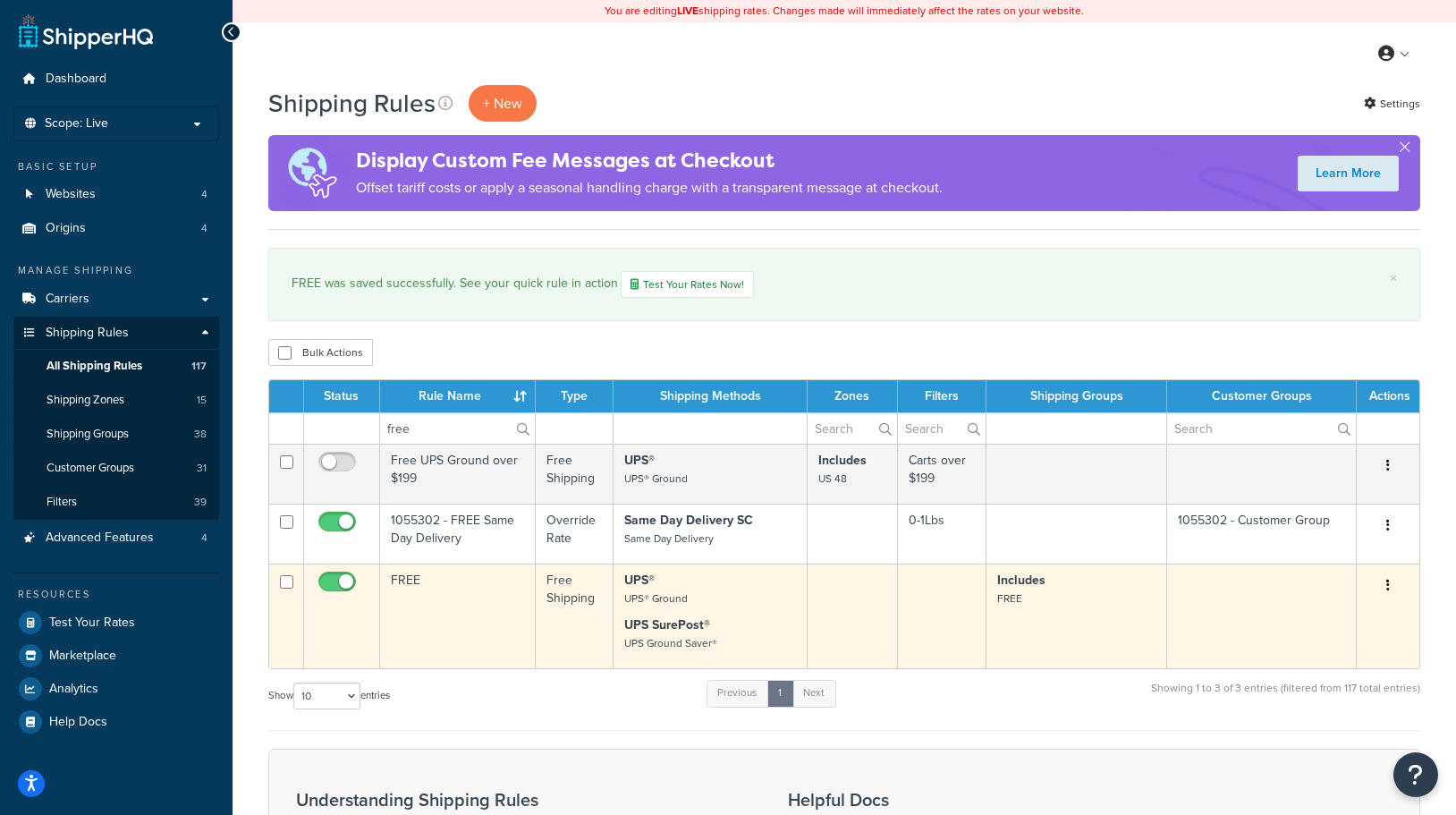
click at [1386, 588] on icon "button" at bounding box center [1388, 585] width 4 height 13
click at [1288, 610] on link "Edit" at bounding box center [1328, 619] width 142 height 37
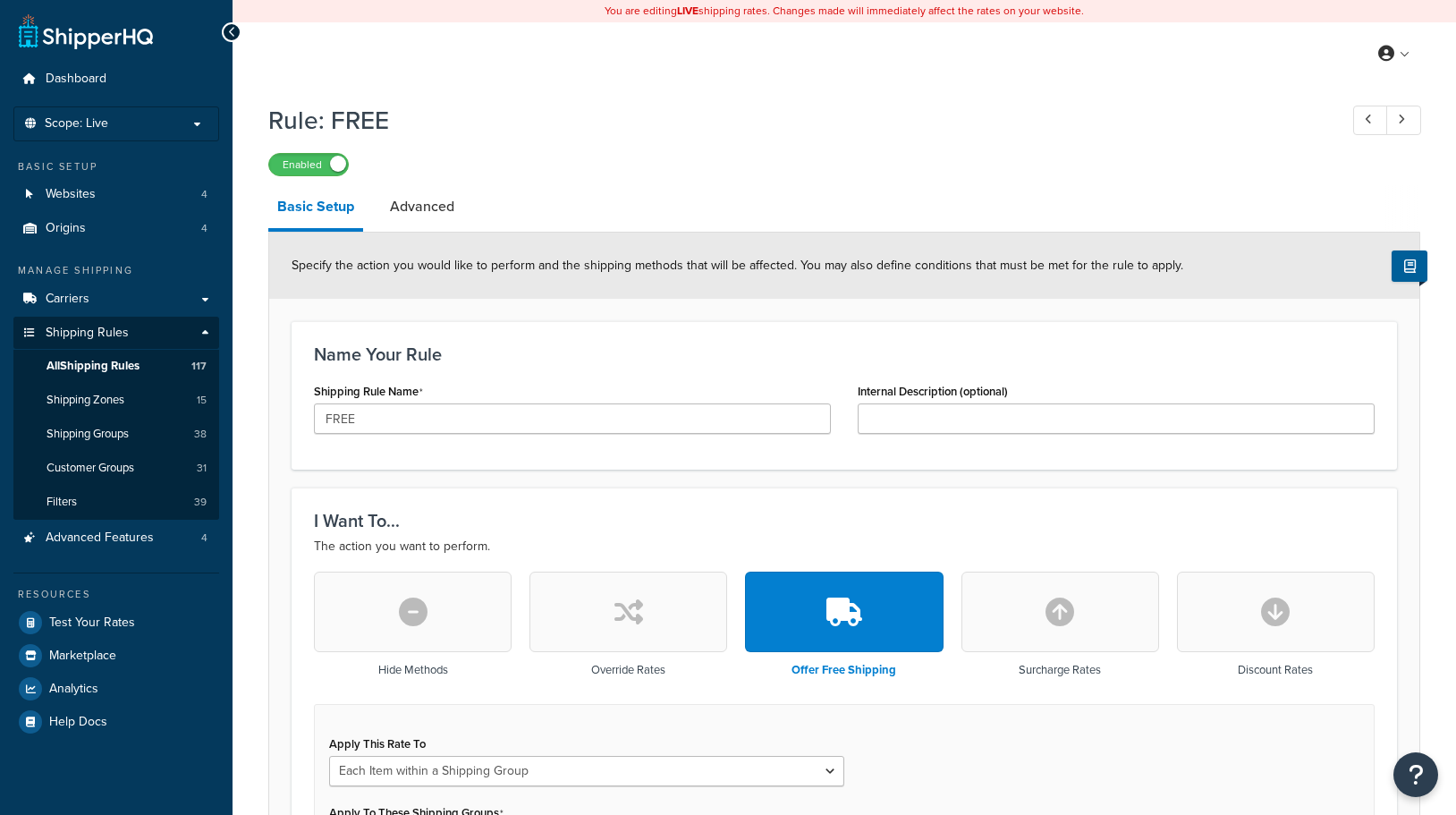
select select "ITEM"
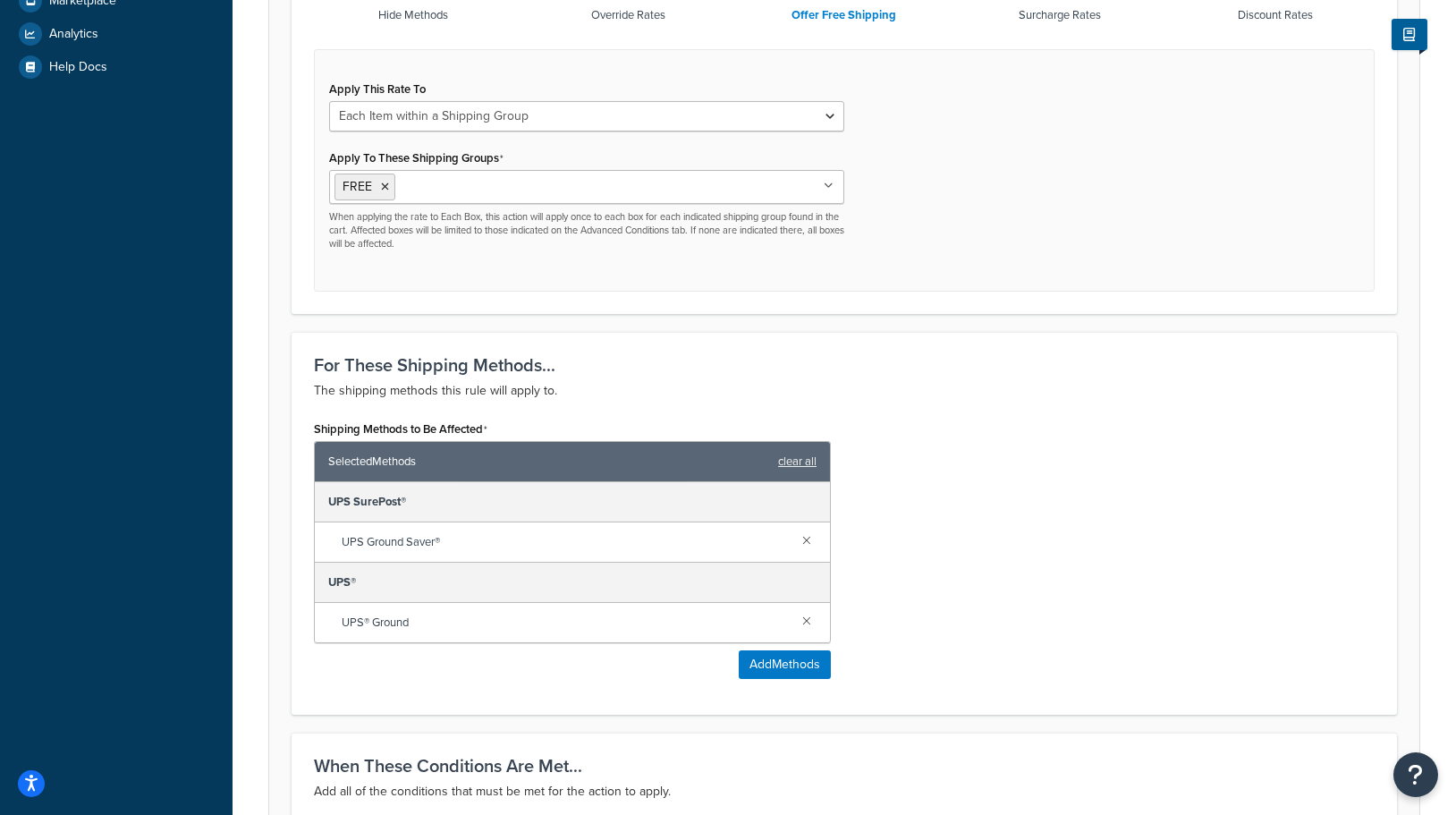
scroll to position [670, 0]
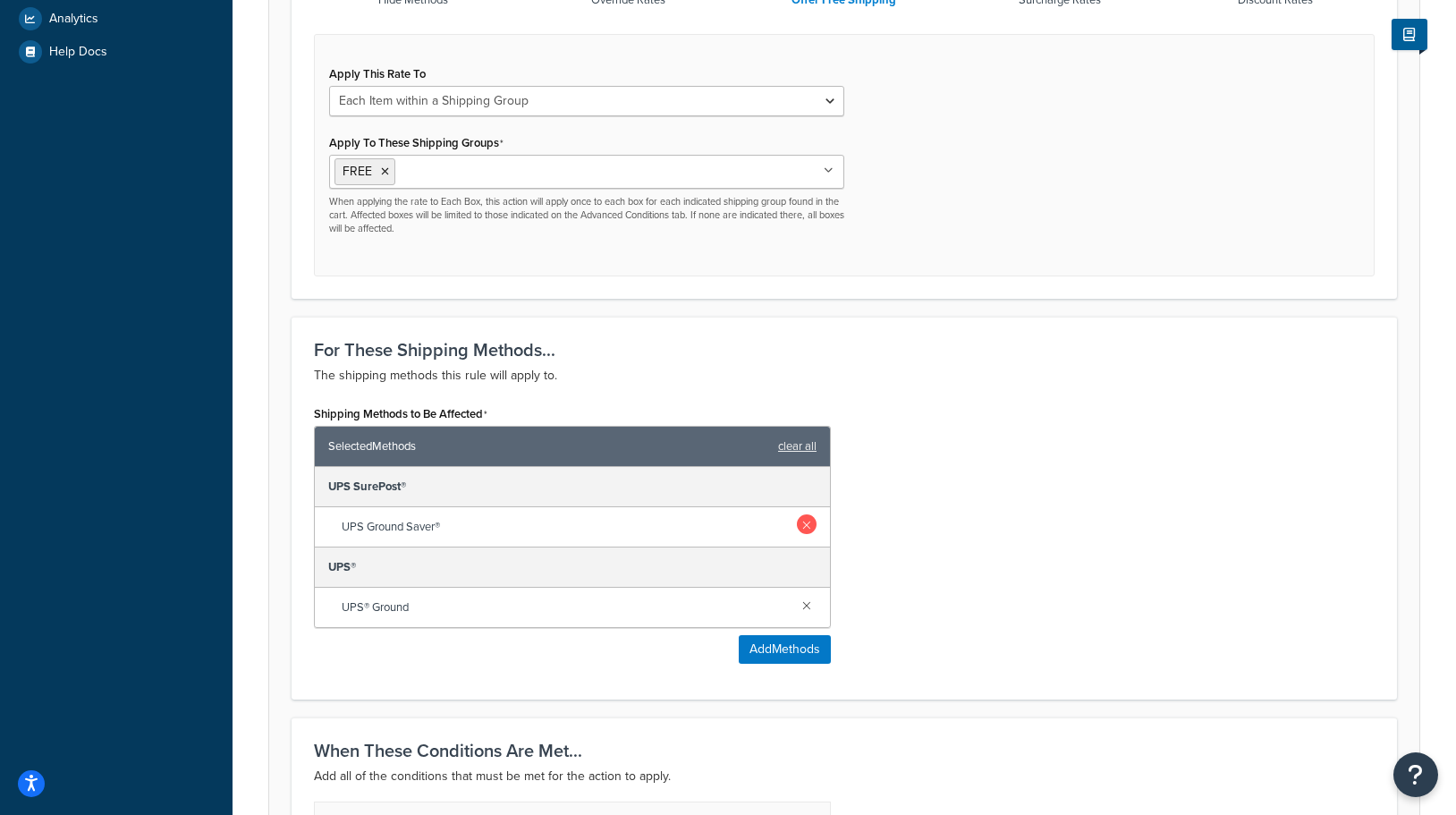
click at [805, 524] on link at bounding box center [807, 525] width 20 height 20
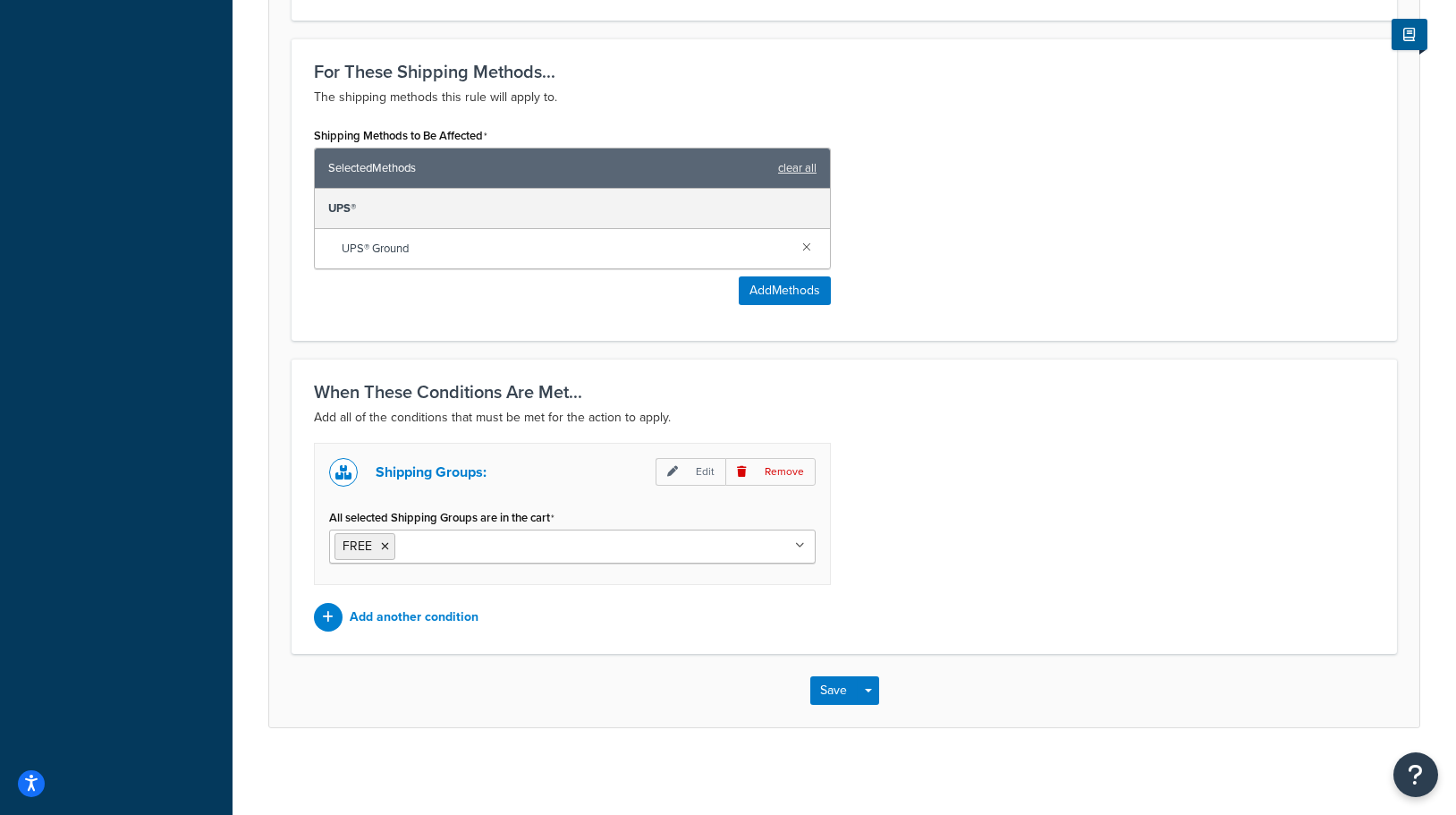
scroll to position [949, 0]
click at [838, 688] on button "Save" at bounding box center [834, 689] width 48 height 29
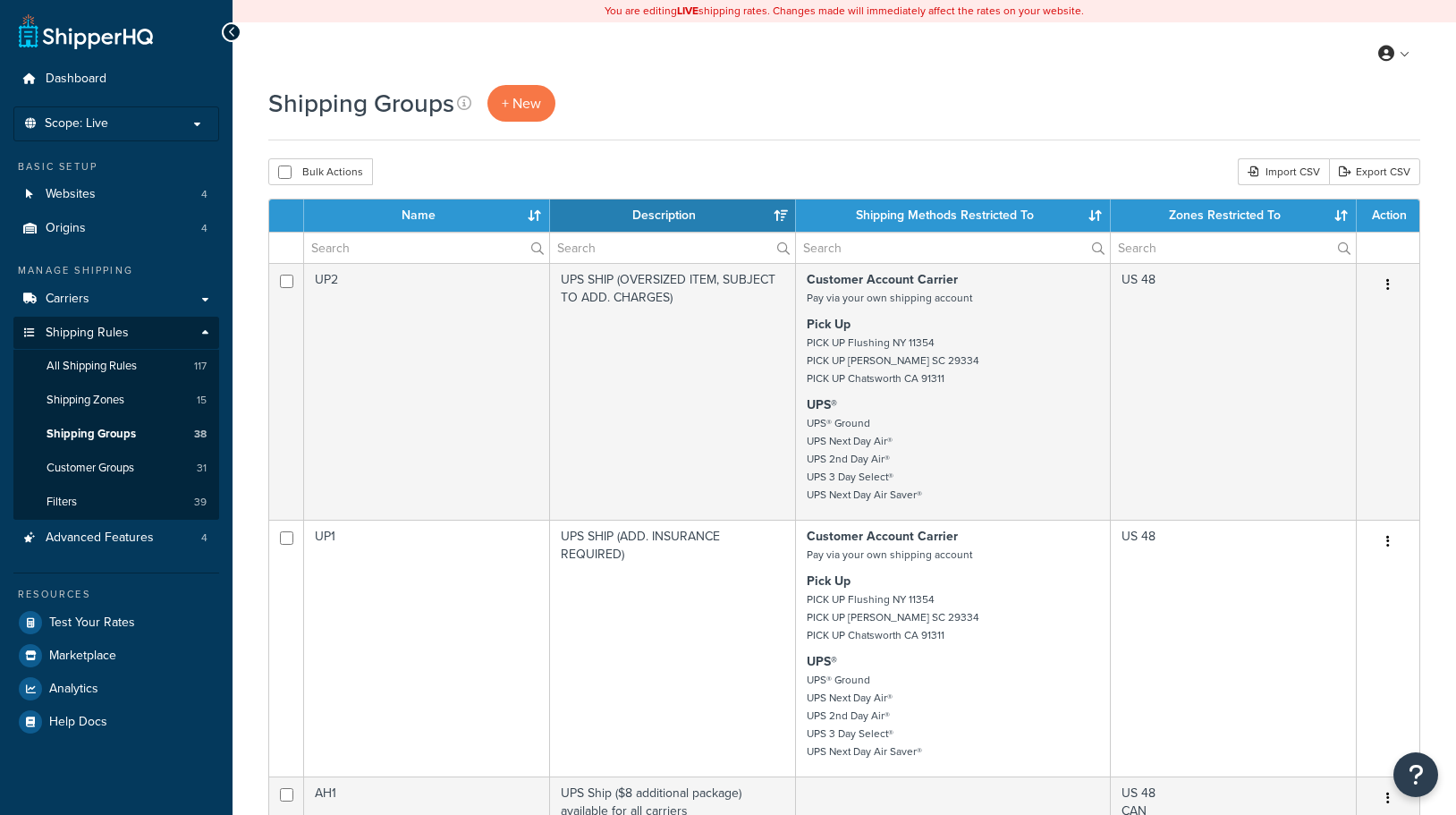
select select "15"
click at [393, 243] on input "text" at bounding box center [427, 247] width 245 height 30
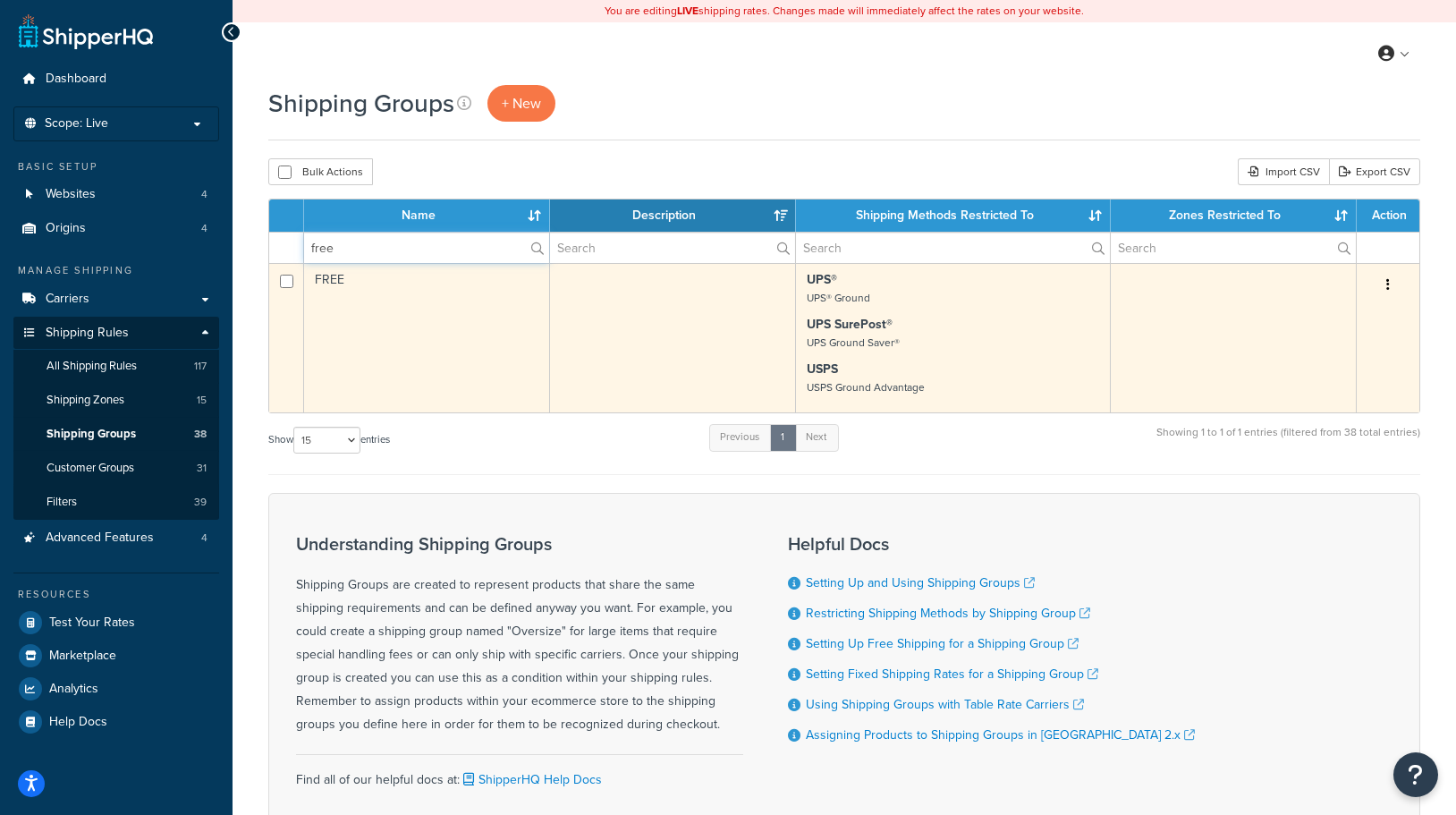
type input "free"
click at [1384, 285] on button "button" at bounding box center [1387, 285] width 25 height 29
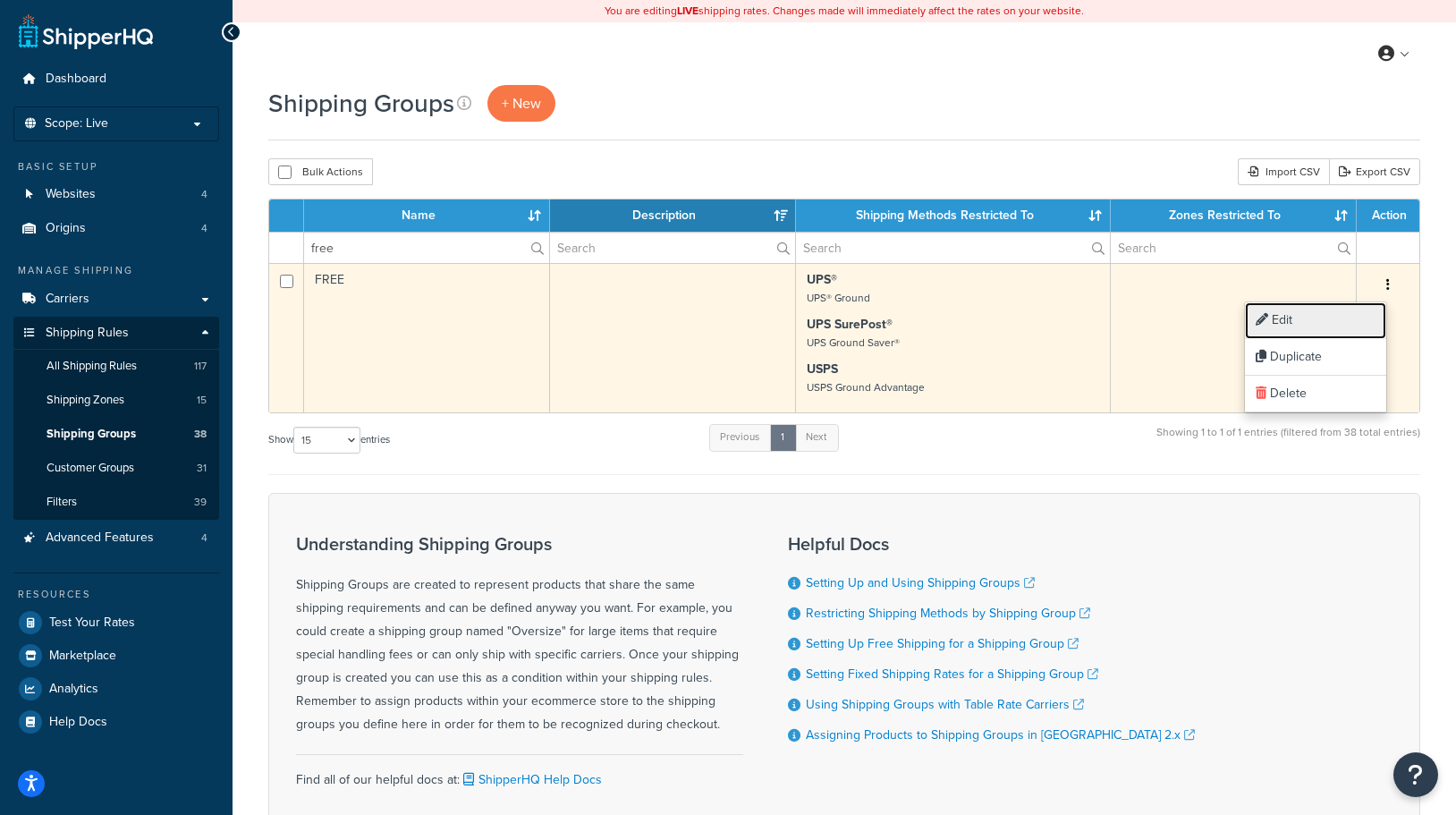
click at [1296, 318] on link "Edit" at bounding box center [1315, 320] width 142 height 37
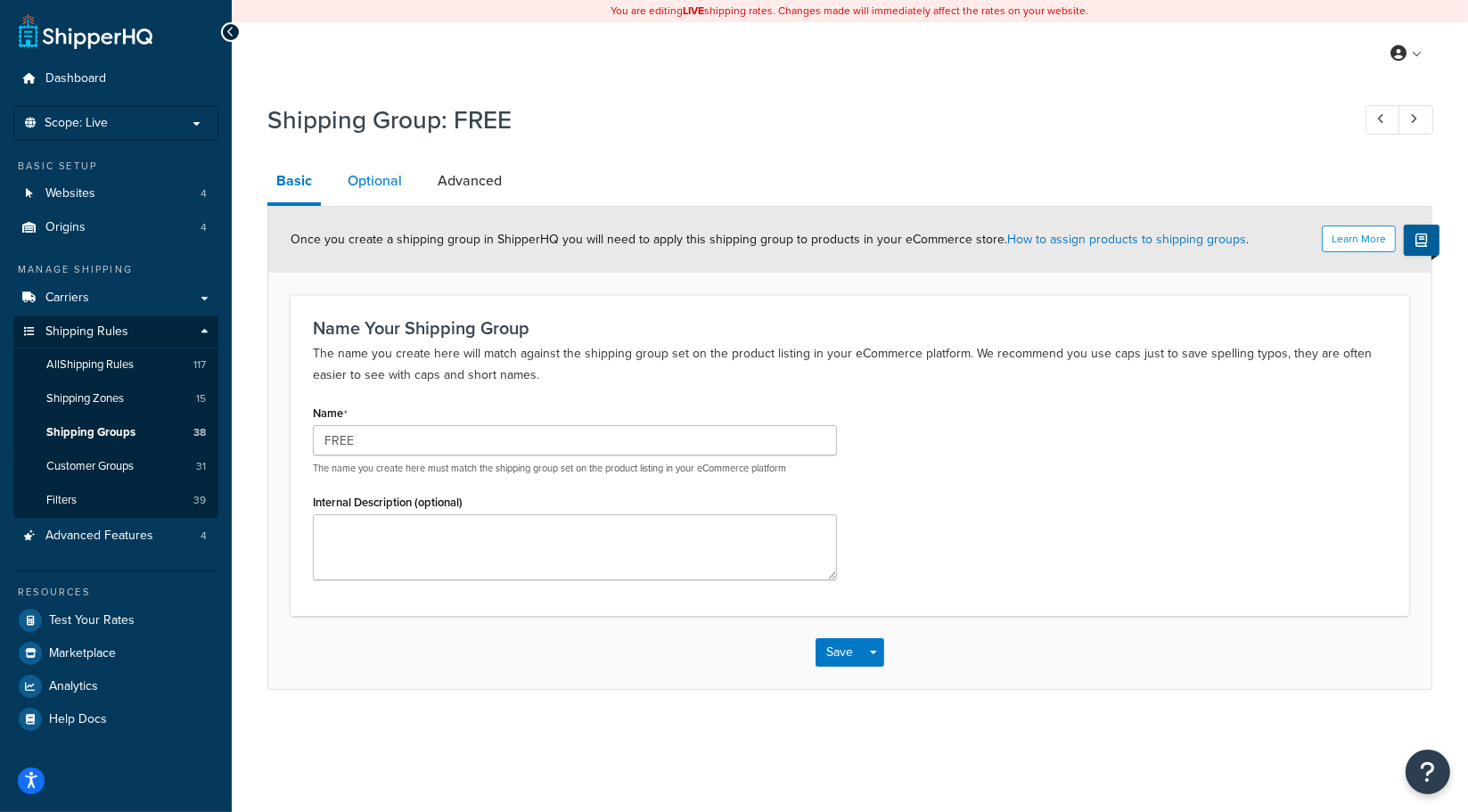
click at [376, 186] on link "Optional" at bounding box center [375, 180] width 73 height 43
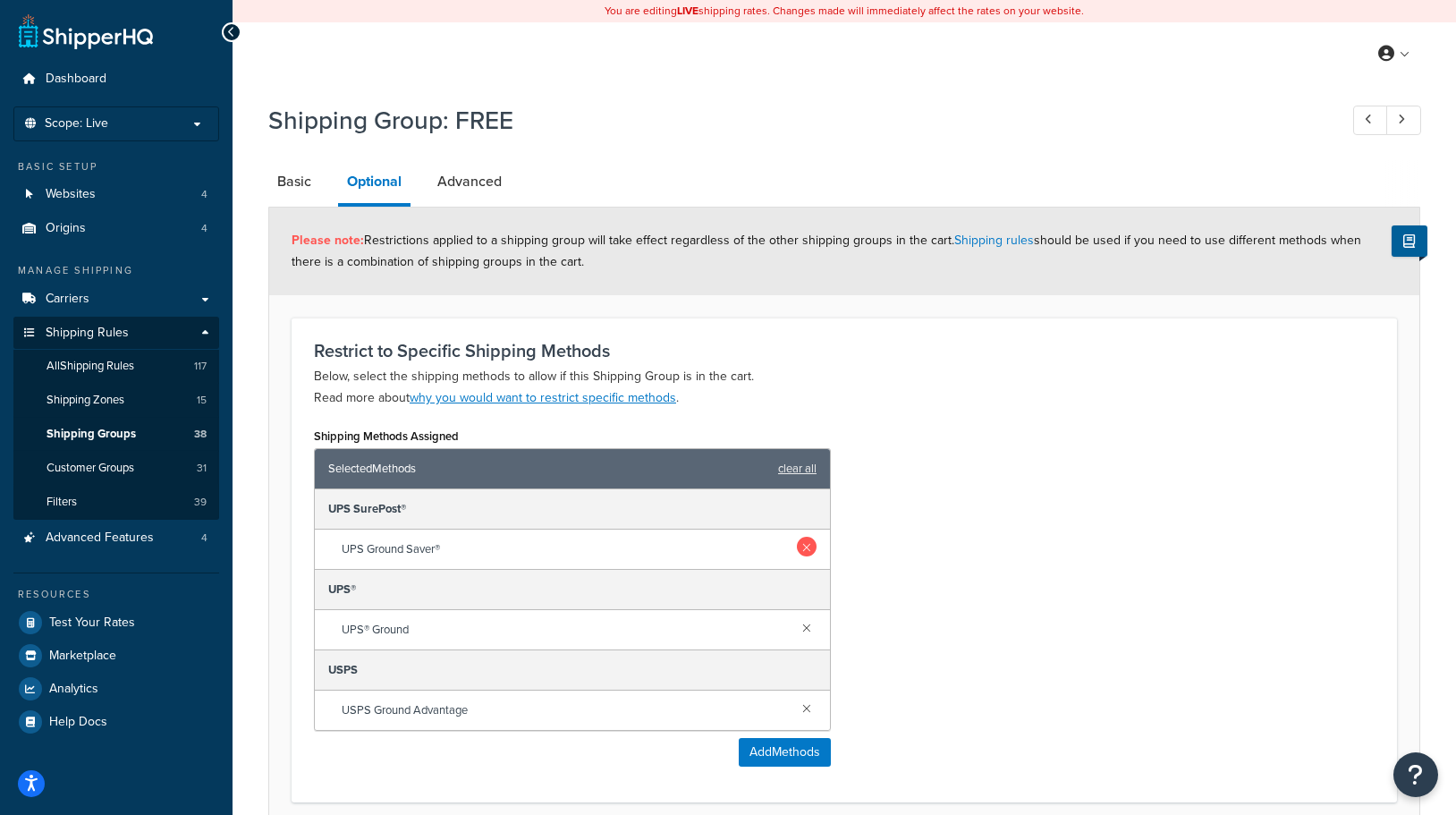
click at [806, 548] on link at bounding box center [807, 547] width 20 height 20
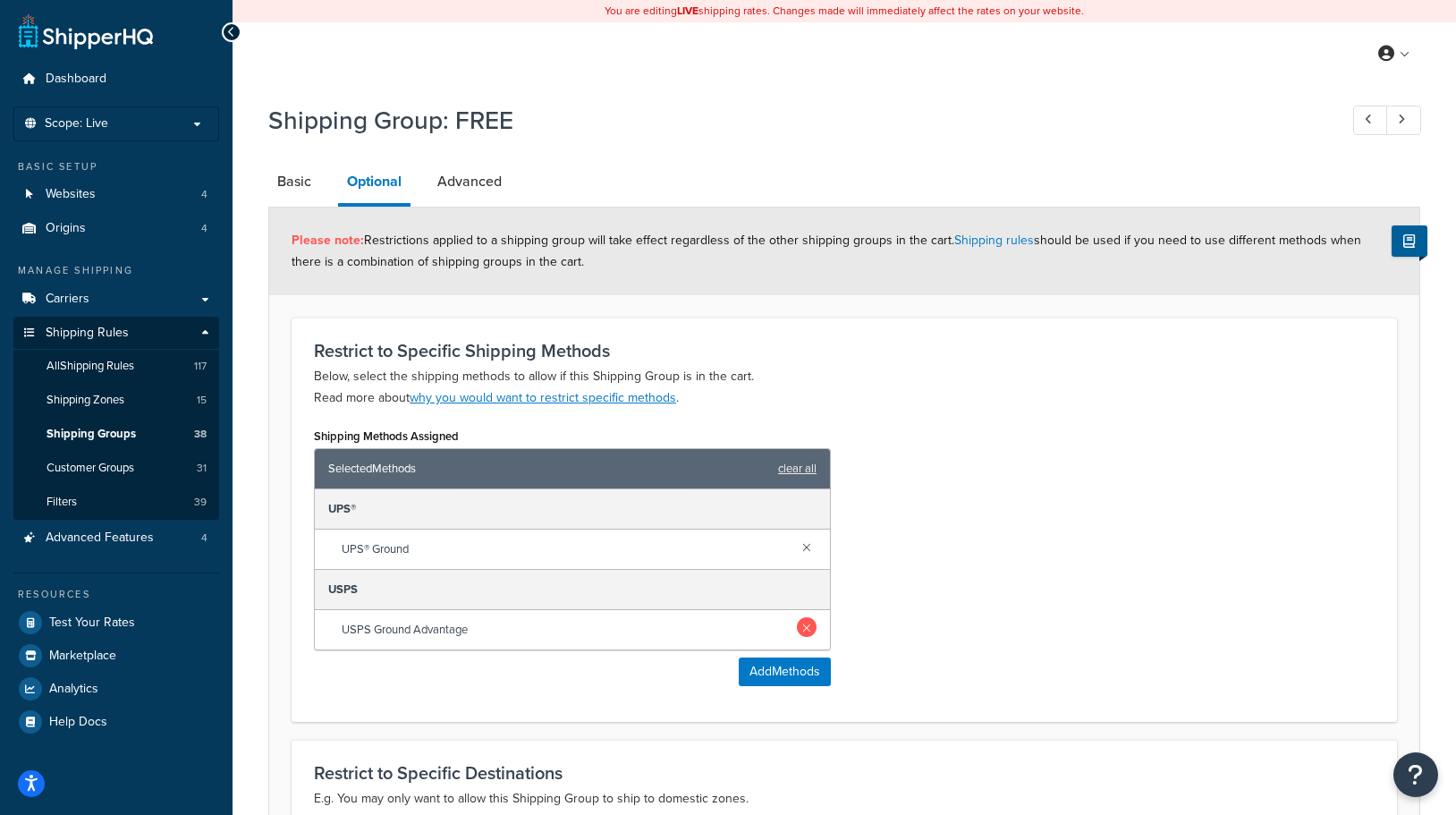
click at [808, 623] on link at bounding box center [807, 627] width 20 height 20
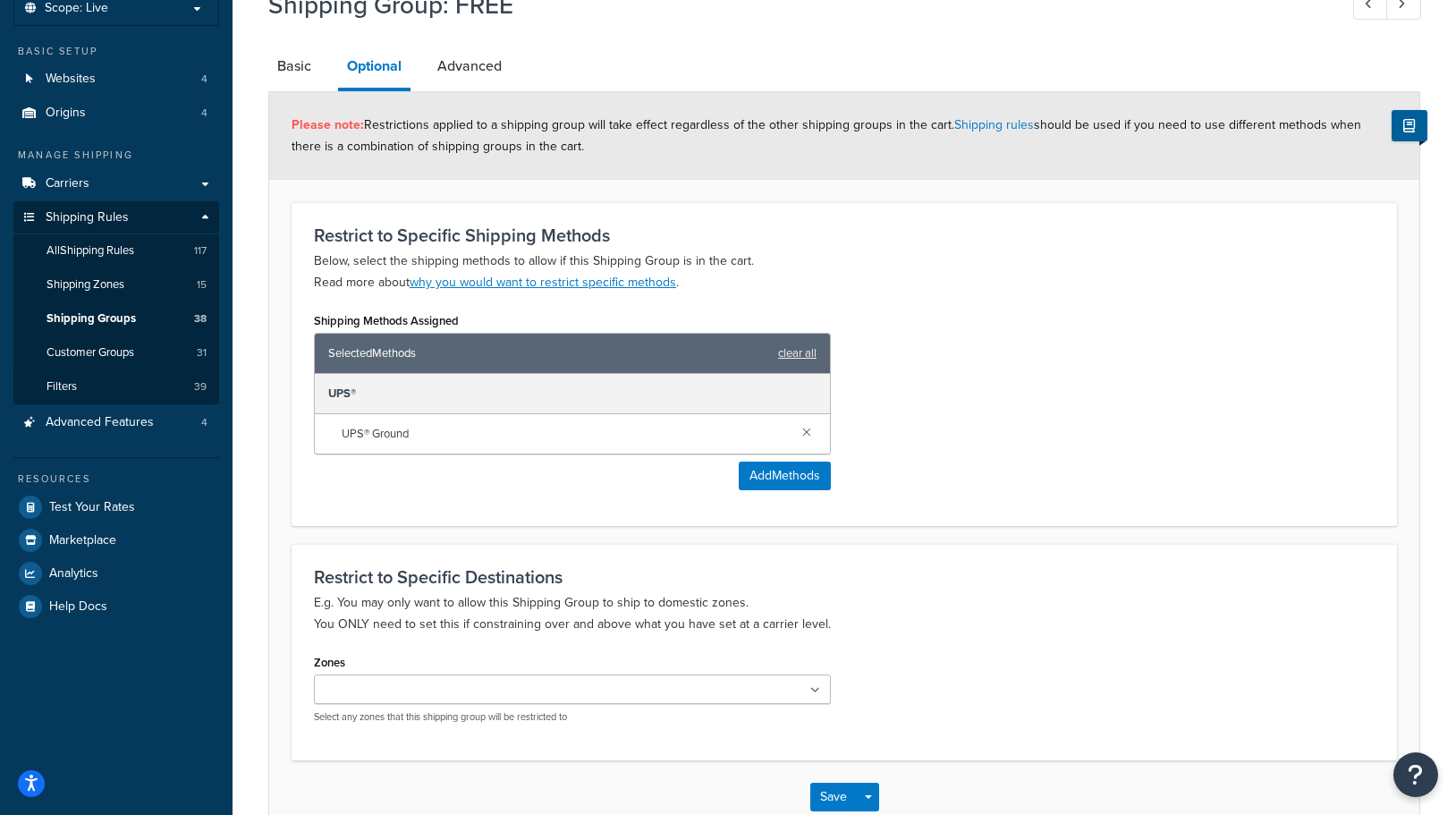
scroll to position [221, 0]
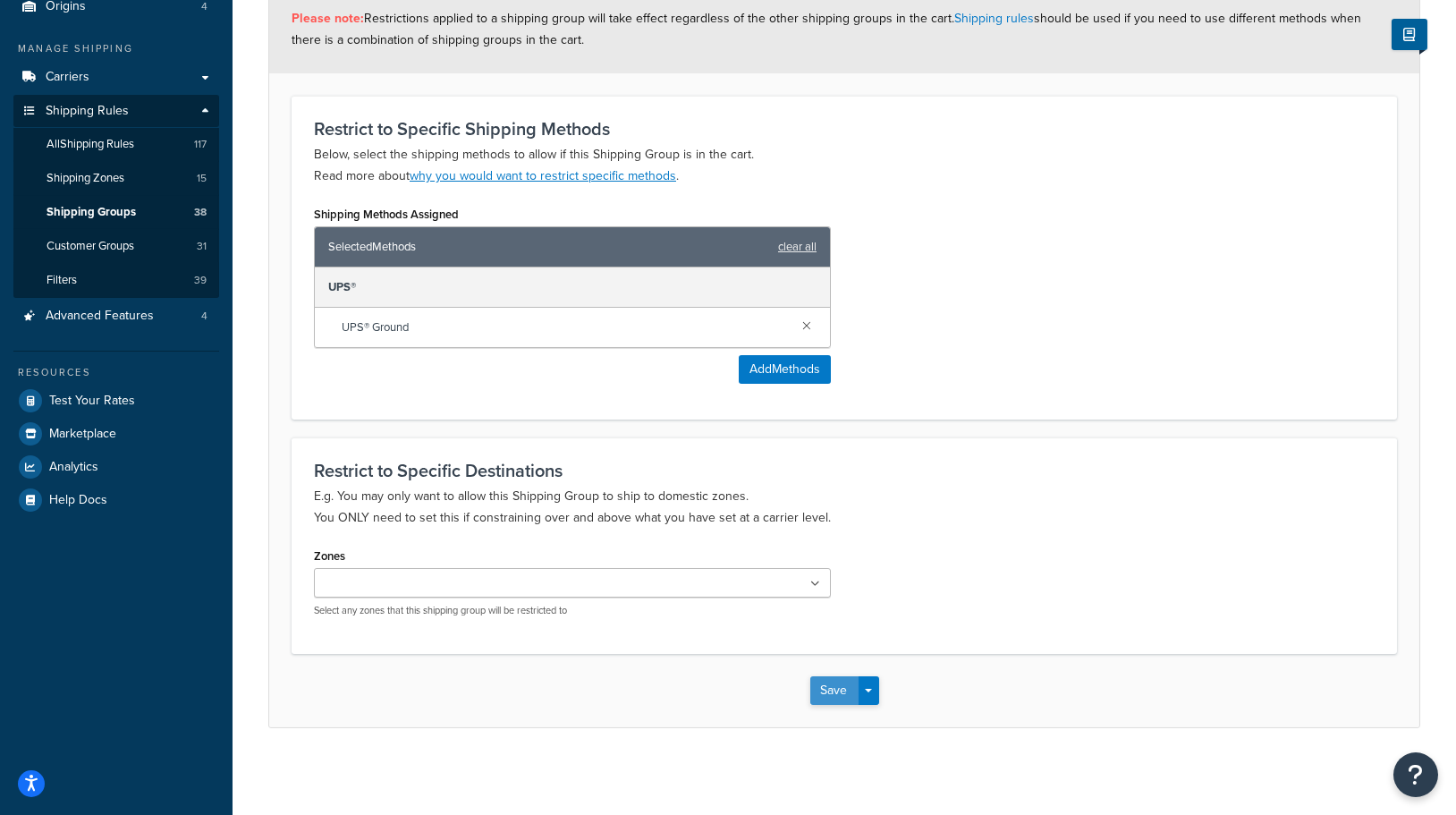
click at [826, 687] on button "Save" at bounding box center [834, 690] width 48 height 29
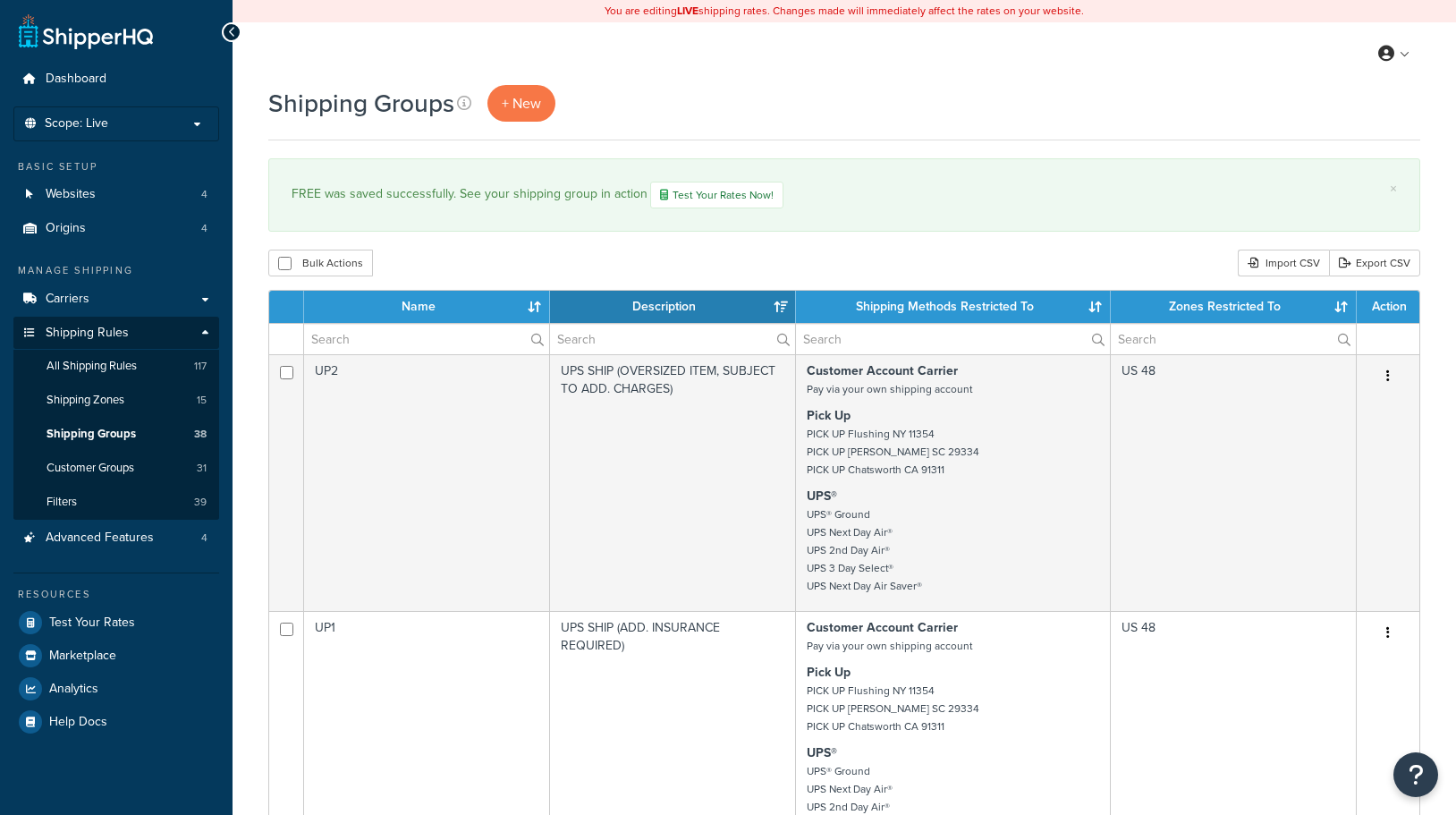
select select "15"
